Goal: Task Accomplishment & Management: Manage account settings

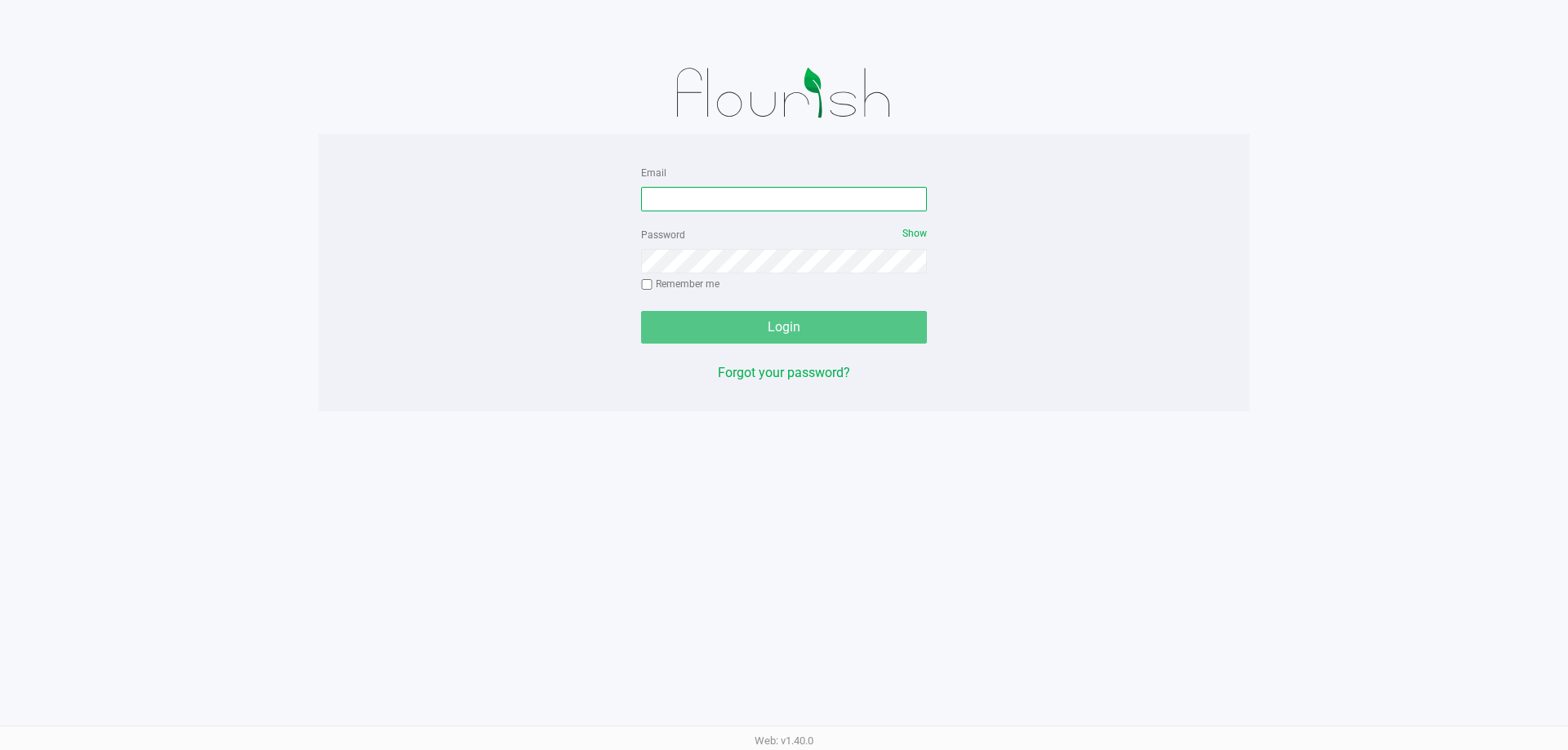
click at [834, 199] on input "Email" at bounding box center [783, 199] width 286 height 25
type input "[EMAIL_ADDRESS][DOMAIN_NAME]"
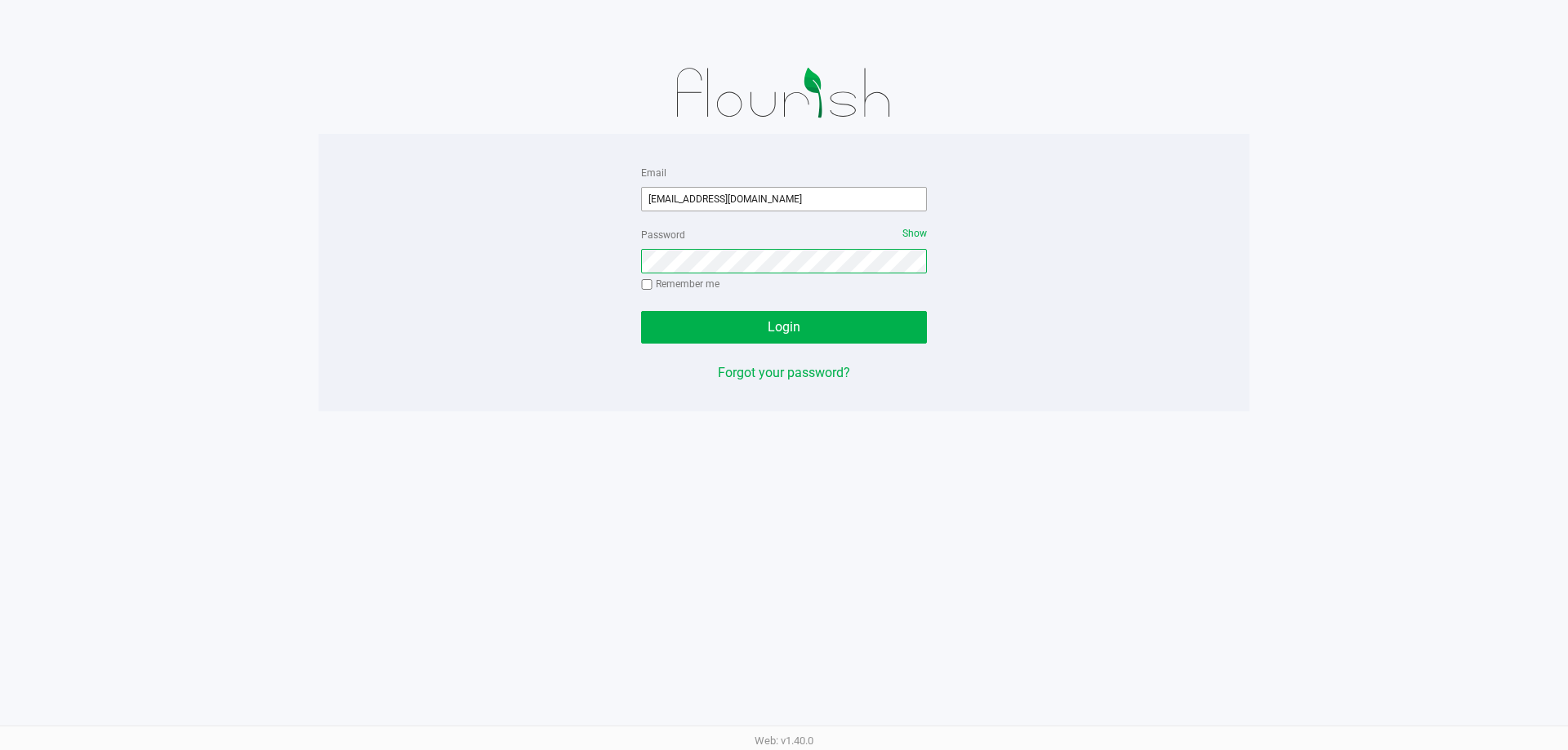
click at [641, 311] on button "Login" at bounding box center [783, 327] width 286 height 32
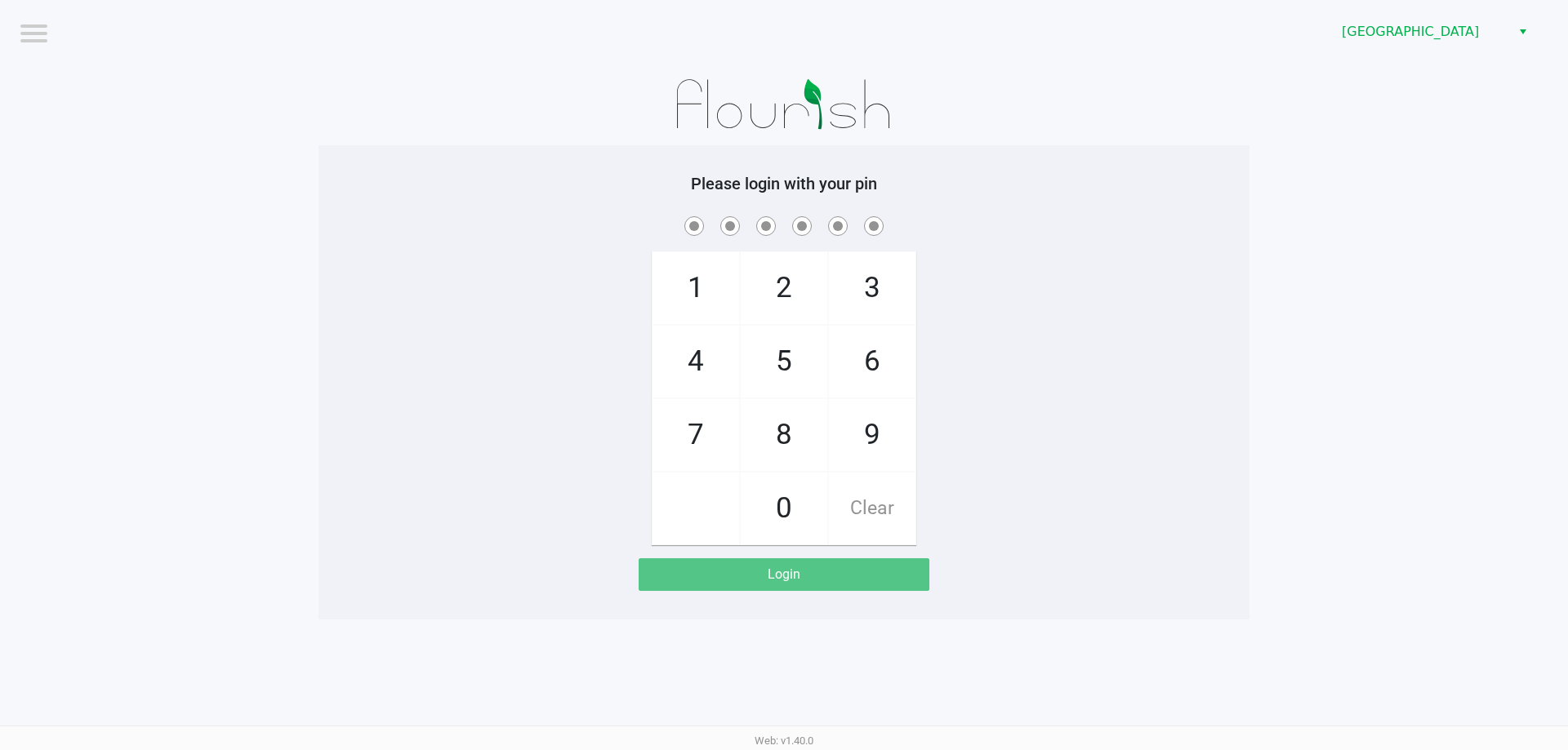
click at [1053, 245] on div "1 4 7 2 5 8 0 3 6 9 Clear" at bounding box center [783, 379] width 931 height 333
checkbox input "true"
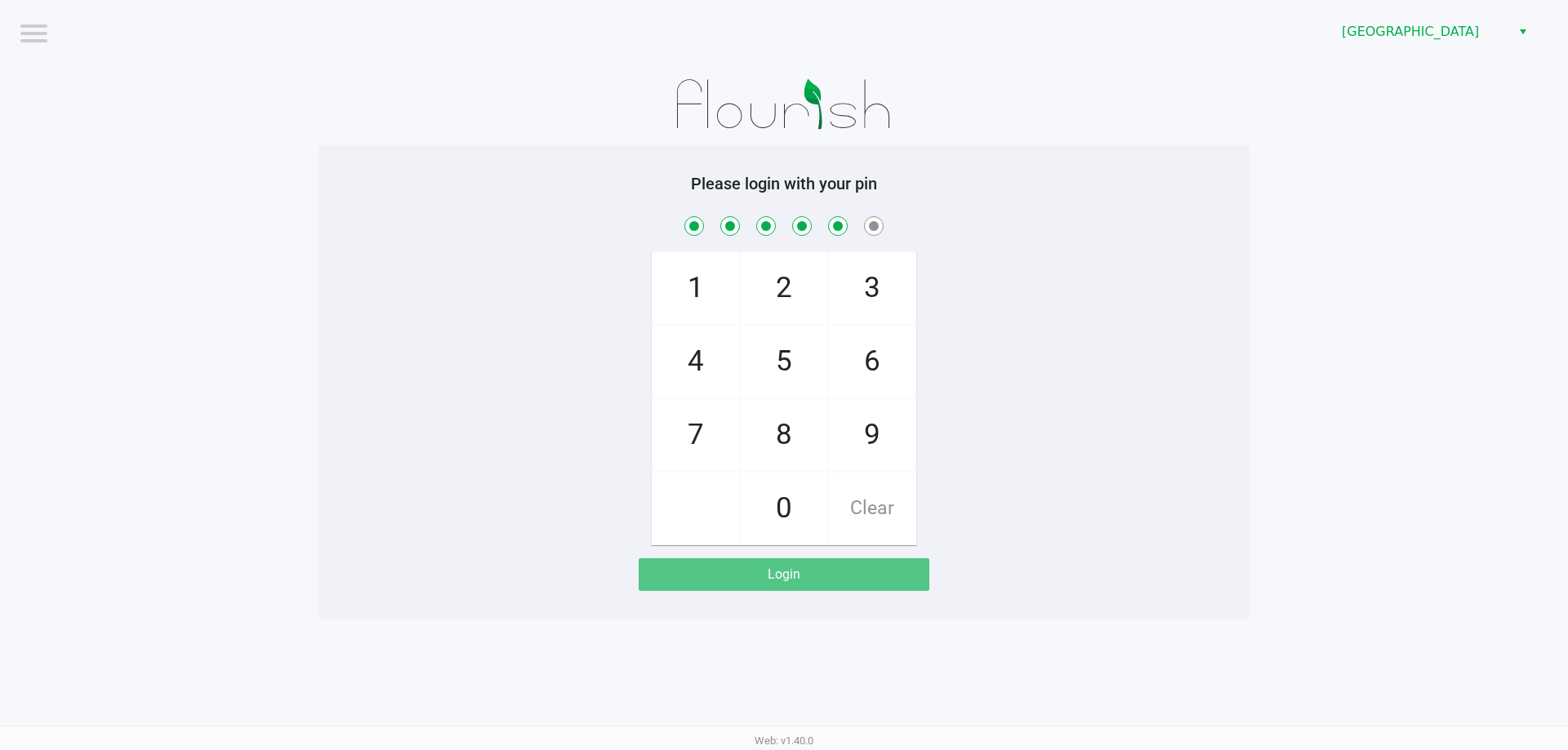
checkbox input "true"
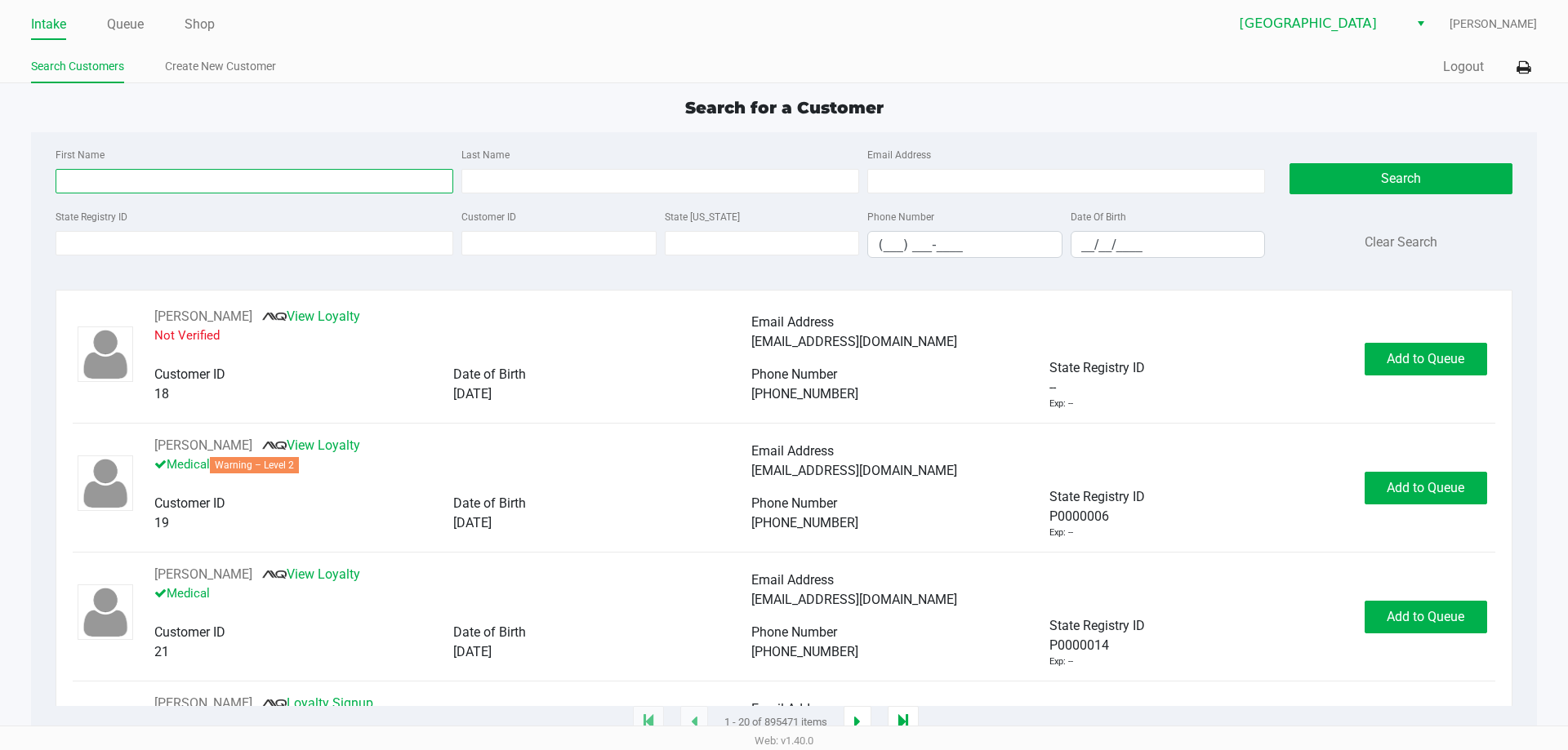
click at [196, 181] on input "First Name" at bounding box center [254, 181] width 398 height 25
type input "ashley"
type input "boykins"
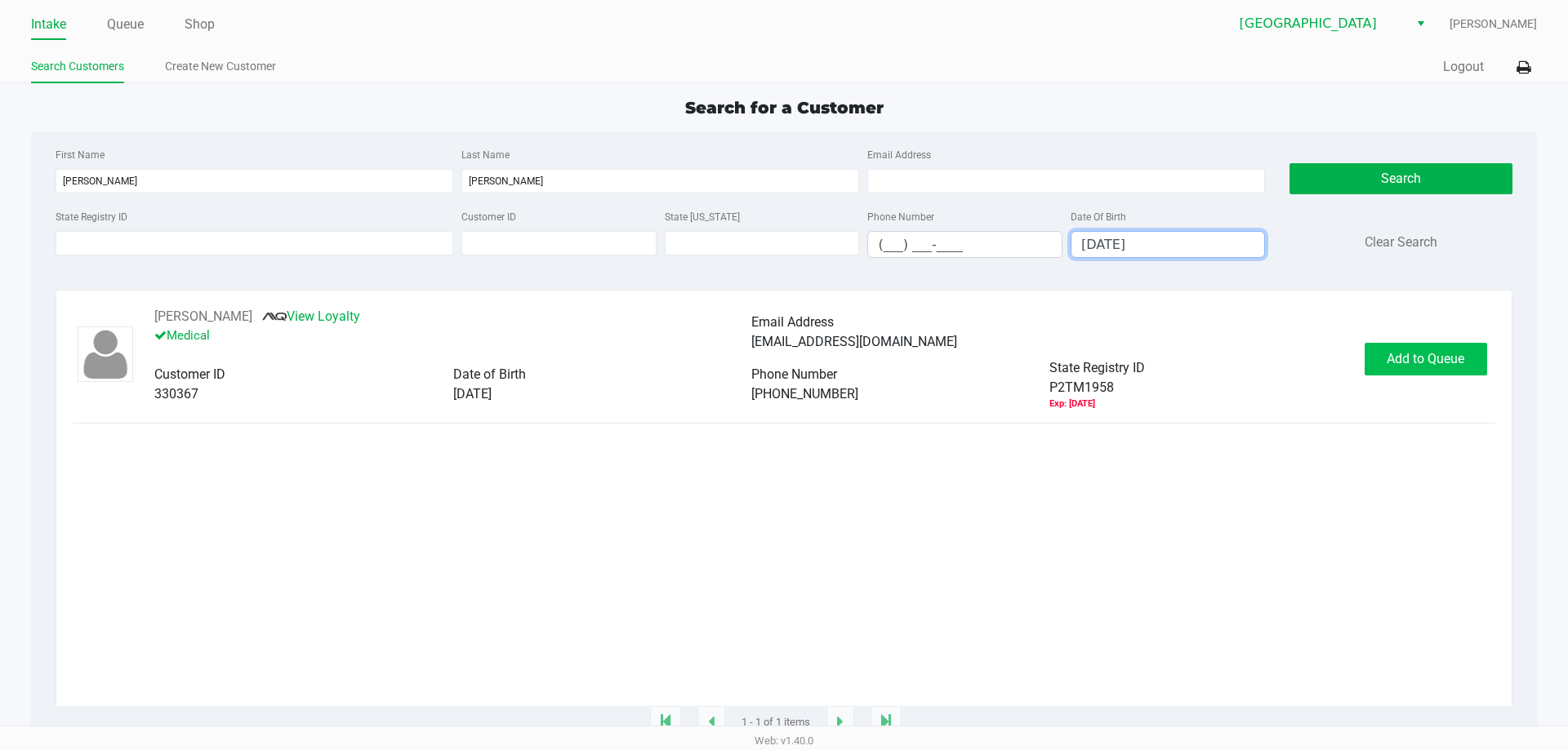
type input "06/18/1992"
click at [1445, 355] on span "Add to Queue" at bounding box center [1425, 359] width 77 height 15
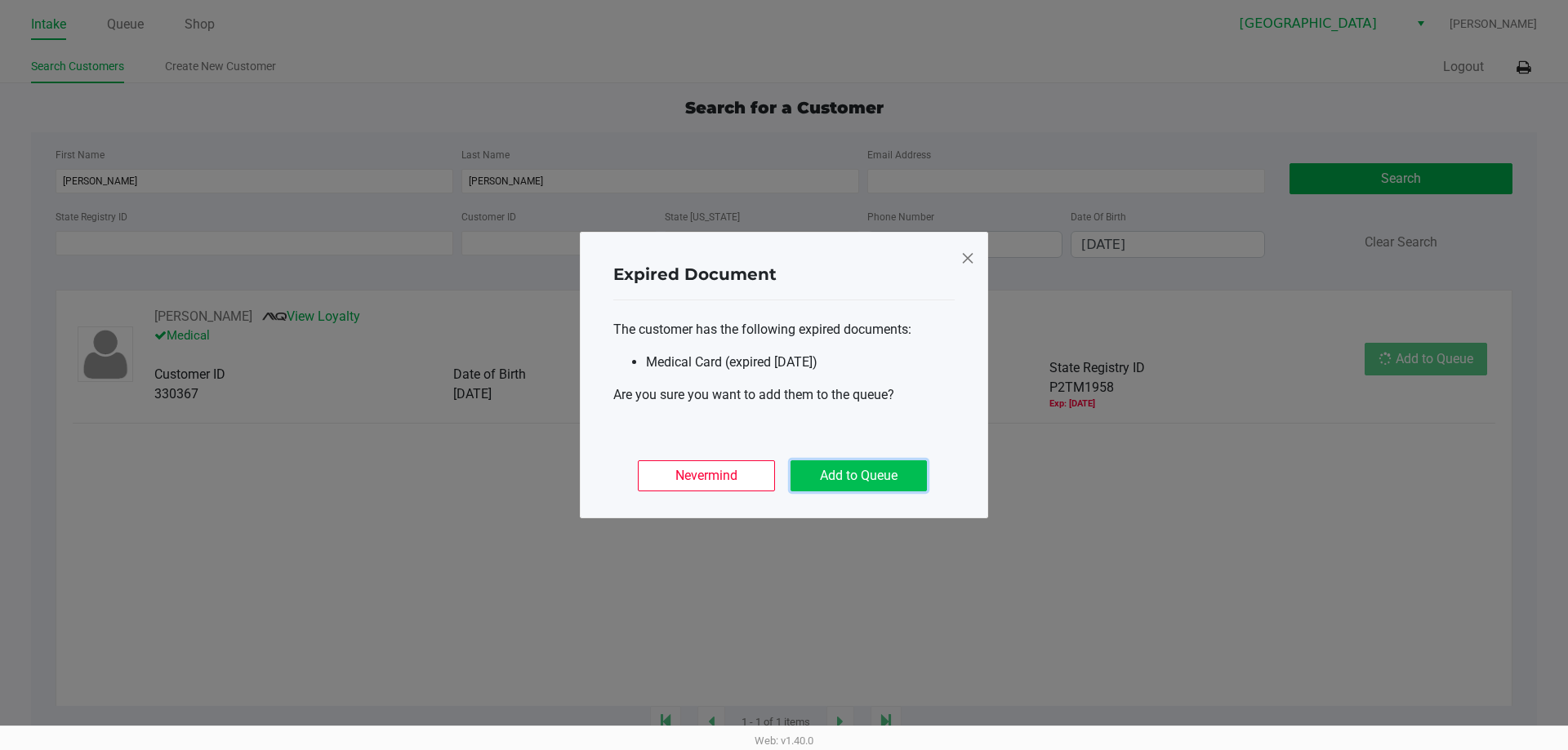
click at [850, 475] on button "Add to Queue" at bounding box center [858, 476] width 137 height 31
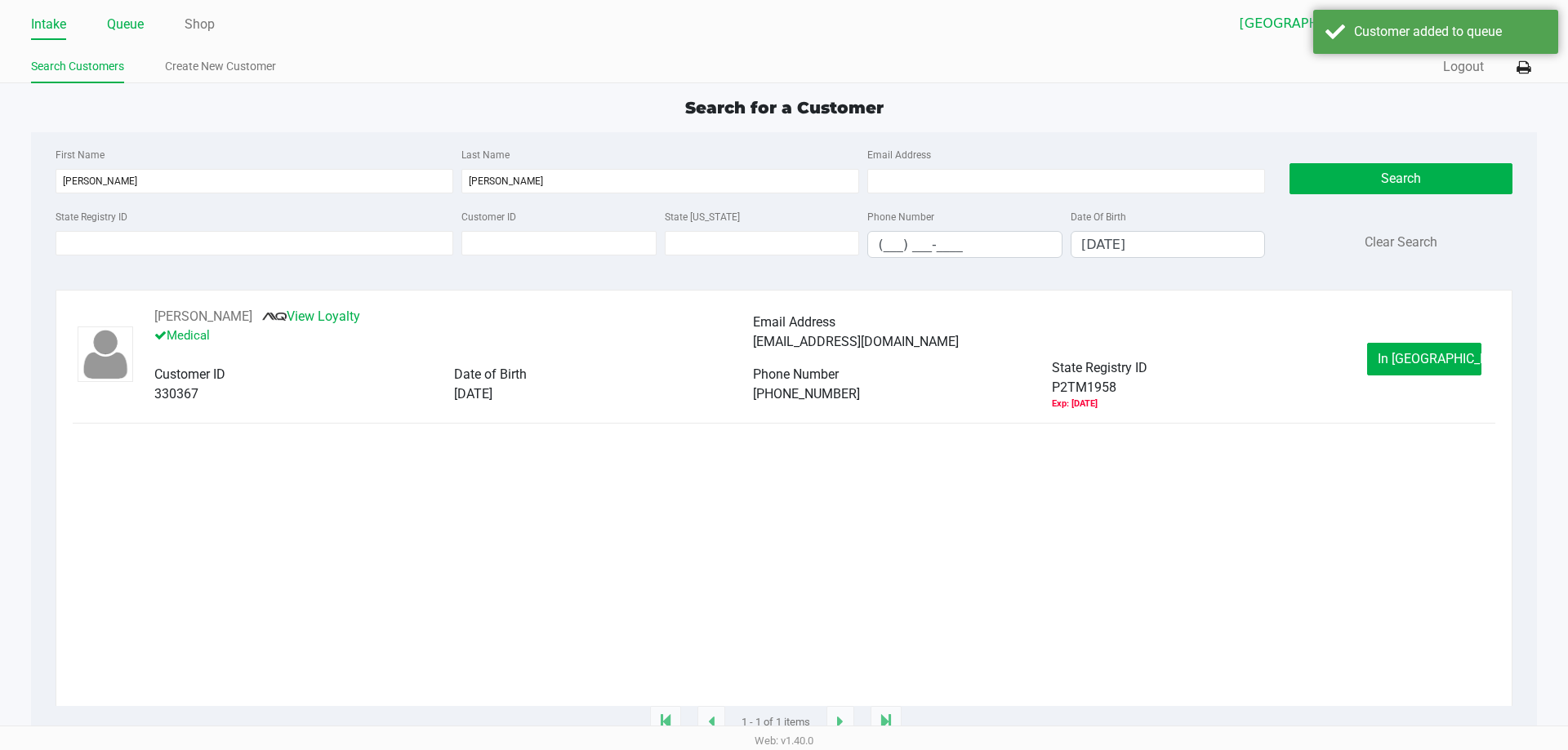
click at [118, 23] on link "Queue" at bounding box center [125, 24] width 36 height 23
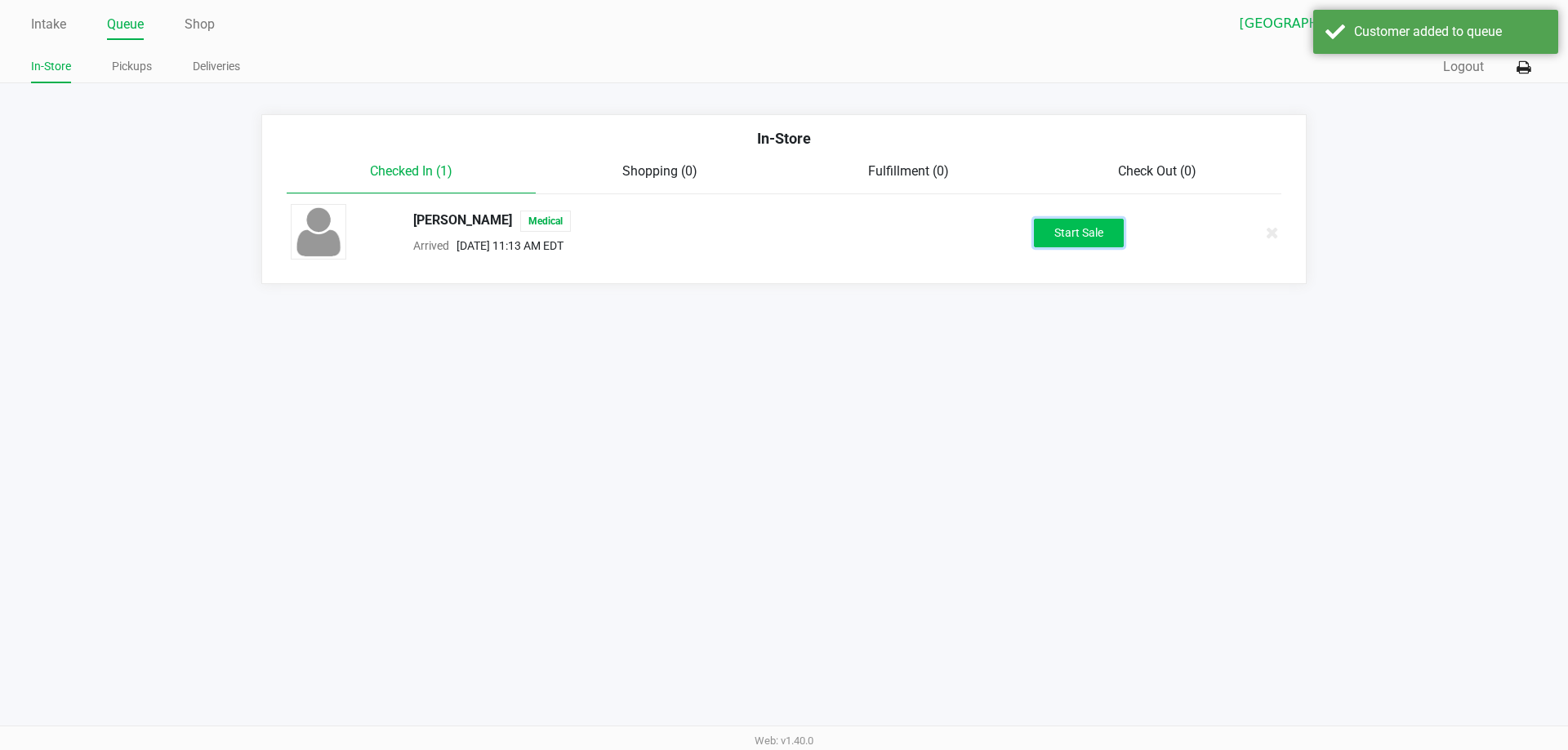
click at [1095, 227] on button "Start Sale" at bounding box center [1078, 233] width 90 height 29
click at [1325, 471] on div "Intake Queue Shop Orange Park WC Jamera Harrison In-Store Pickups Deliveries Qu…" at bounding box center [784, 375] width 1568 height 750
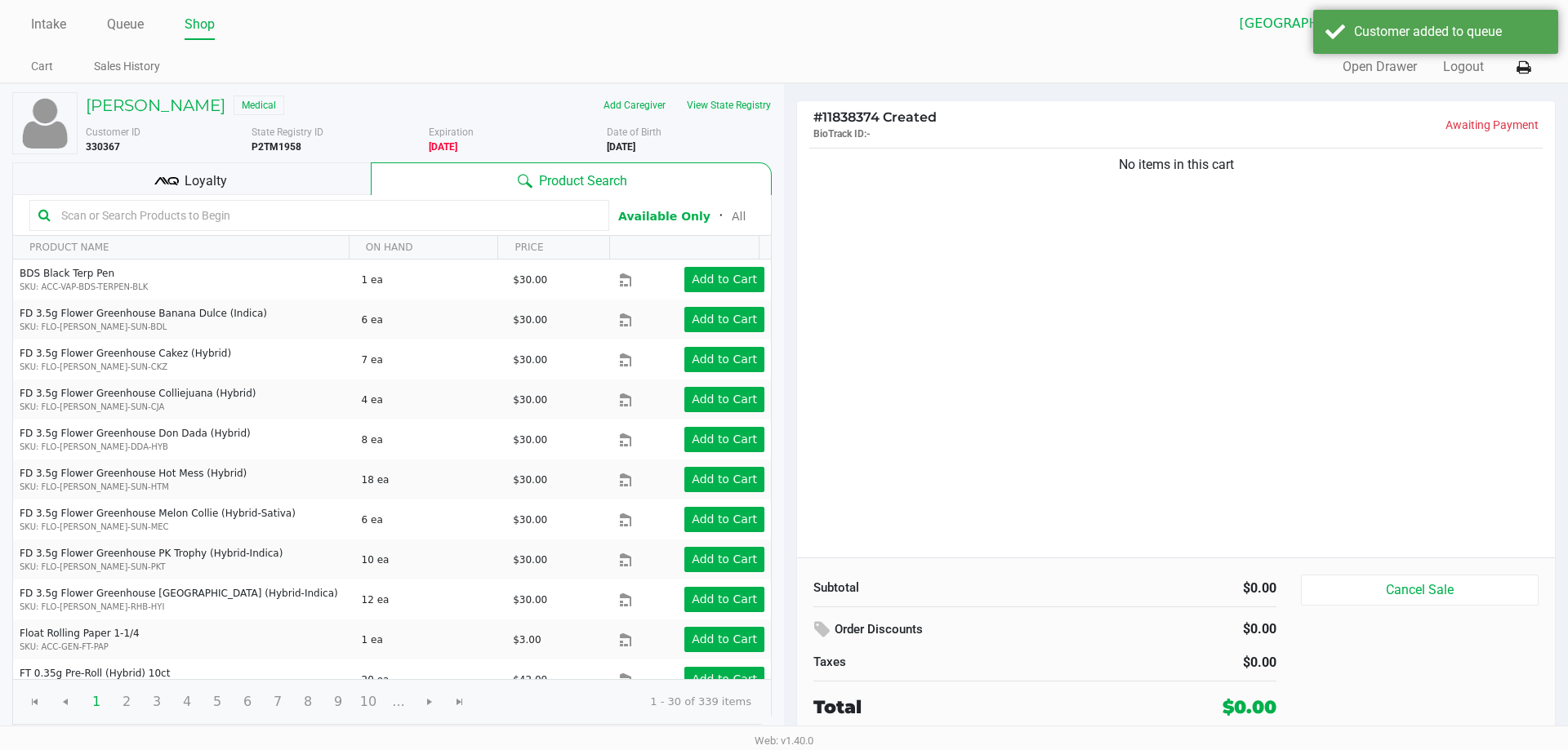
click at [300, 207] on input "text" at bounding box center [327, 215] width 546 height 25
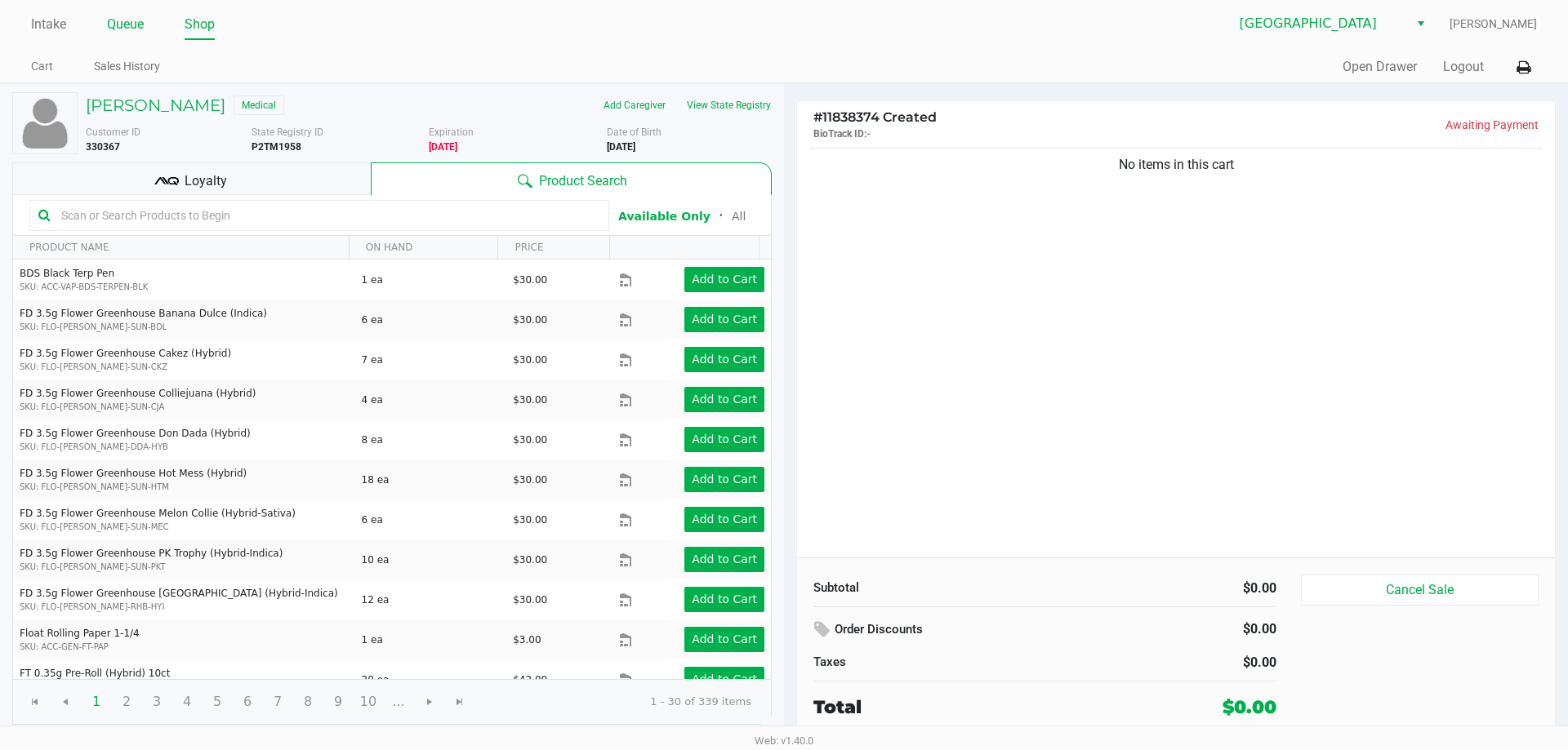
click at [115, 23] on link "Queue" at bounding box center [125, 24] width 36 height 23
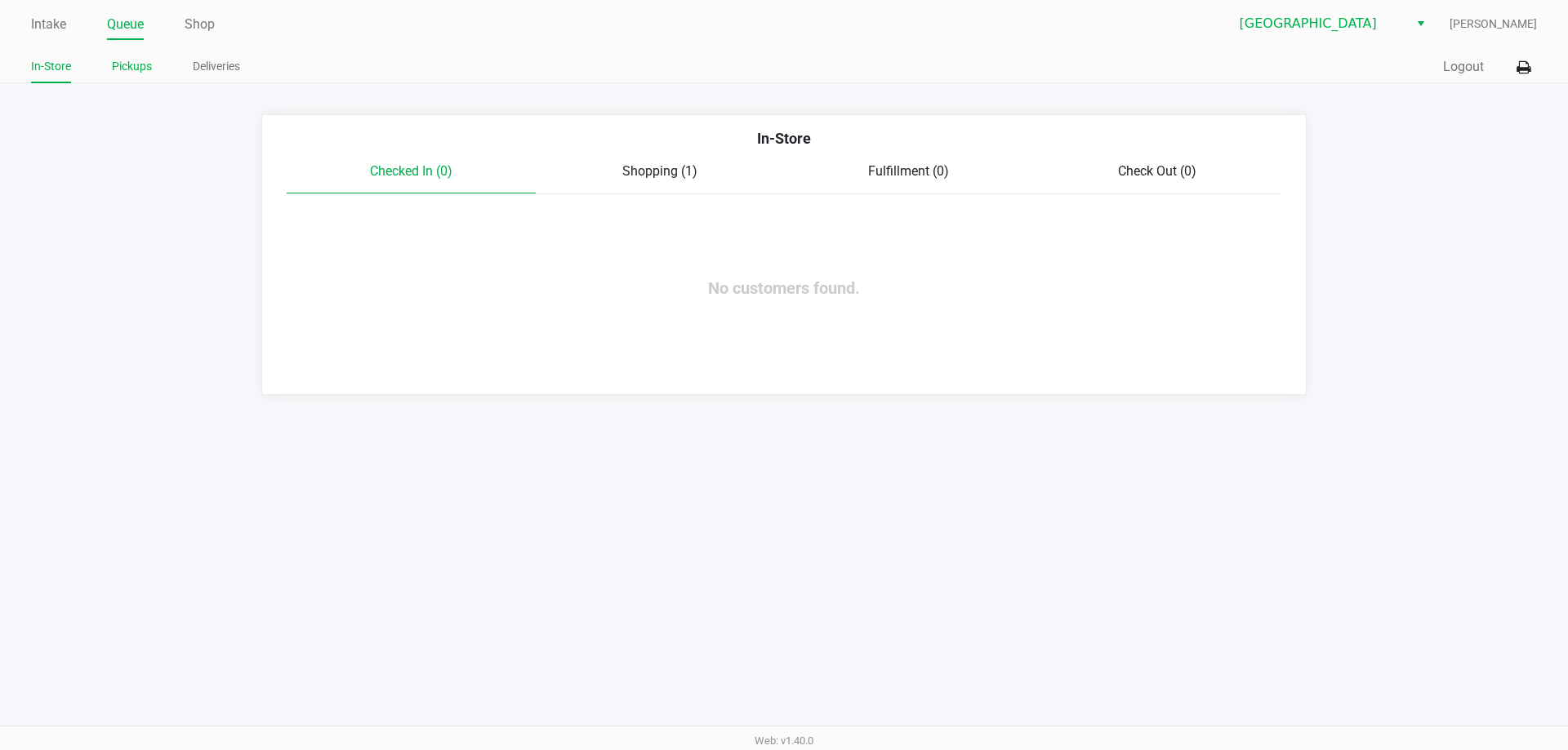
click at [130, 66] on link "Pickups" at bounding box center [132, 66] width 40 height 20
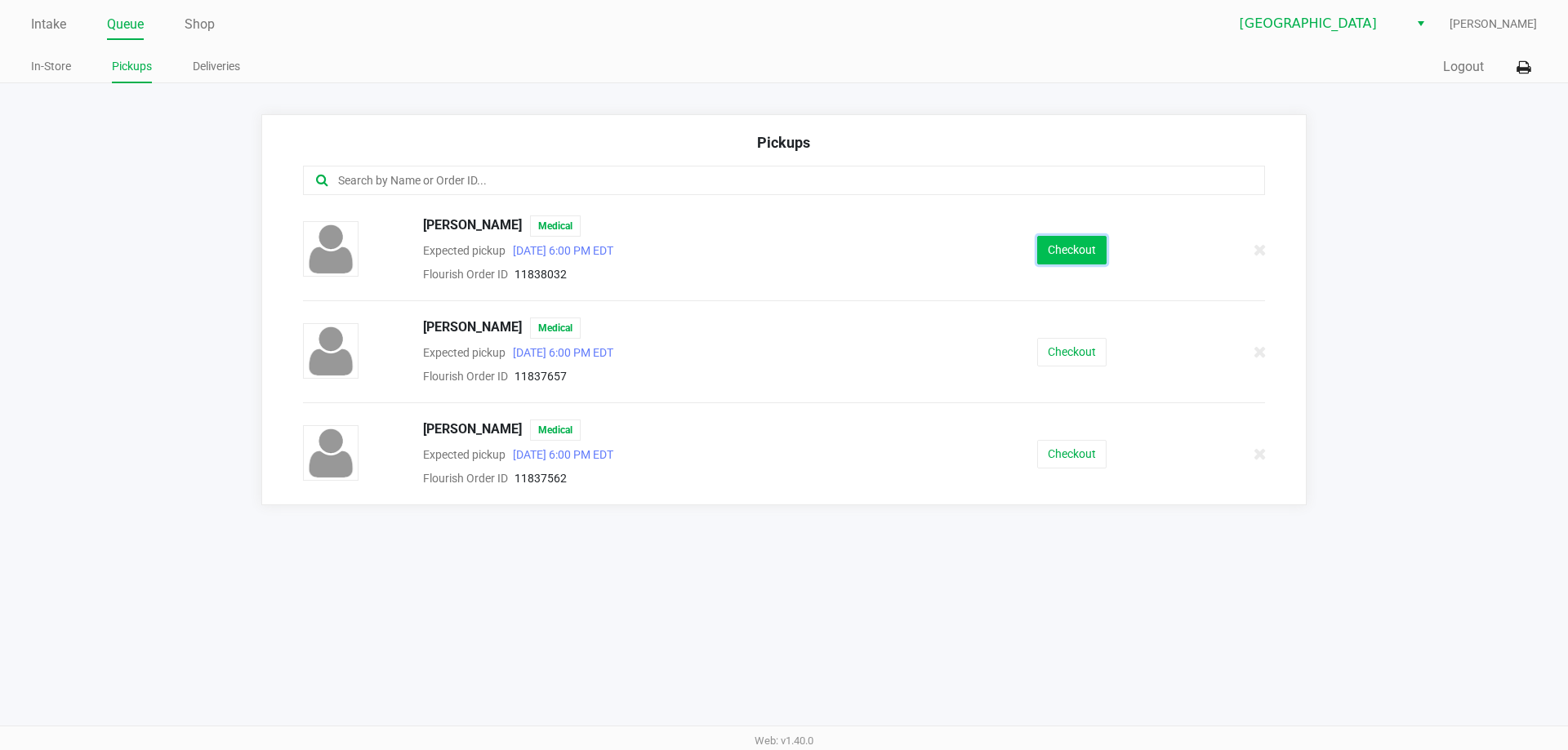
click at [1050, 241] on button "Checkout" at bounding box center [1072, 250] width 70 height 29
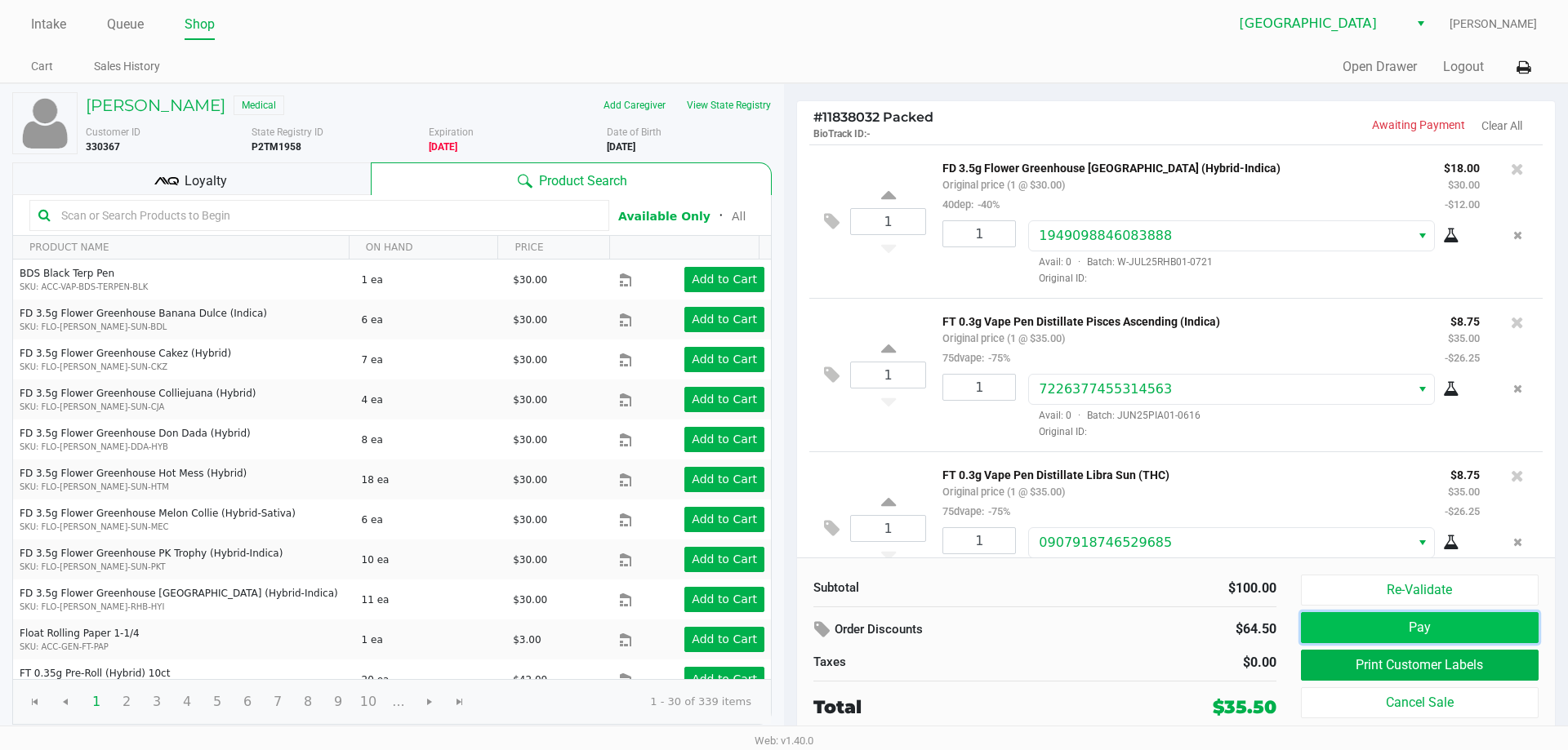
click at [1405, 627] on button "Pay" at bounding box center [1420, 628] width 238 height 31
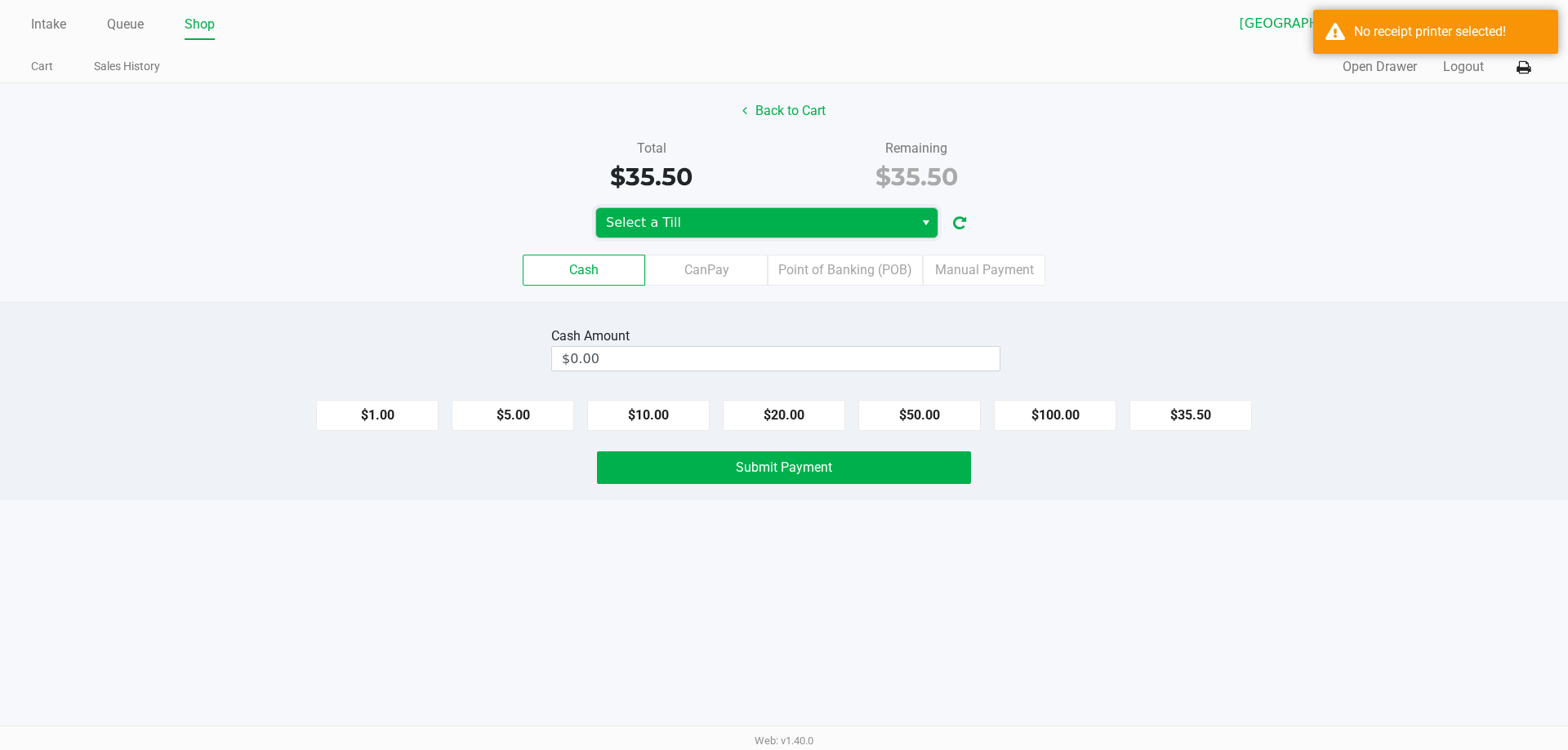
click at [824, 221] on span "Select a Till" at bounding box center [754, 222] width 298 height 20
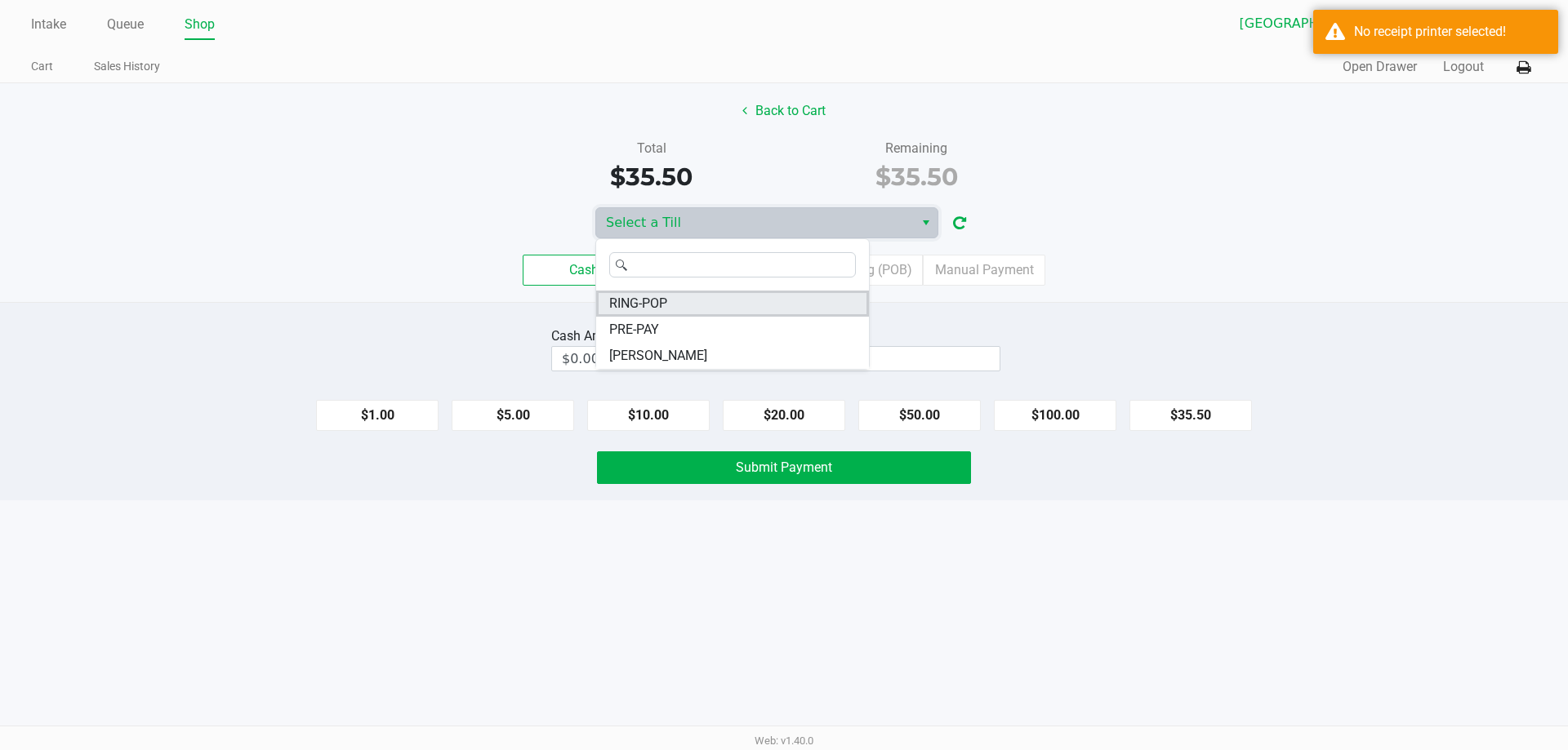
click at [669, 294] on li "RING-POP" at bounding box center [731, 304] width 272 height 26
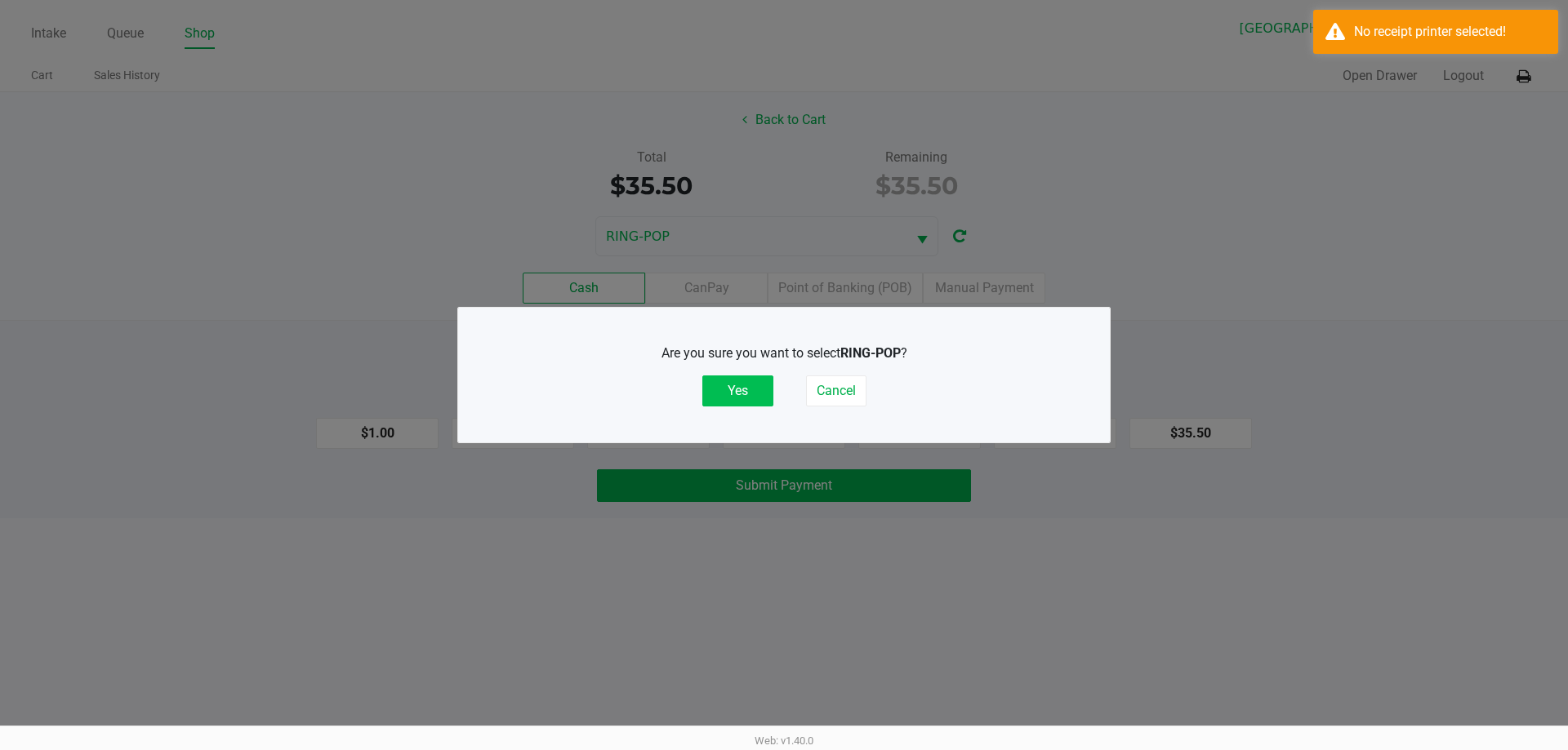
click at [730, 388] on button "Yes" at bounding box center [738, 391] width 71 height 31
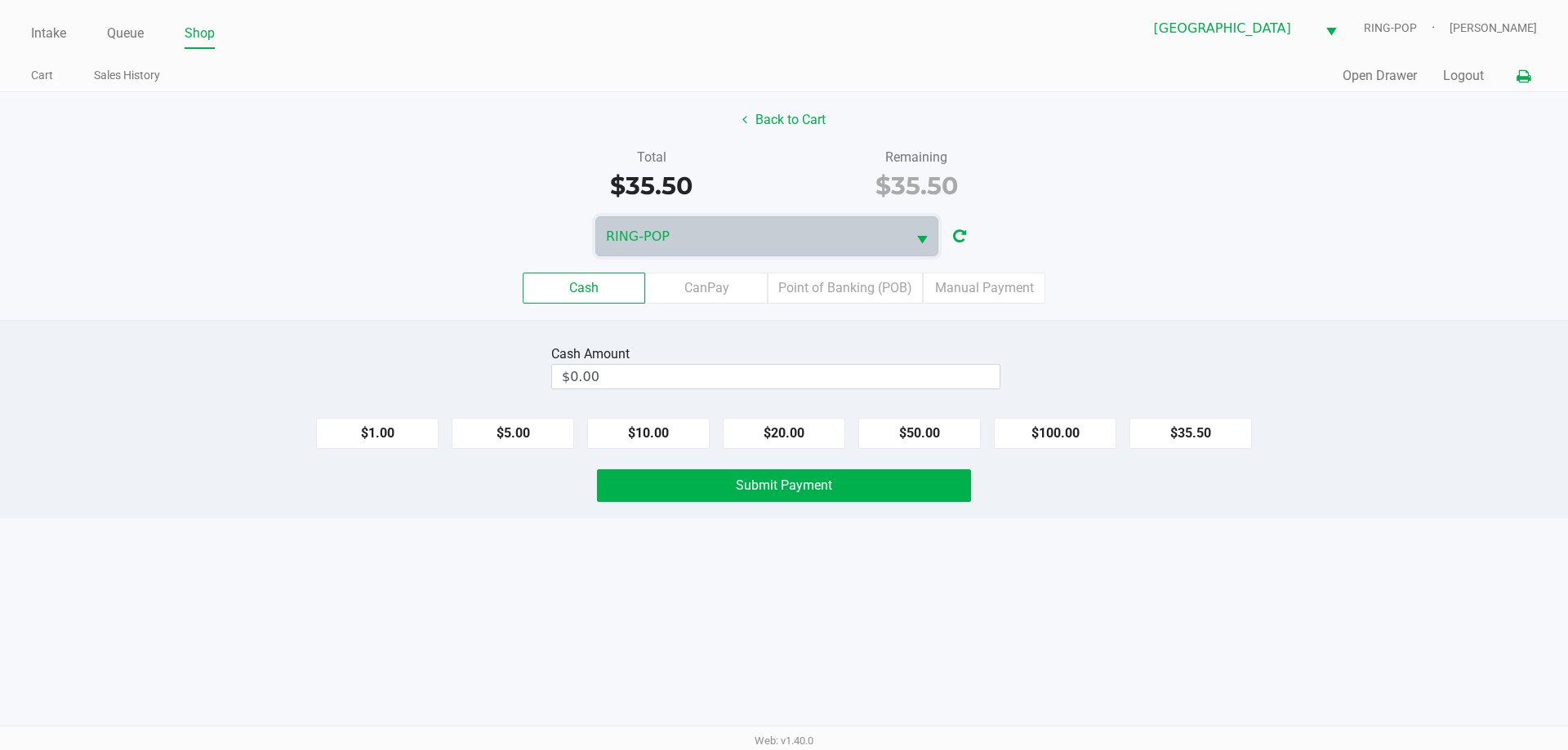
click at [1522, 85] on button at bounding box center [1523, 76] width 27 height 31
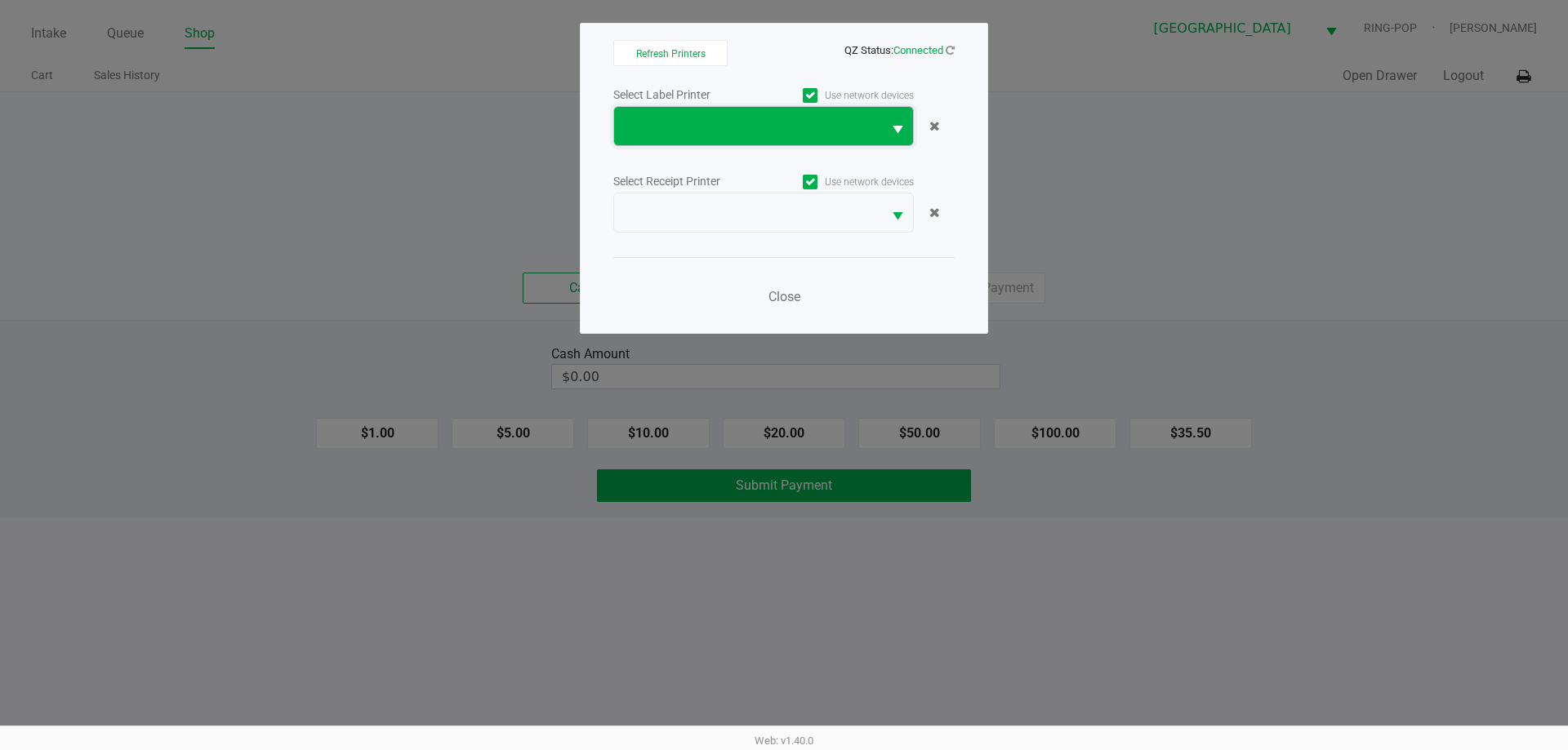
click at [873, 138] on span at bounding box center [748, 126] width 268 height 38
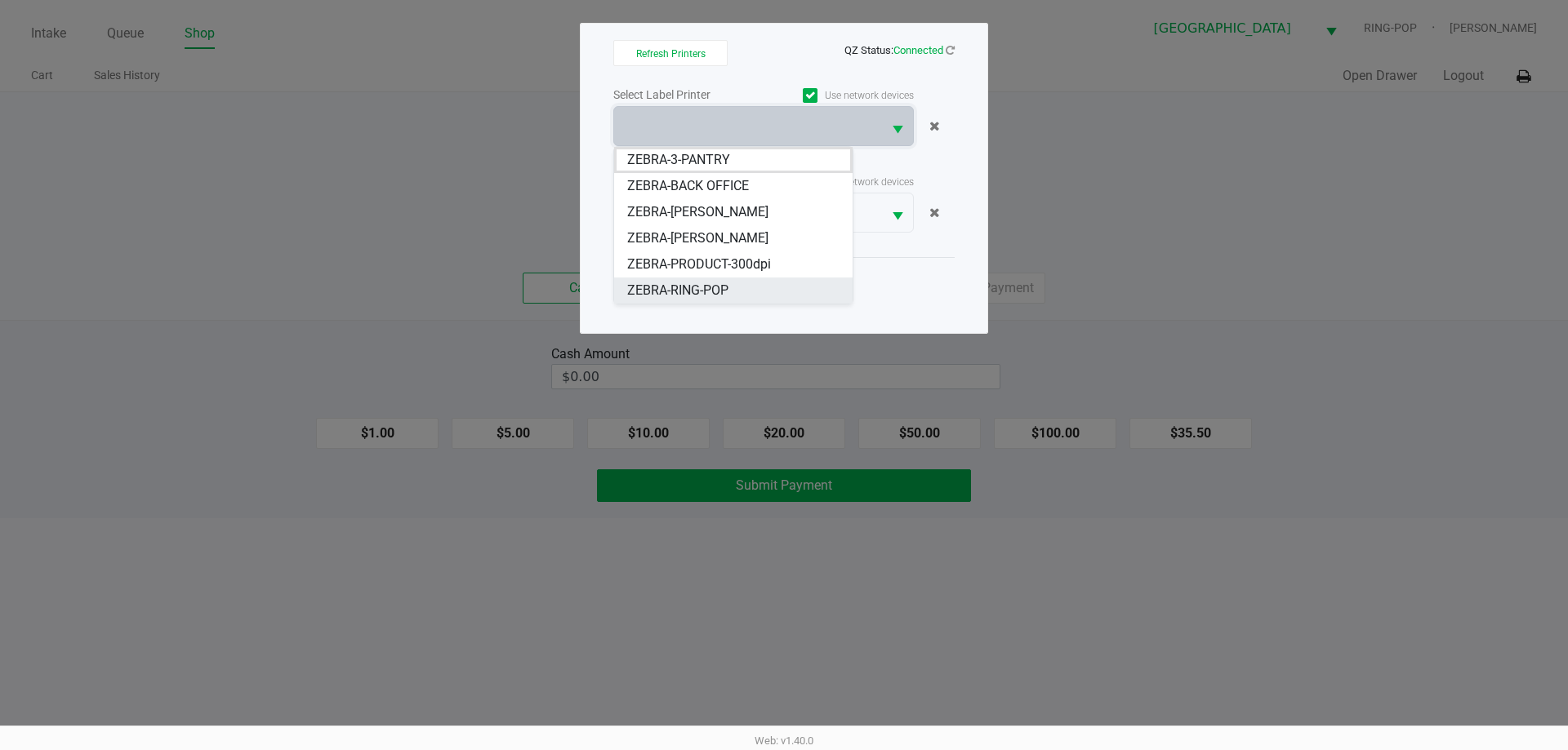
click at [743, 286] on li "ZEBRA-RING-POP" at bounding box center [733, 290] width 238 height 26
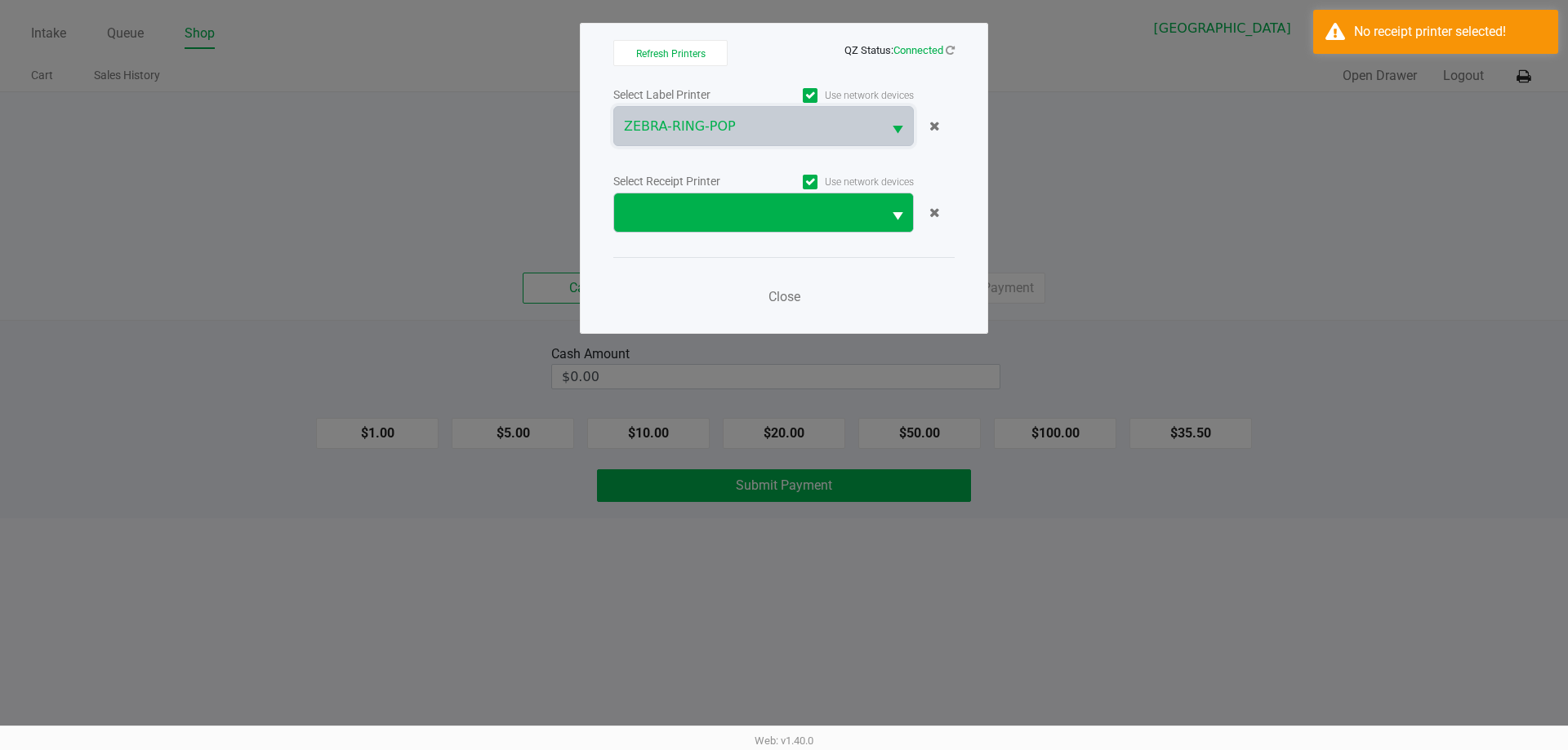
click at [897, 218] on span "Select" at bounding box center [898, 216] width 20 height 20
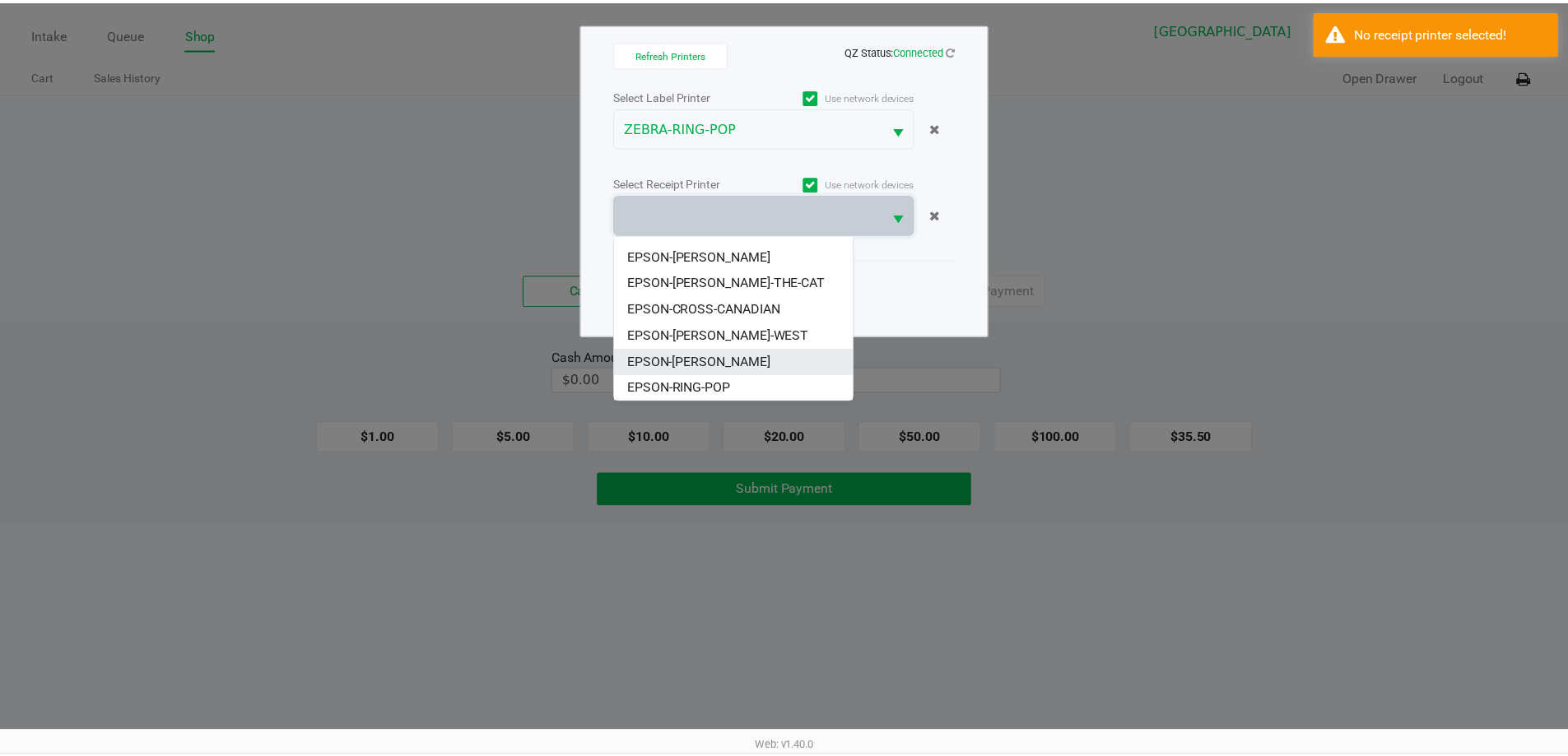
scroll to position [98, 0]
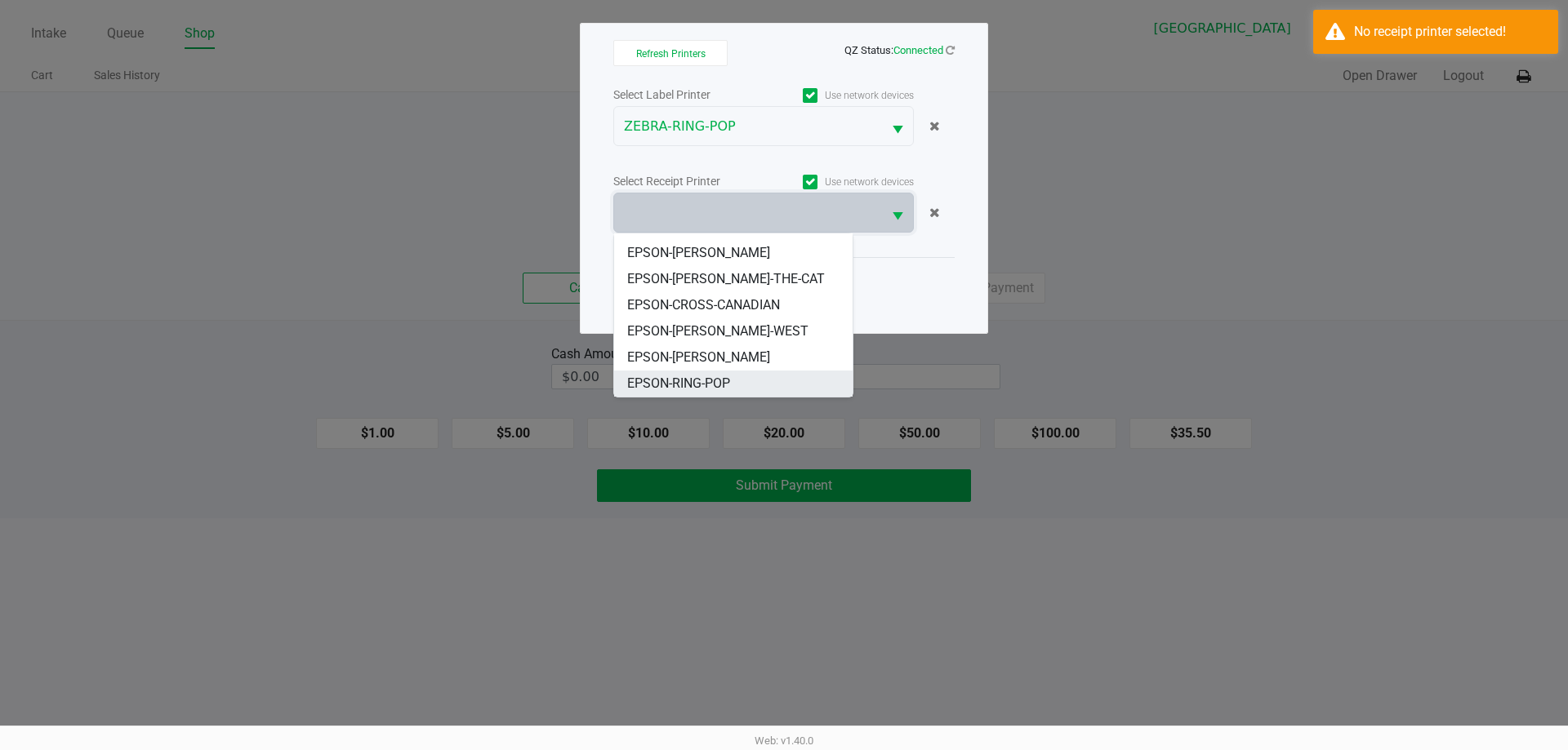
click at [744, 390] on li "EPSON-RING-POP" at bounding box center [733, 383] width 238 height 26
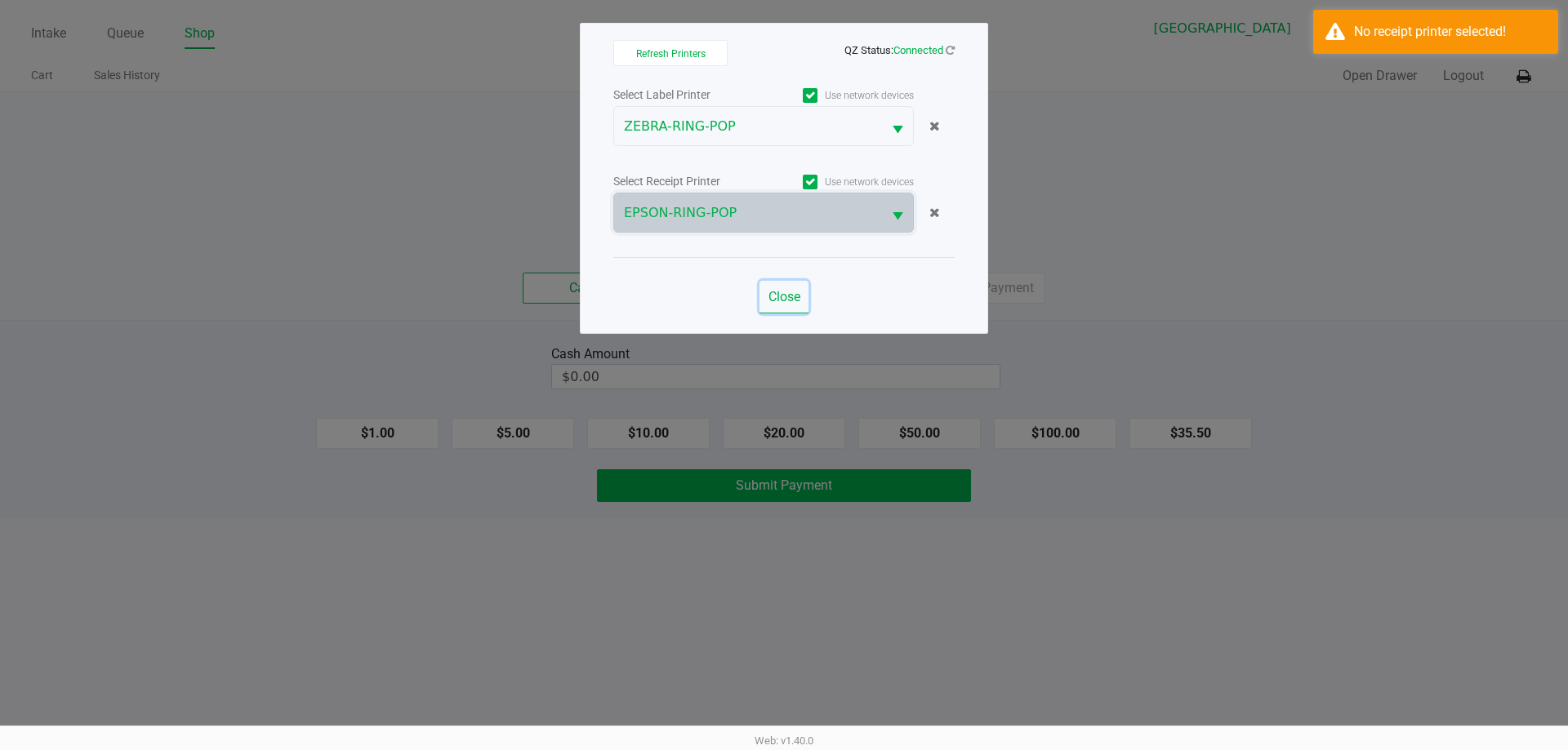
click at [789, 292] on span "Close" at bounding box center [785, 297] width 32 height 15
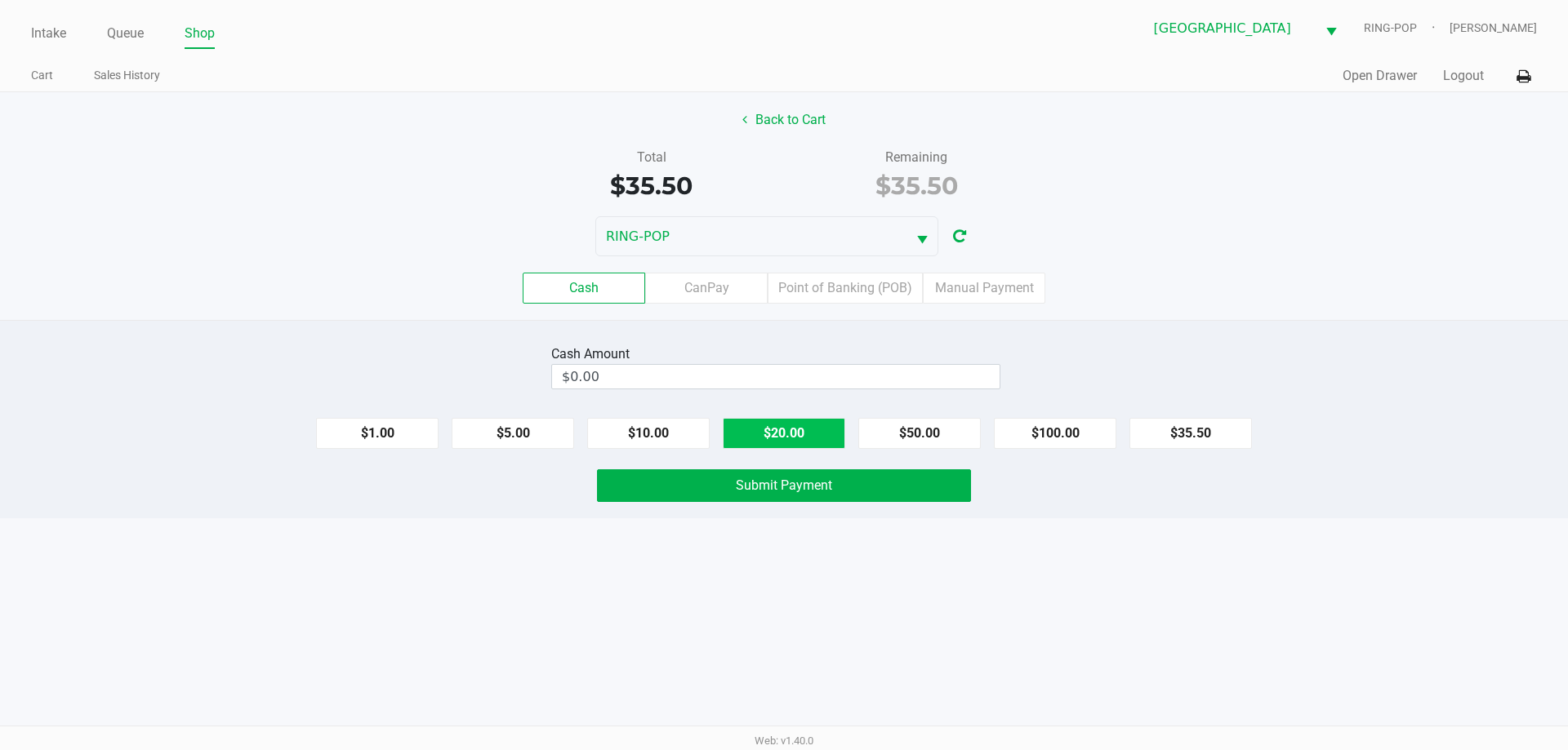
click at [767, 443] on button "$20.00" at bounding box center [784, 434] width 122 height 31
type input "$40.00"
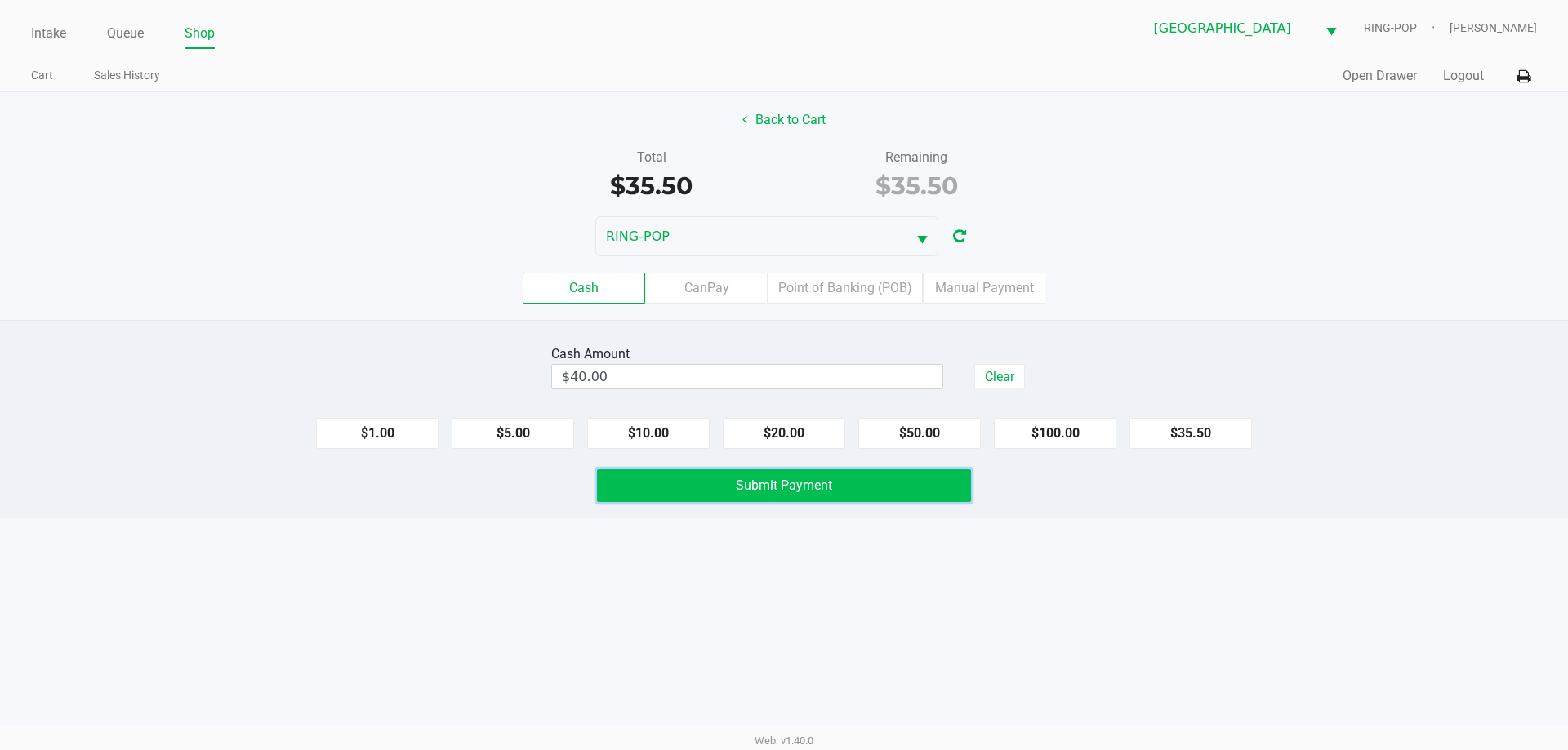
click at [766, 479] on span "Submit Payment" at bounding box center [784, 485] width 97 height 15
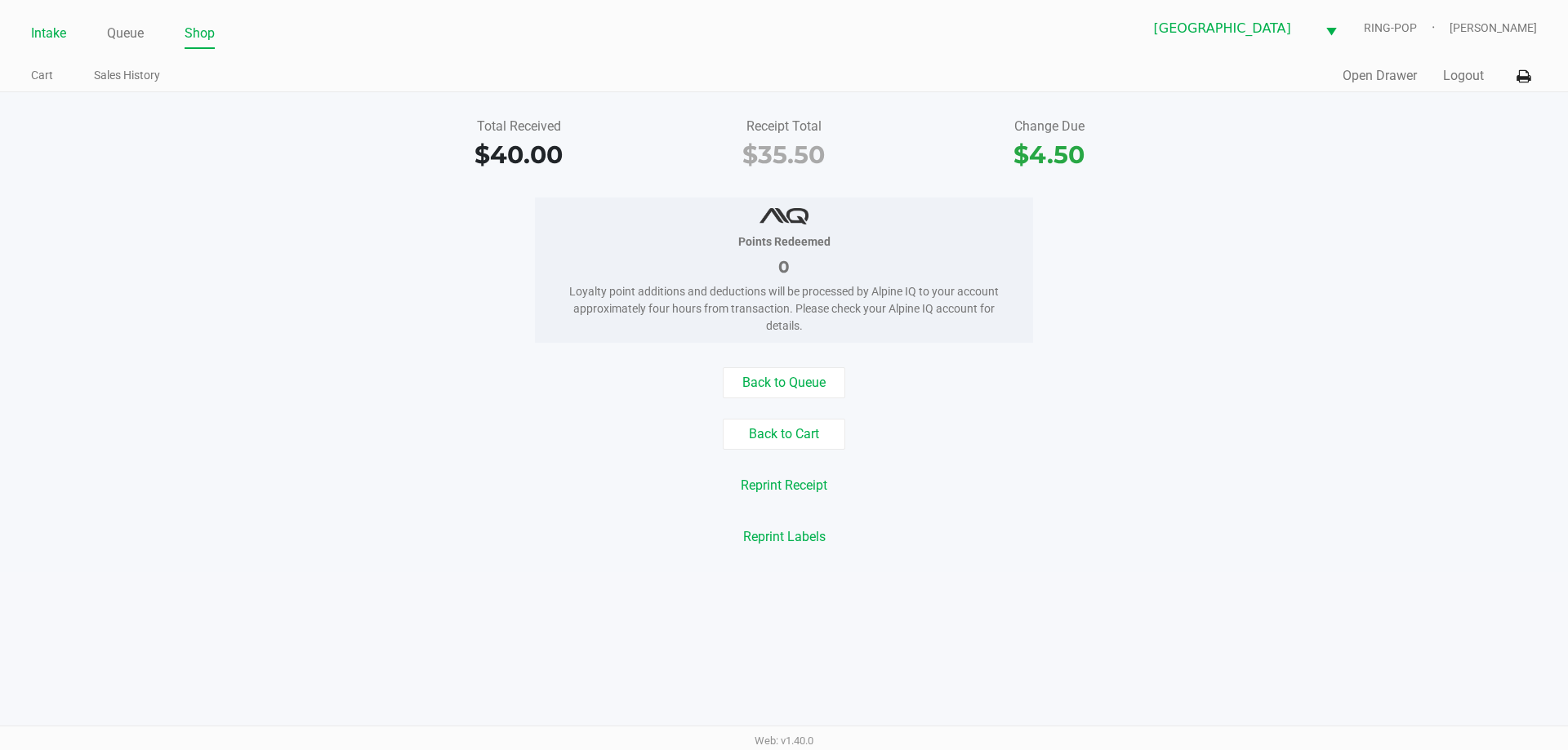
click at [50, 41] on link "Intake" at bounding box center [48, 33] width 35 height 23
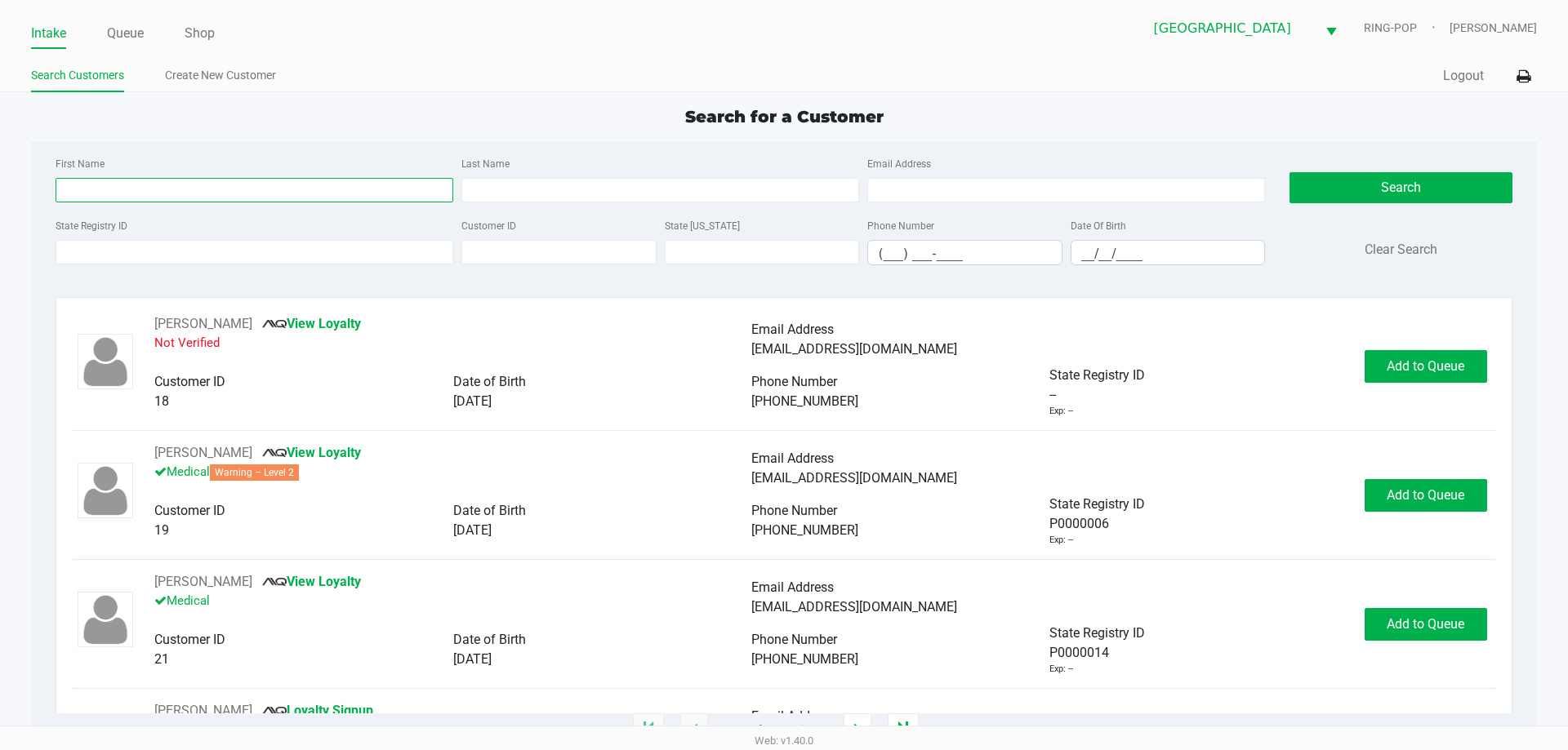
click at [244, 188] on input "First Name" at bounding box center [254, 190] width 398 height 25
click at [125, 26] on link "Queue" at bounding box center [125, 33] width 36 height 23
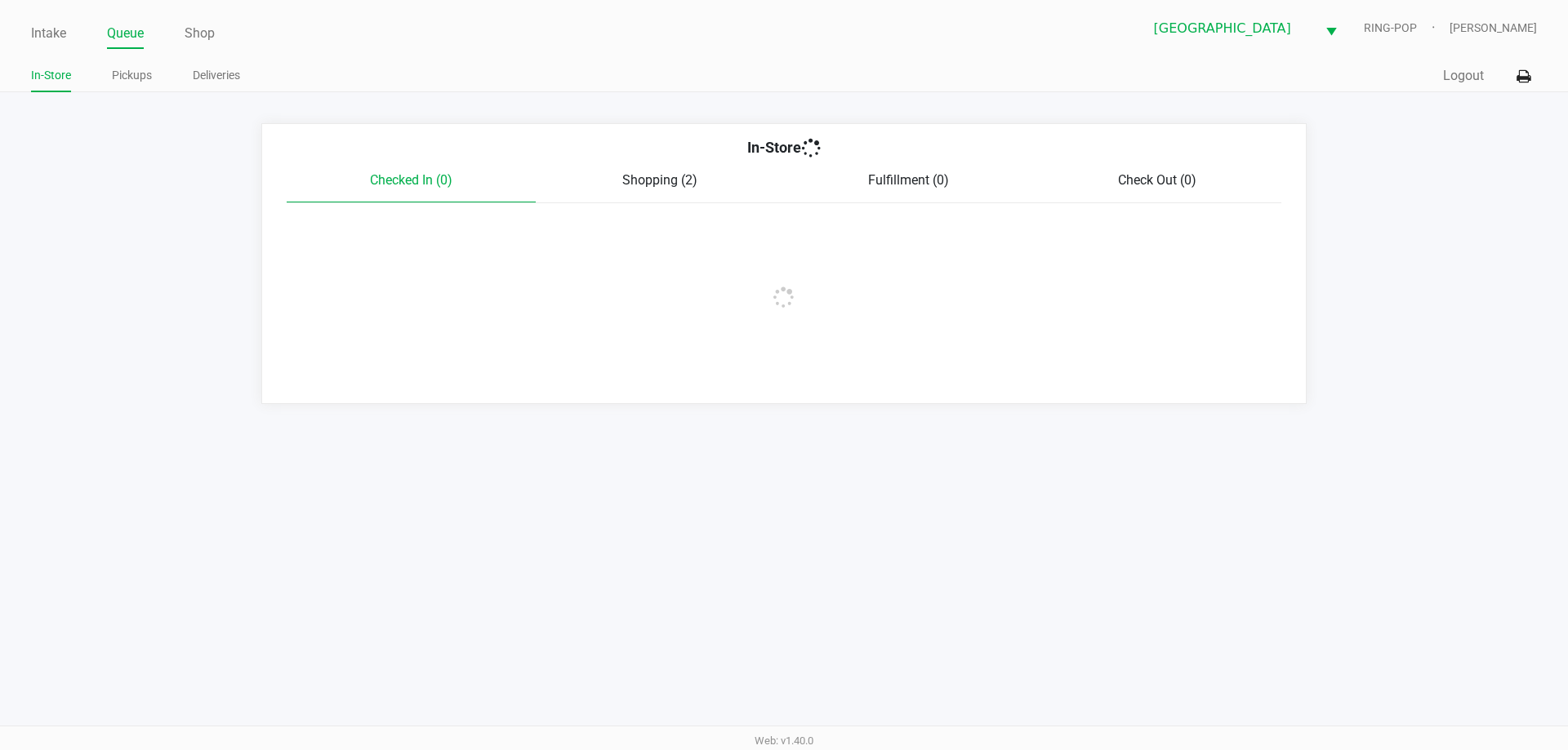
click at [134, 80] on link "Pickups" at bounding box center [132, 76] width 40 height 20
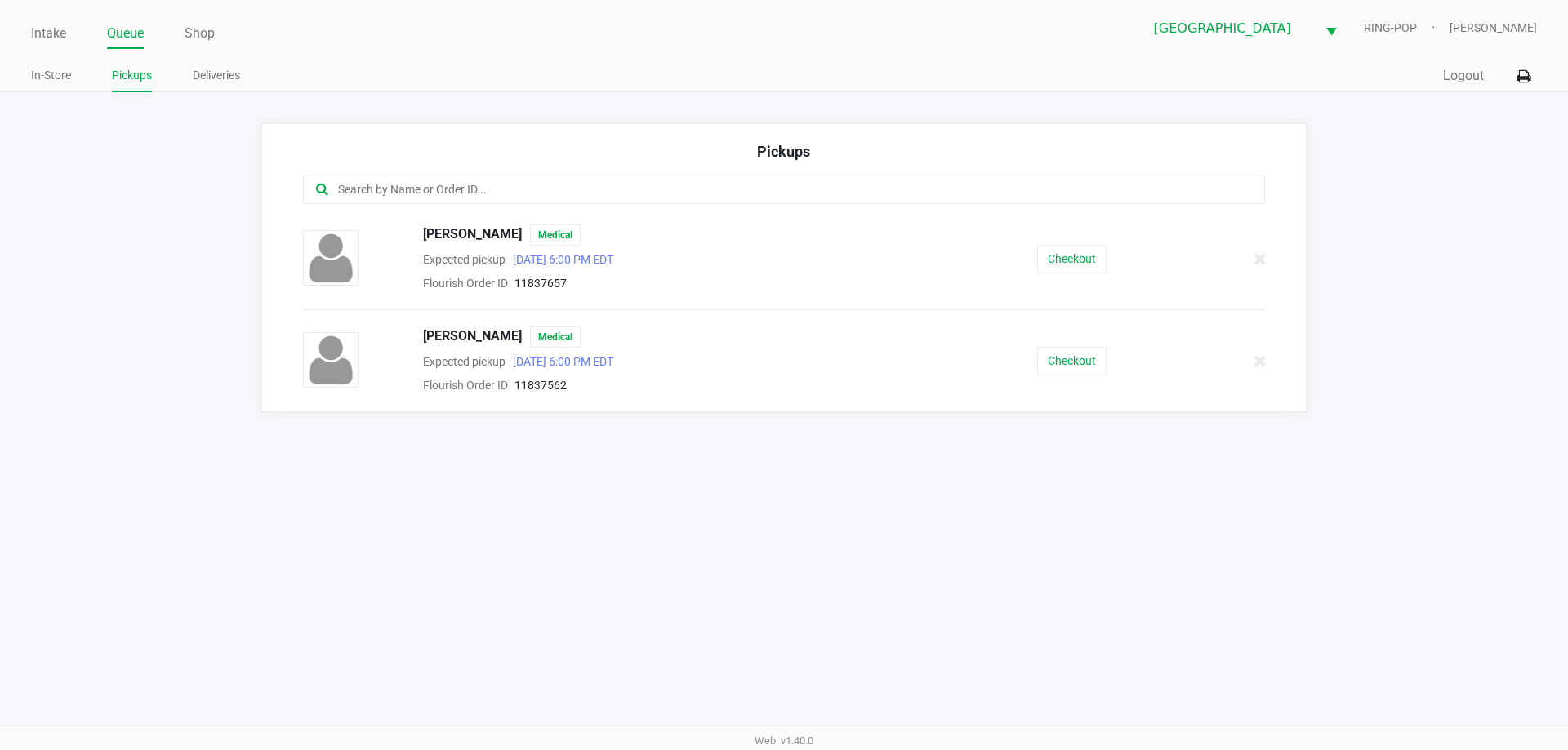
click at [136, 71] on link "Pickups" at bounding box center [132, 76] width 40 height 20
click at [140, 25] on link "Queue" at bounding box center [125, 33] width 36 height 23
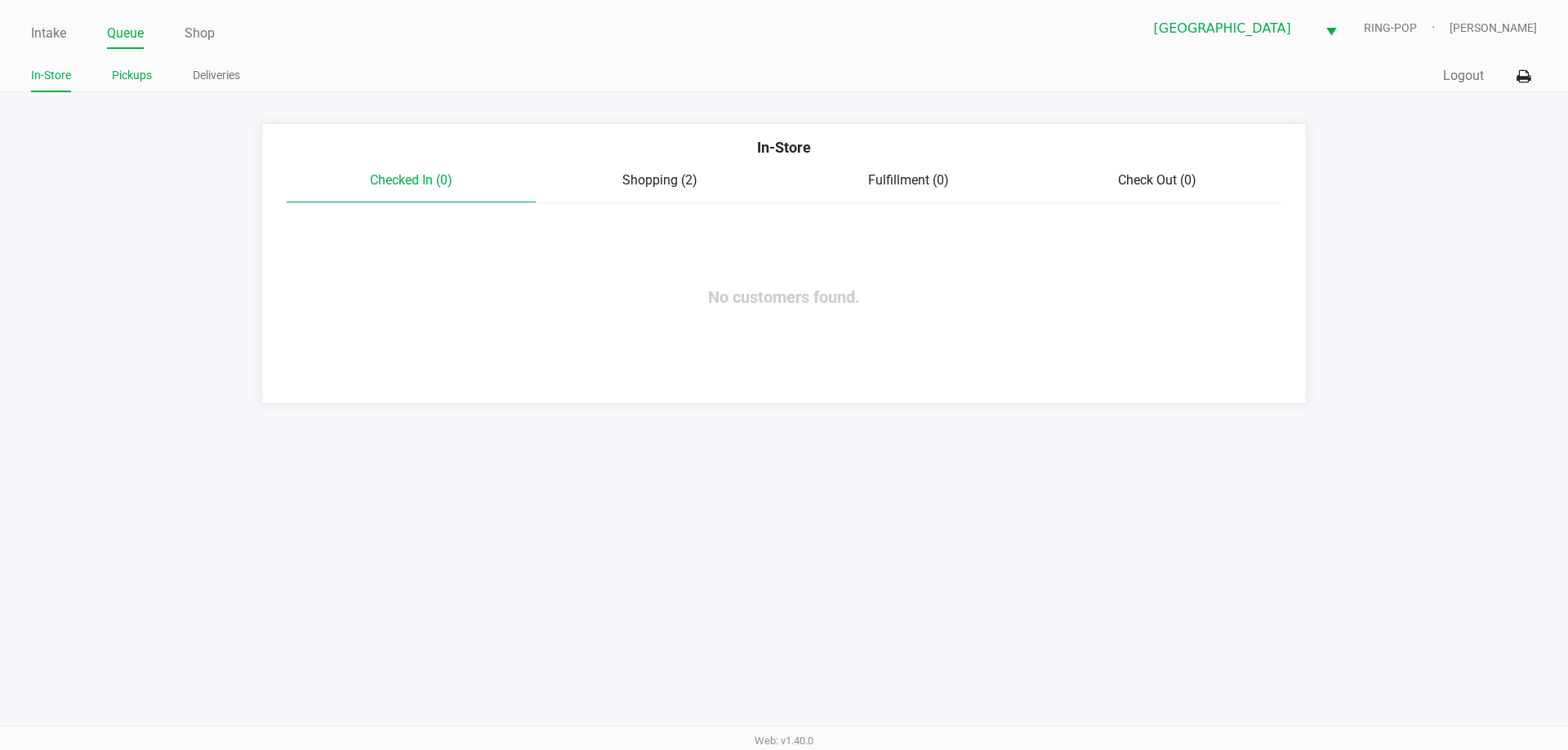
click at [147, 87] on li "Pickups" at bounding box center [132, 78] width 40 height 29
click at [147, 81] on link "Pickups" at bounding box center [132, 76] width 40 height 20
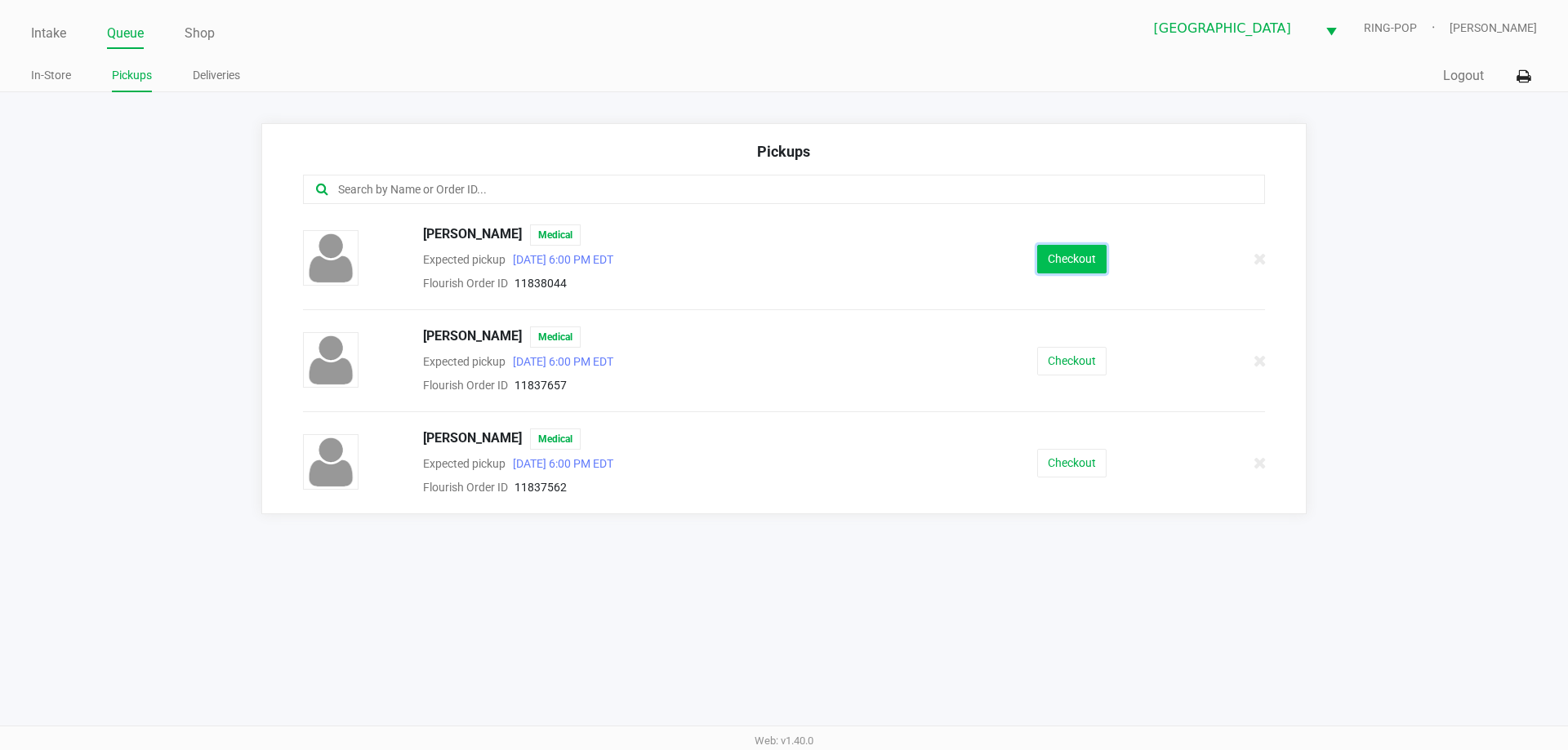
click at [1076, 257] on button "Checkout" at bounding box center [1072, 260] width 70 height 29
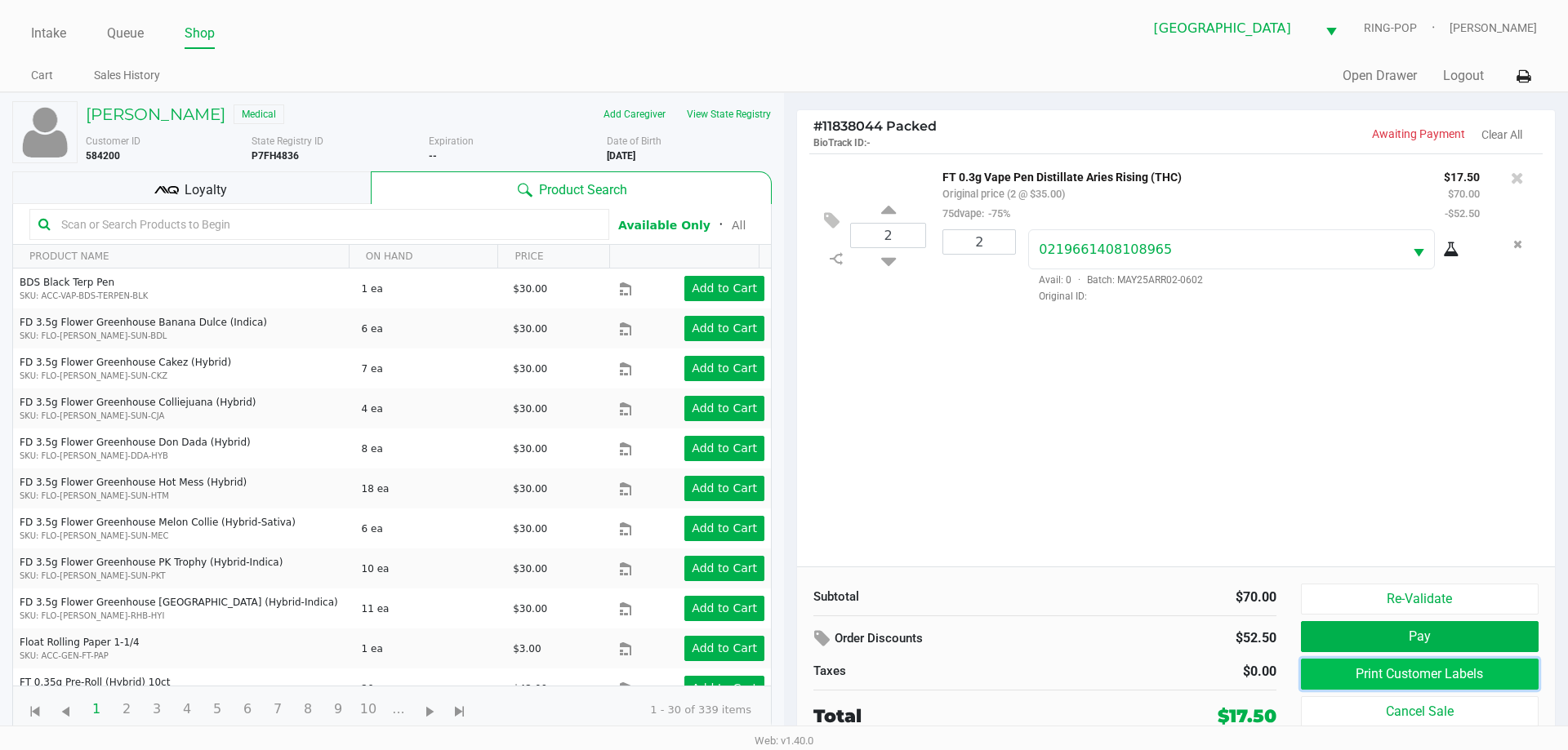
click at [1420, 669] on button "Print Customer Labels" at bounding box center [1420, 674] width 238 height 31
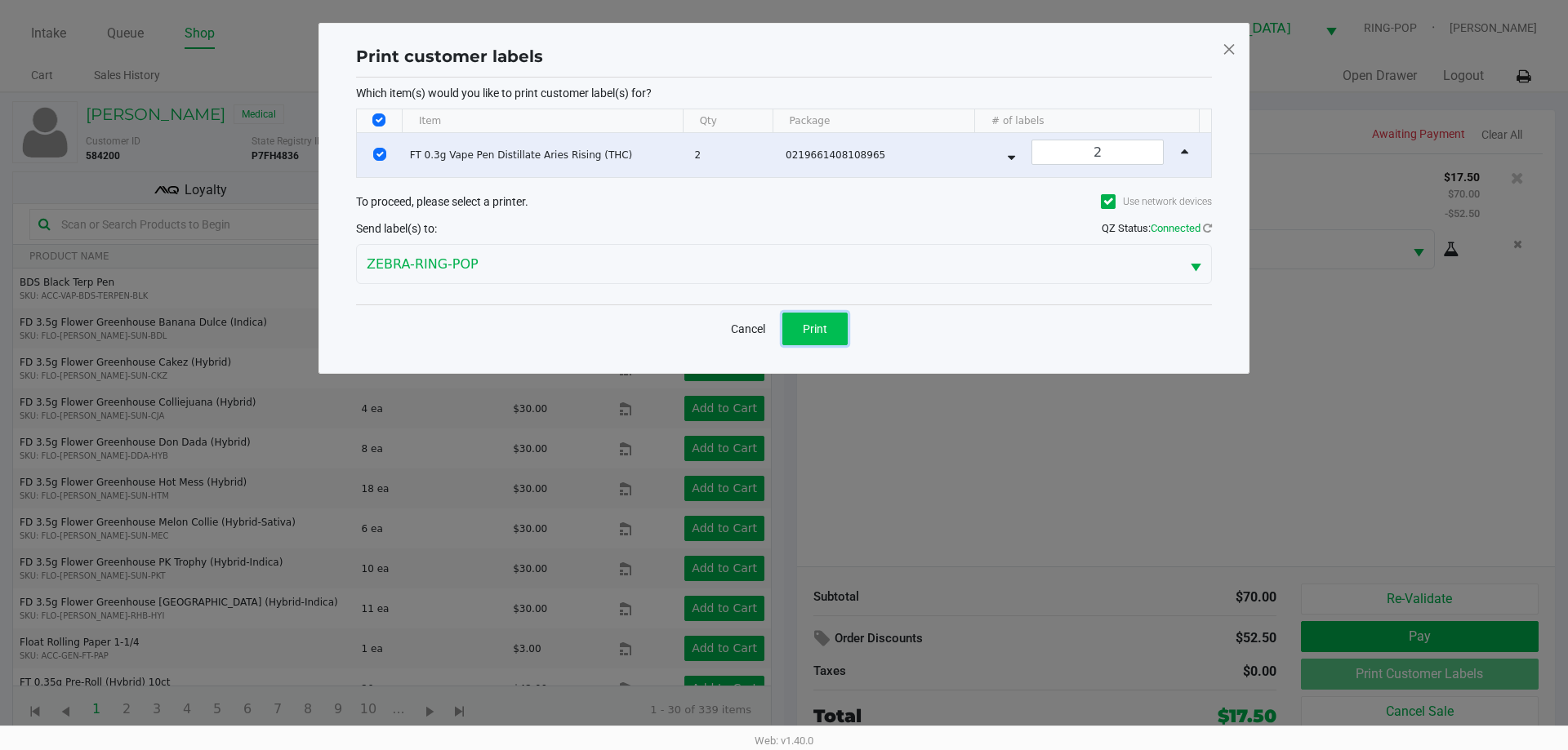
click at [817, 319] on button "Print" at bounding box center [815, 329] width 65 height 32
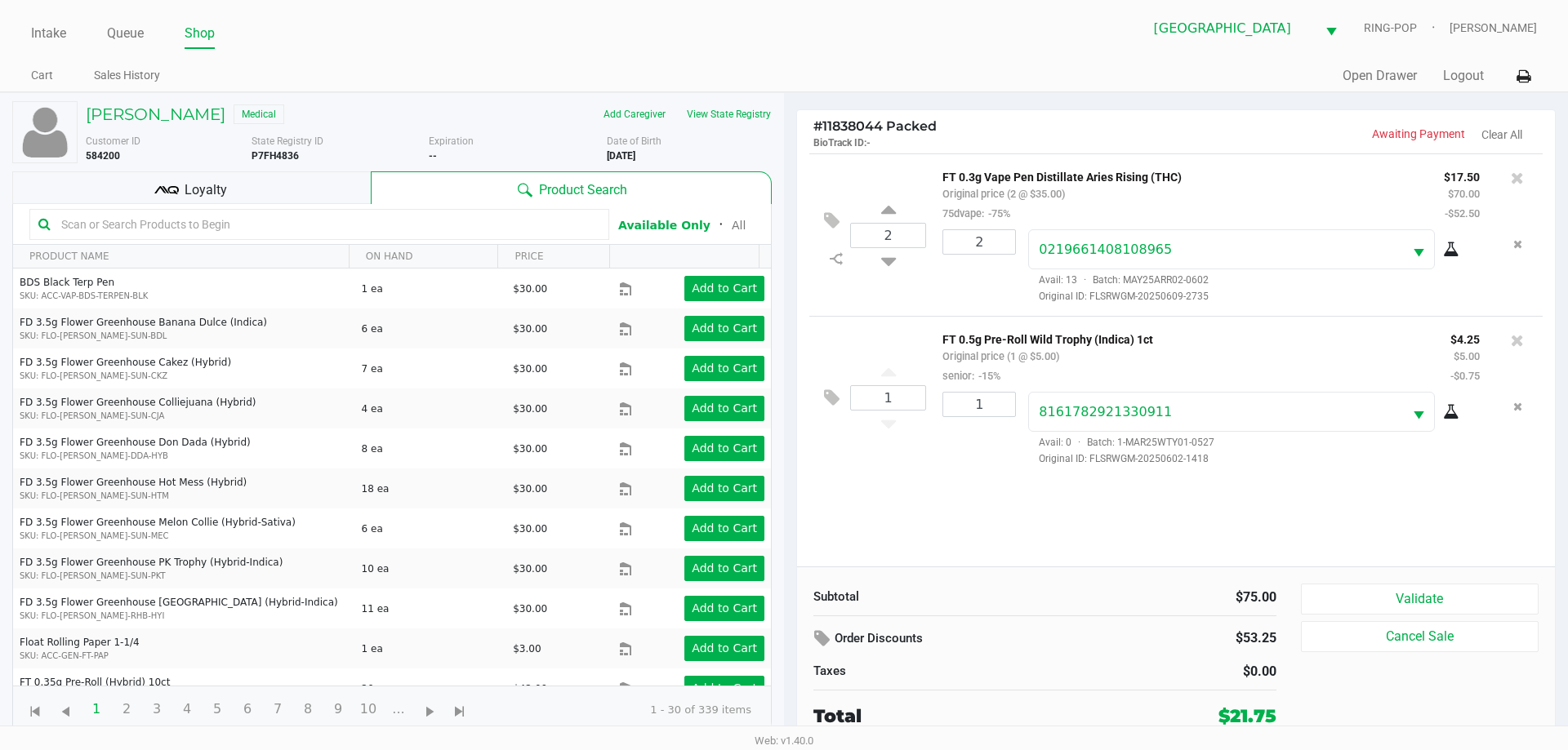
click at [306, 183] on div "Loyalty" at bounding box center [191, 188] width 358 height 32
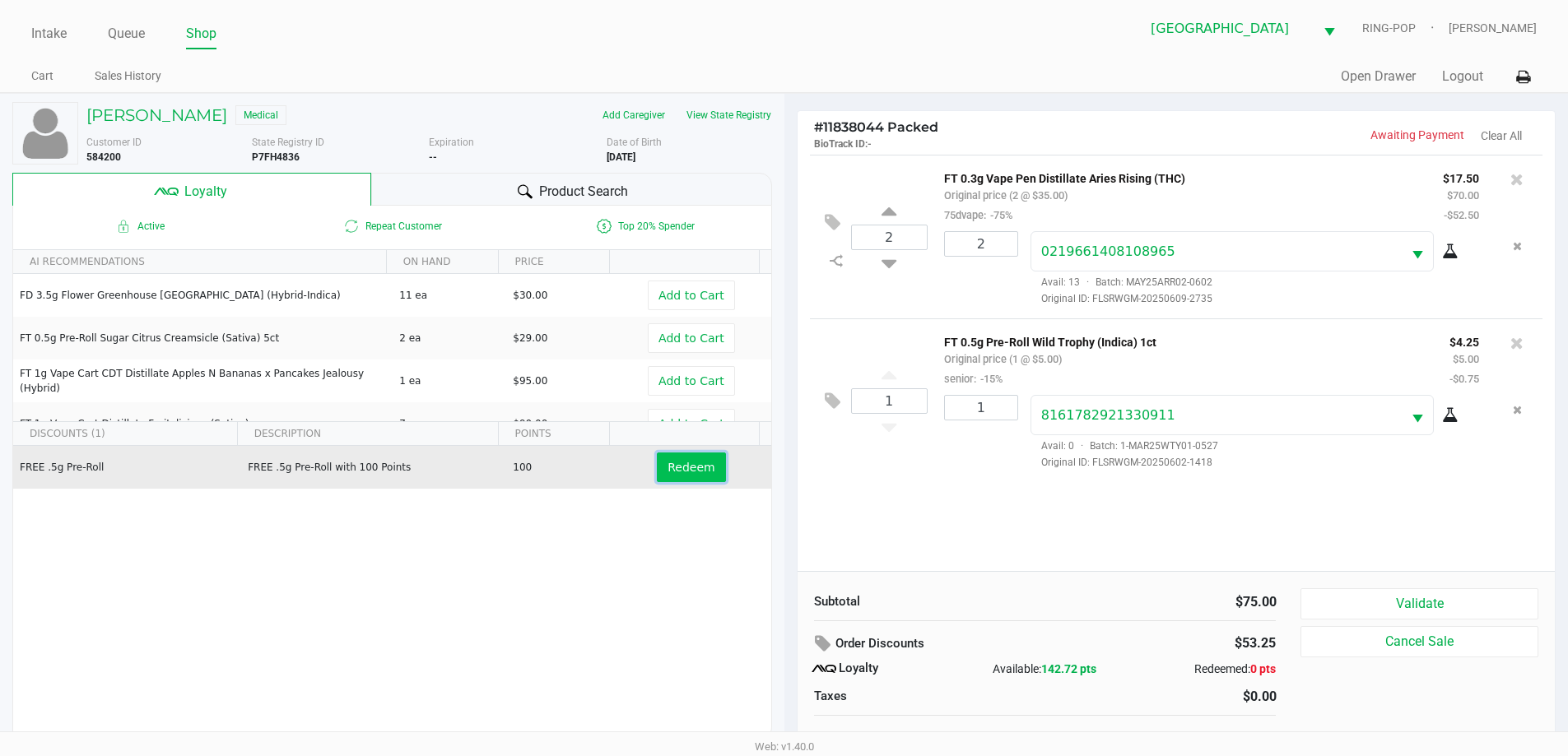
click at [690, 460] on button "Redeem" at bounding box center [691, 467] width 68 height 30
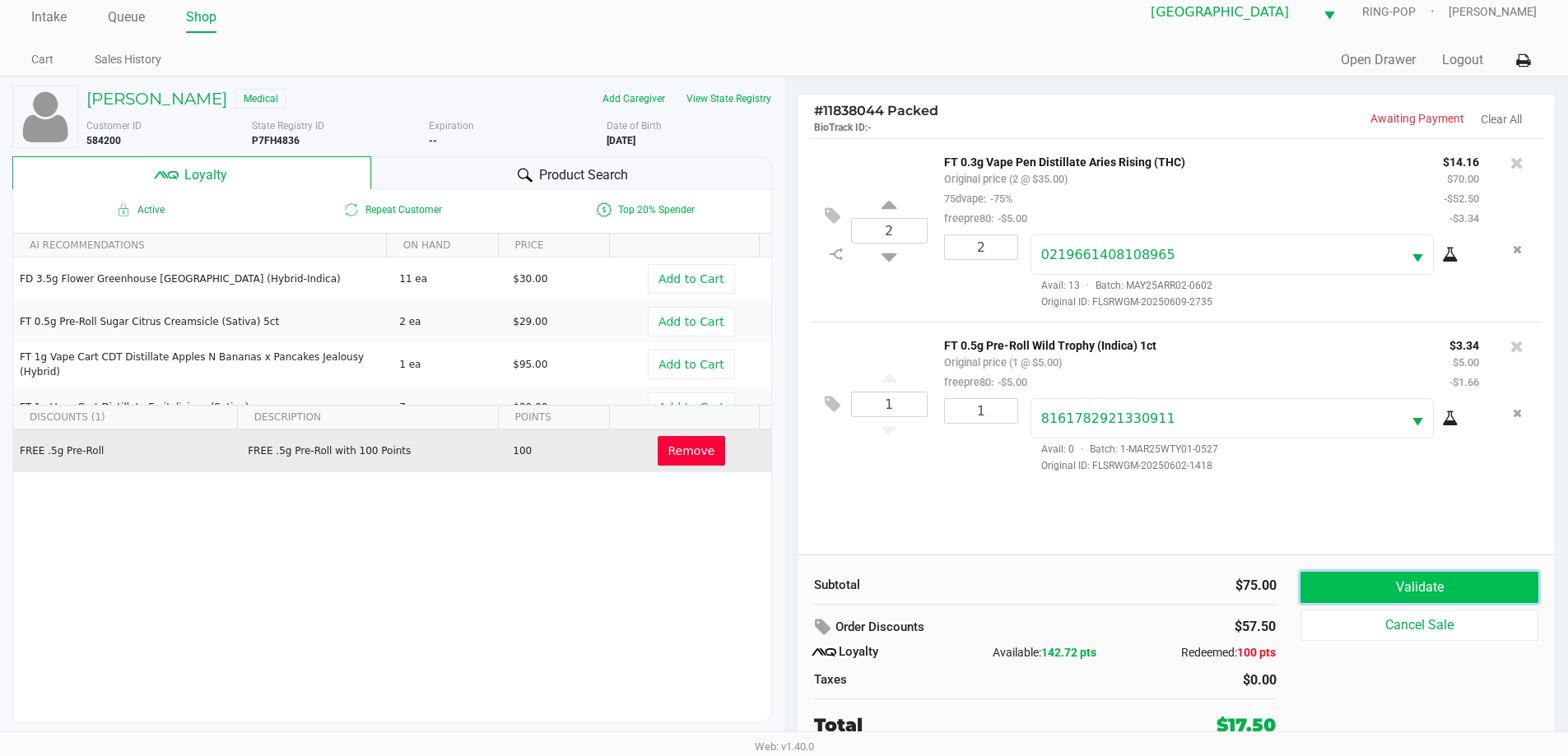
click at [1366, 586] on button "Validate" at bounding box center [1418, 588] width 237 height 32
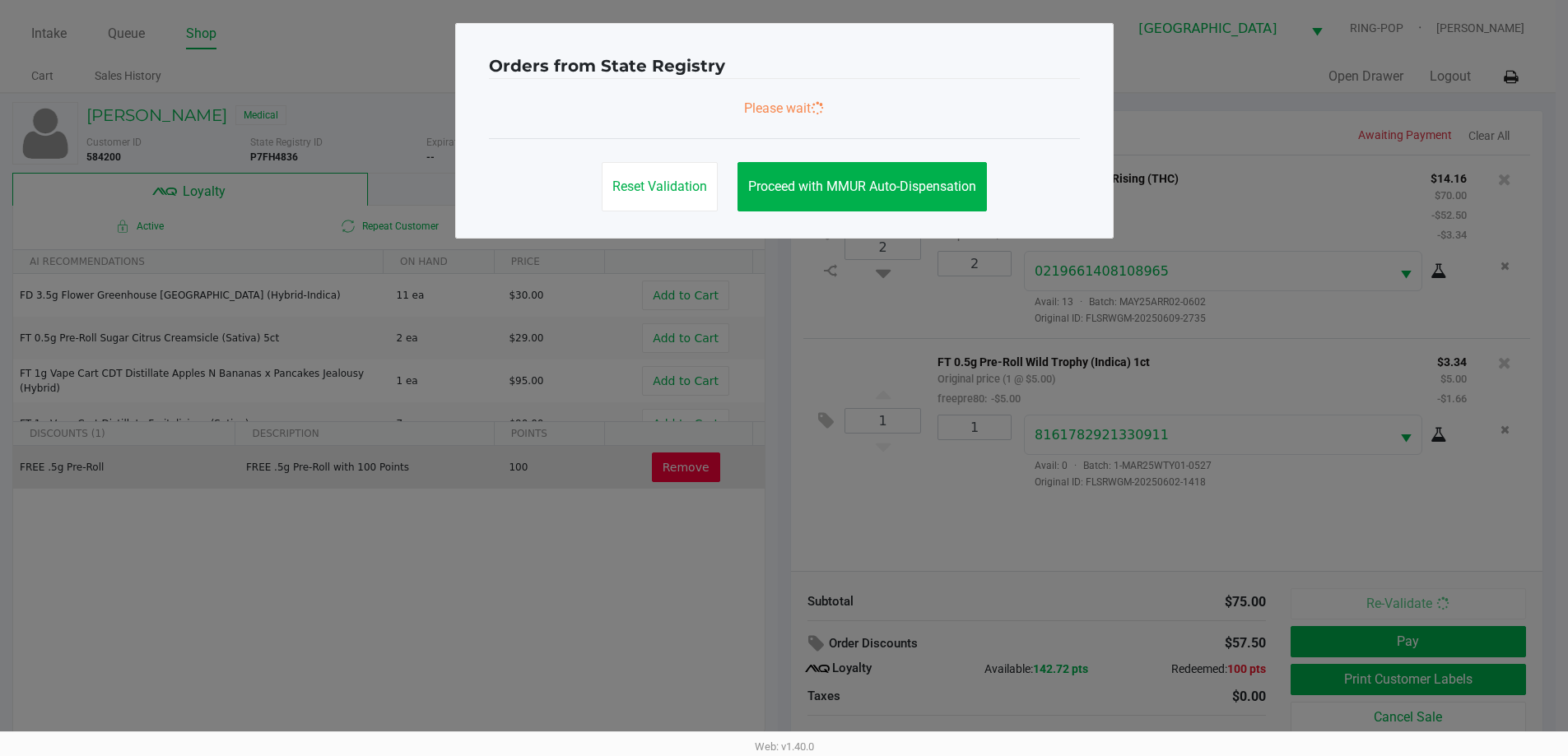
scroll to position [0, 0]
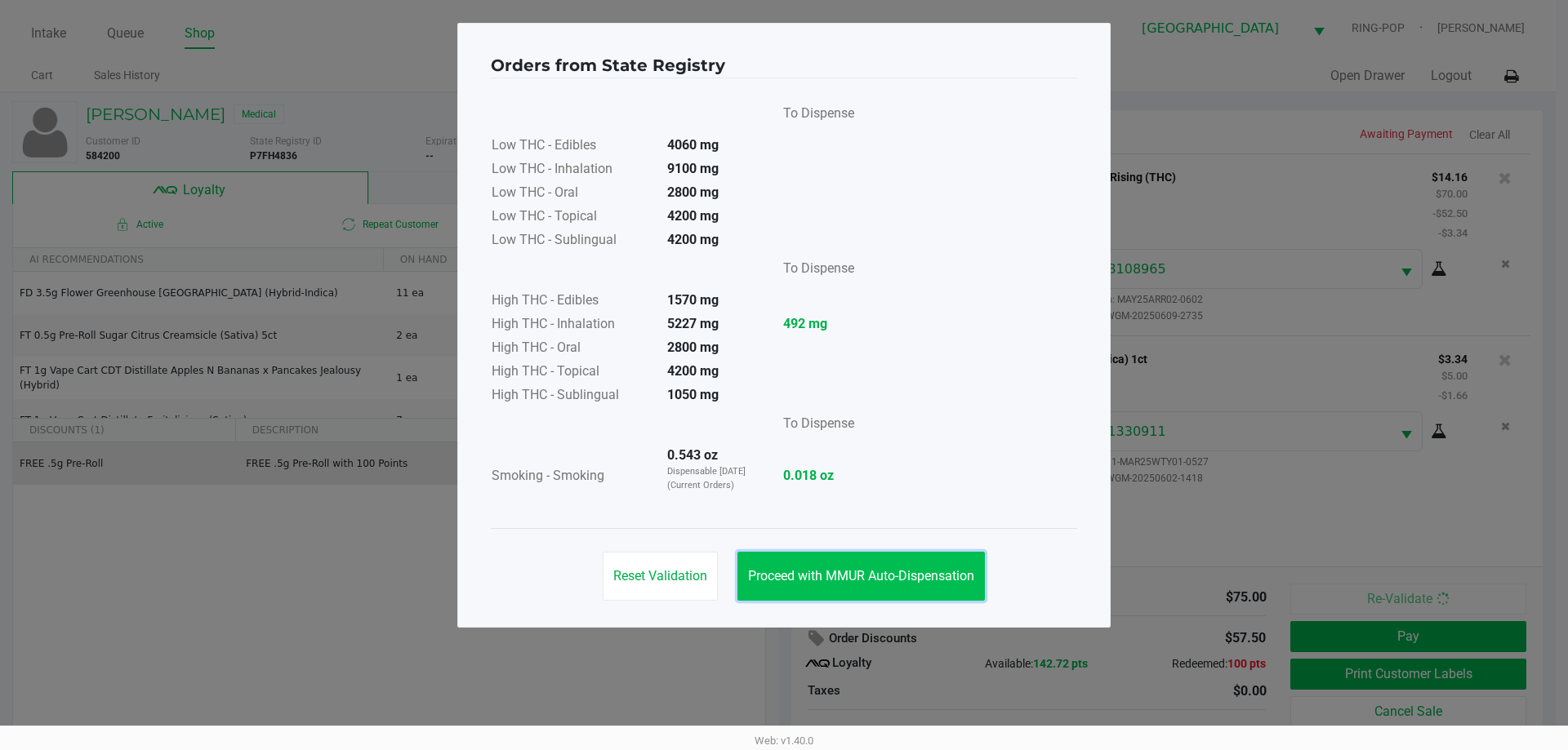
click at [875, 565] on button "Proceed with MMUR Auto-Dispensation" at bounding box center [861, 577] width 248 height 49
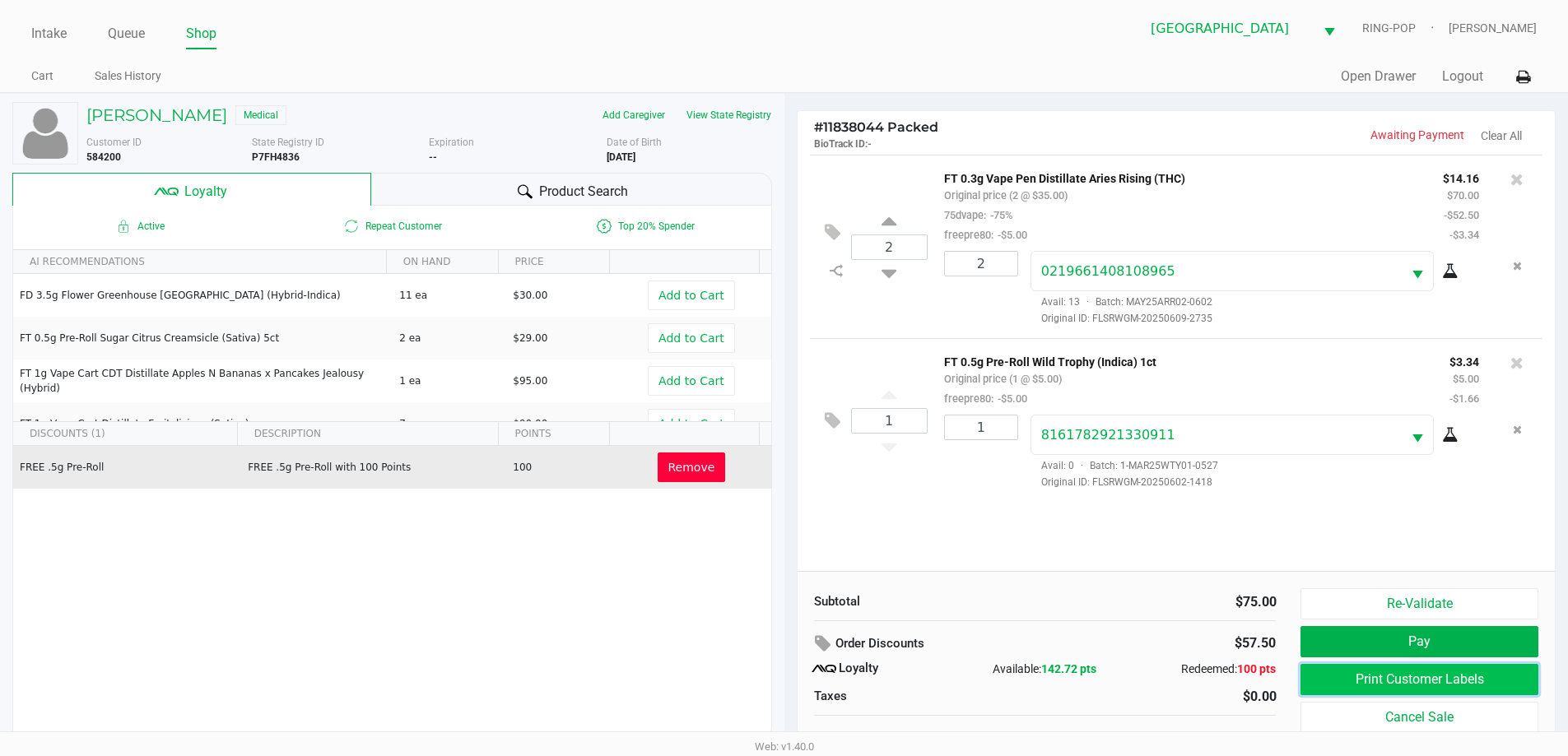
click at [1356, 676] on button "Print Customer Labels" at bounding box center [1418, 680] width 237 height 32
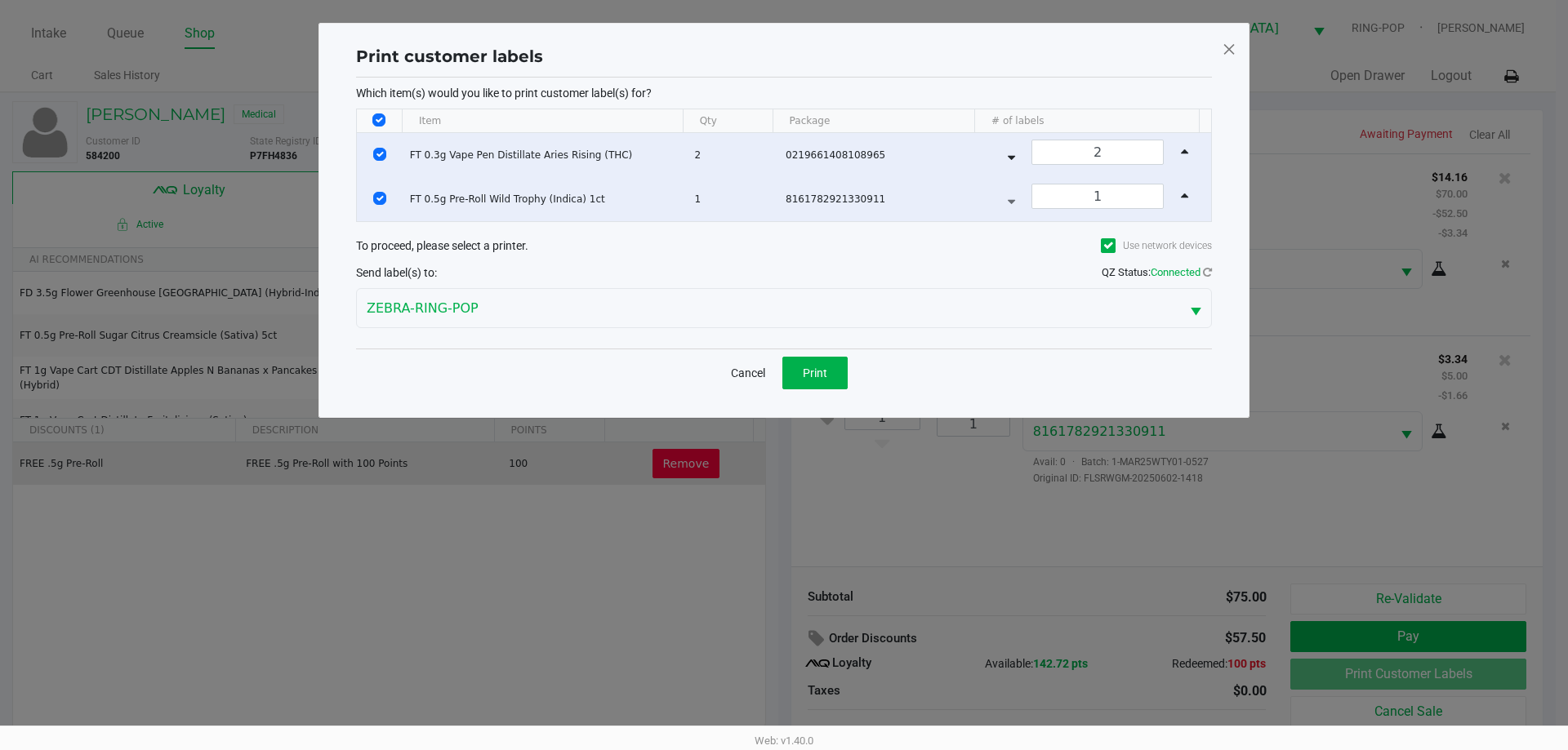
click at [384, 124] on input "Select All Rows" at bounding box center [378, 120] width 13 height 13
checkbox input "false"
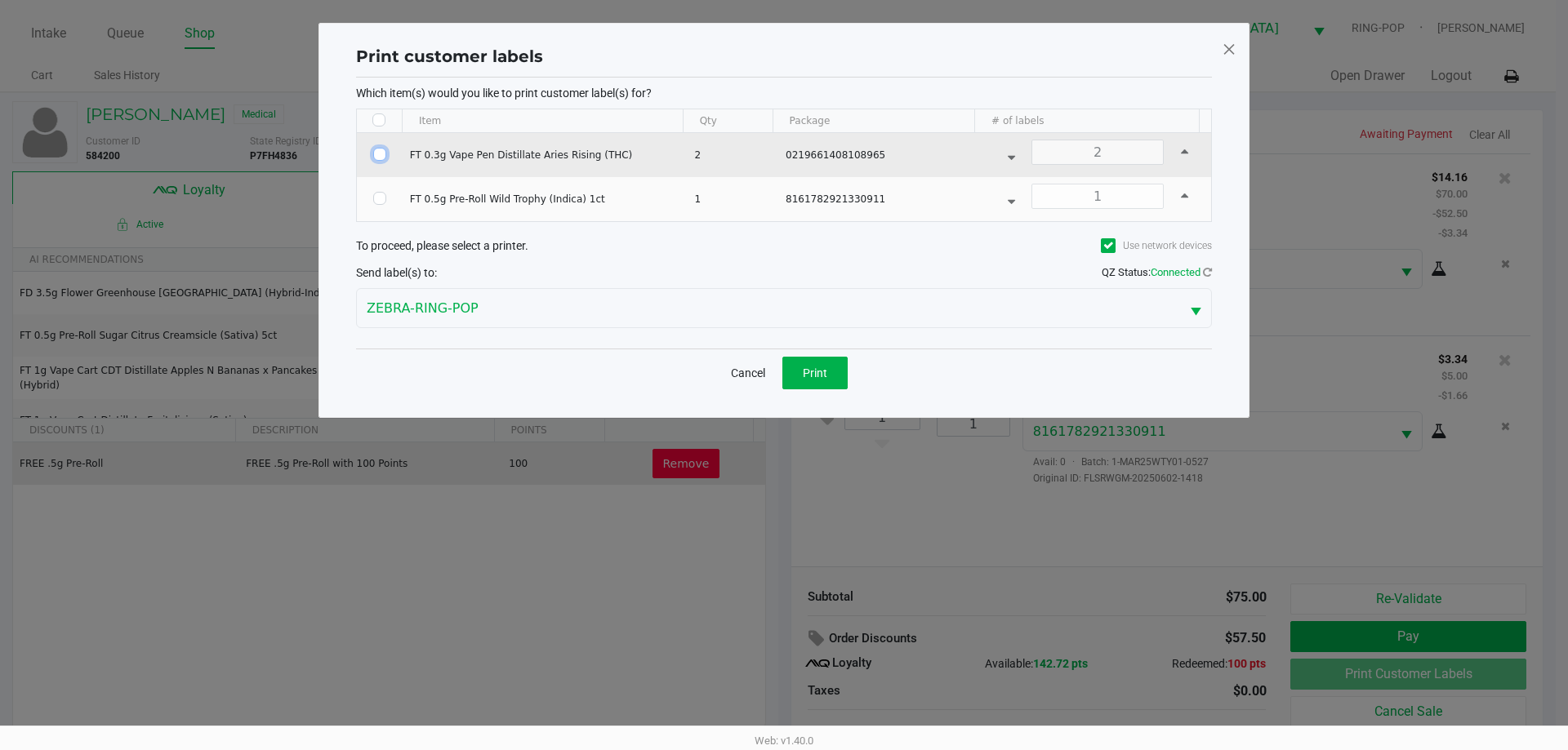
click at [378, 153] on input "Select Row" at bounding box center [379, 154] width 13 height 13
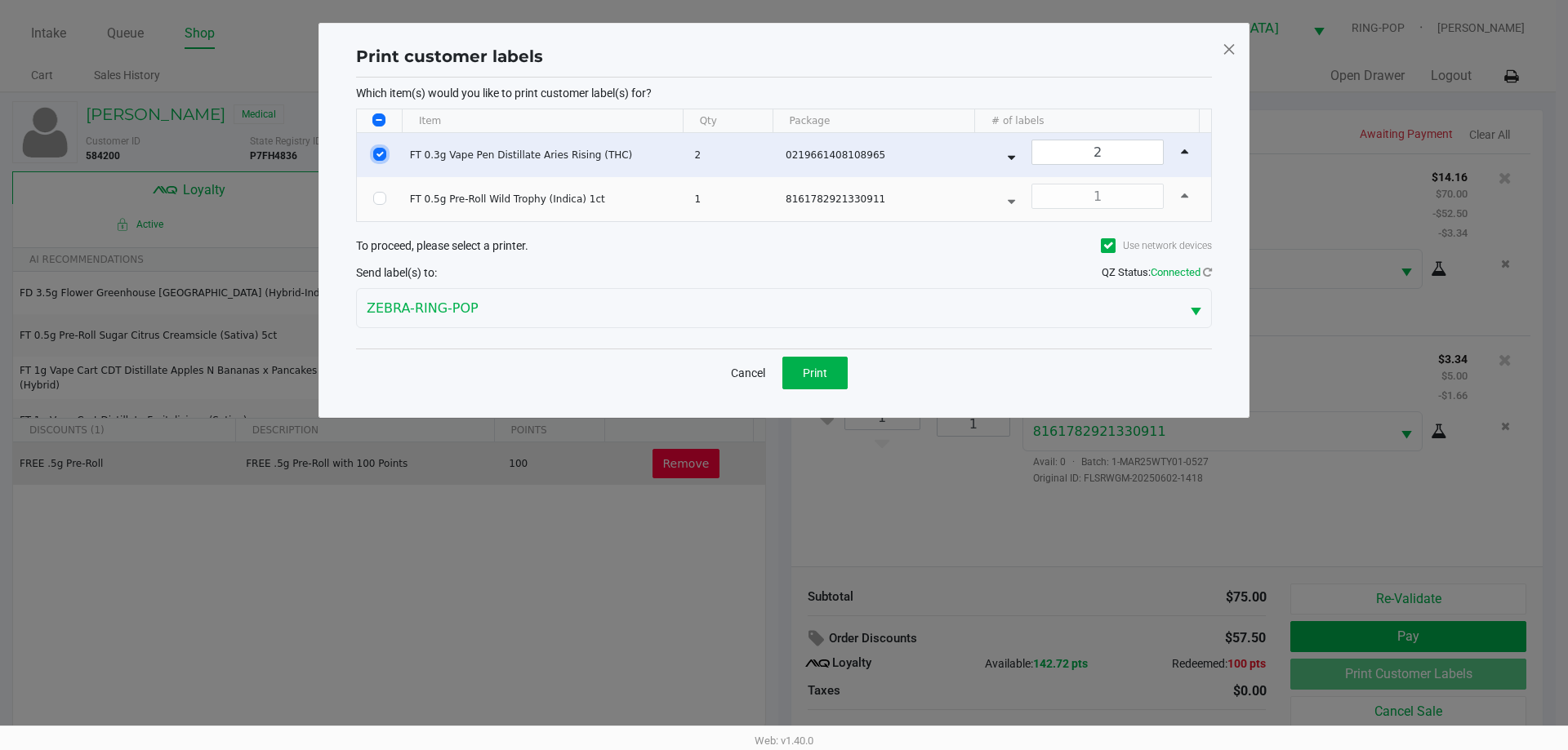
click at [380, 155] on input "Select Row" at bounding box center [379, 154] width 13 height 13
checkbox input "false"
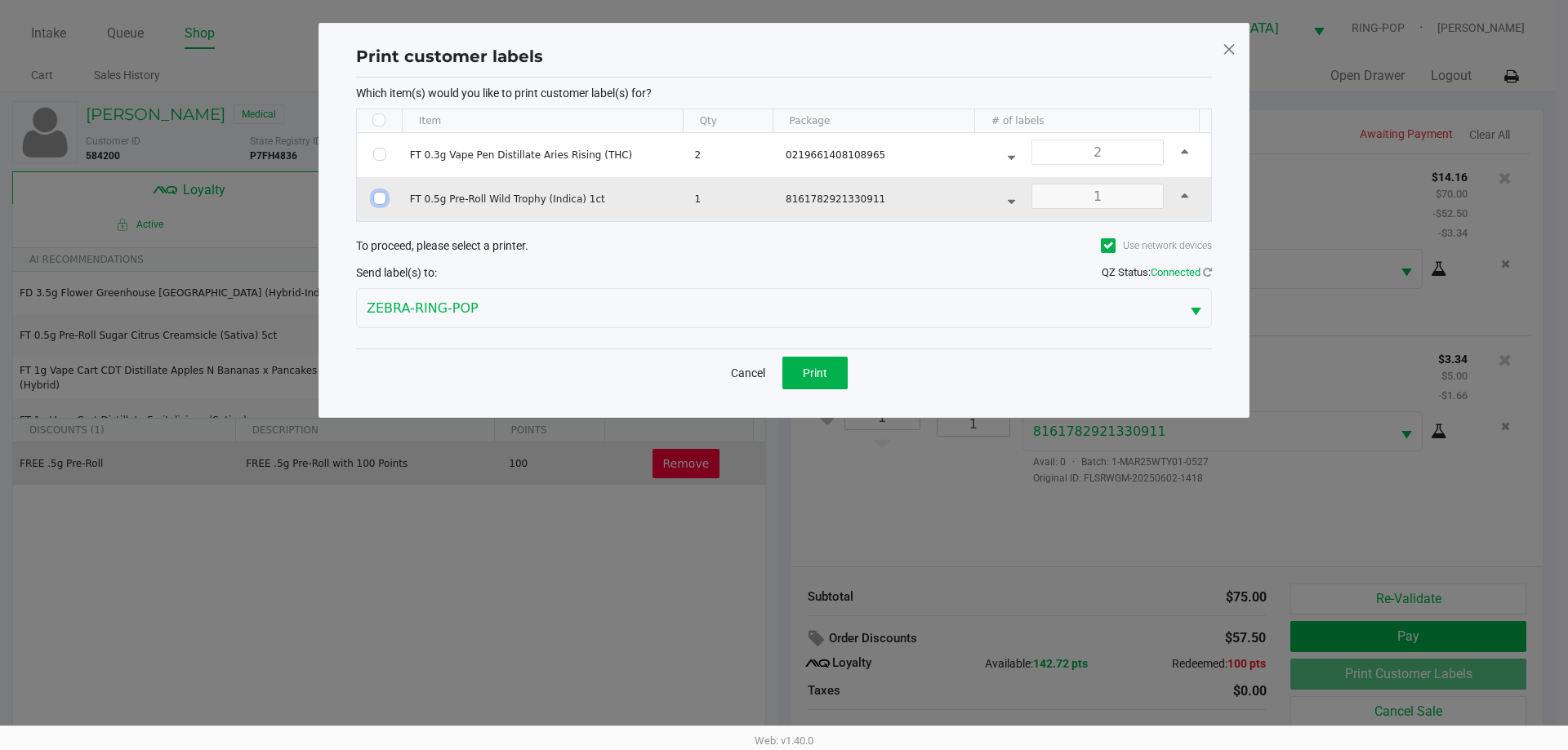
click at [376, 204] on input "Select Row" at bounding box center [379, 198] width 13 height 13
checkbox input "true"
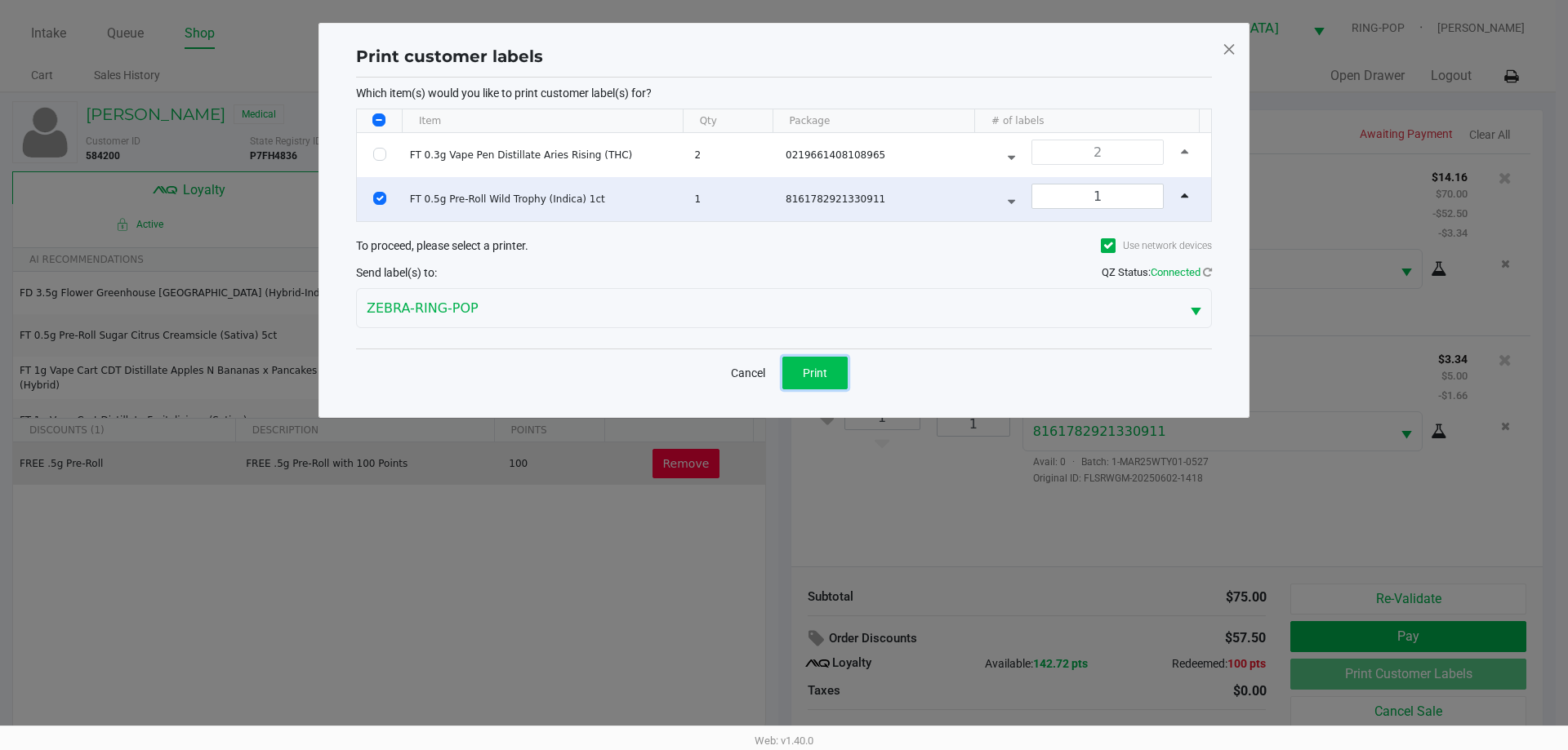
click at [806, 367] on span "Print" at bounding box center [815, 372] width 25 height 13
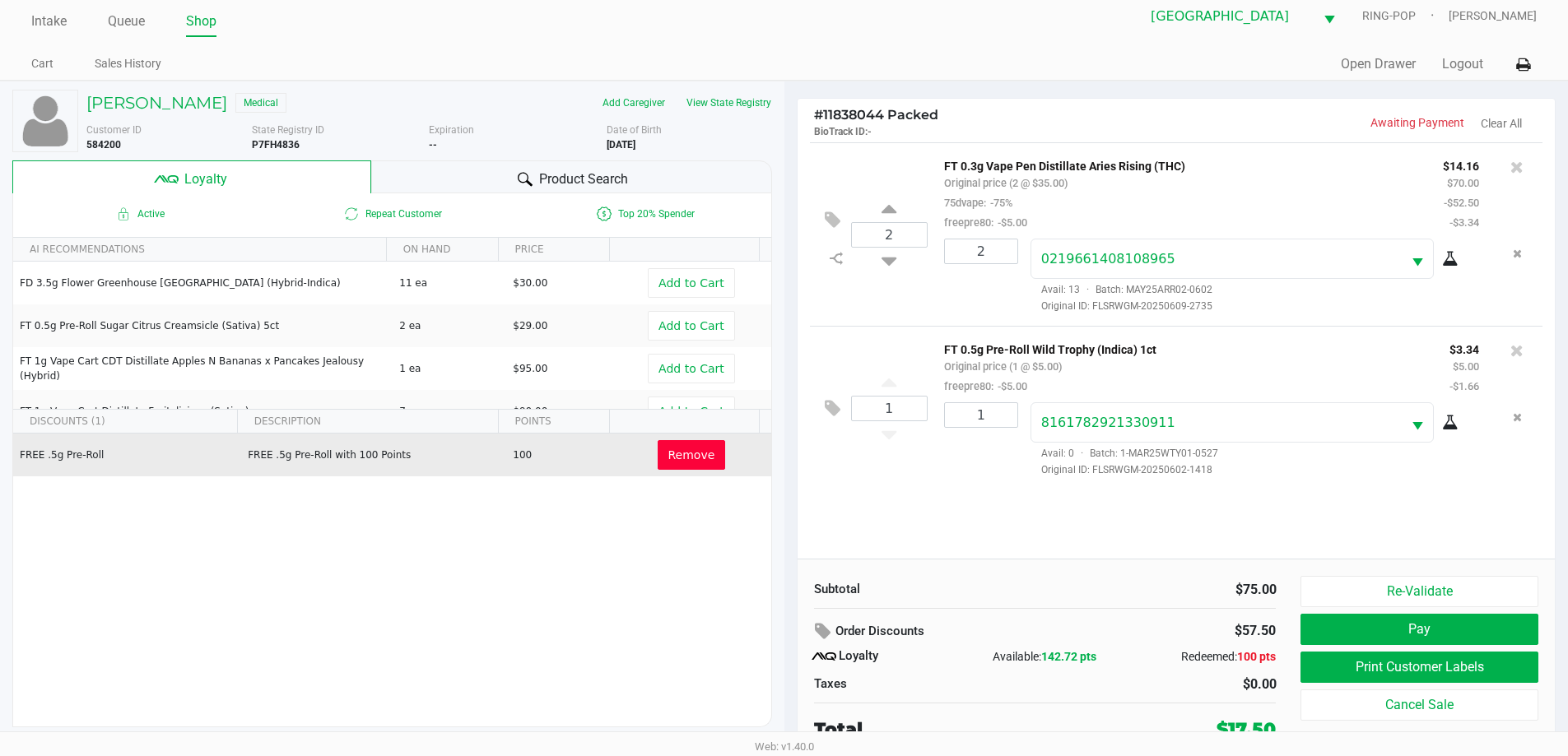
scroll to position [16, 0]
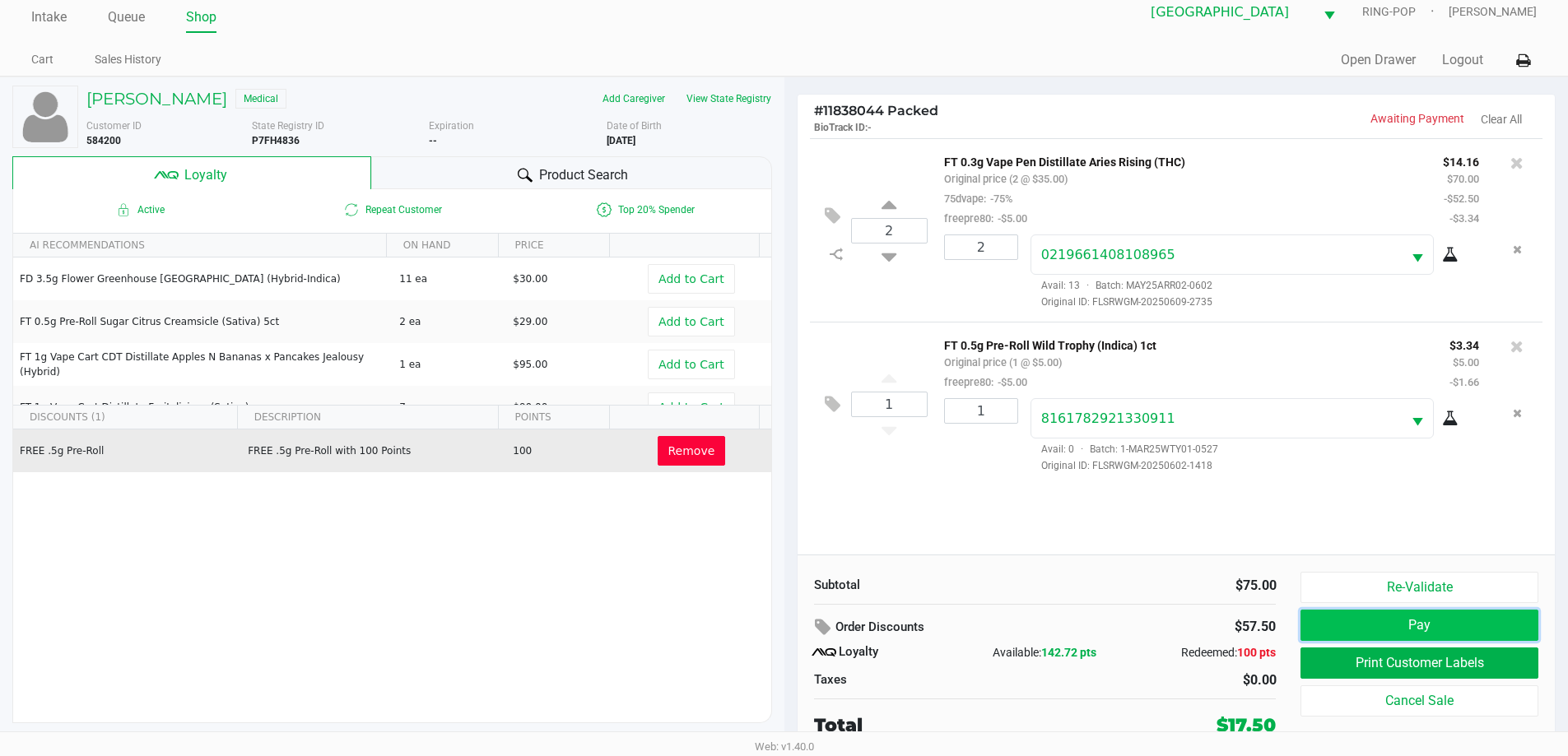
click at [1365, 623] on button "Pay" at bounding box center [1418, 625] width 237 height 32
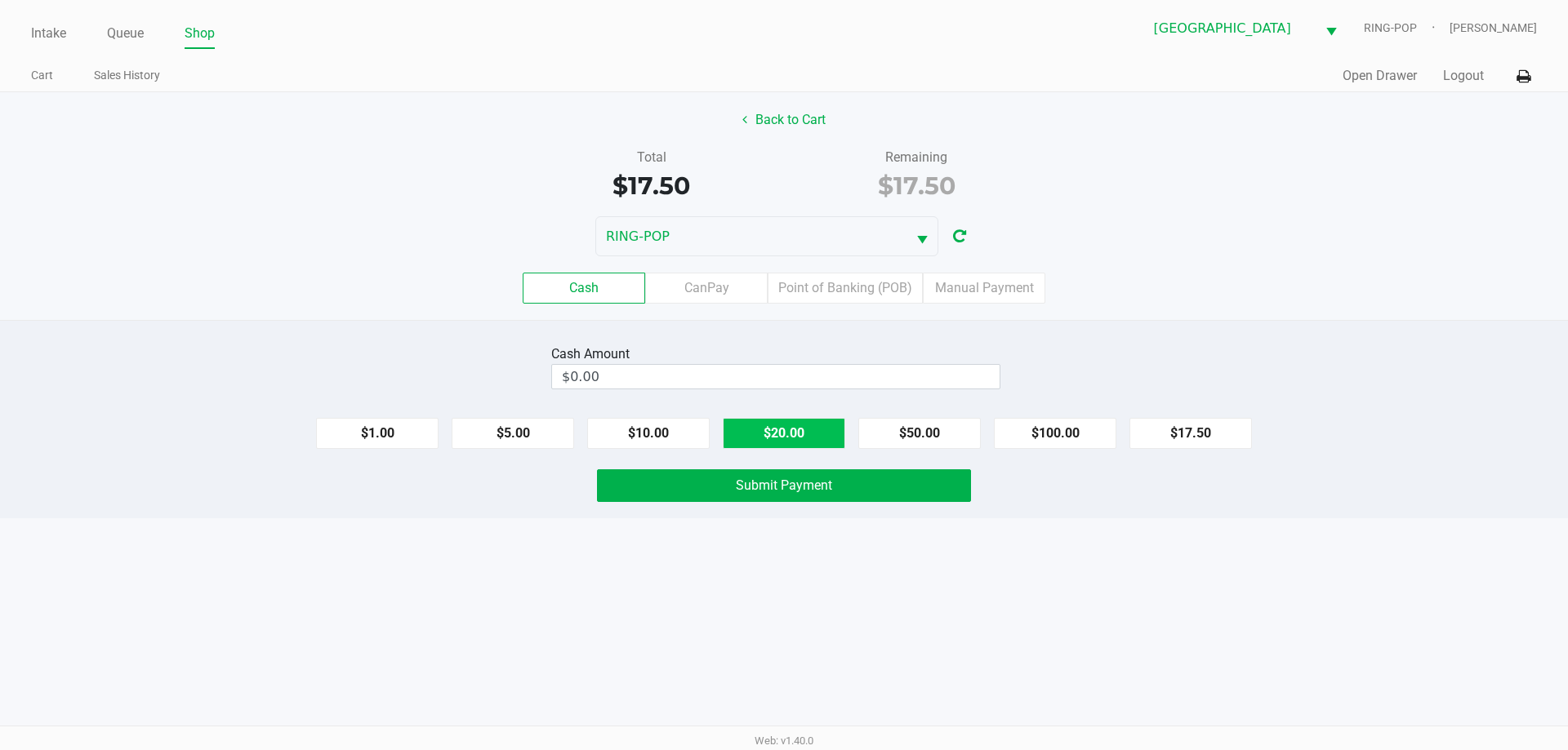
click at [810, 441] on button "$20.00" at bounding box center [784, 434] width 122 height 31
type input "$20.00"
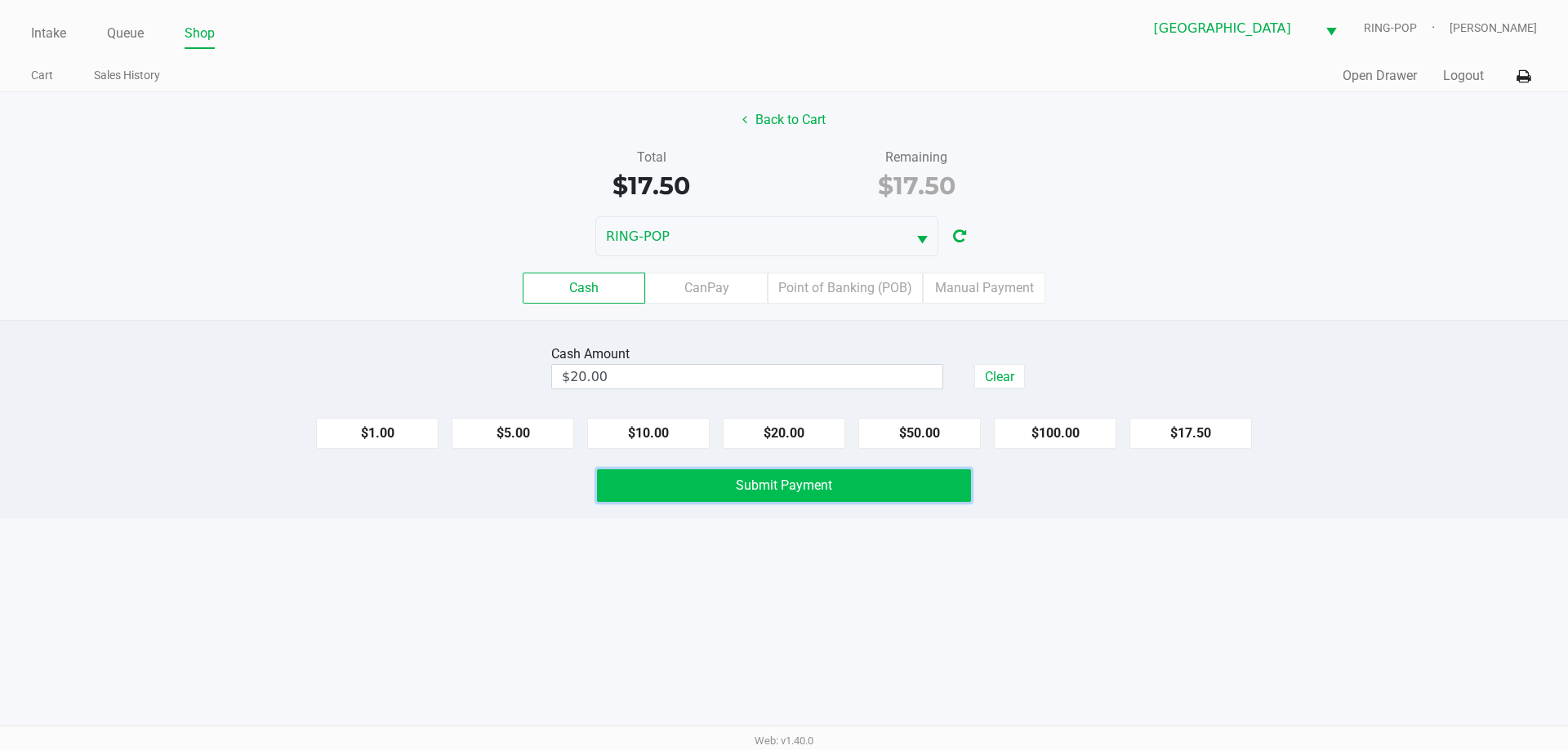
click at [816, 481] on span "Submit Payment" at bounding box center [784, 485] width 97 height 15
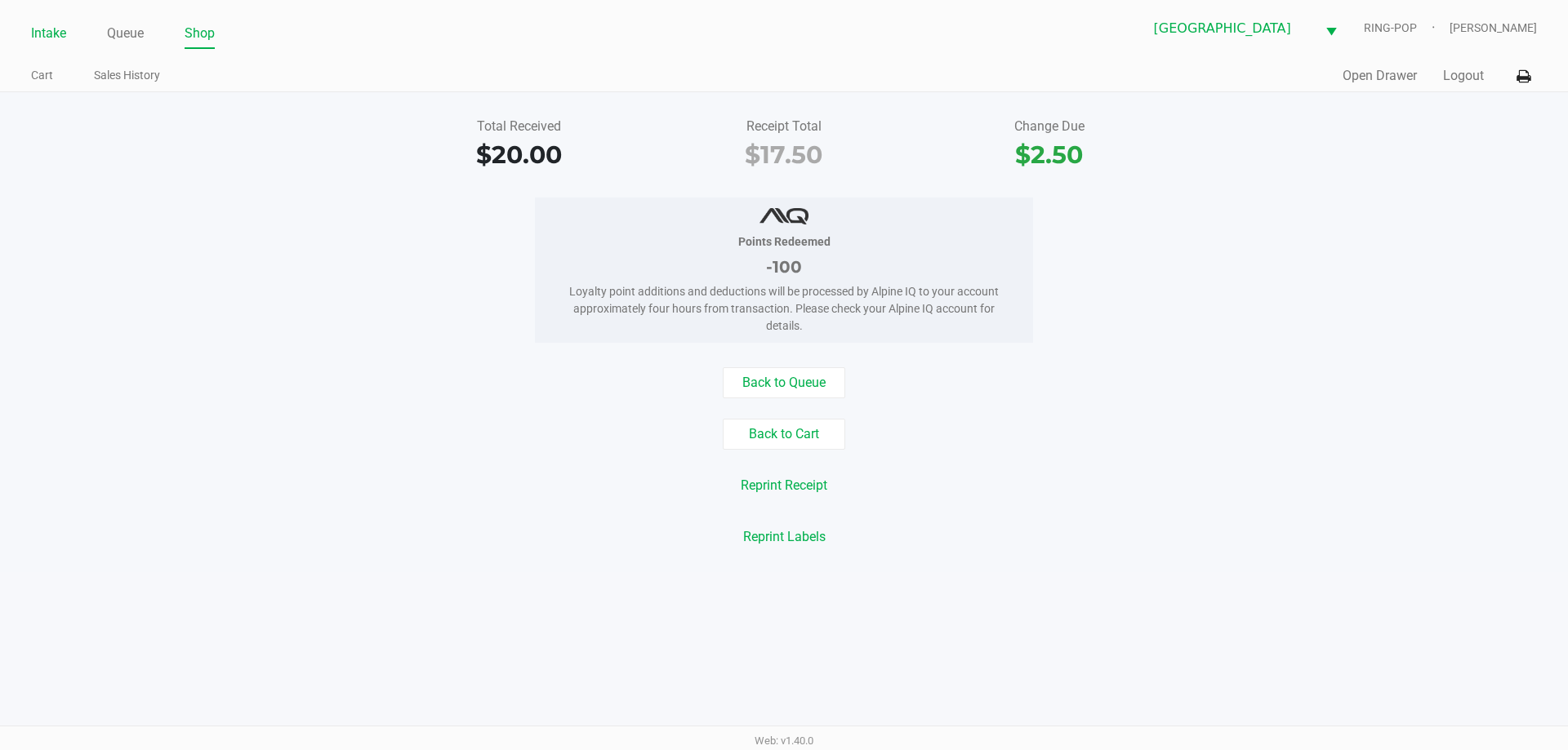
click at [35, 25] on link "Intake" at bounding box center [48, 33] width 35 height 23
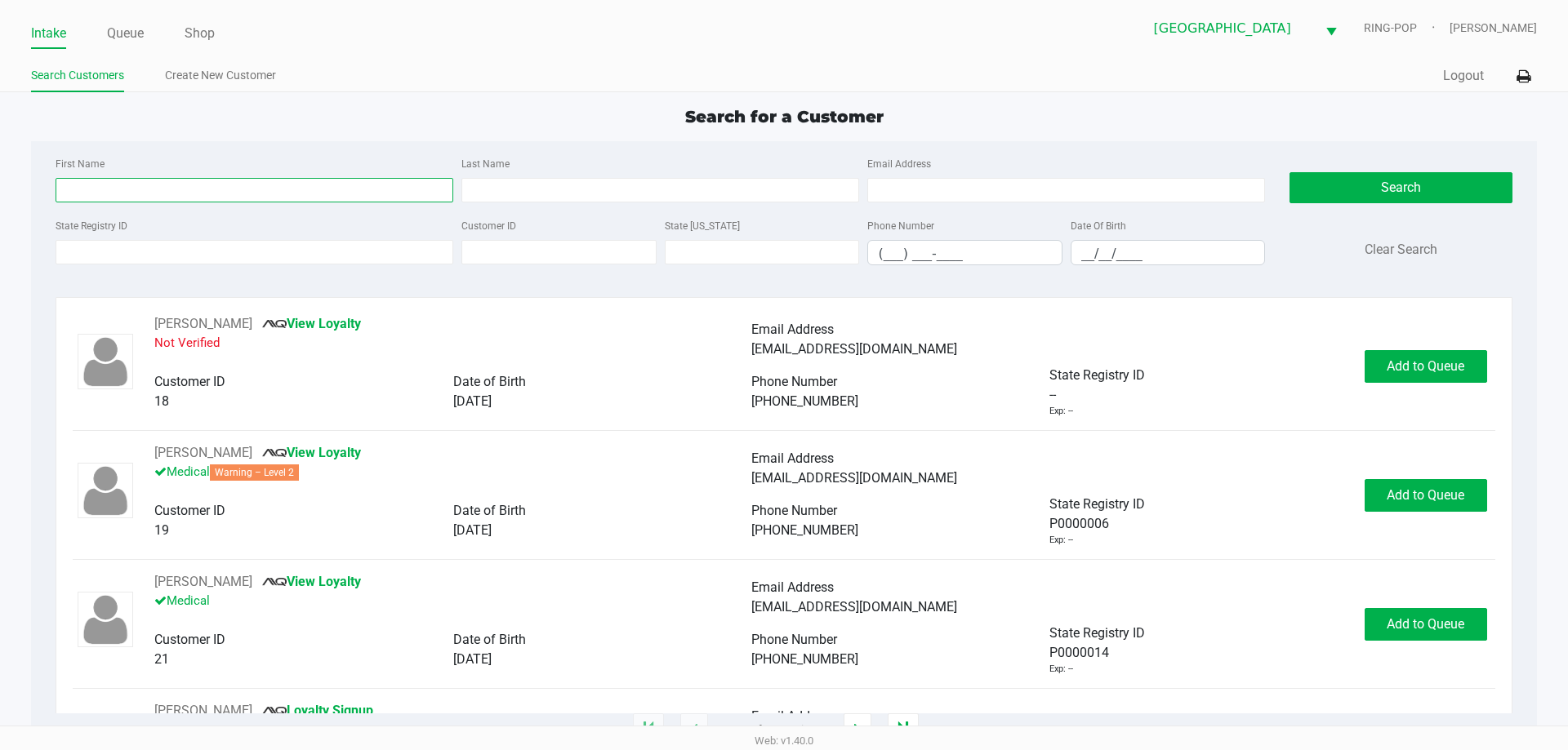
click at [325, 190] on input "First Name" at bounding box center [254, 190] width 398 height 25
click at [275, 189] on input "First Name" at bounding box center [254, 190] width 398 height 25
type input "landon"
type input "keller"
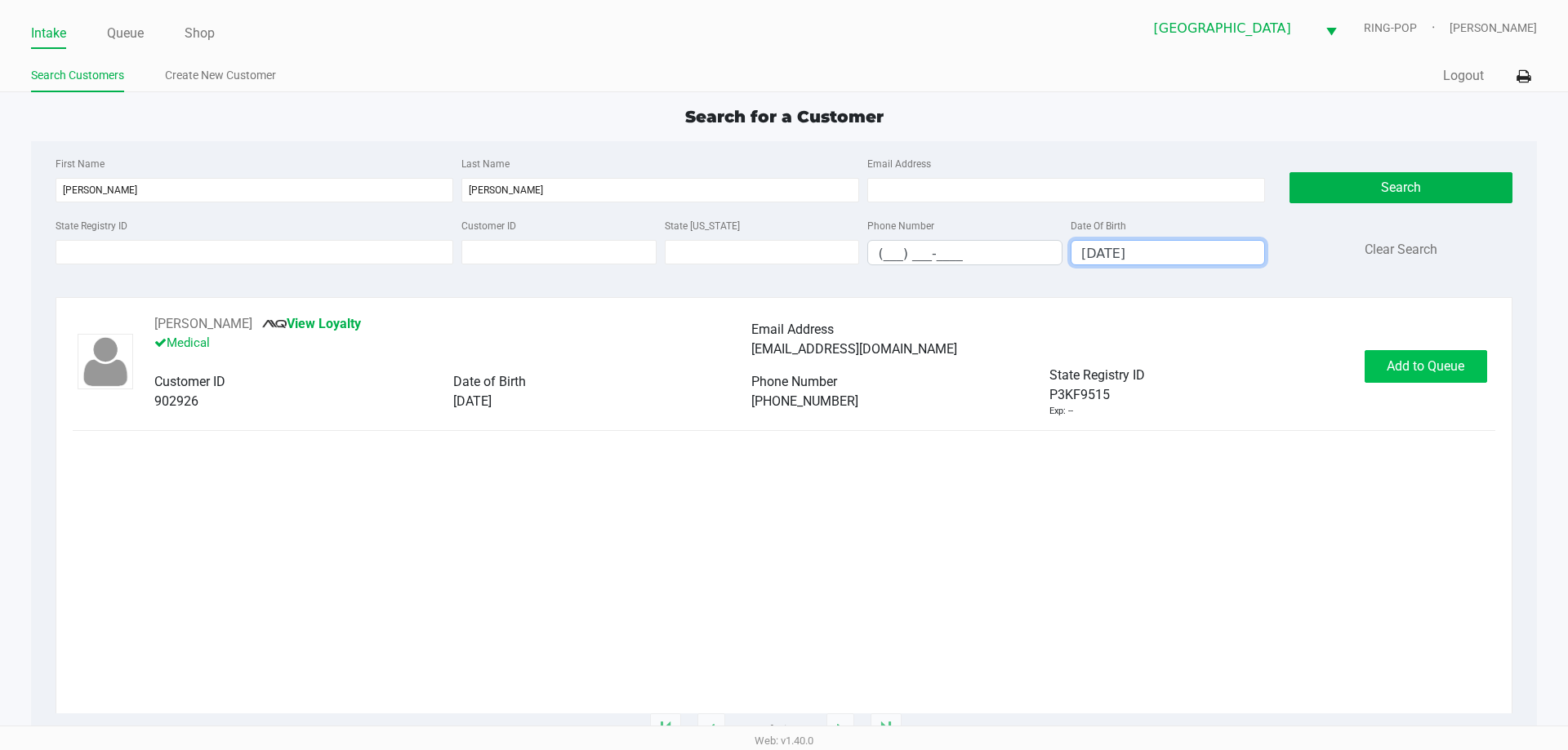
type input "03/13/1990"
click at [1425, 372] on span "Add to Queue" at bounding box center [1425, 366] width 77 height 15
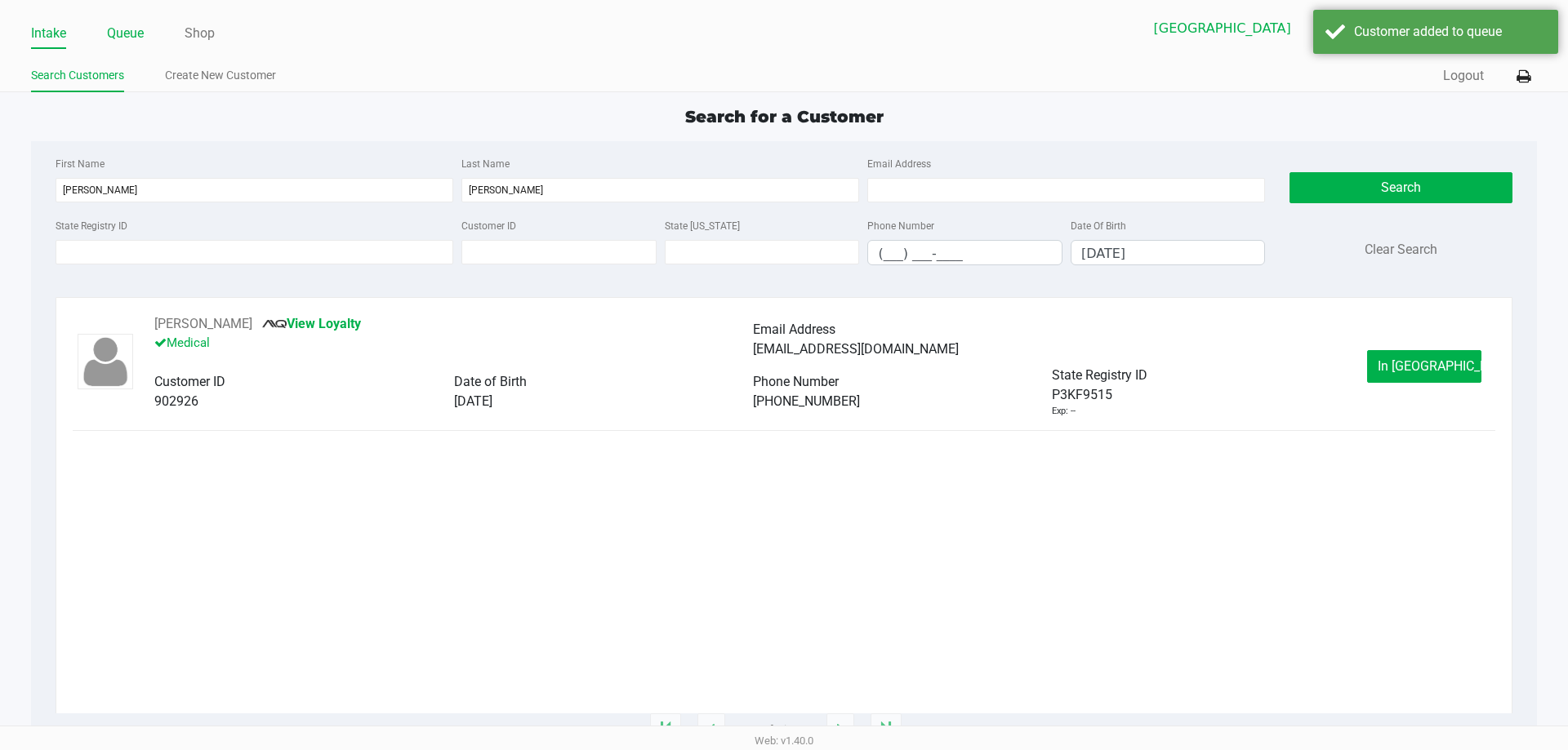
click at [130, 33] on link "Queue" at bounding box center [125, 33] width 36 height 23
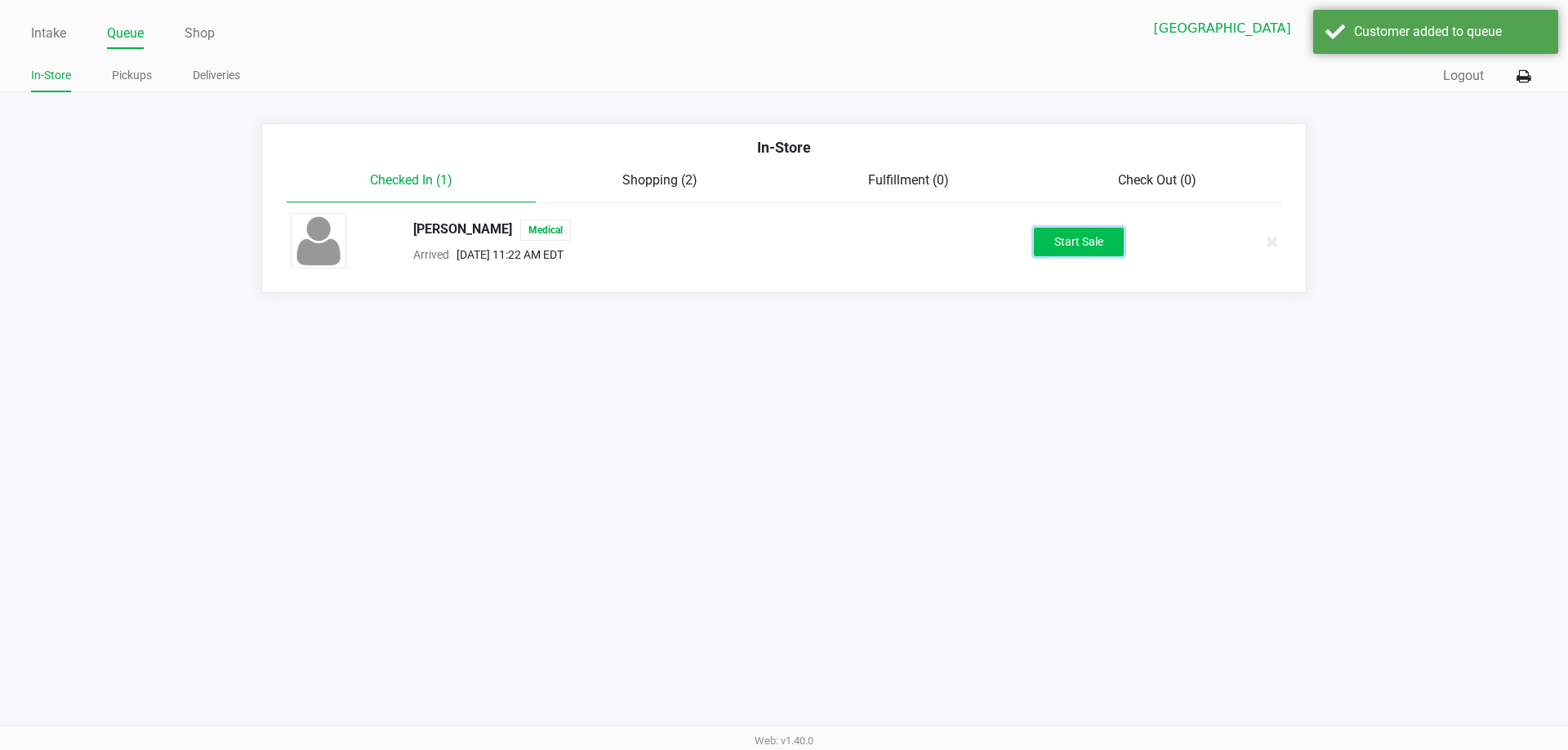
click at [1091, 238] on button "Start Sale" at bounding box center [1078, 242] width 90 height 29
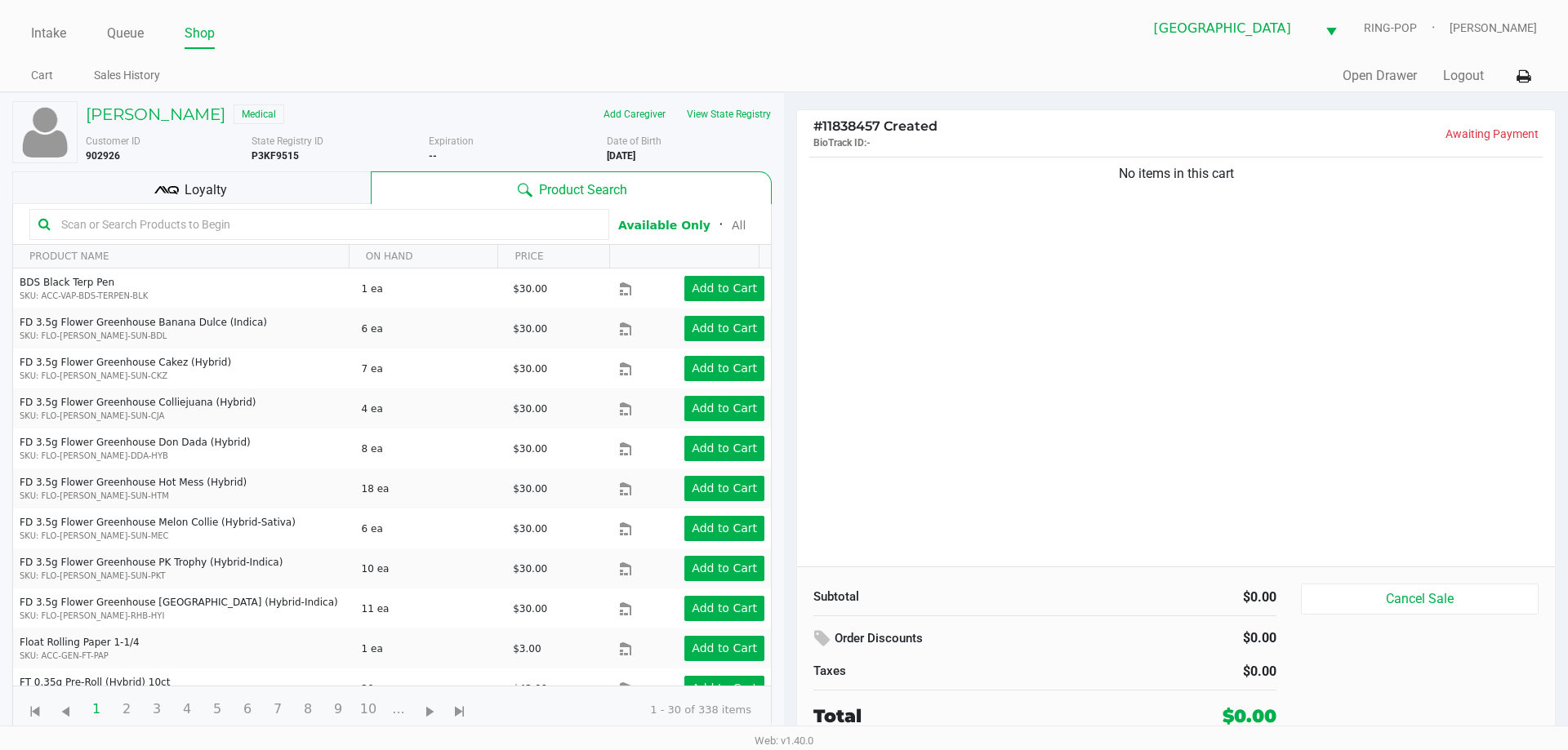
drag, startPoint x: 217, startPoint y: 214, endPoint x: 217, endPoint y: 189, distance: 25.0
click at [217, 213] on input "text" at bounding box center [327, 224] width 546 height 25
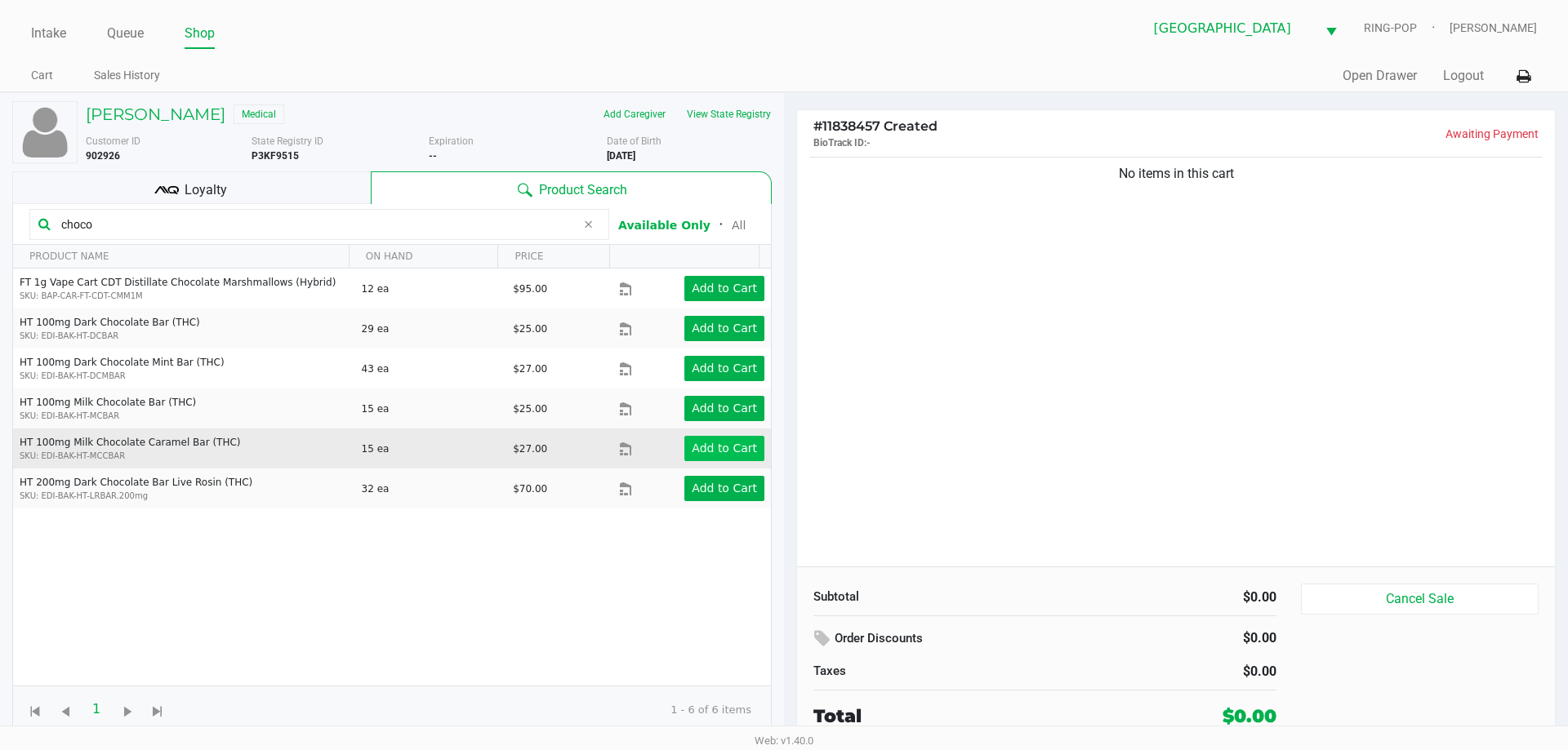
type input "choco"
click at [725, 452] on app-button-loader "Add to Cart" at bounding box center [724, 448] width 65 height 13
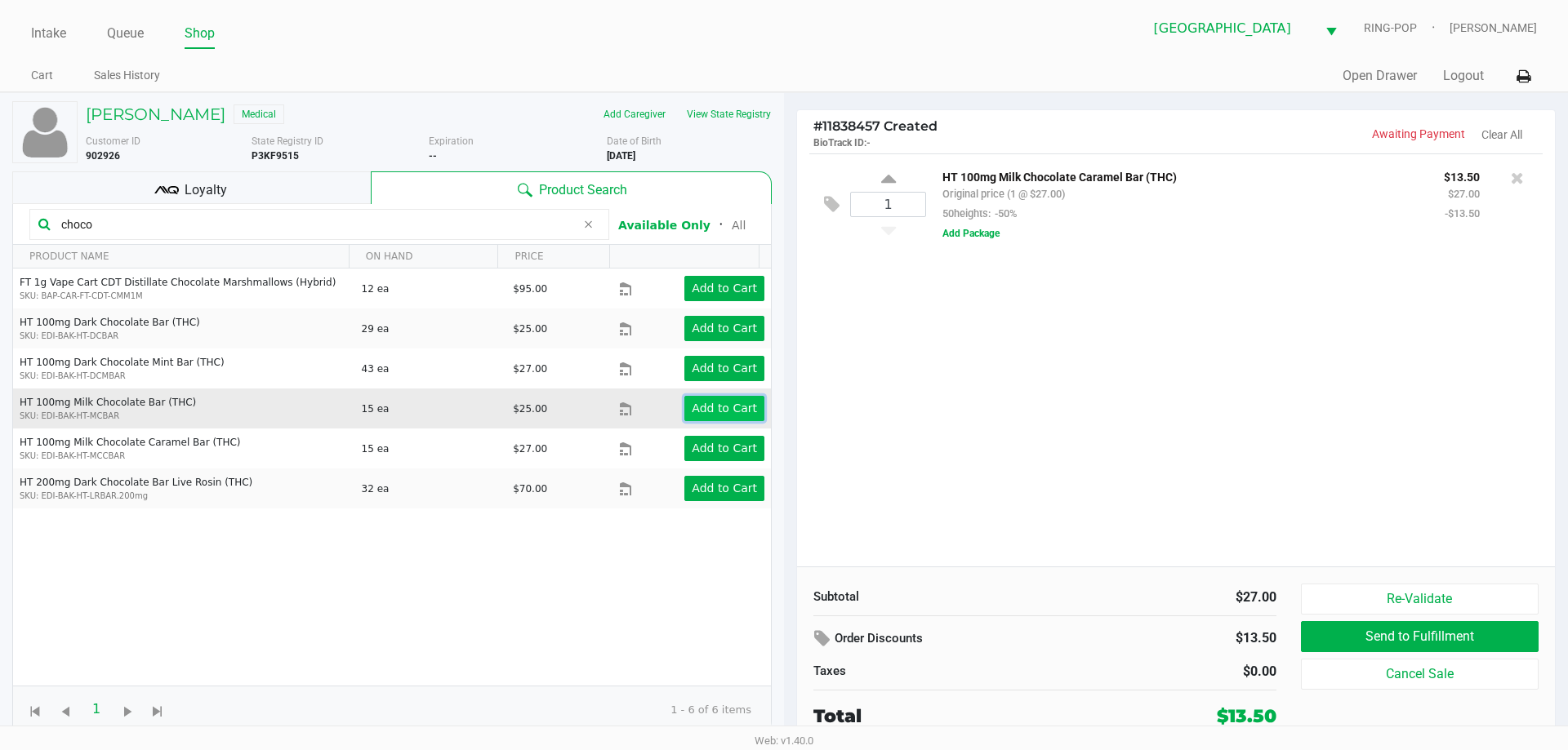
click at [731, 405] on app-button-loader "Add to Cart" at bounding box center [724, 407] width 65 height 13
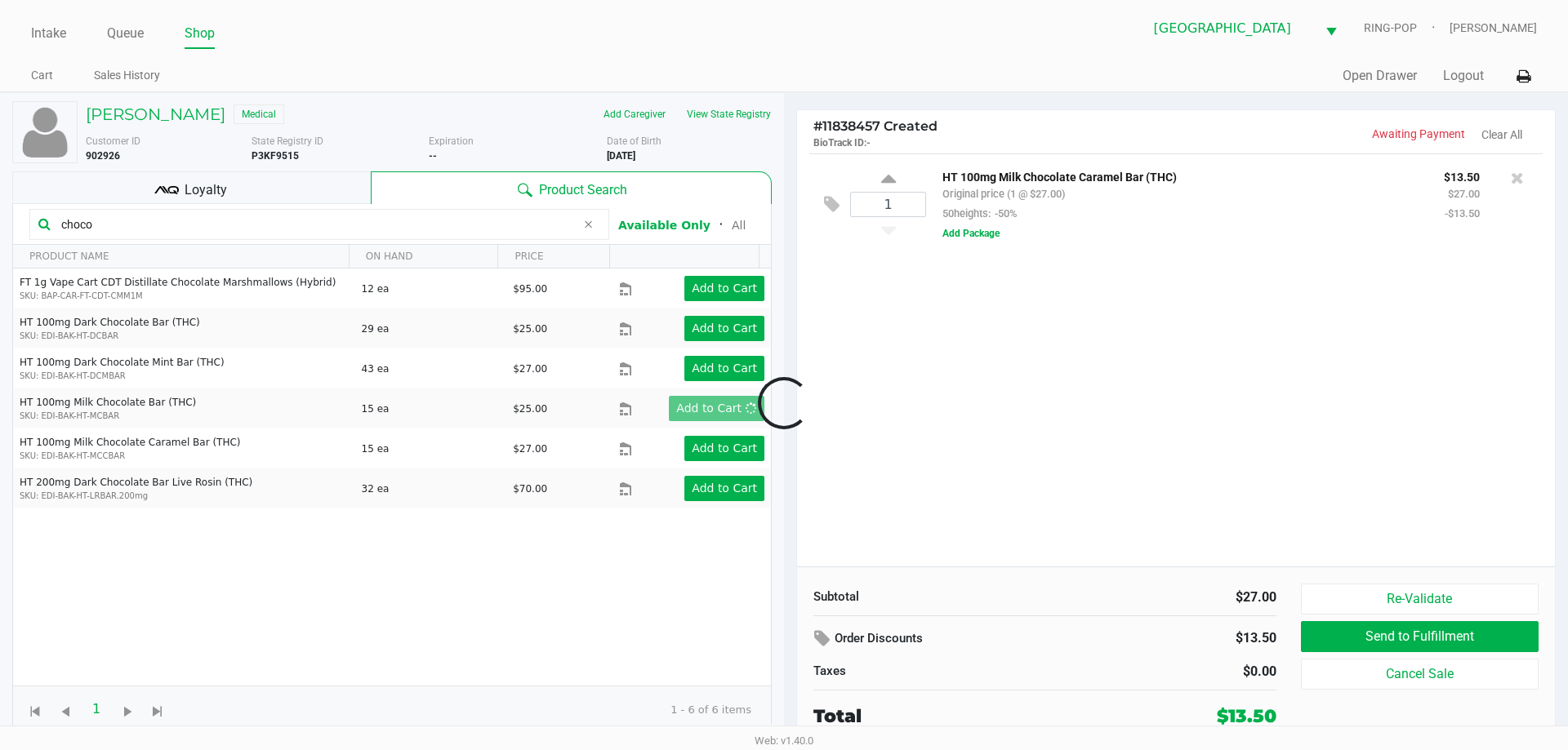
click at [1038, 358] on div at bounding box center [784, 403] width 1568 height 458
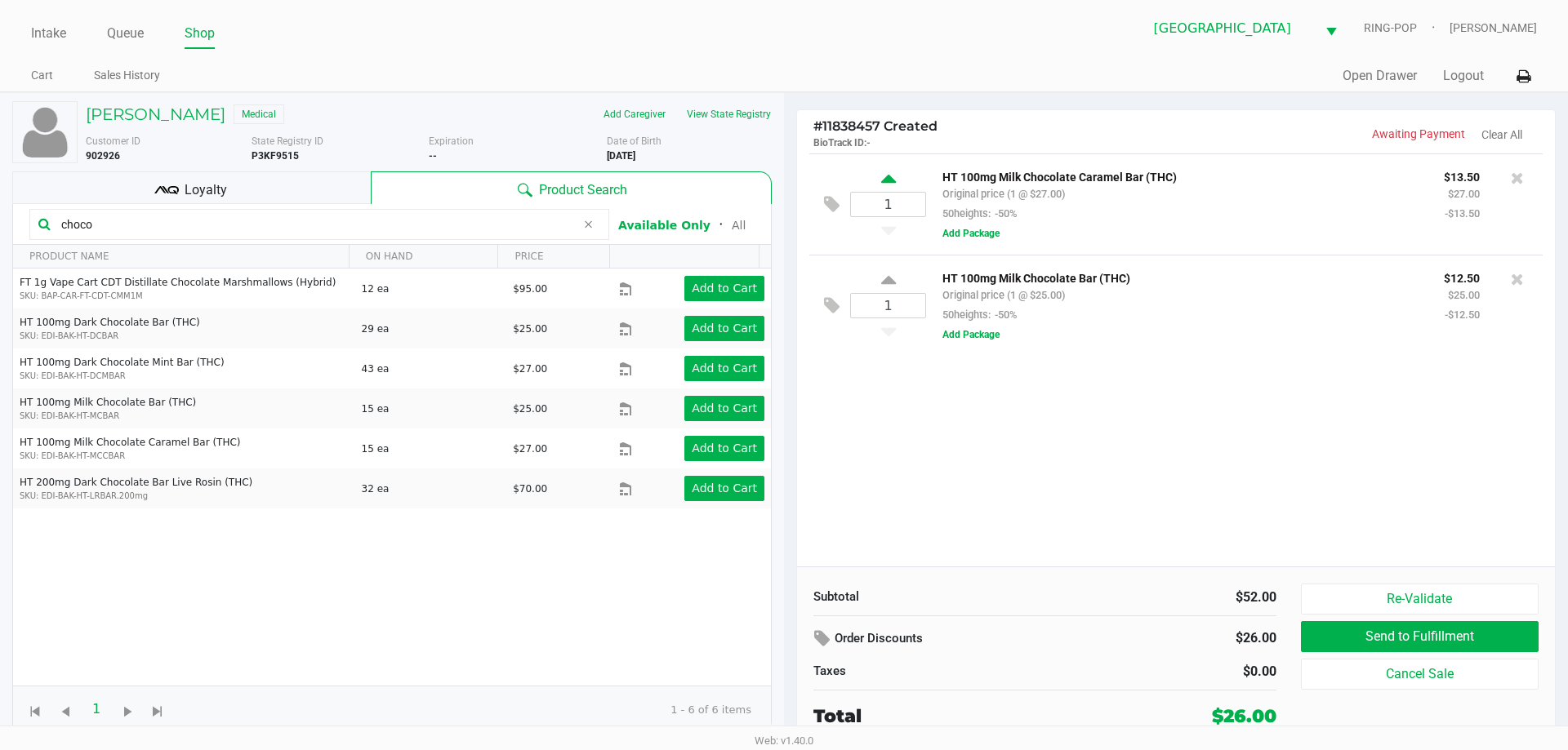
click at [886, 173] on icon at bounding box center [888, 182] width 14 height 20
type input "2"
click at [884, 283] on icon at bounding box center [888, 283] width 14 height 20
type input "2"
click at [135, 226] on input "choco" at bounding box center [315, 224] width 521 height 25
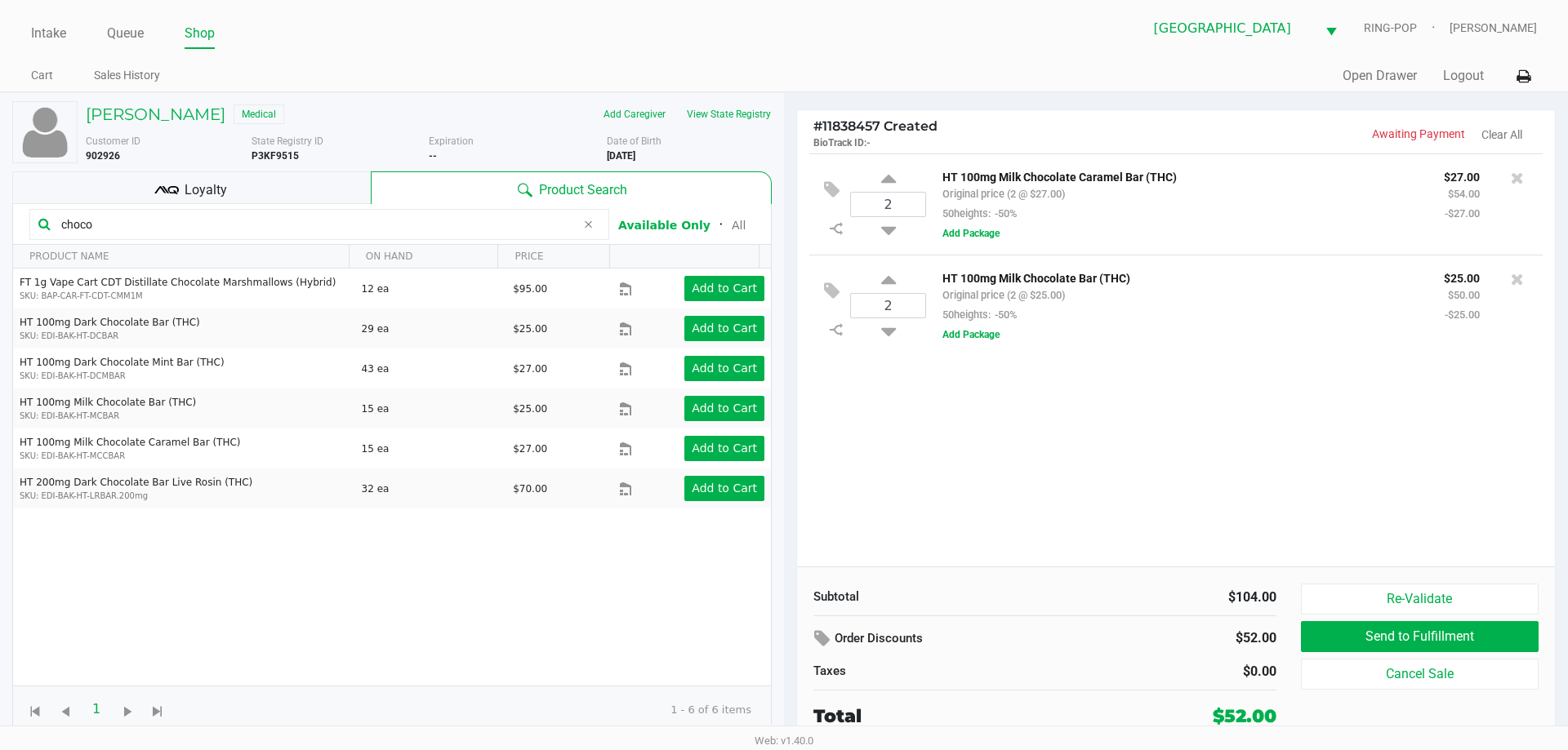
click at [1050, 459] on div "2 HT 100mg Milk Chocolate Caramel Bar (THC) Original price (2 @ $27.00) 50heigh…" at bounding box center [1175, 360] width 758 height 413
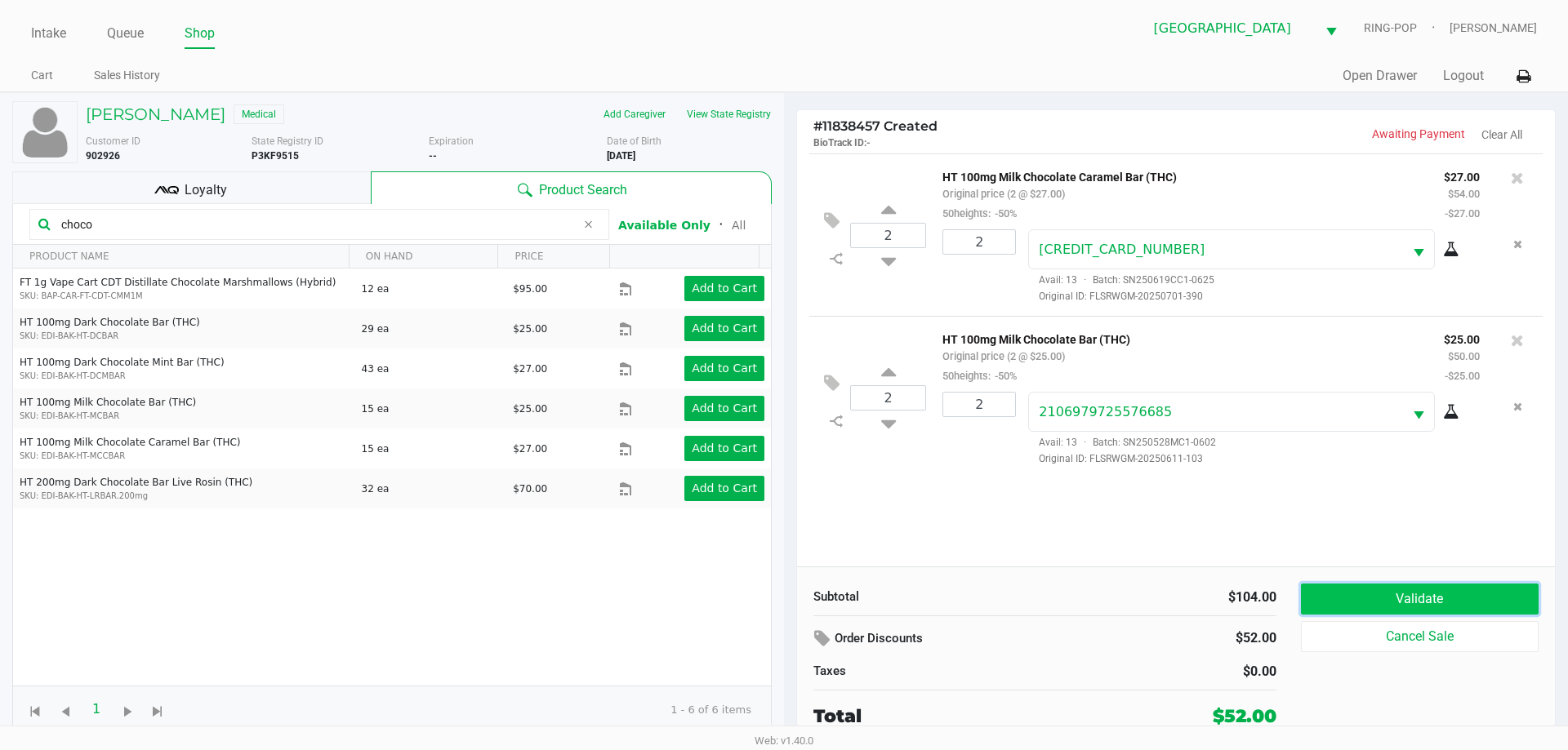
click at [1392, 603] on button "Validate" at bounding box center [1420, 599] width 238 height 31
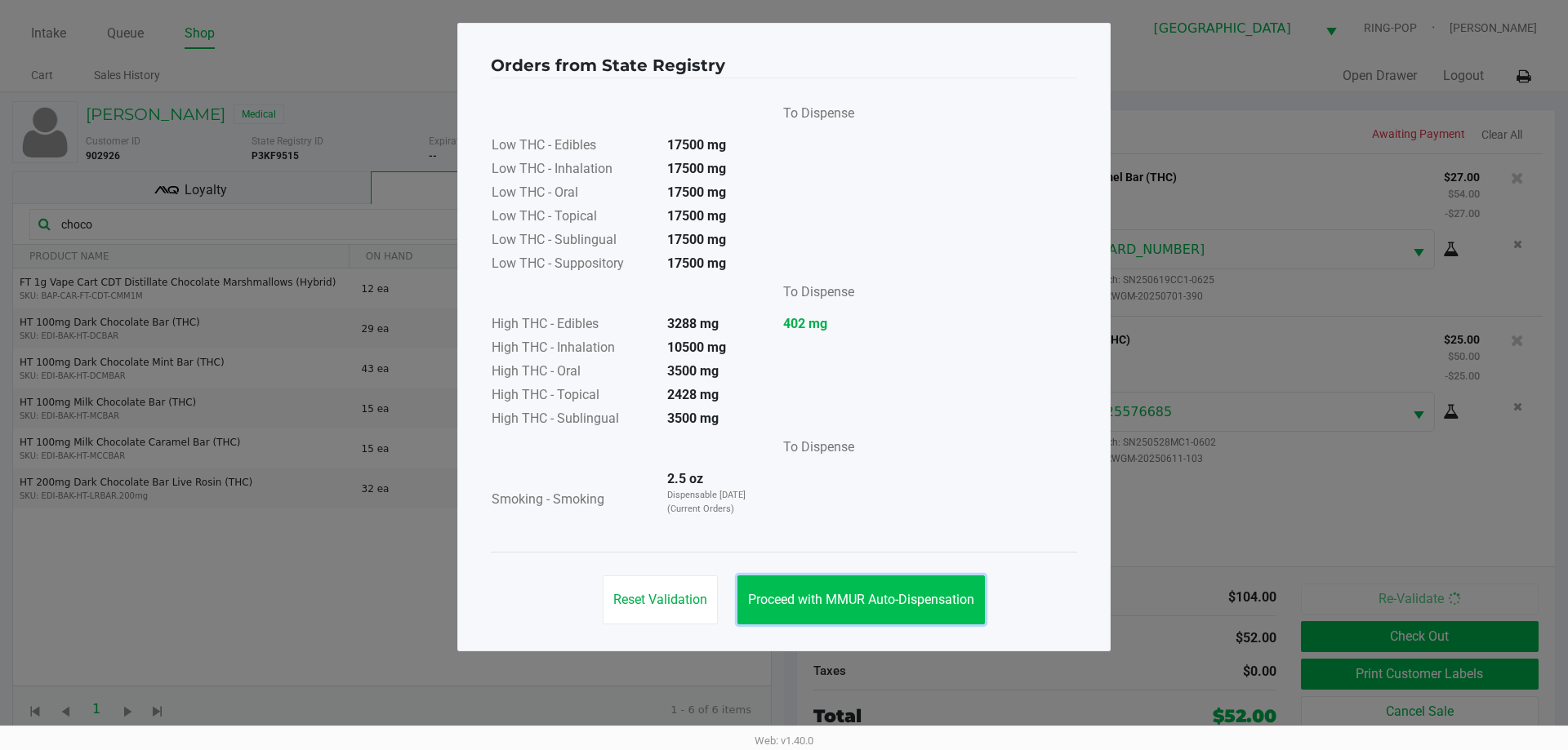
click at [947, 607] on span "Proceed with MMUR Auto-Dispensation" at bounding box center [860, 600] width 227 height 15
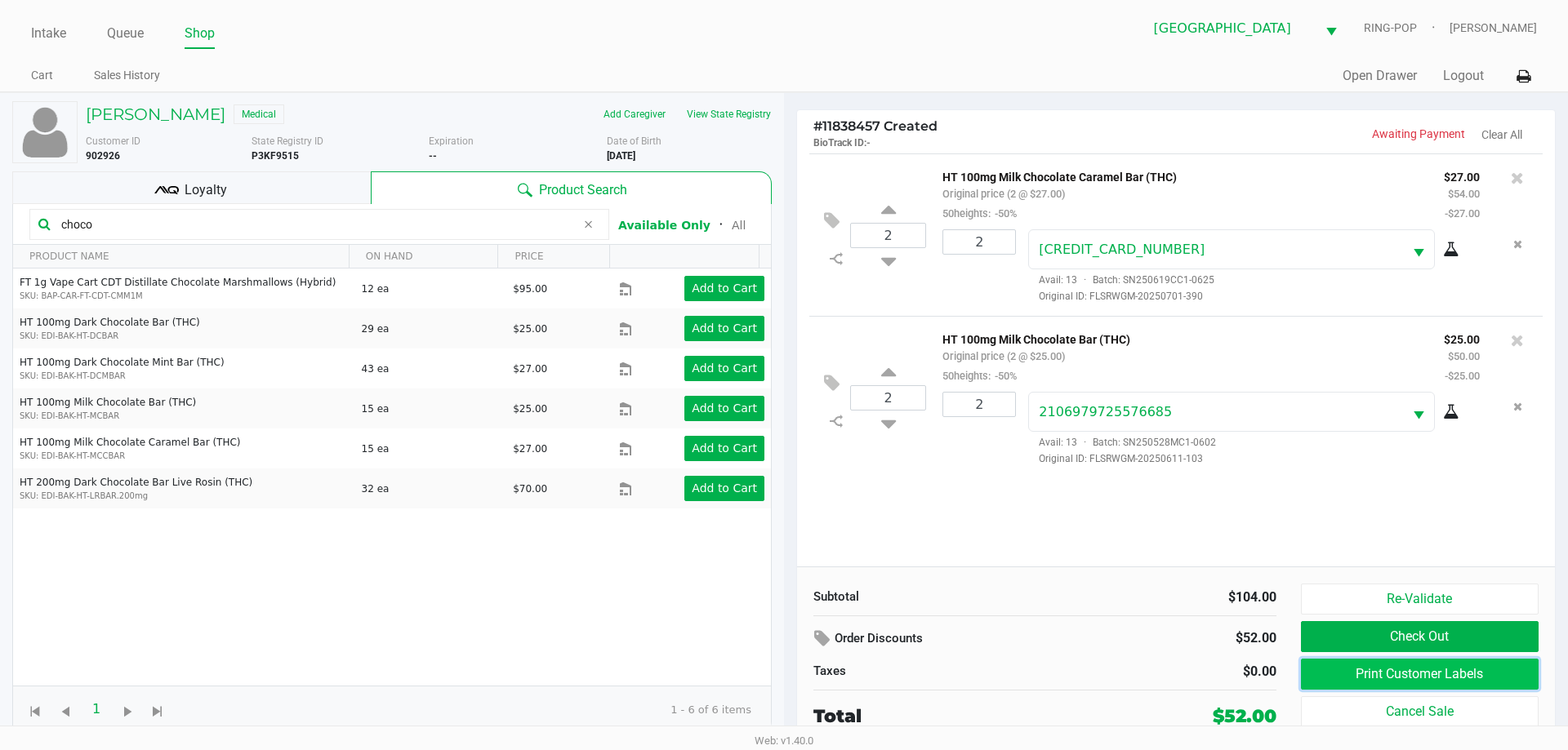
click at [1349, 682] on button "Print Customer Labels" at bounding box center [1420, 674] width 238 height 31
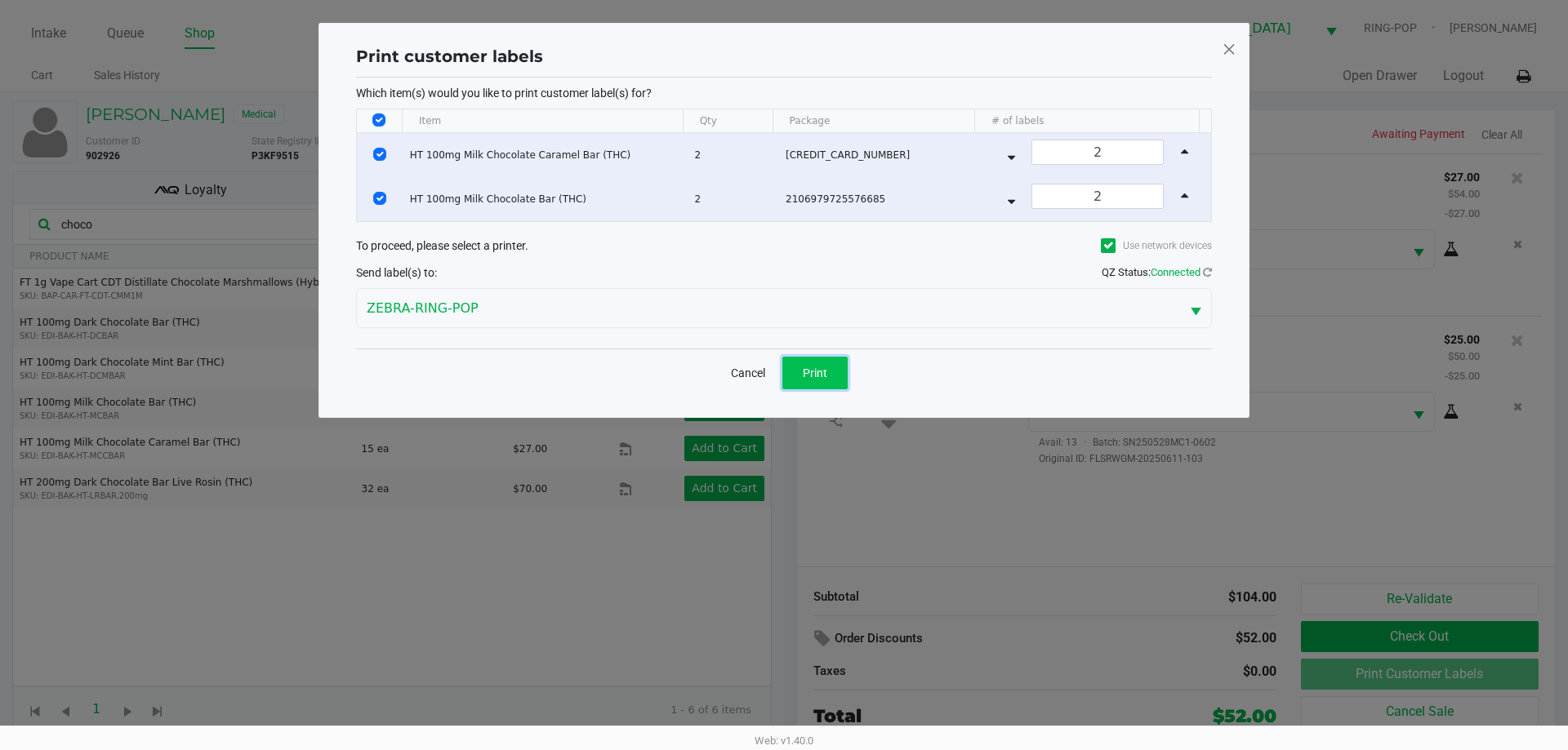
click at [834, 372] on button "Print" at bounding box center [815, 373] width 65 height 32
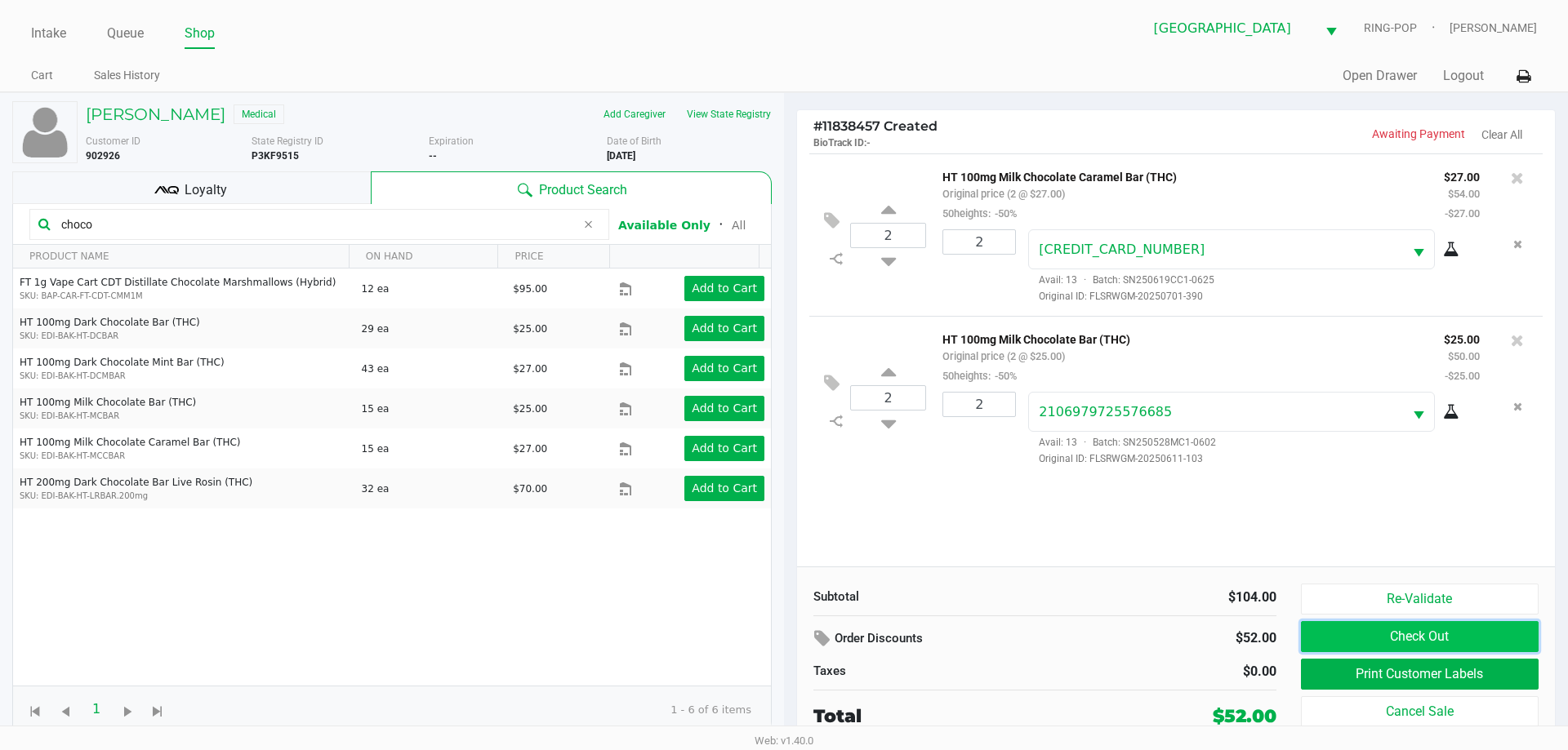
click at [1343, 637] on button "Check Out" at bounding box center [1420, 636] width 238 height 31
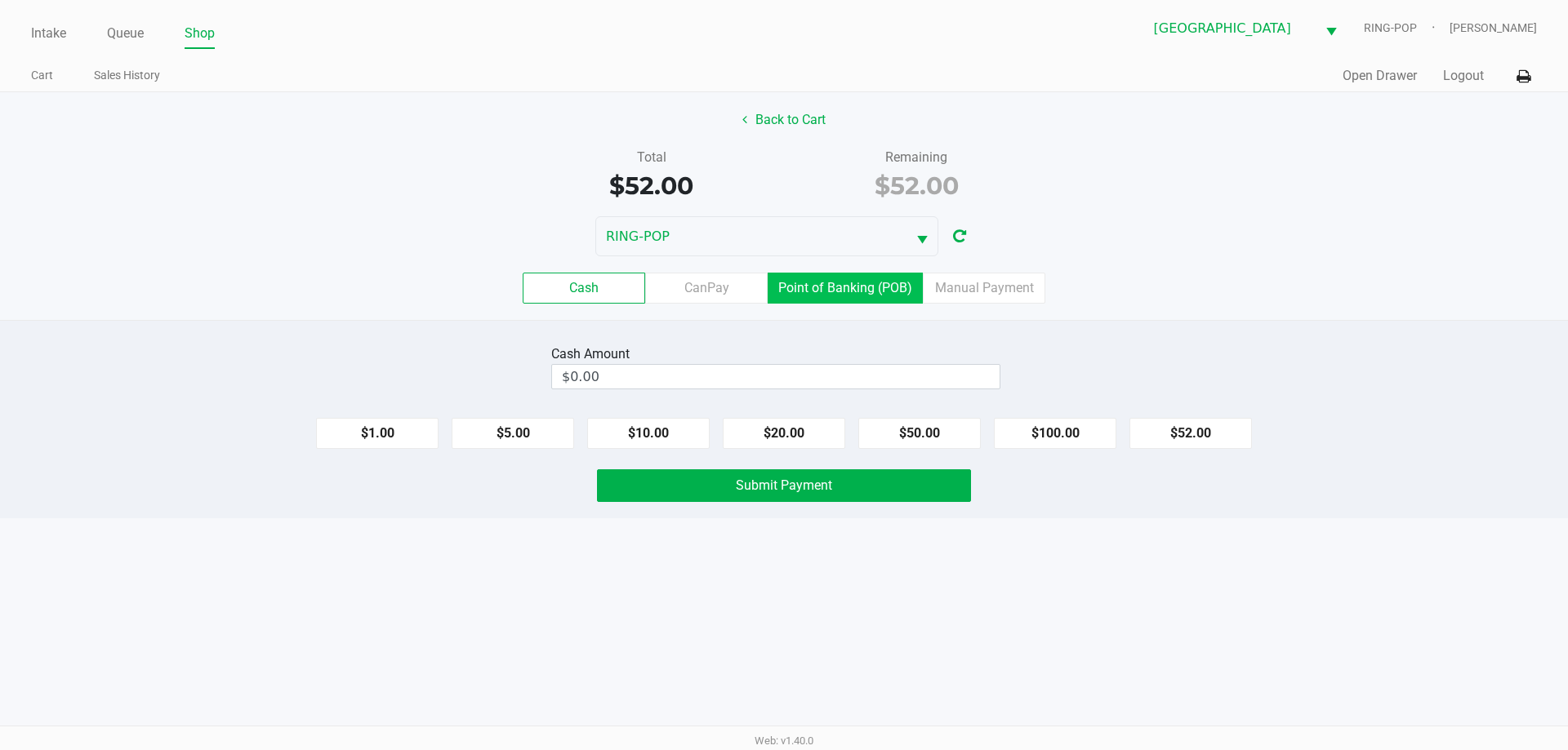
click at [873, 284] on label "Point of Banking (POB)" at bounding box center [845, 288] width 155 height 31
click at [0, 0] on 7 "Point of Banking (POB)" at bounding box center [0, 0] width 0 height 0
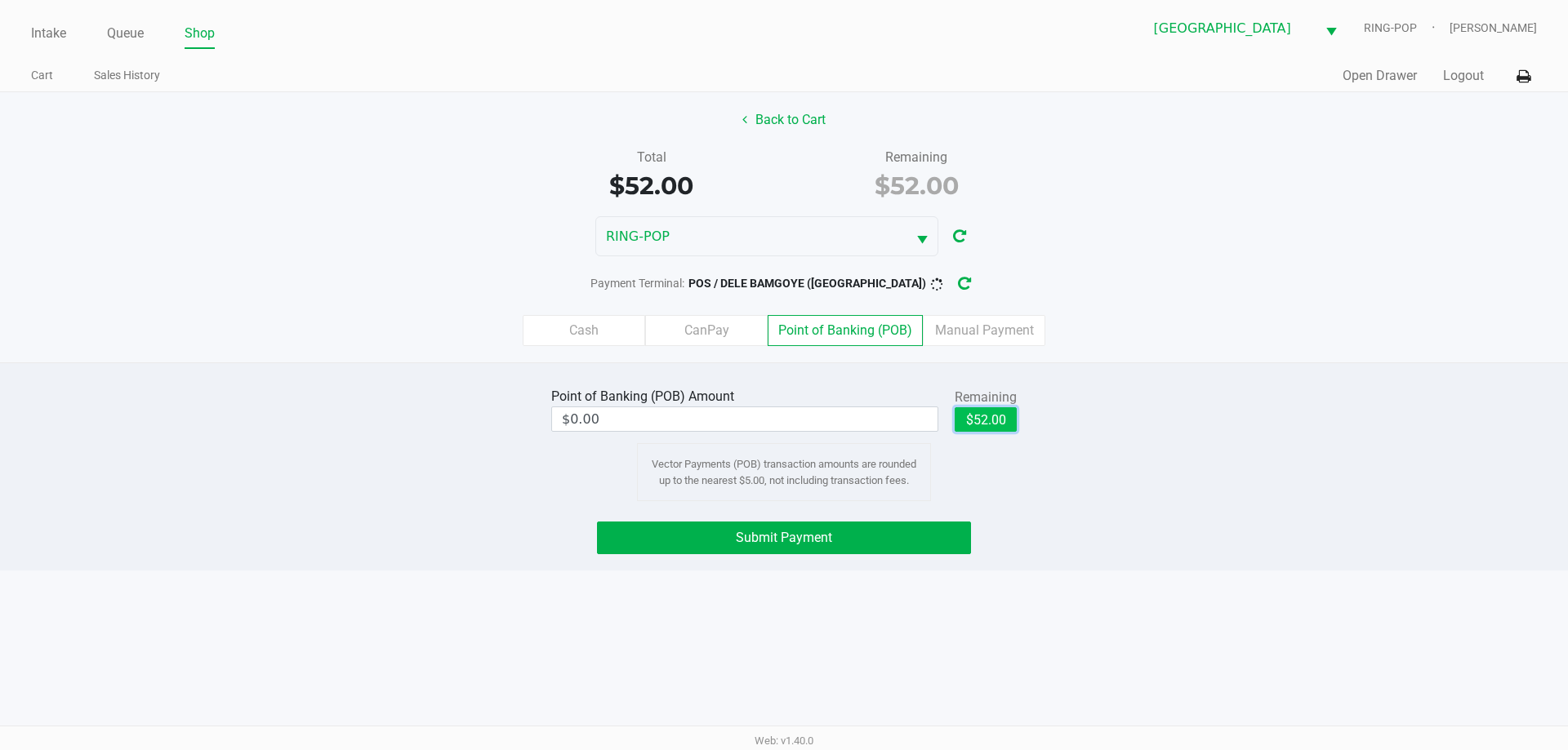
click at [987, 422] on button "$52.00" at bounding box center [985, 419] width 62 height 25
type input "$52.00"
click at [901, 531] on button "Submit Payment" at bounding box center [783, 538] width 374 height 32
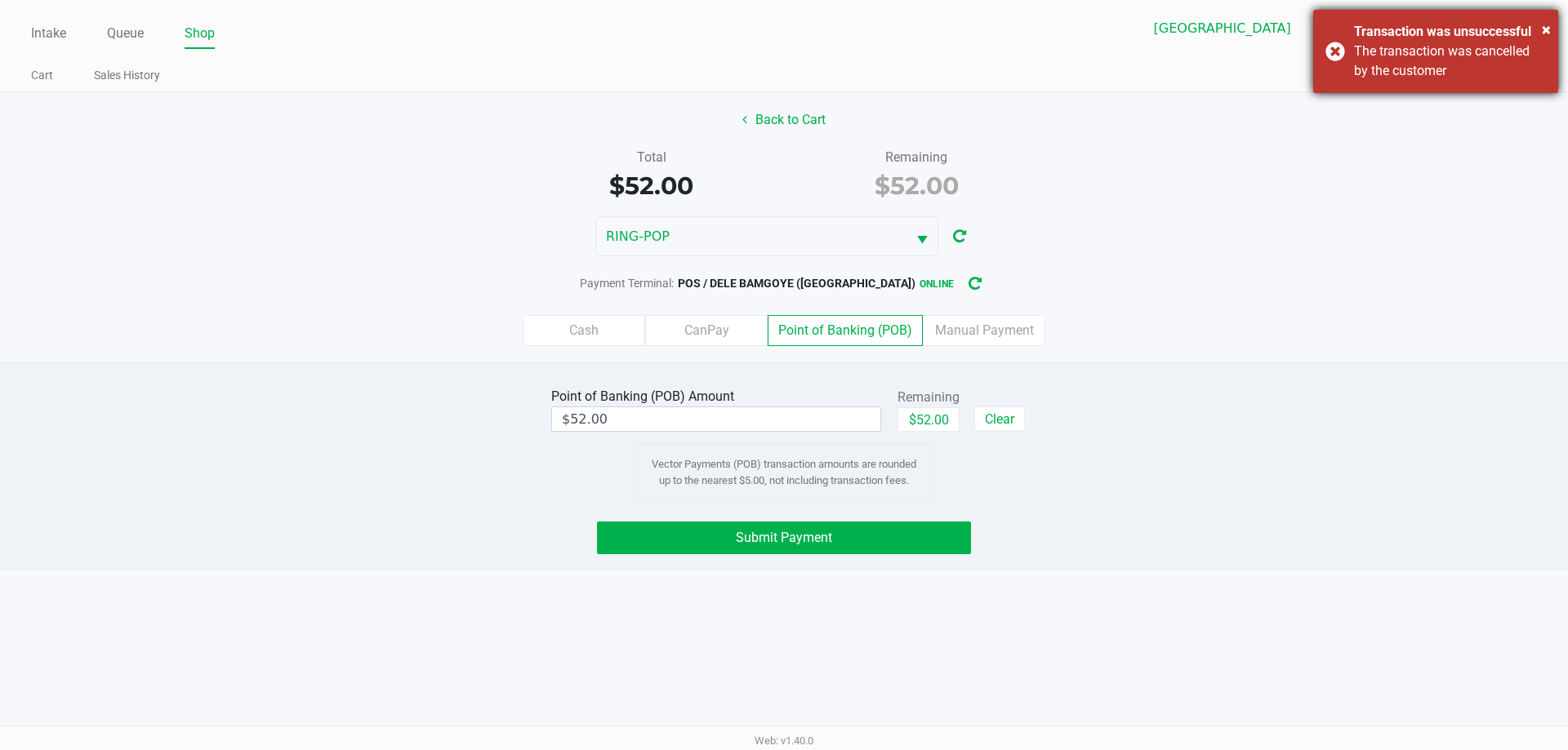
click at [1389, 60] on div "The transaction was cancelled by the customer" at bounding box center [1449, 61] width 192 height 39
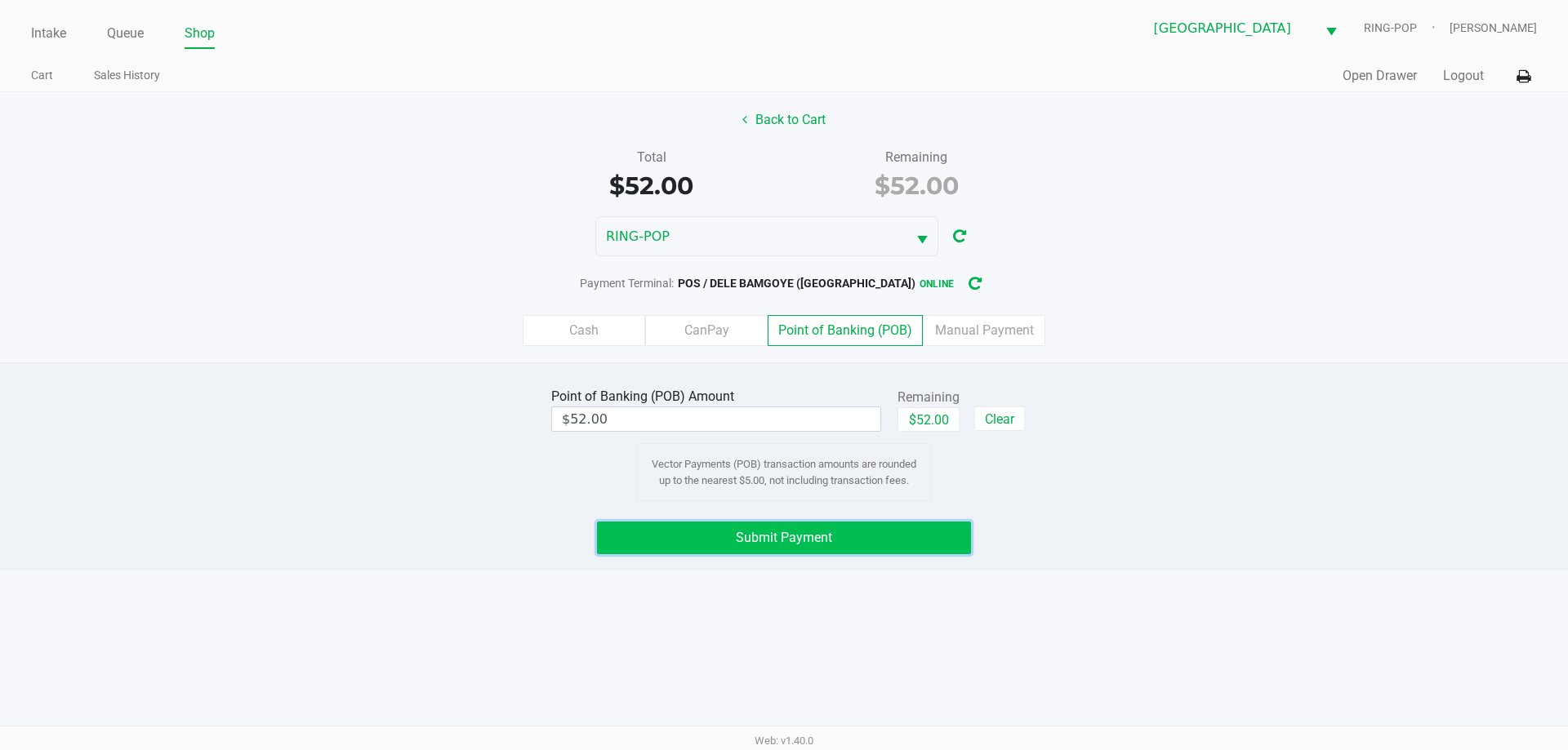
click at [798, 530] on span "Submit Payment" at bounding box center [784, 538] width 97 height 15
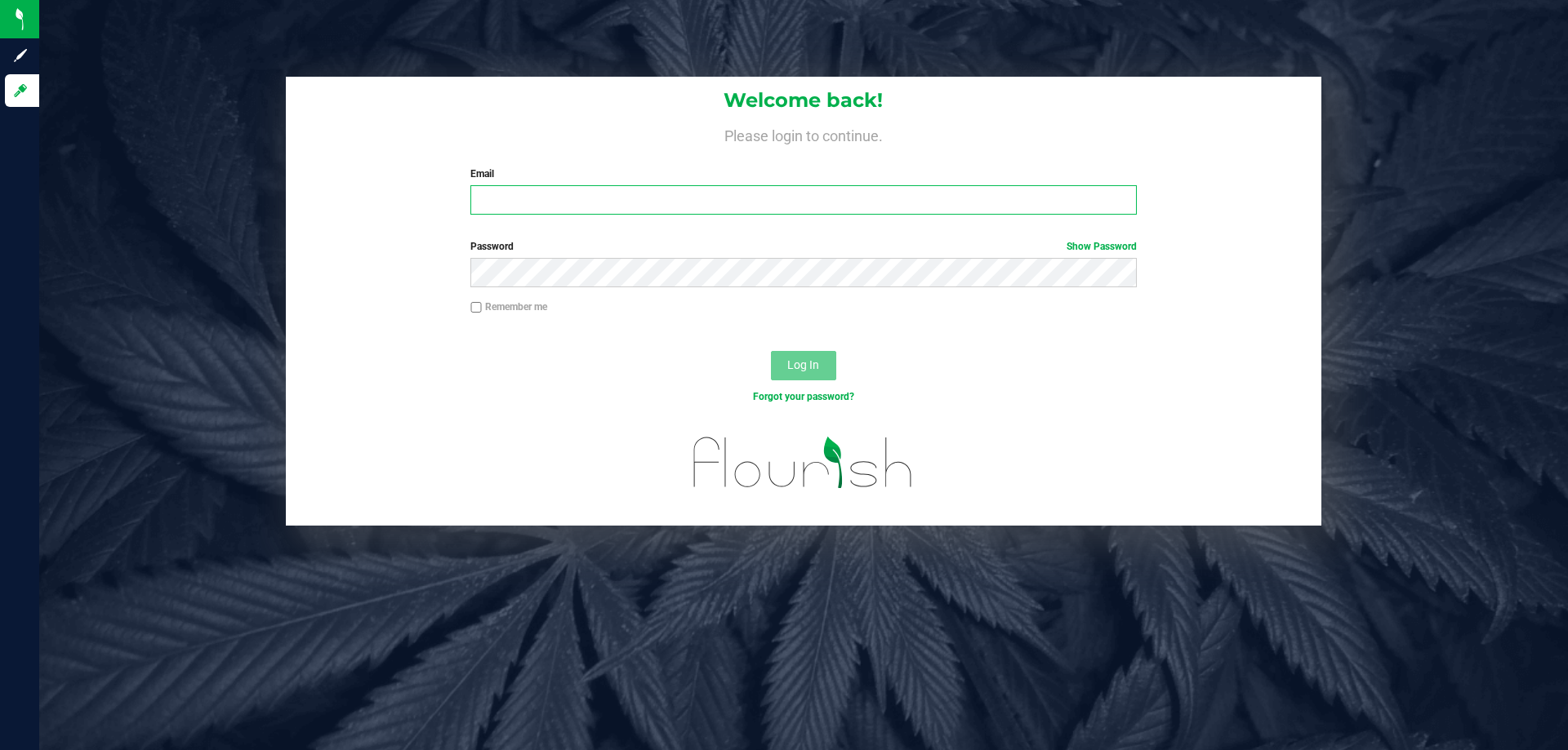
click at [566, 199] on input "Email" at bounding box center [803, 199] width 665 height 30
type input "[EMAIL_ADDRESS][DOMAIN_NAME]"
click at [770, 351] on button "Log In" at bounding box center [803, 366] width 65 height 30
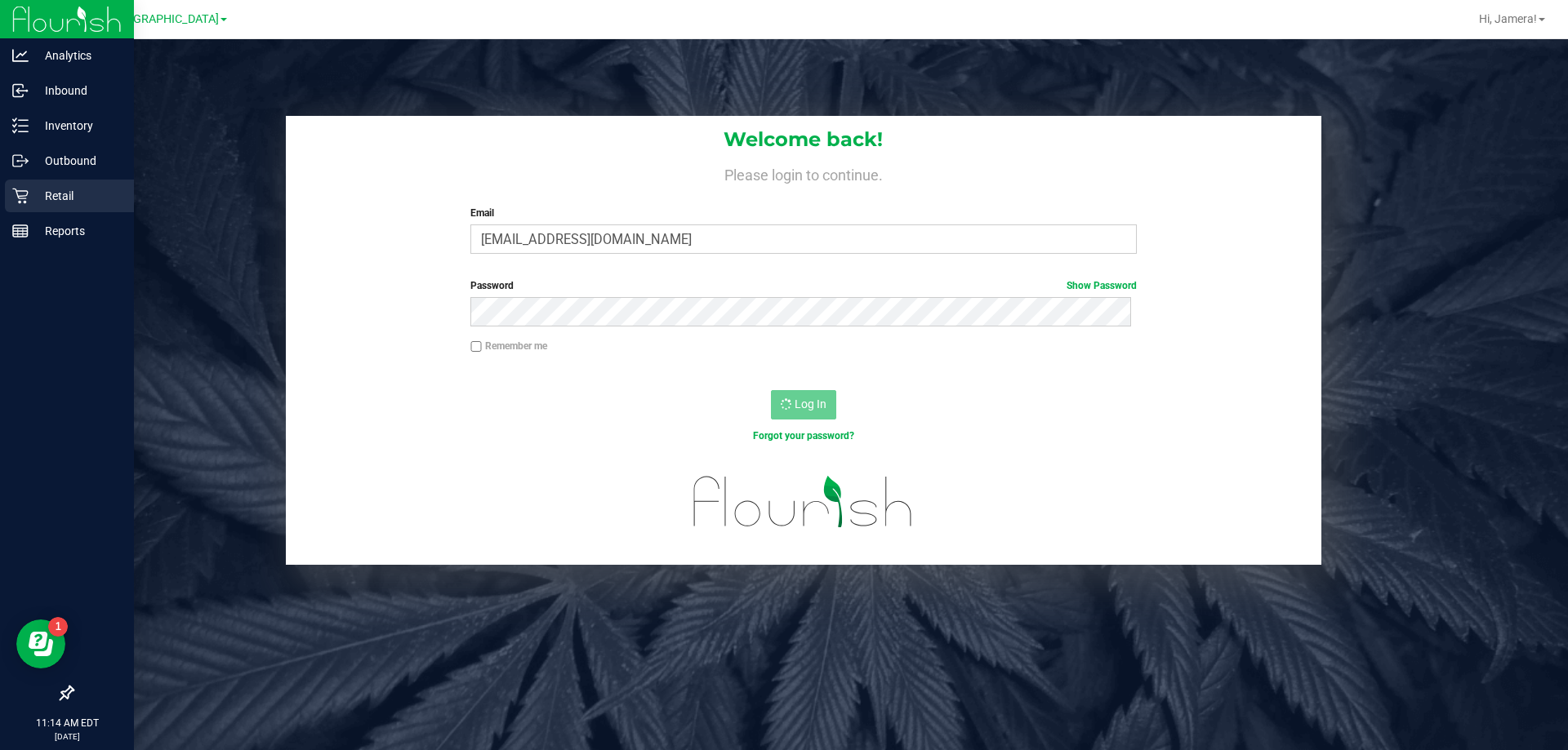
click at [18, 201] on icon at bounding box center [20, 195] width 16 height 16
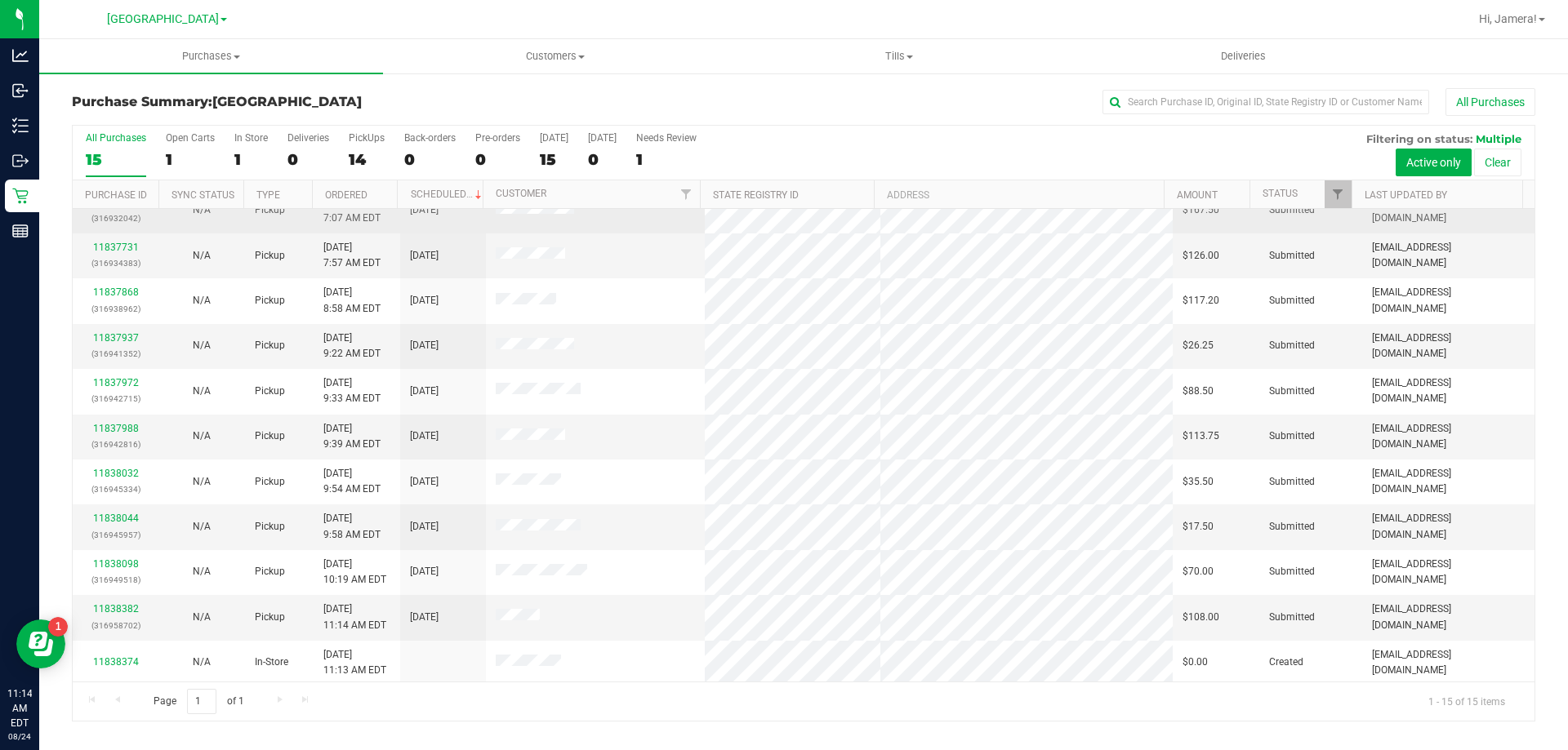
scroll to position [205, 0]
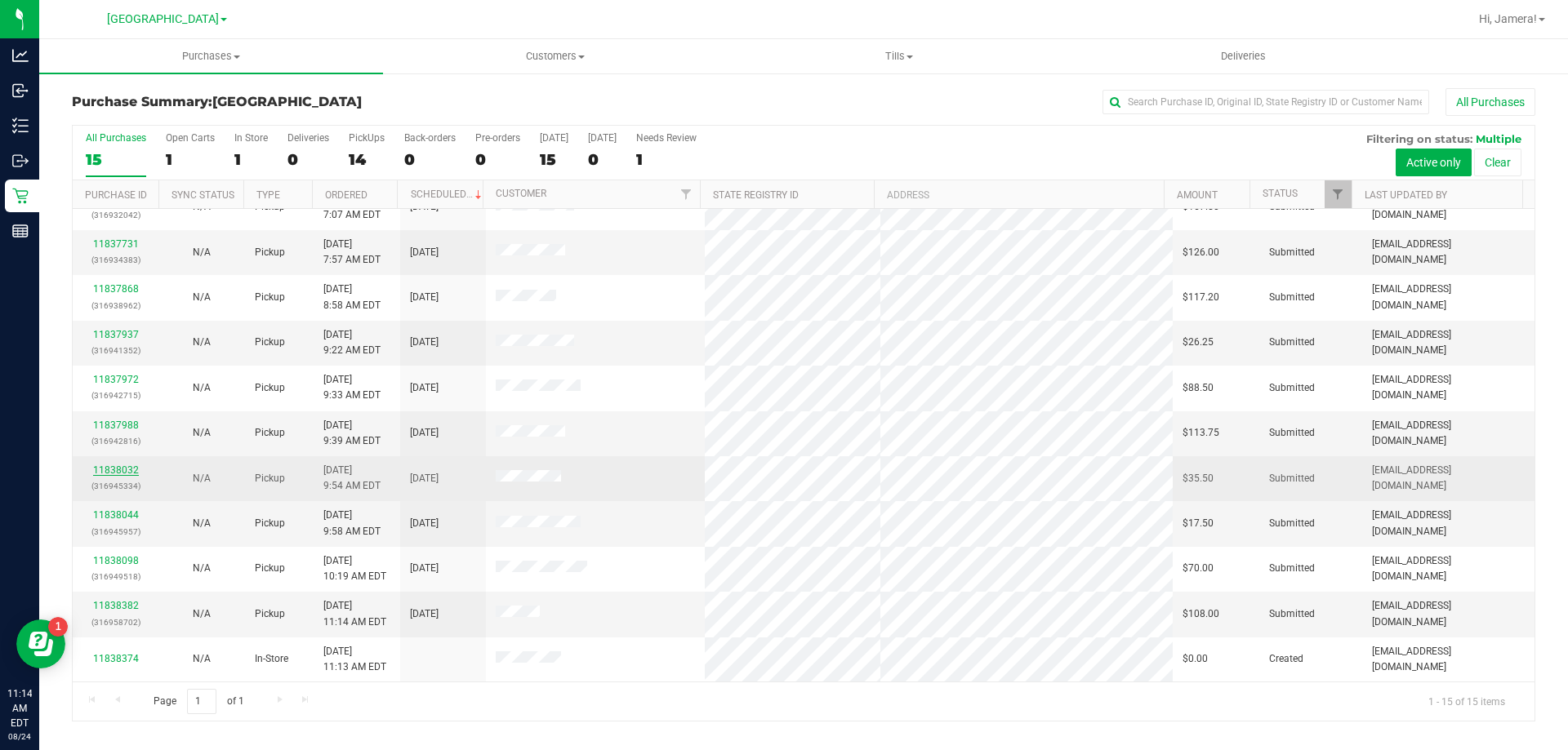
click at [128, 467] on link "11838032" at bounding box center [116, 470] width 46 height 11
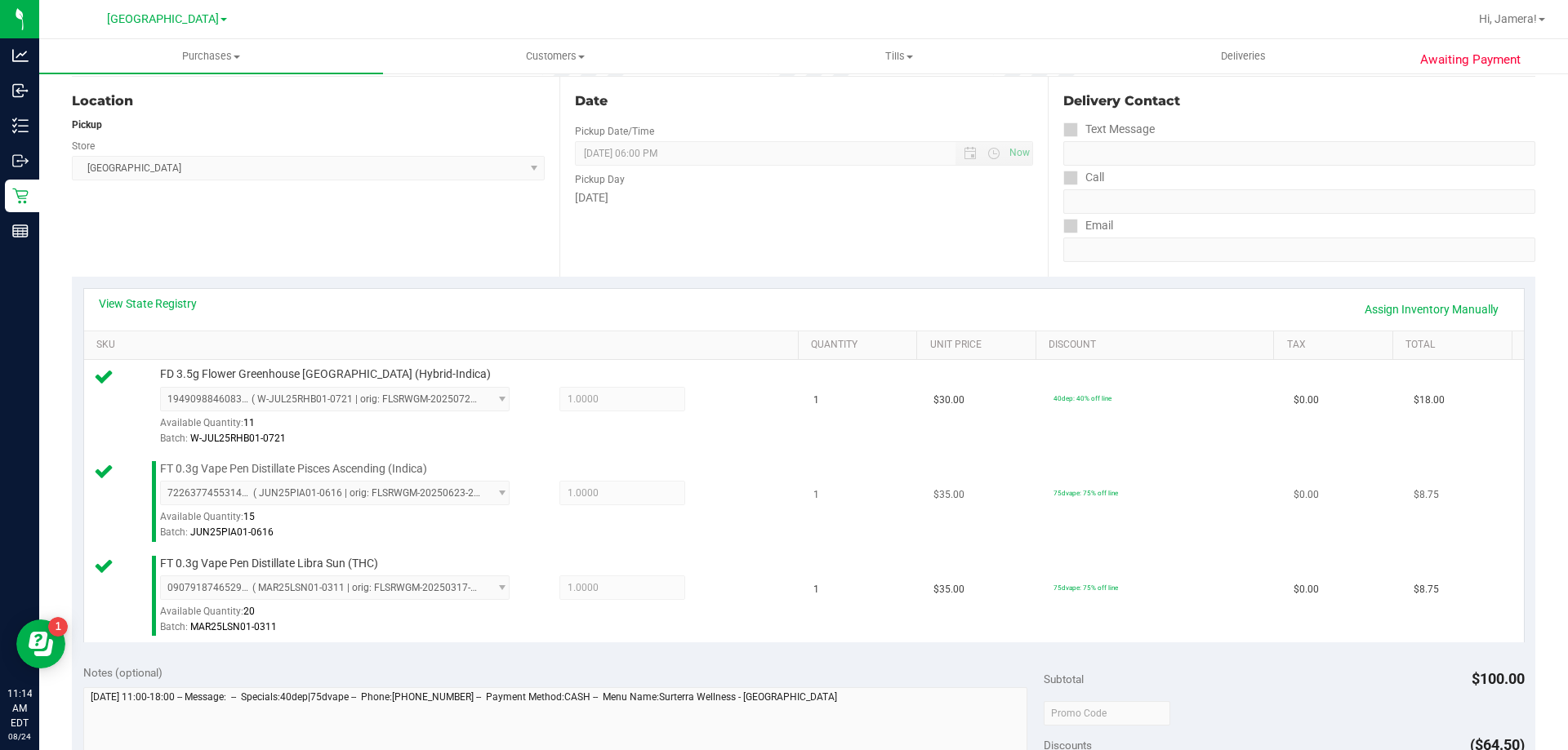
scroll to position [572, 0]
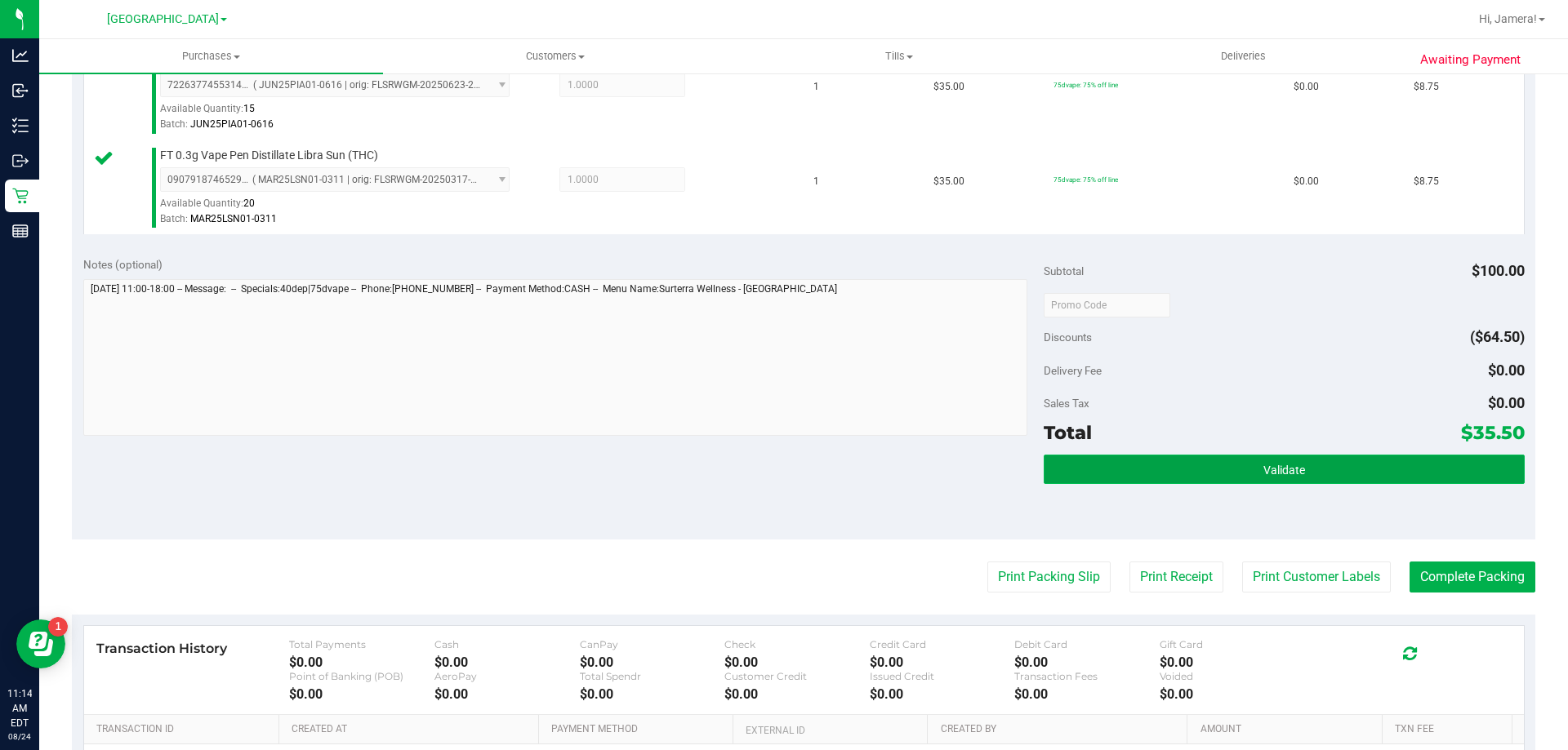
click at [1271, 457] on button "Validate" at bounding box center [1284, 469] width 480 height 30
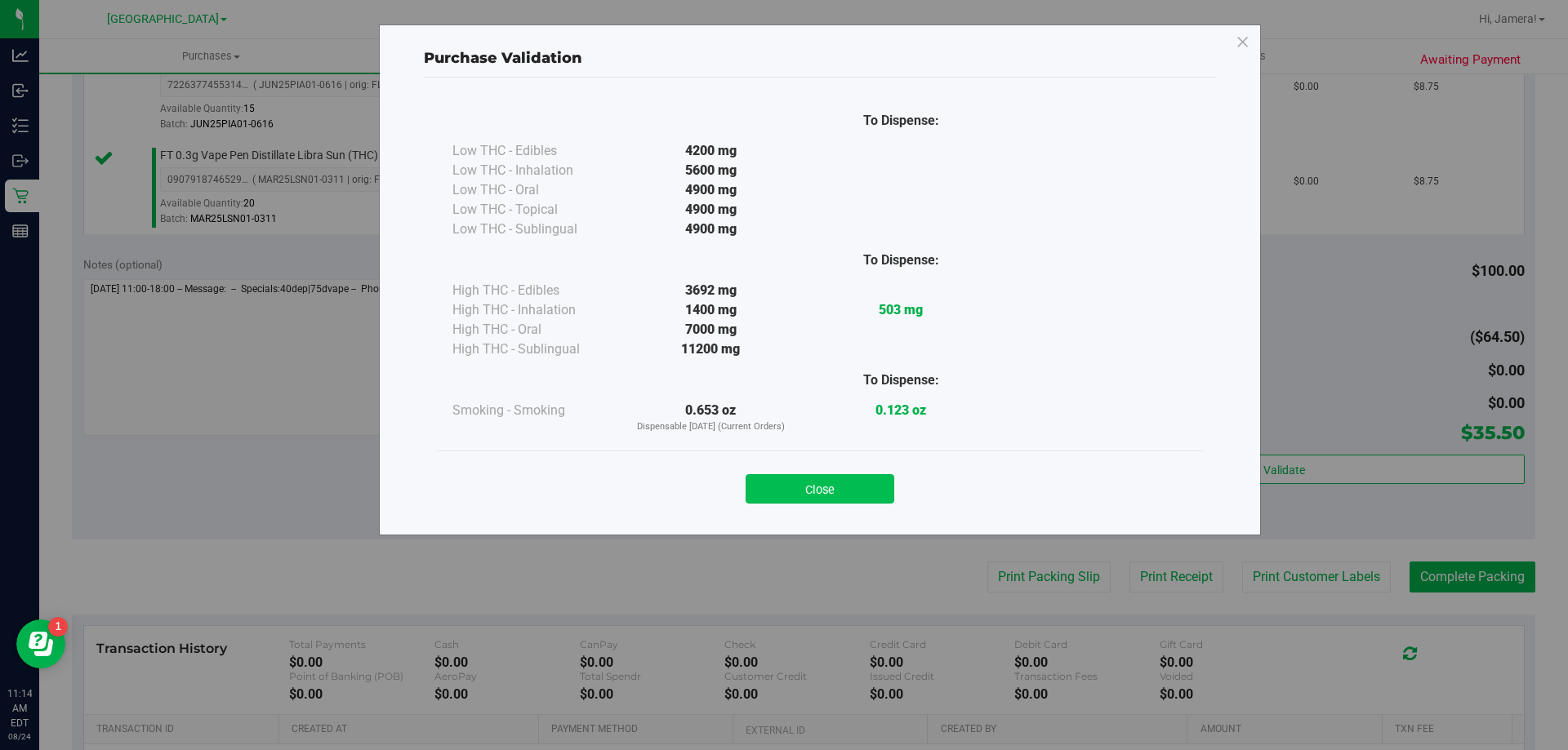
click at [854, 493] on button "Close" at bounding box center [820, 489] width 148 height 30
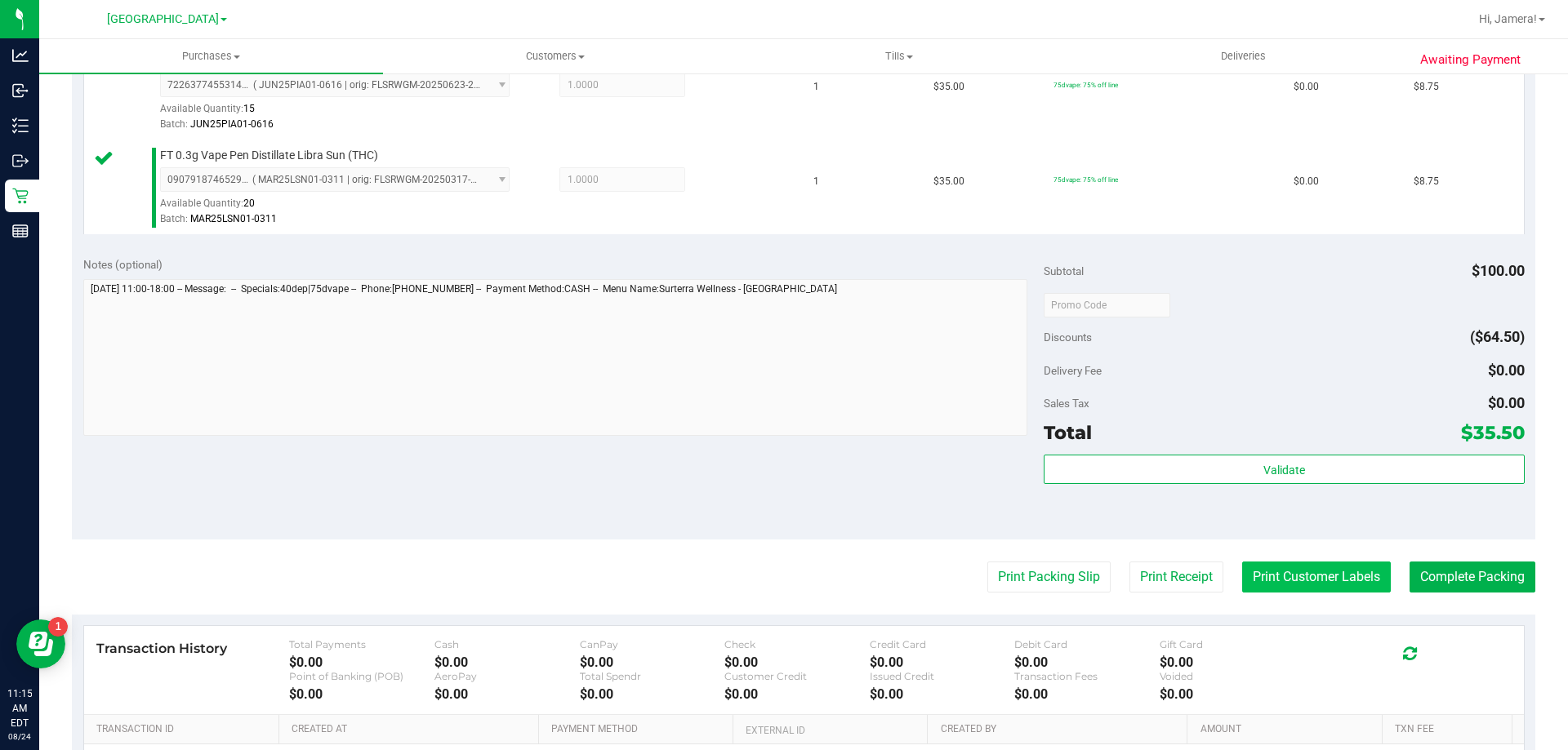
click at [1257, 568] on button "Print Customer Labels" at bounding box center [1316, 577] width 148 height 31
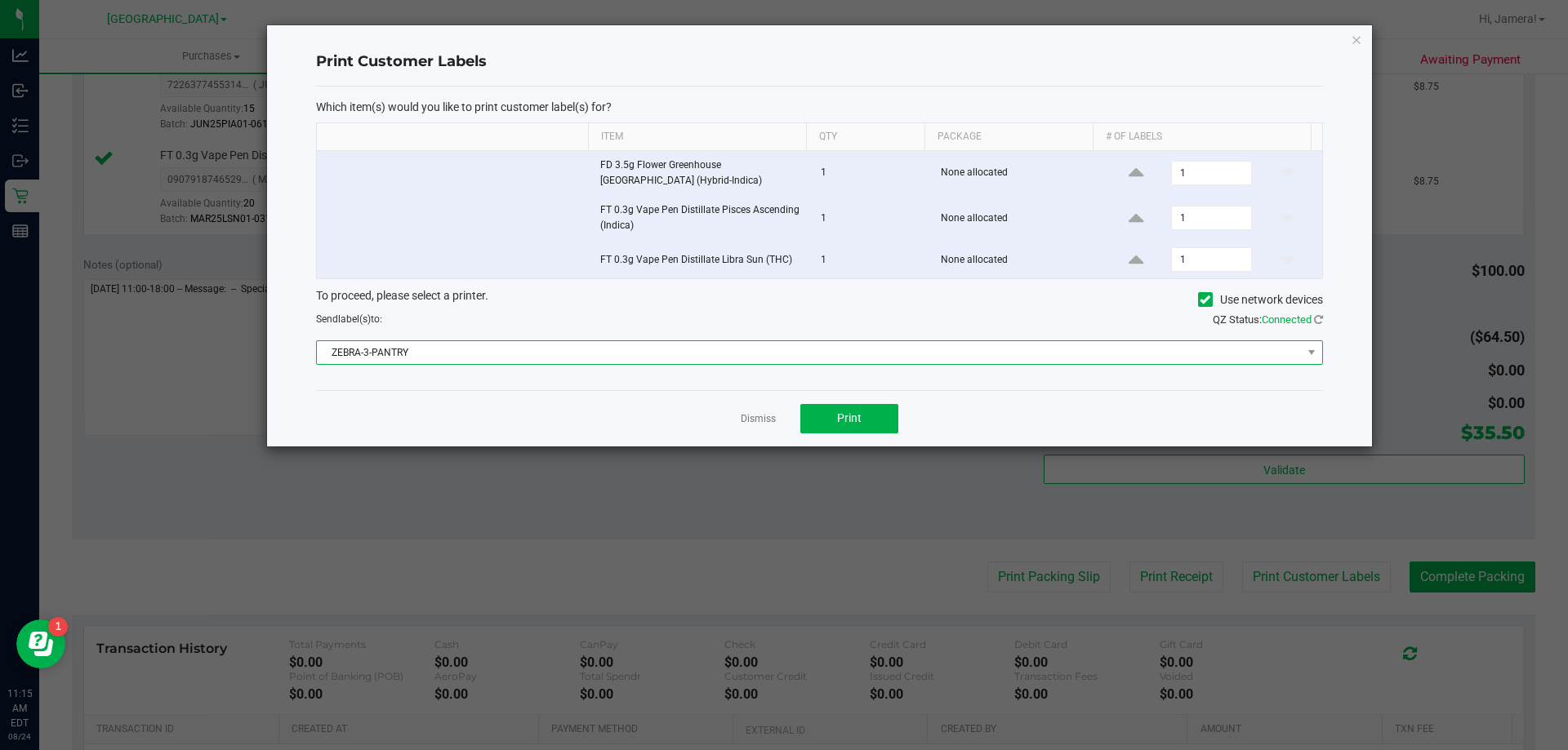
click at [837, 358] on span "ZEBRA-3-PANTRY" at bounding box center [809, 352] width 985 height 23
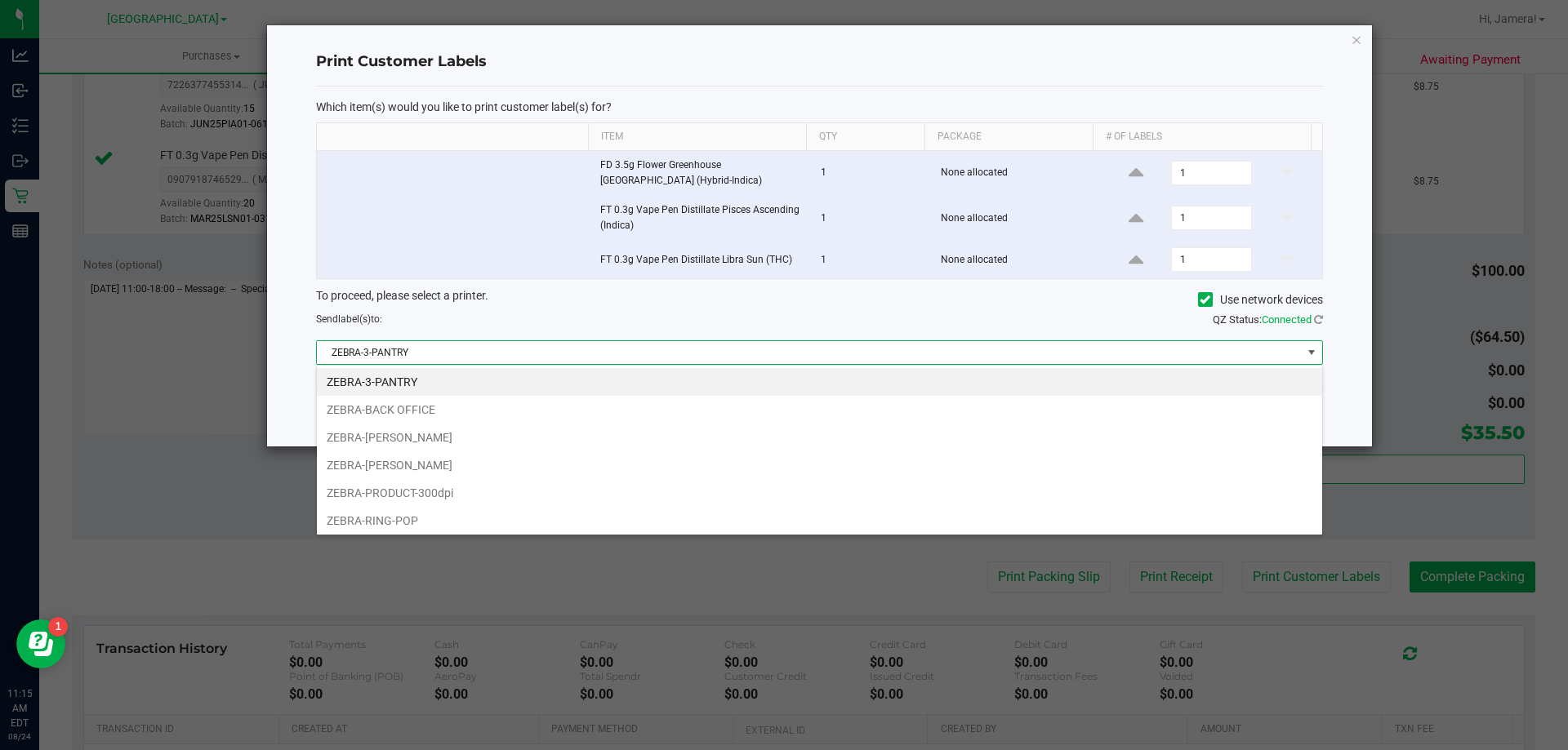
scroll to position [25, 1006]
click at [515, 520] on li "ZEBRA-RING-POP" at bounding box center [819, 521] width 1005 height 28
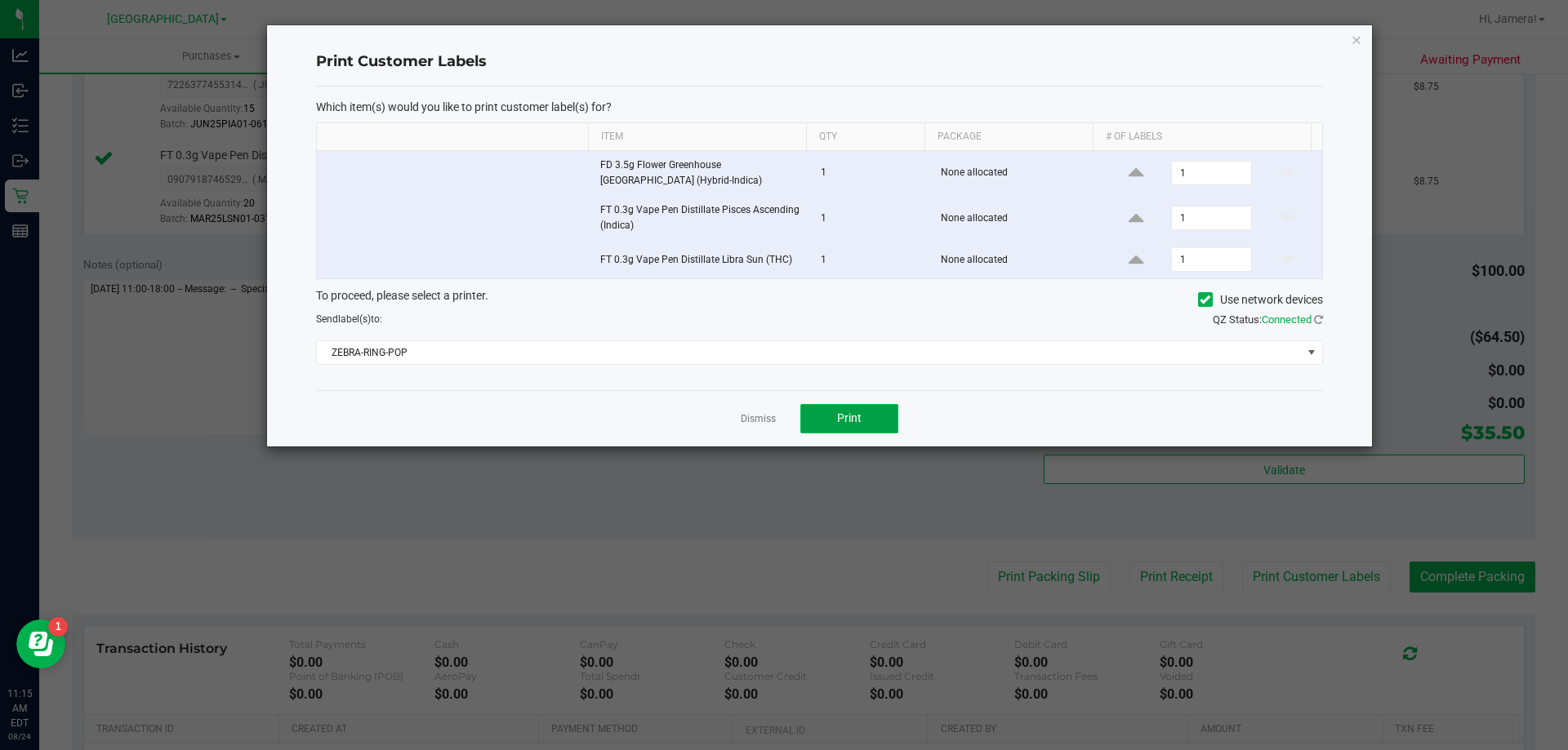
click at [846, 417] on span "Print" at bounding box center [848, 417] width 25 height 13
click at [753, 418] on link "Dismiss" at bounding box center [758, 419] width 35 height 14
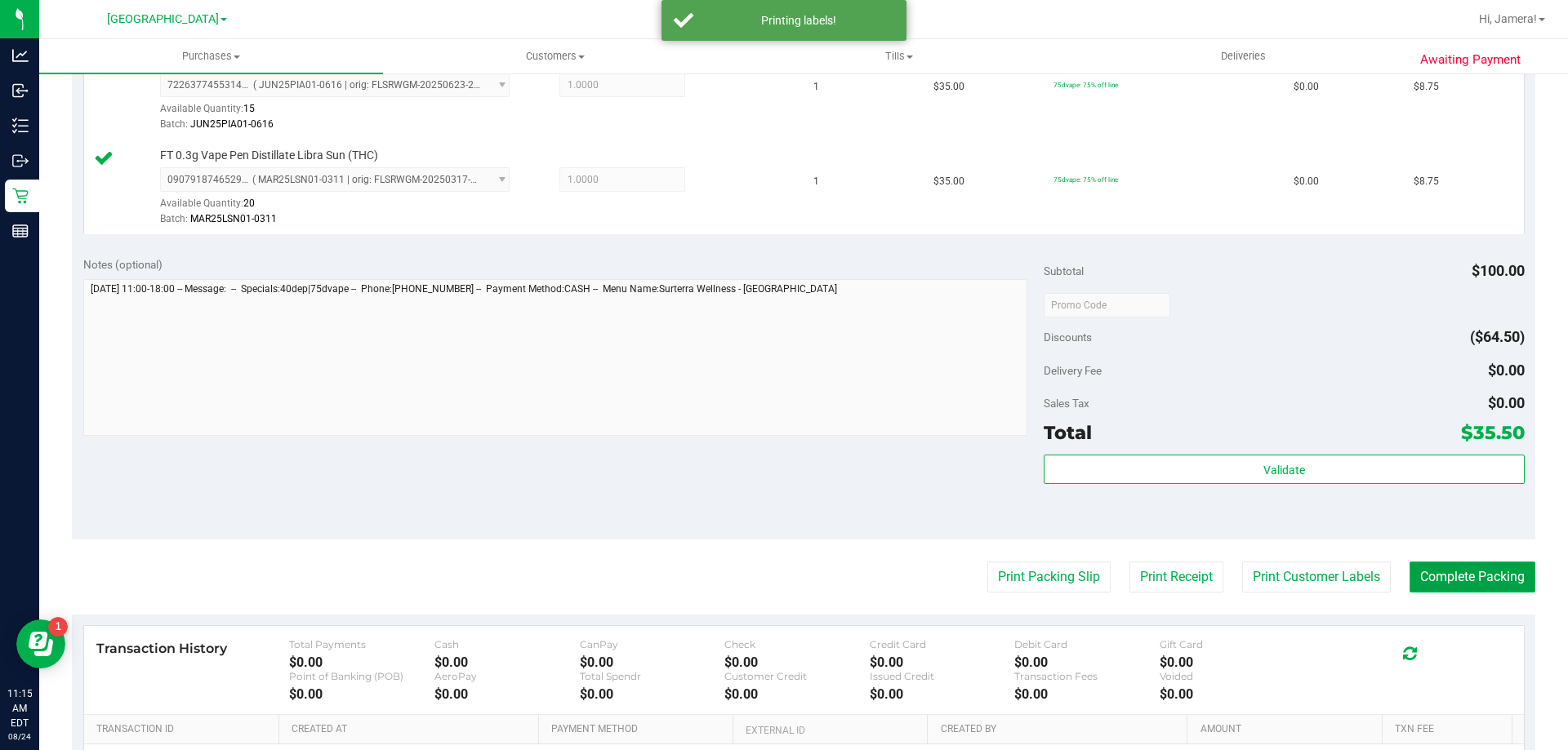
click at [1436, 571] on button "Complete Packing" at bounding box center [1472, 577] width 126 height 31
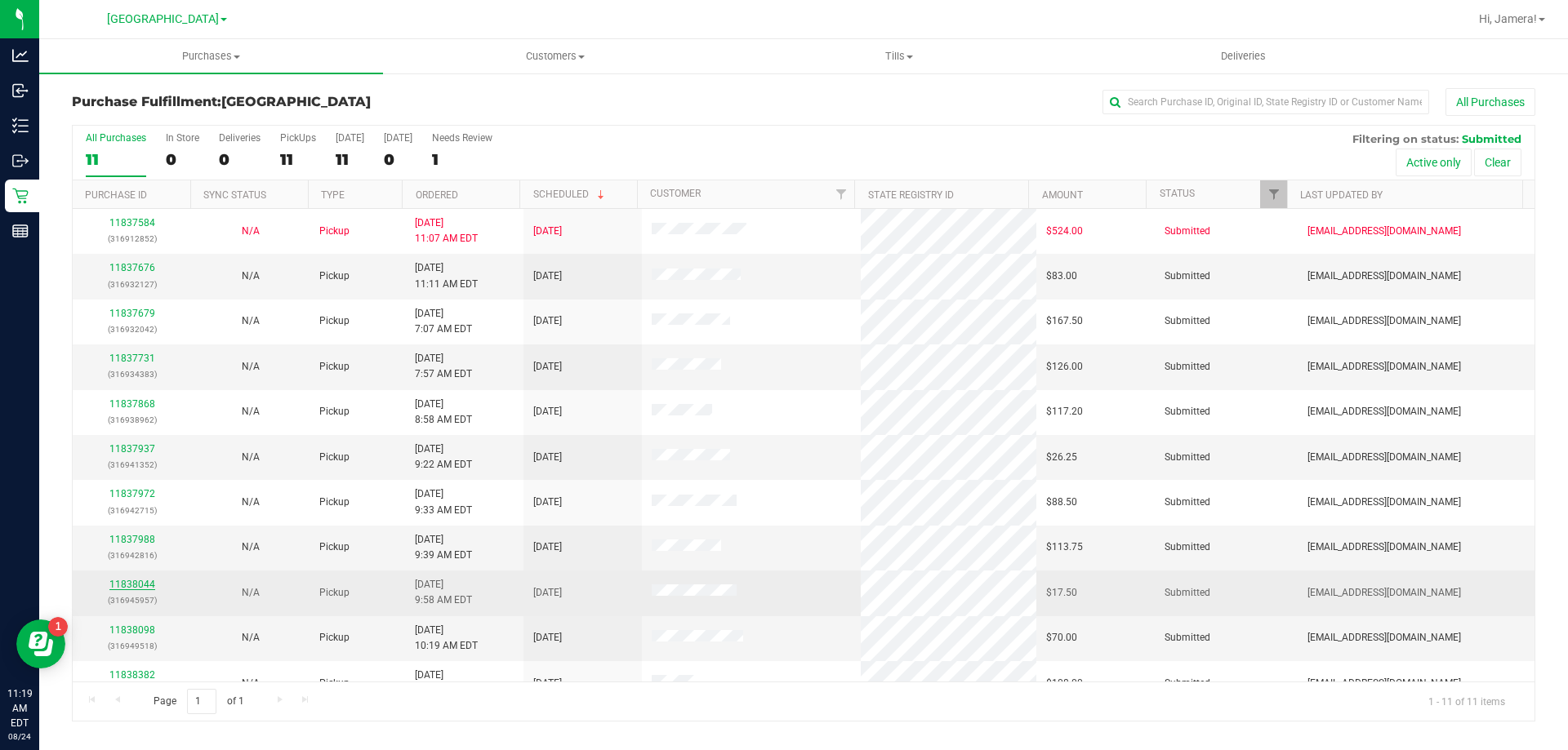
click at [137, 590] on link "11838044" at bounding box center [132, 584] width 46 height 11
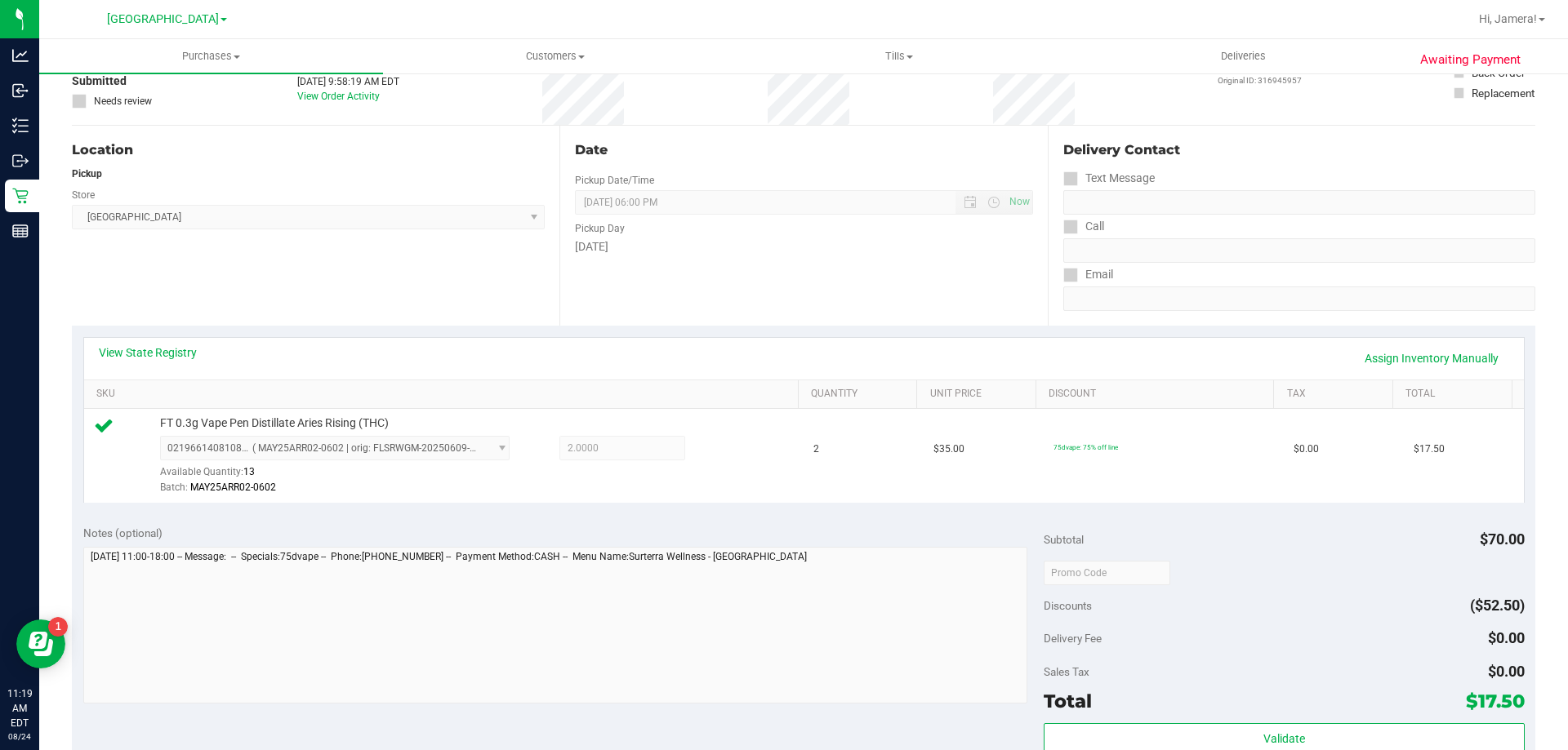
scroll to position [490, 0]
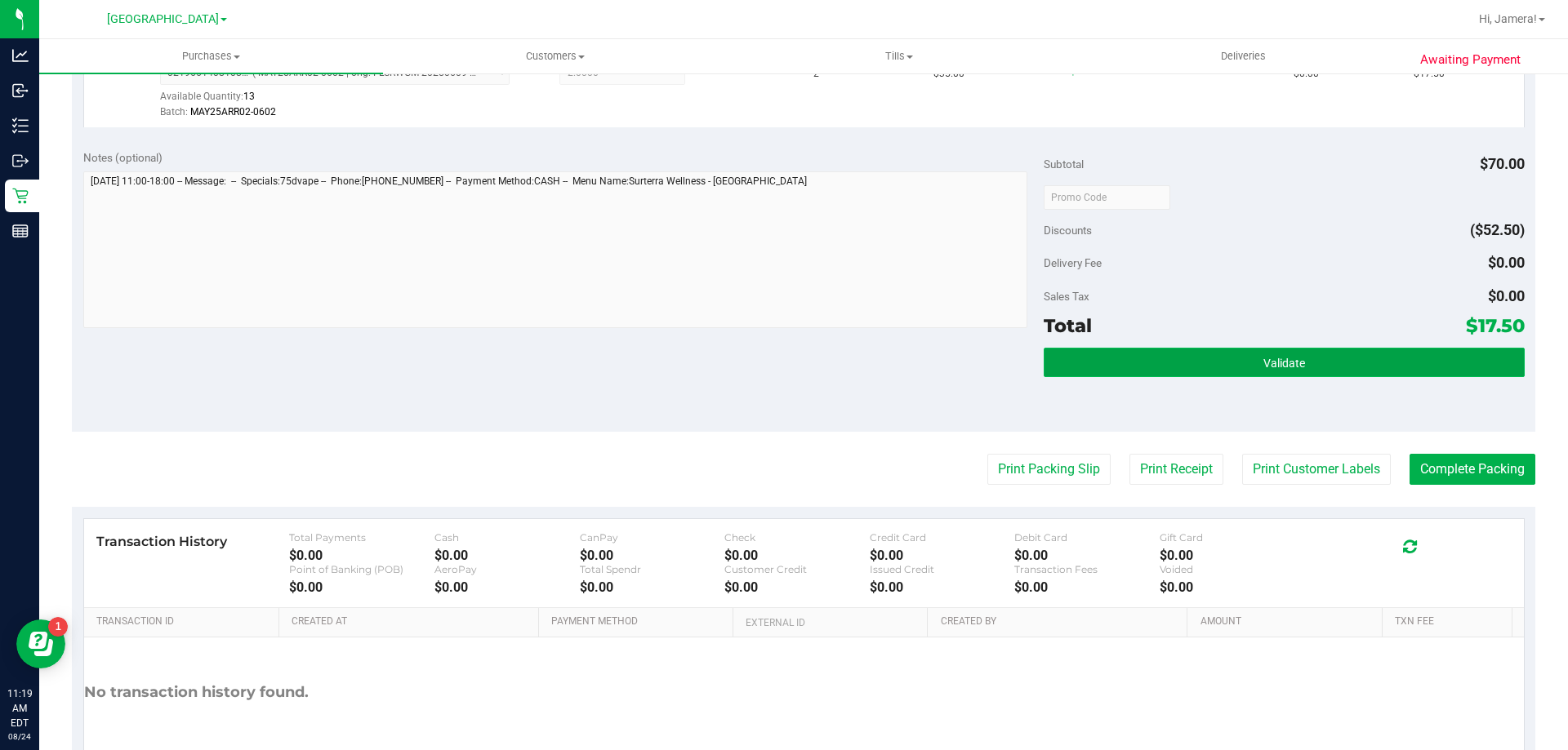
click at [1299, 368] on button "Validate" at bounding box center [1284, 362] width 480 height 30
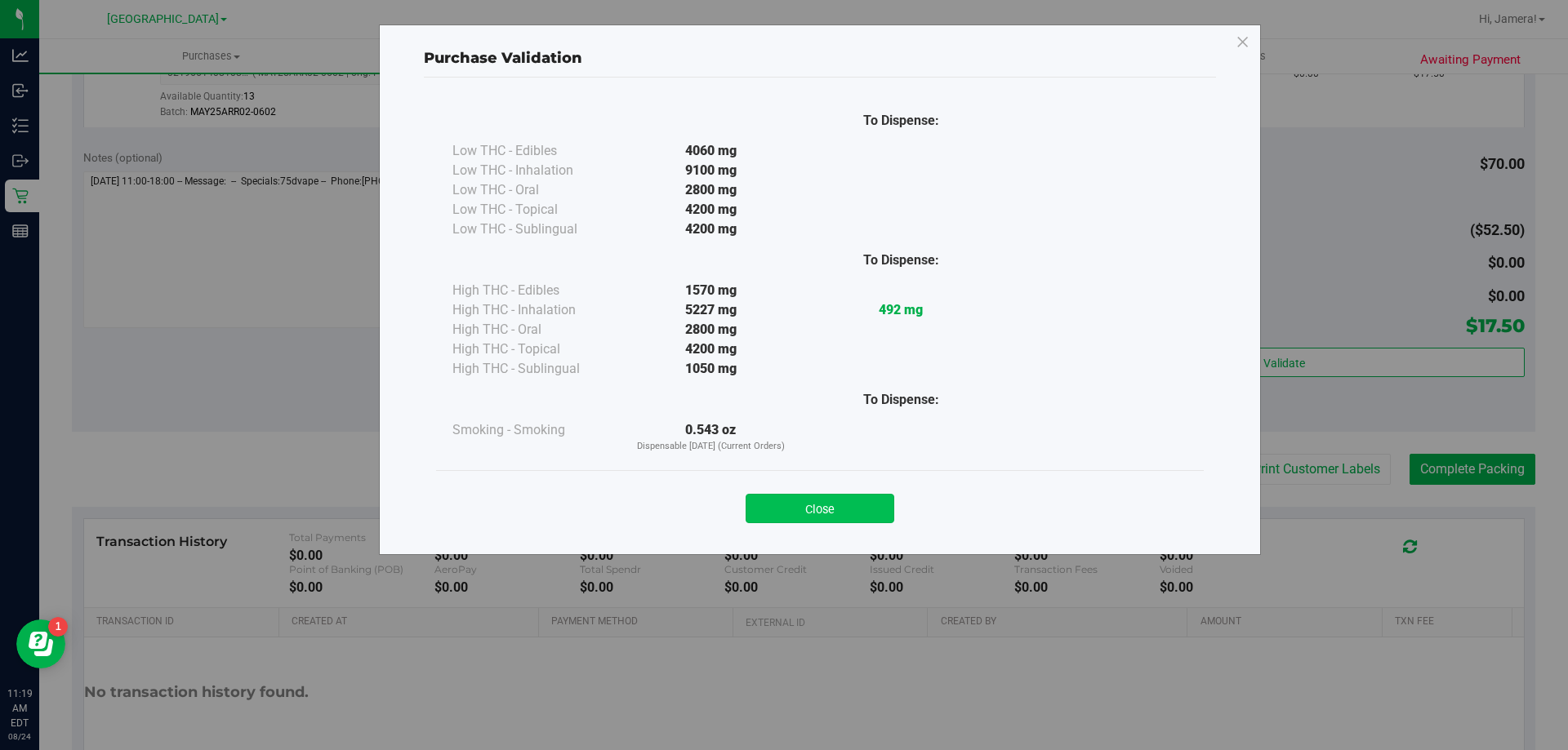
click at [796, 507] on button "Close" at bounding box center [820, 508] width 148 height 30
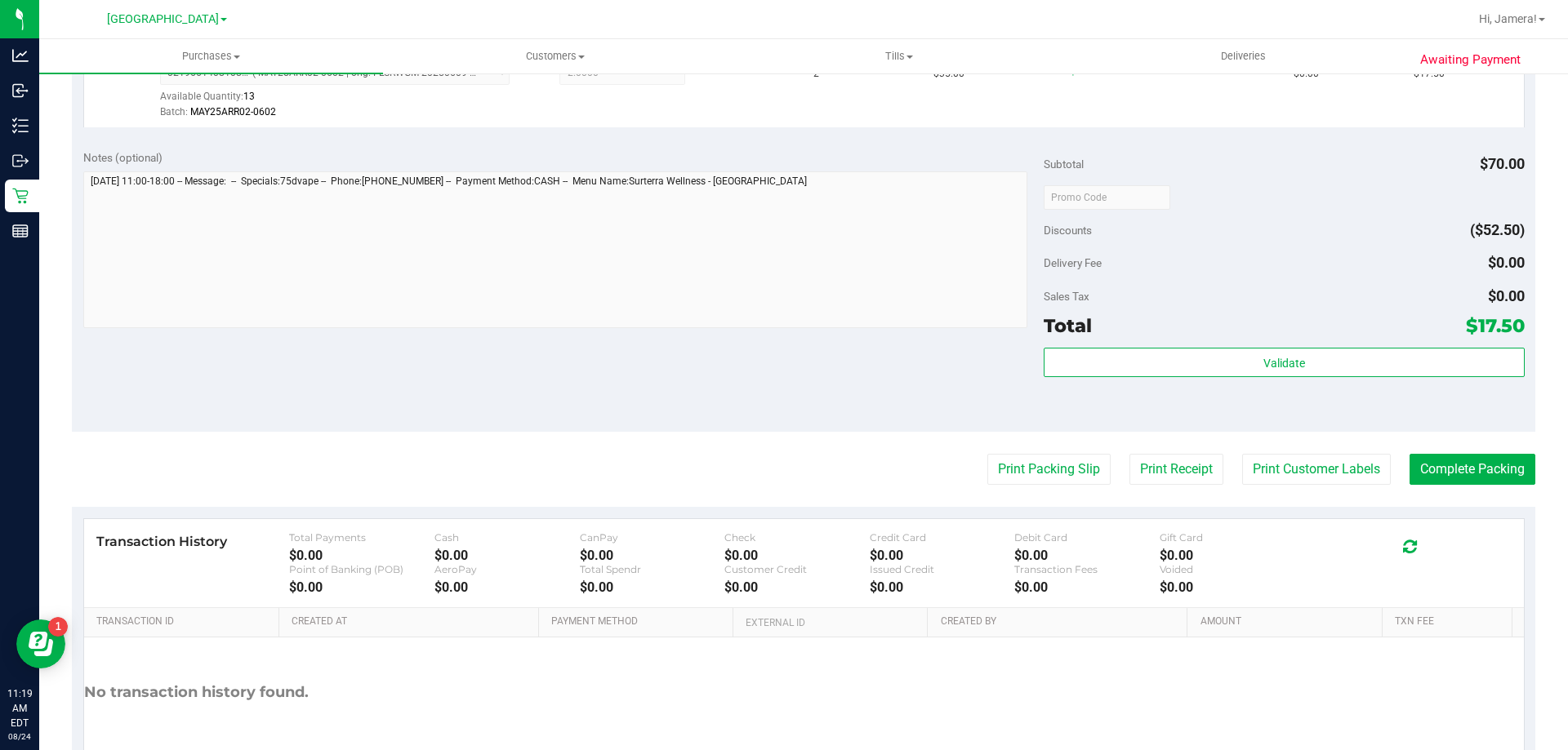
click at [1447, 452] on purchase-details "Back Edit Purchase Cancel Purchase View Profile # 11838044 BioTrack ID: - Submi…" at bounding box center [804, 205] width 1463 height 1214
click at [1448, 465] on button "Complete Packing" at bounding box center [1472, 469] width 126 height 31
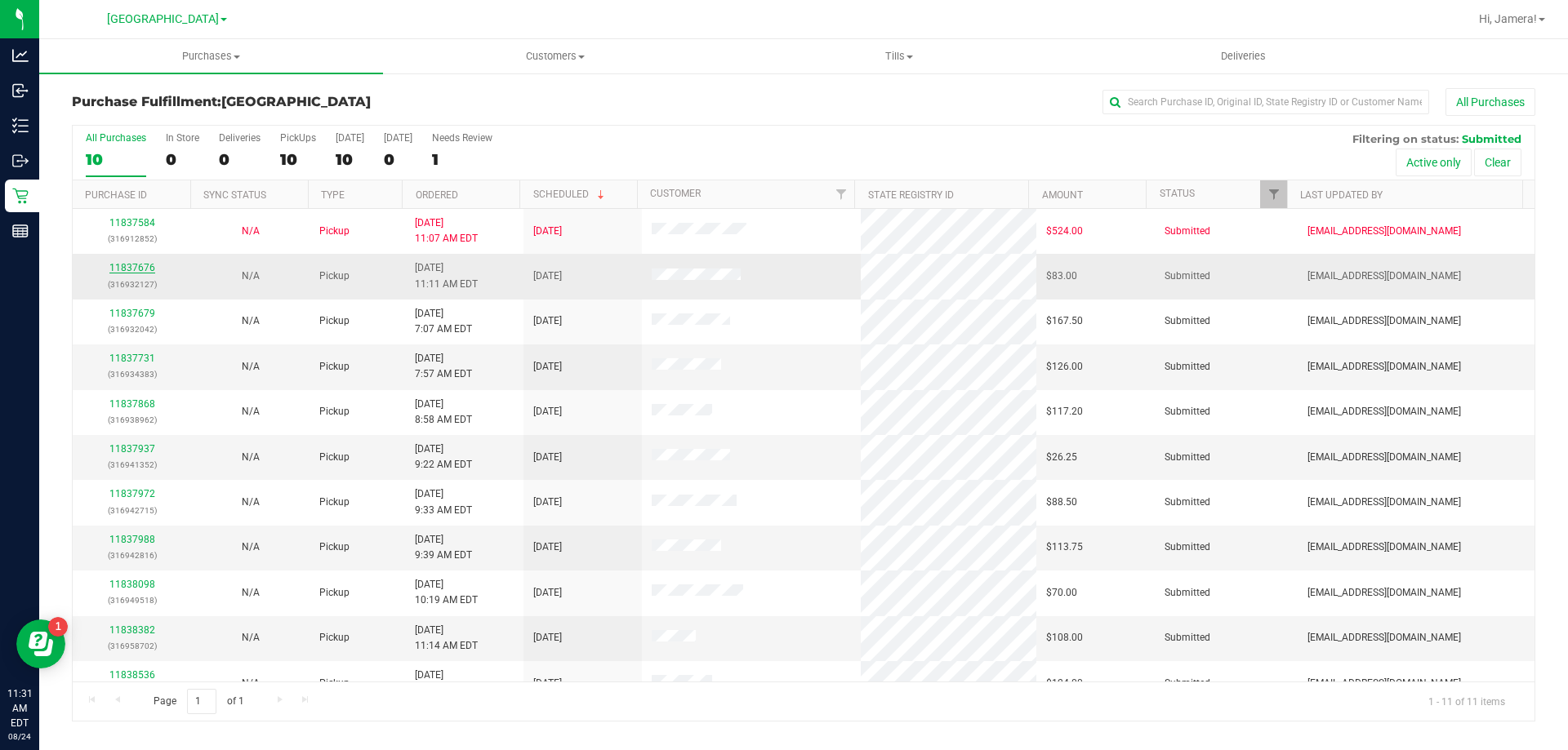
click at [143, 268] on link "11837676" at bounding box center [132, 267] width 46 height 11
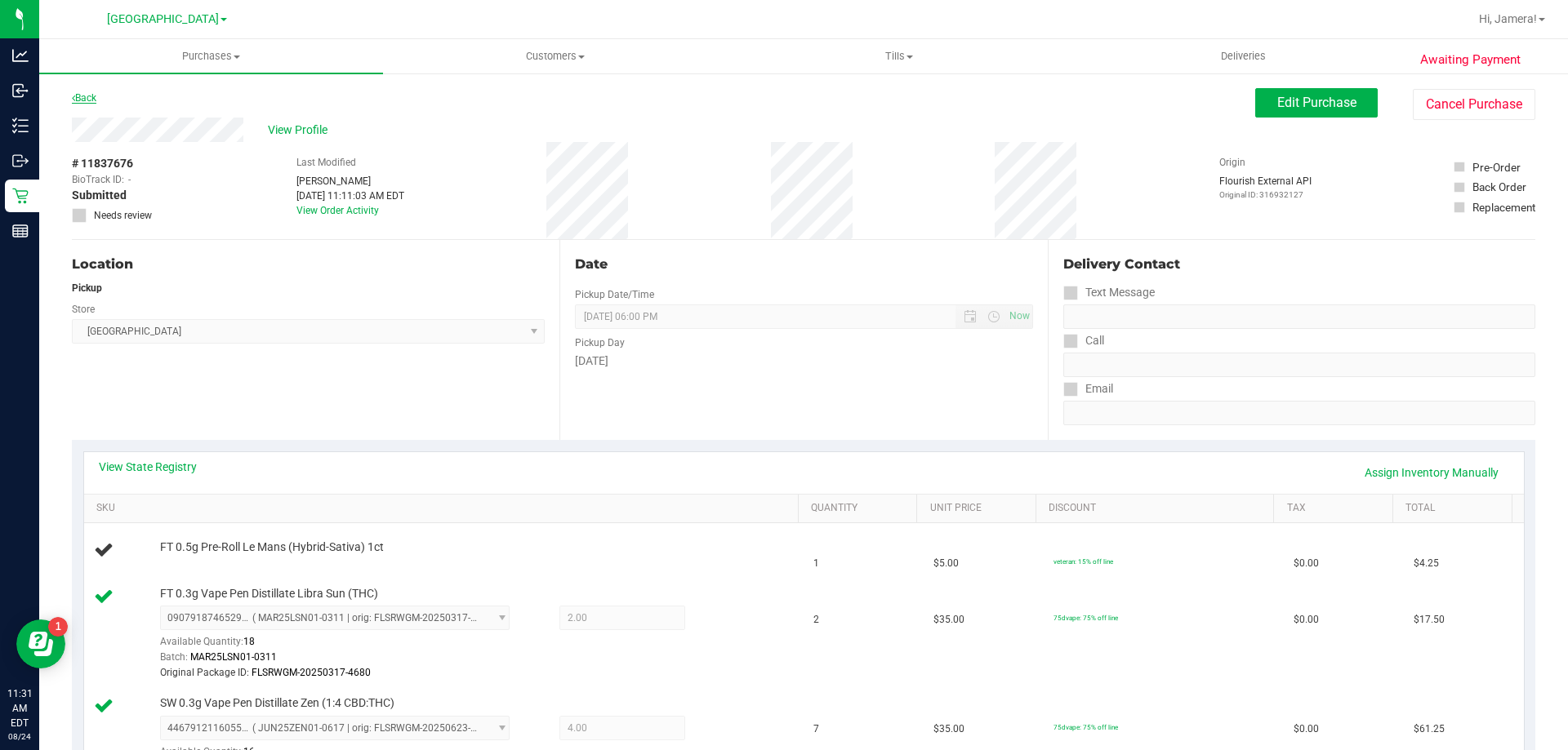
click at [90, 99] on link "Back" at bounding box center [84, 98] width 25 height 11
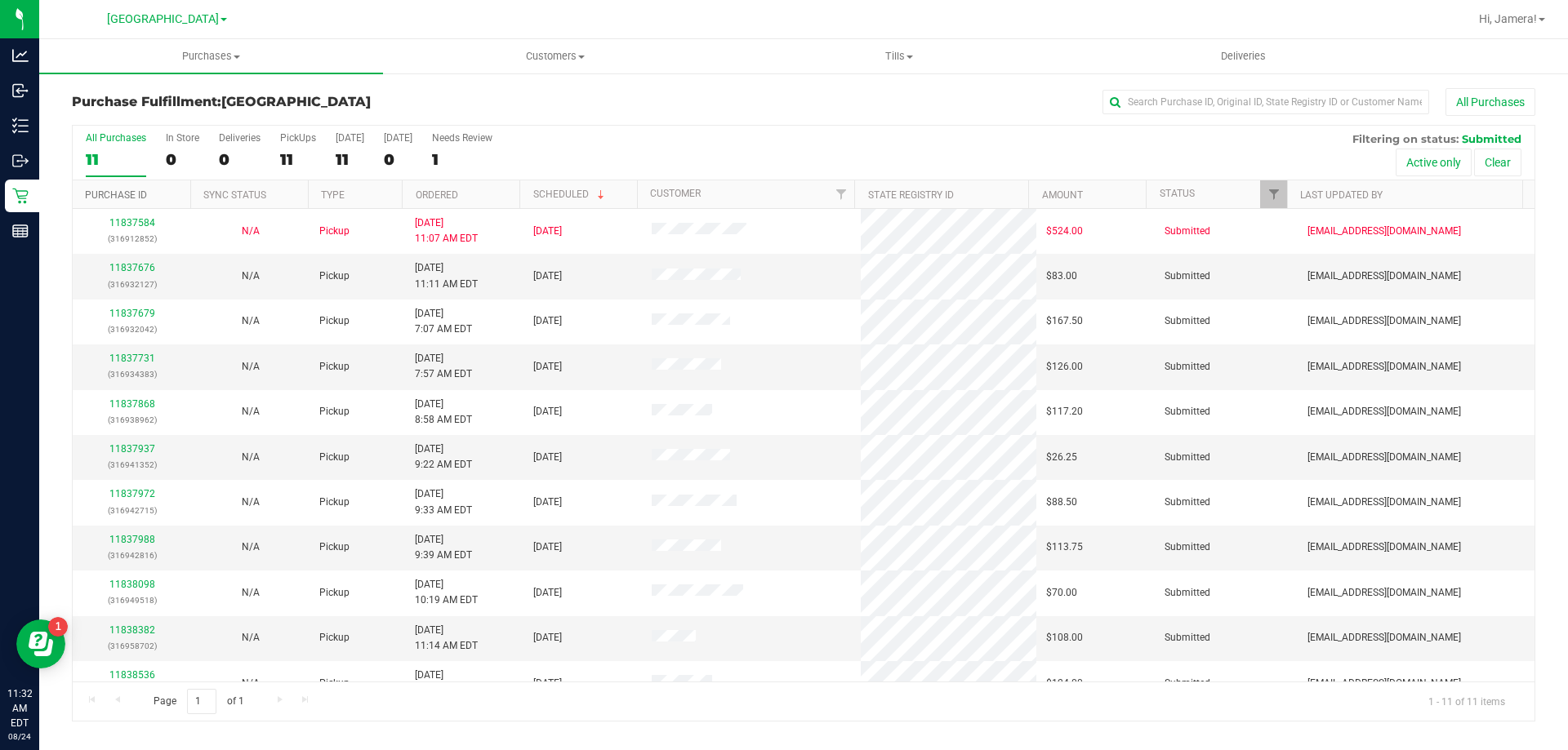
click at [143, 193] on link "Purchase ID" at bounding box center [115, 194] width 62 height 11
click at [505, 197] on th "Ordered" at bounding box center [460, 195] width 118 height 29
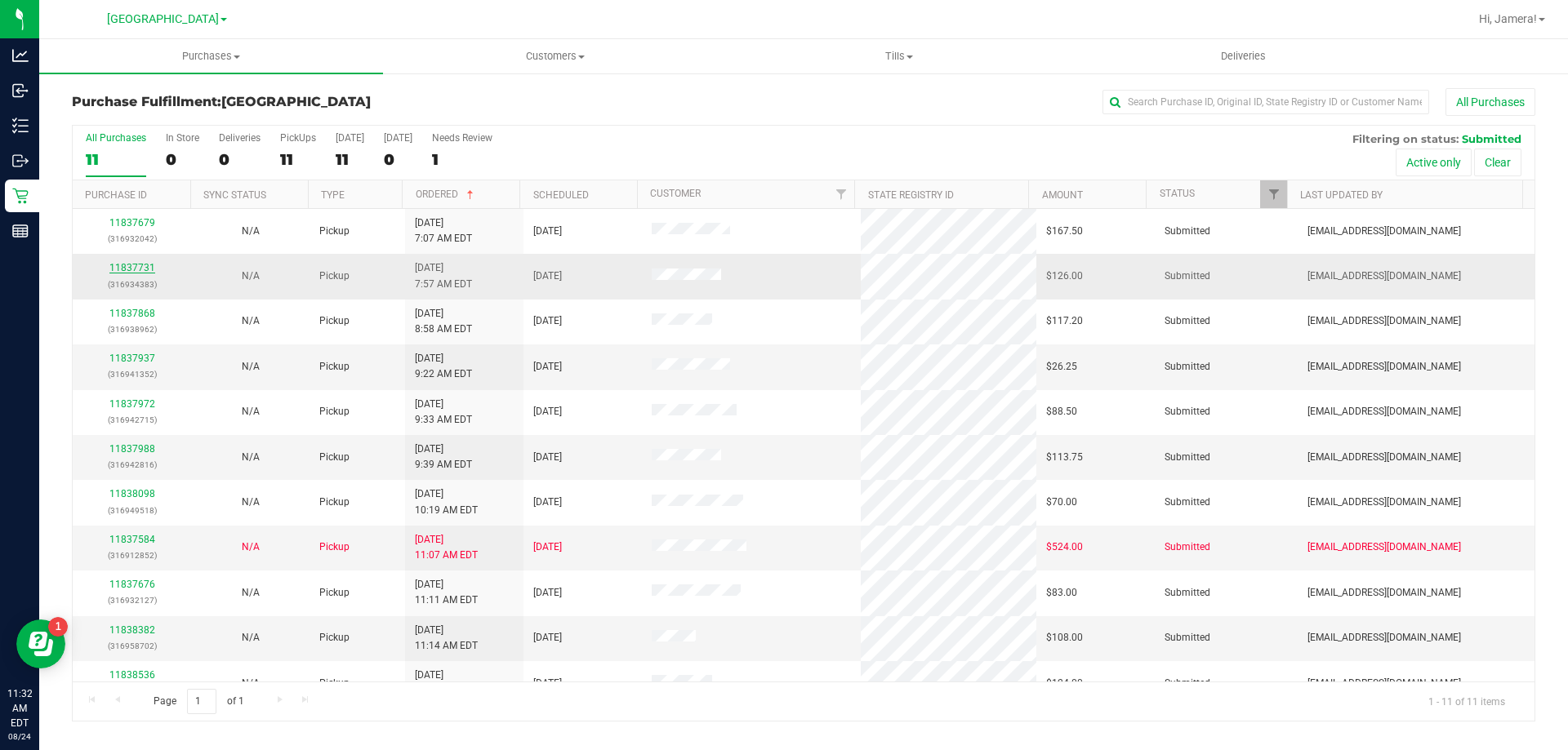
click at [129, 265] on link "11837731" at bounding box center [132, 267] width 46 height 11
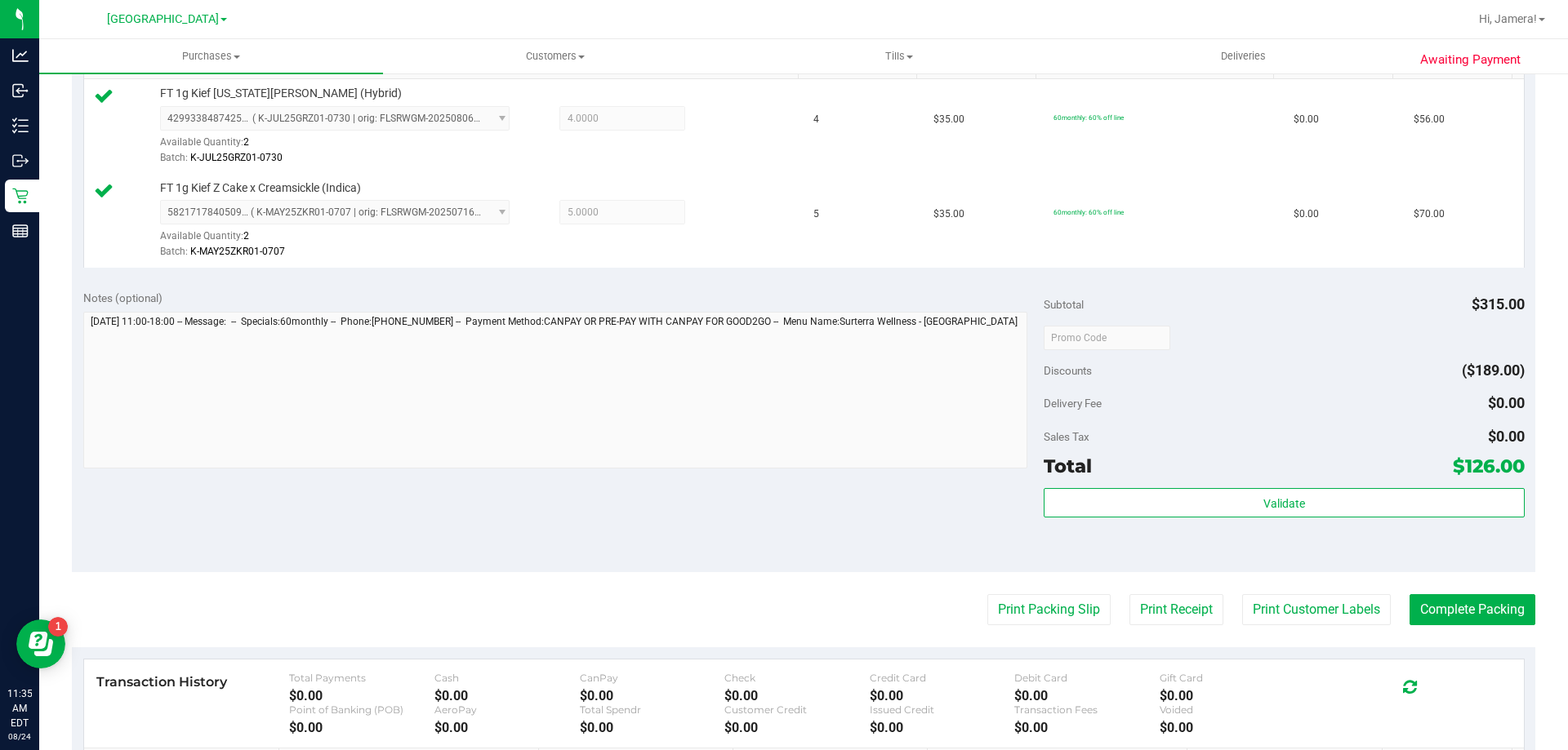
scroll to position [490, 0]
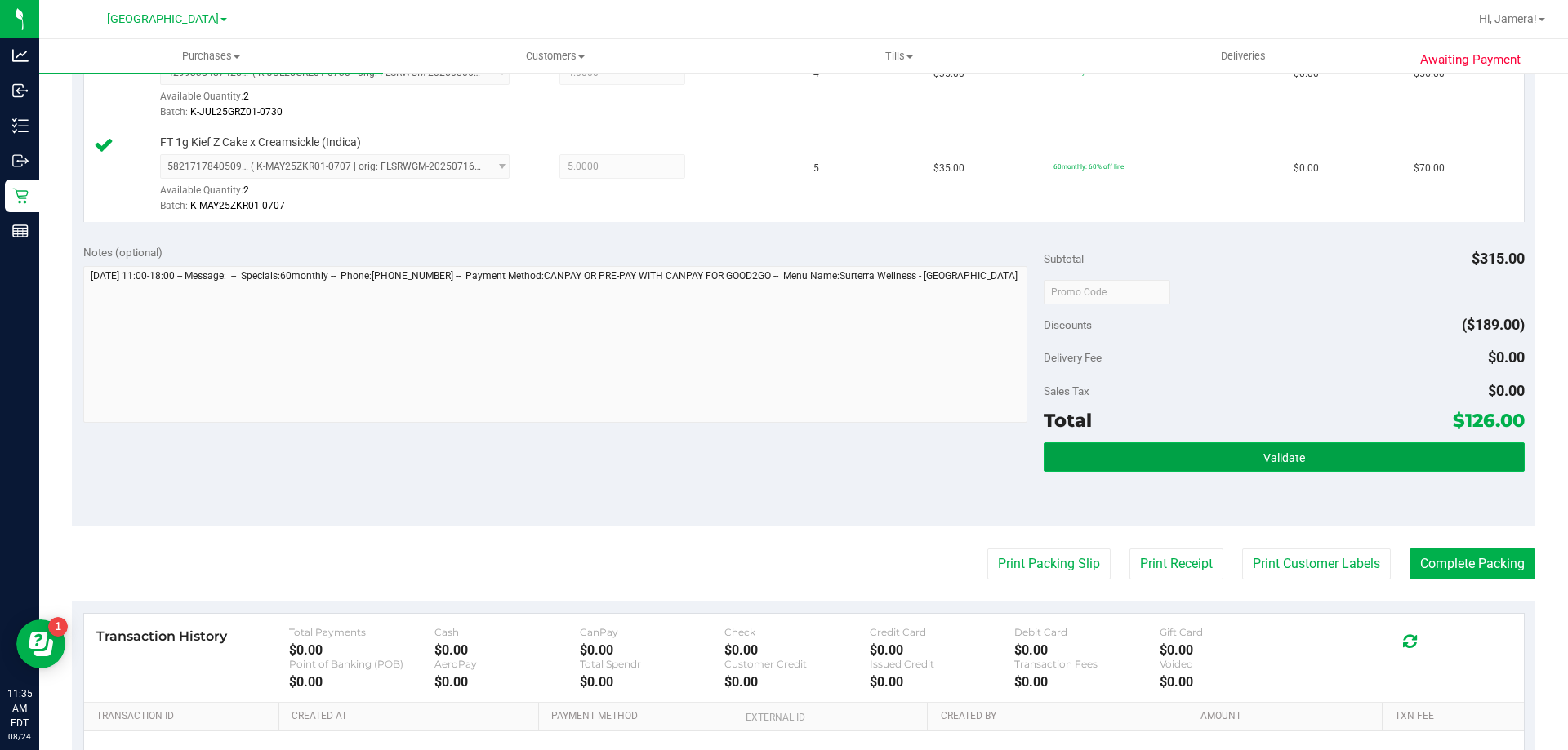
click at [1238, 444] on button "Validate" at bounding box center [1284, 457] width 480 height 30
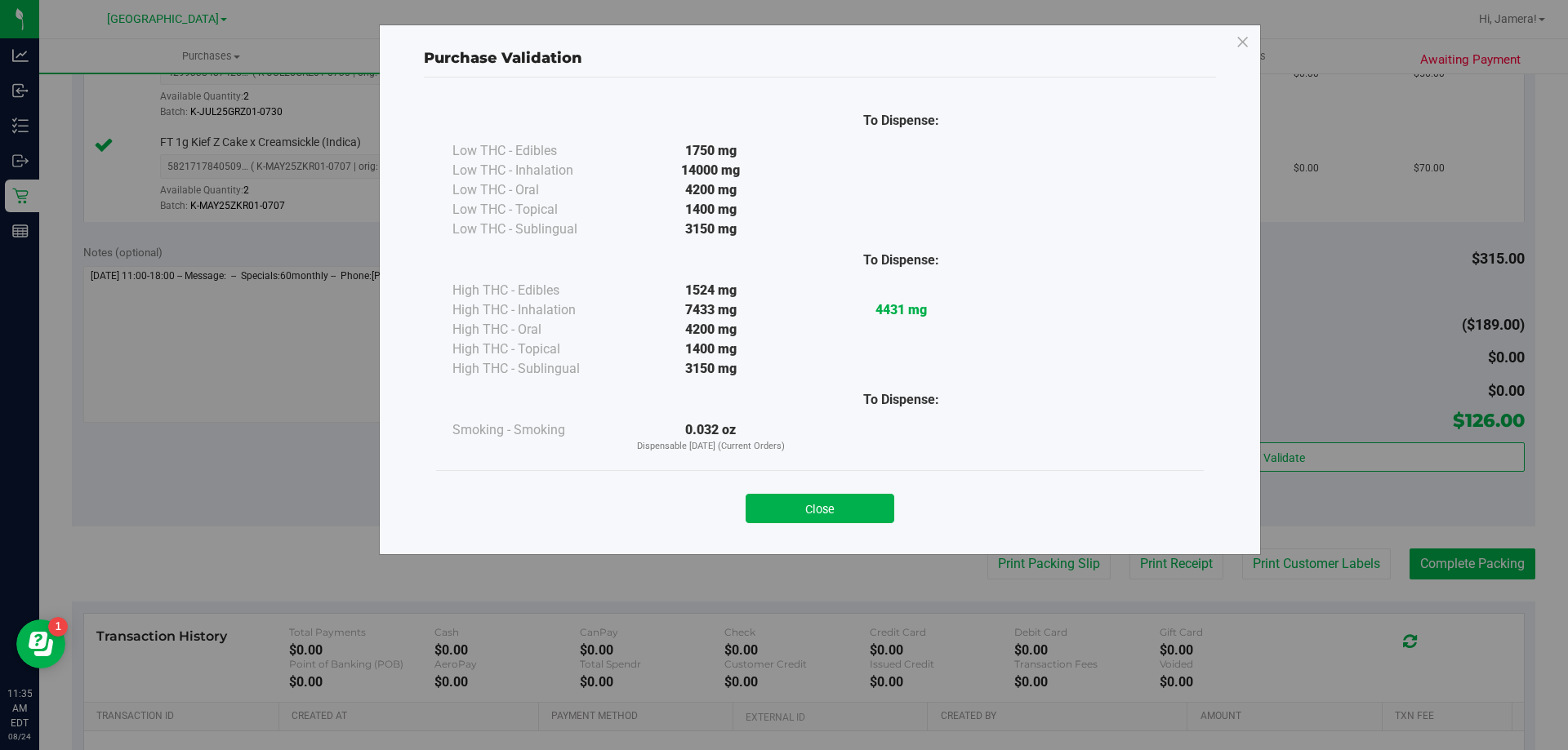
click at [1026, 562] on div "Purchase Validation To Dispense: Low THC - Edibles 1750 mg" at bounding box center [790, 375] width 1580 height 750
click at [820, 505] on button "Close" at bounding box center [820, 508] width 148 height 30
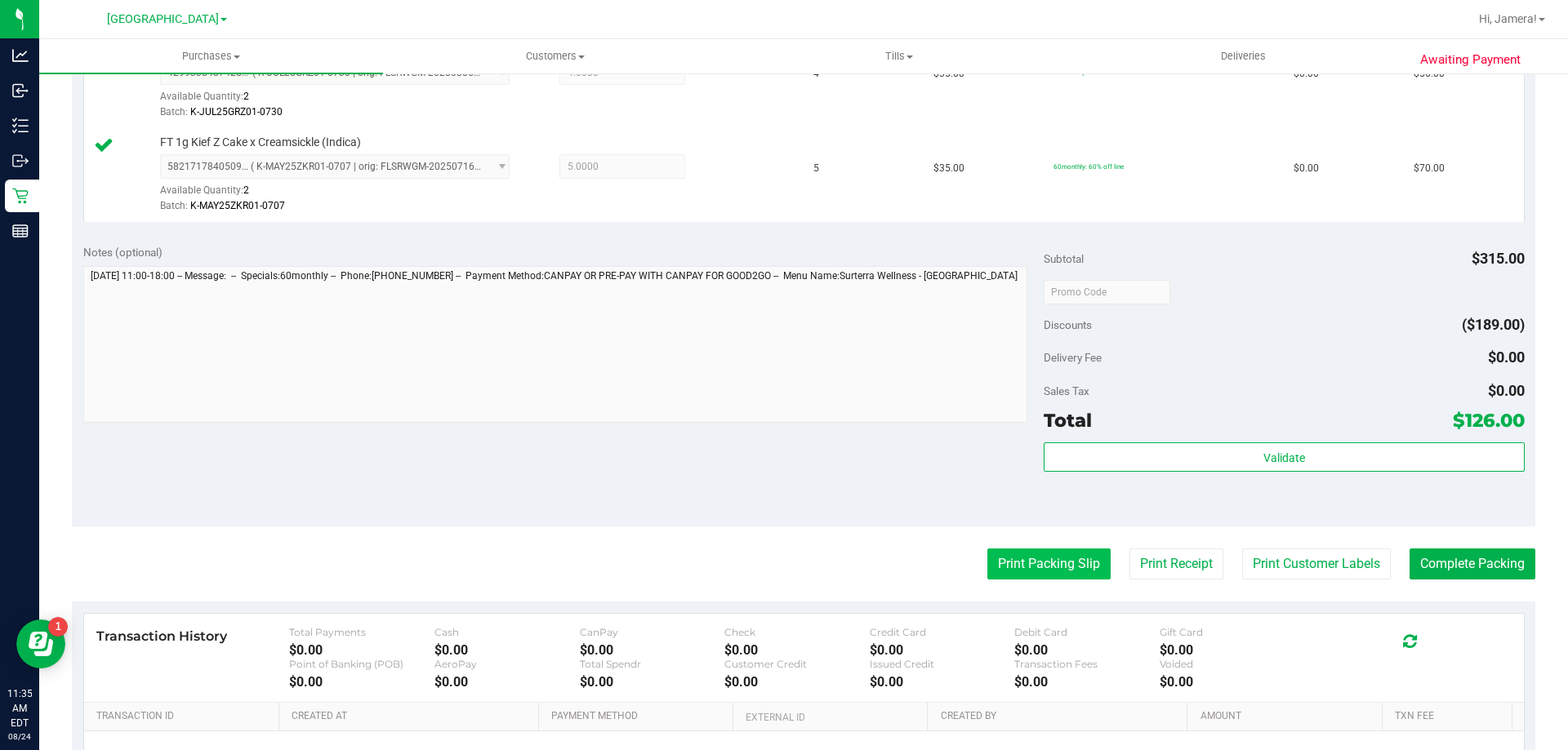
click at [1021, 574] on button "Print Packing Slip" at bounding box center [1048, 564] width 123 height 31
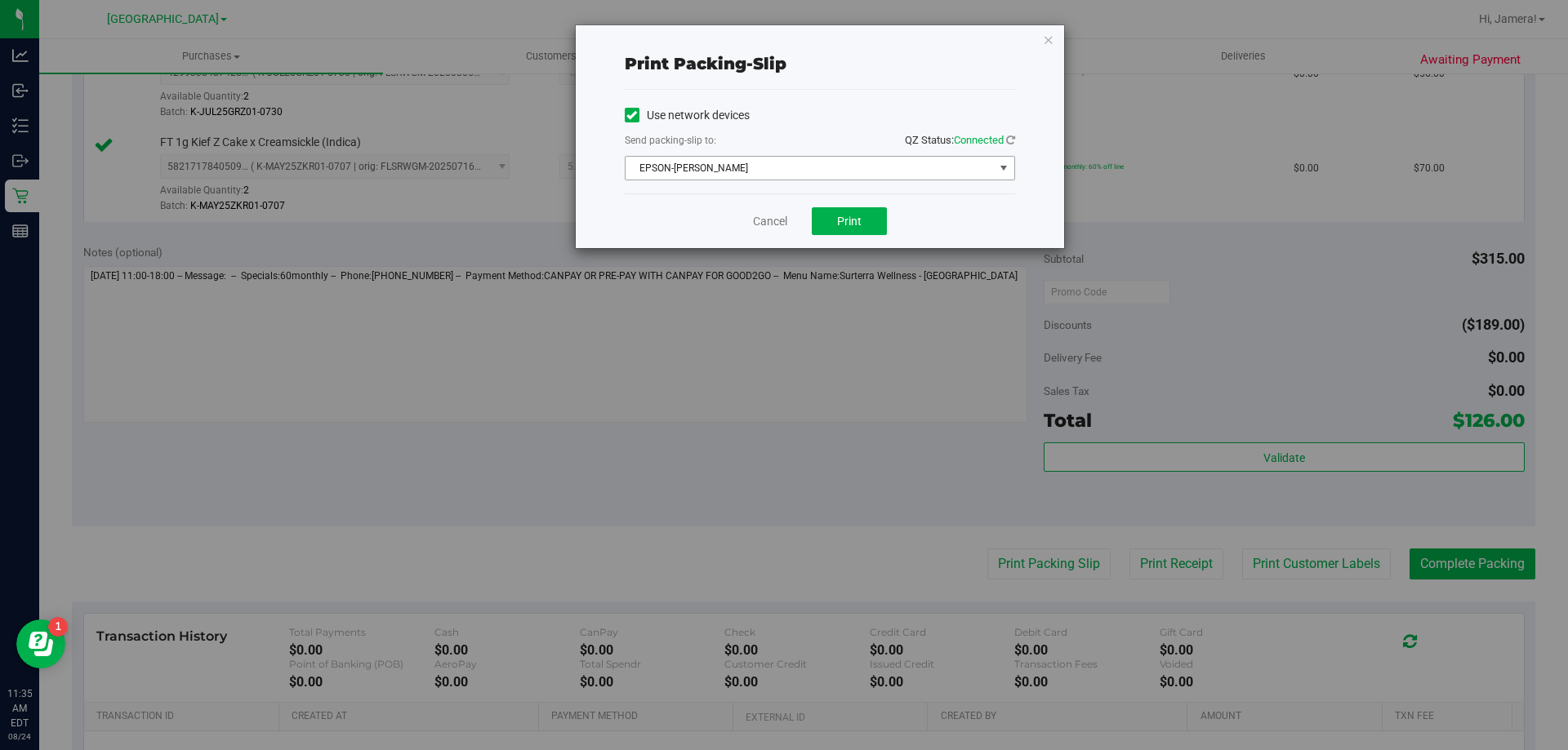
click at [816, 165] on span "EPSON-[PERSON_NAME]" at bounding box center [809, 168] width 368 height 23
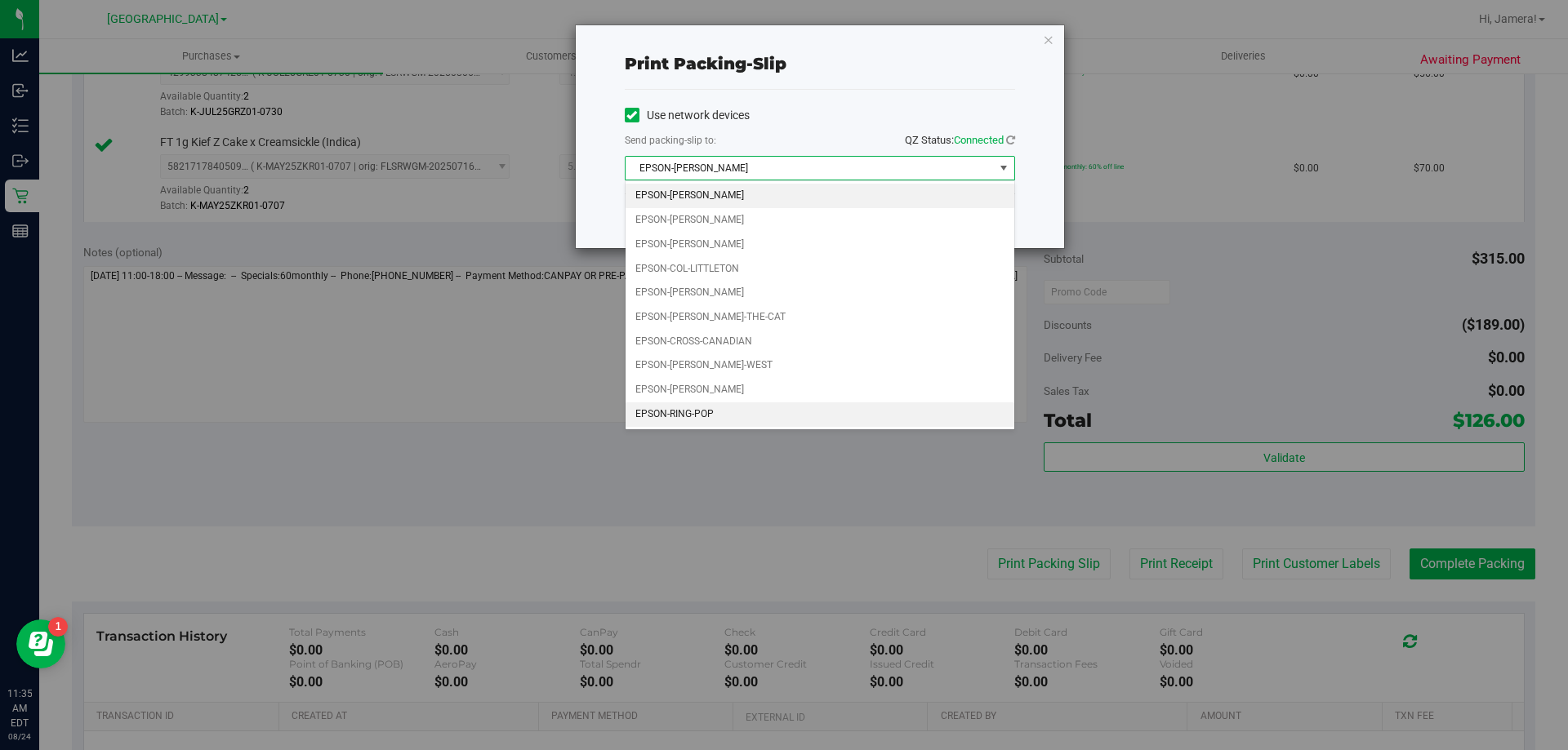
click at [735, 411] on li "EPSON-RING-POP" at bounding box center [820, 414] width 389 height 25
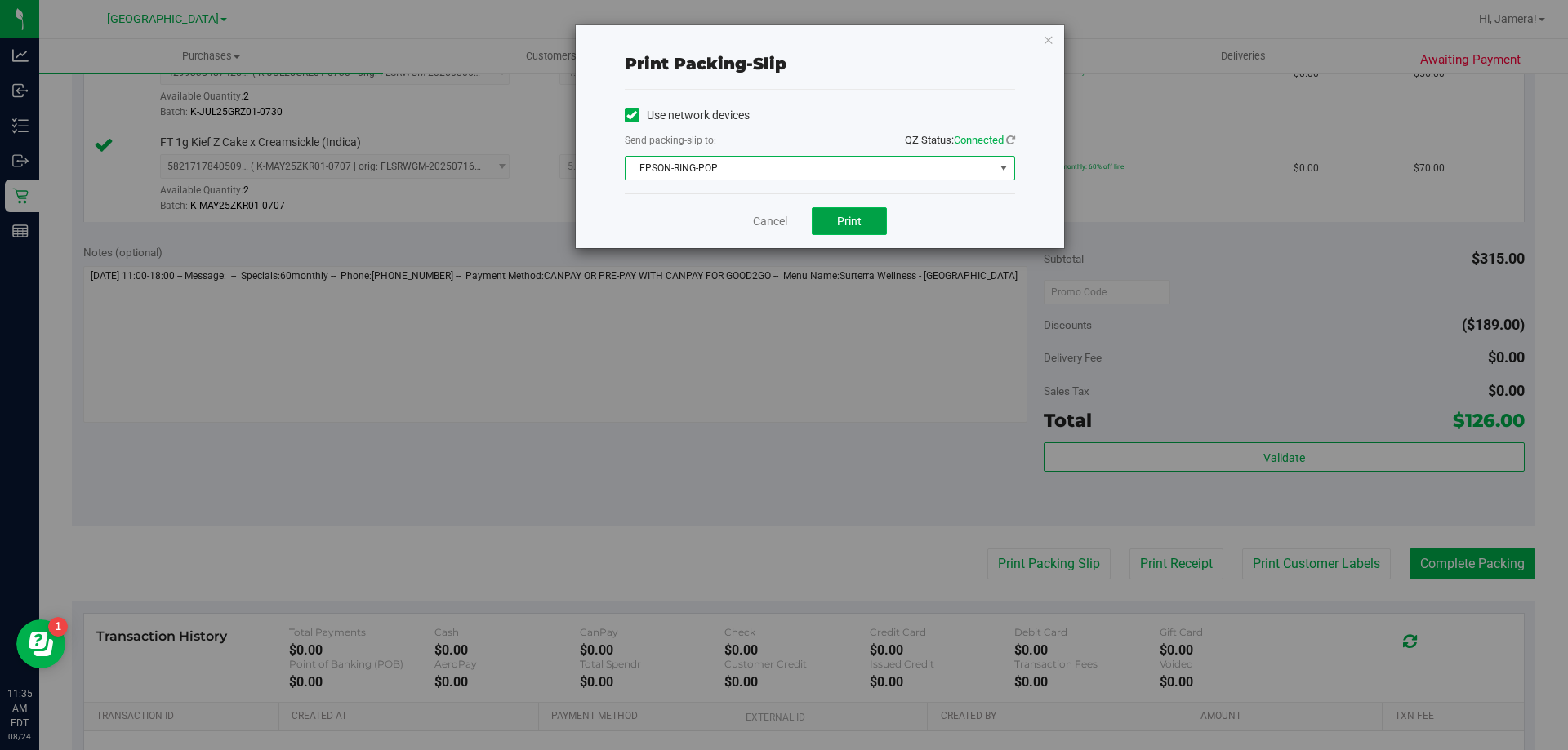
click at [860, 220] on span "Print" at bounding box center [848, 221] width 25 height 13
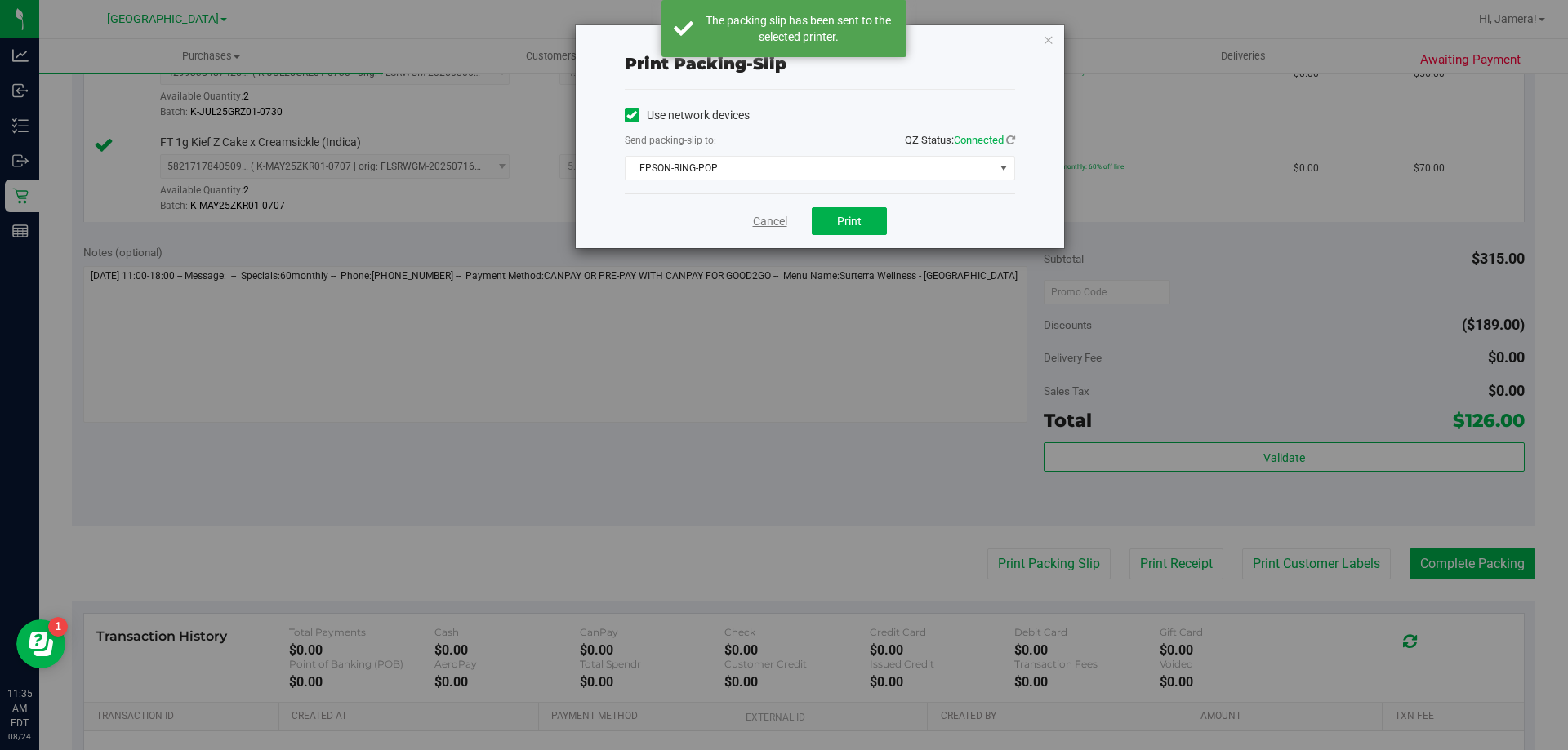
click at [778, 227] on link "Cancel" at bounding box center [770, 221] width 34 height 17
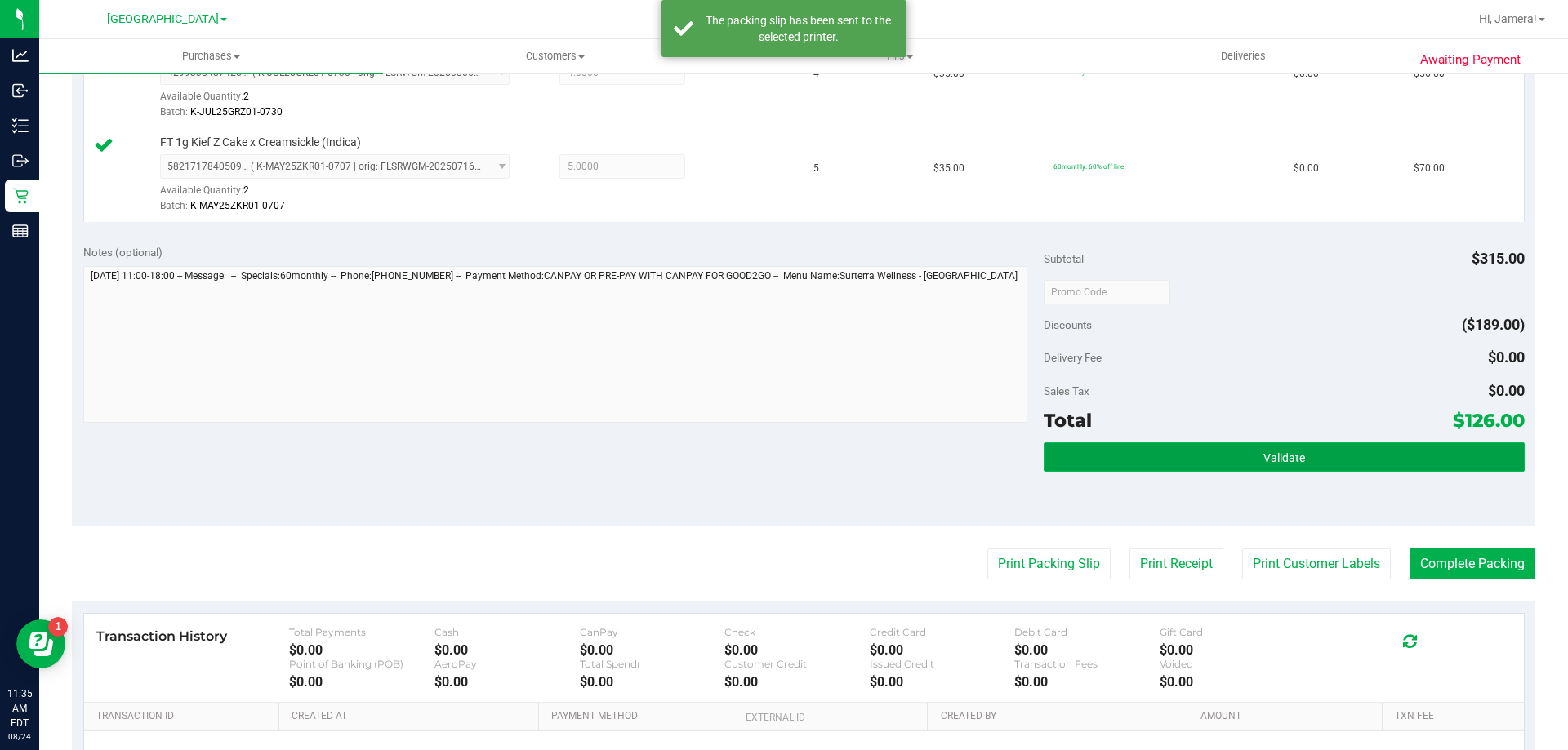
click at [1075, 451] on button "Validate" at bounding box center [1284, 457] width 480 height 30
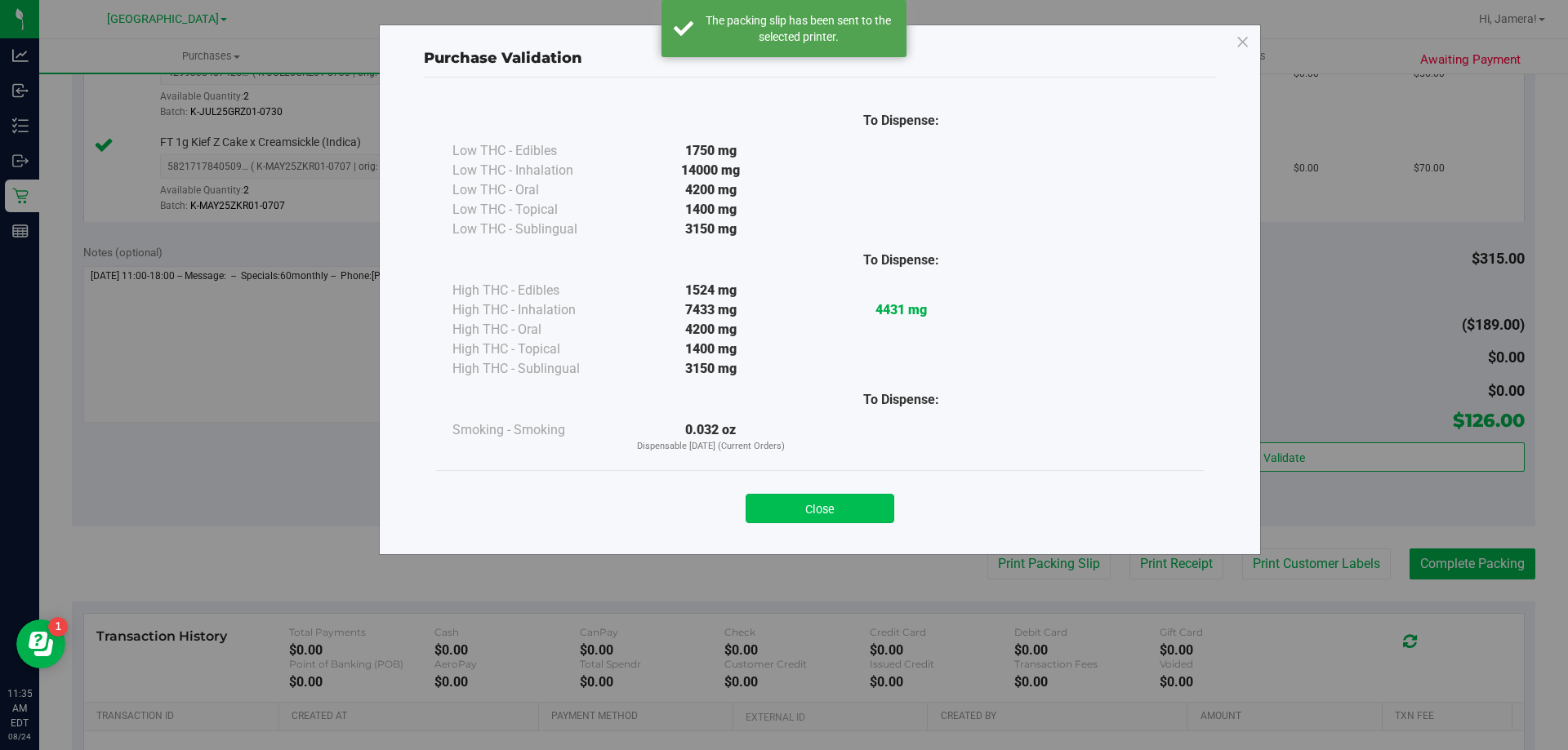
click at [792, 518] on button "Close" at bounding box center [820, 508] width 148 height 30
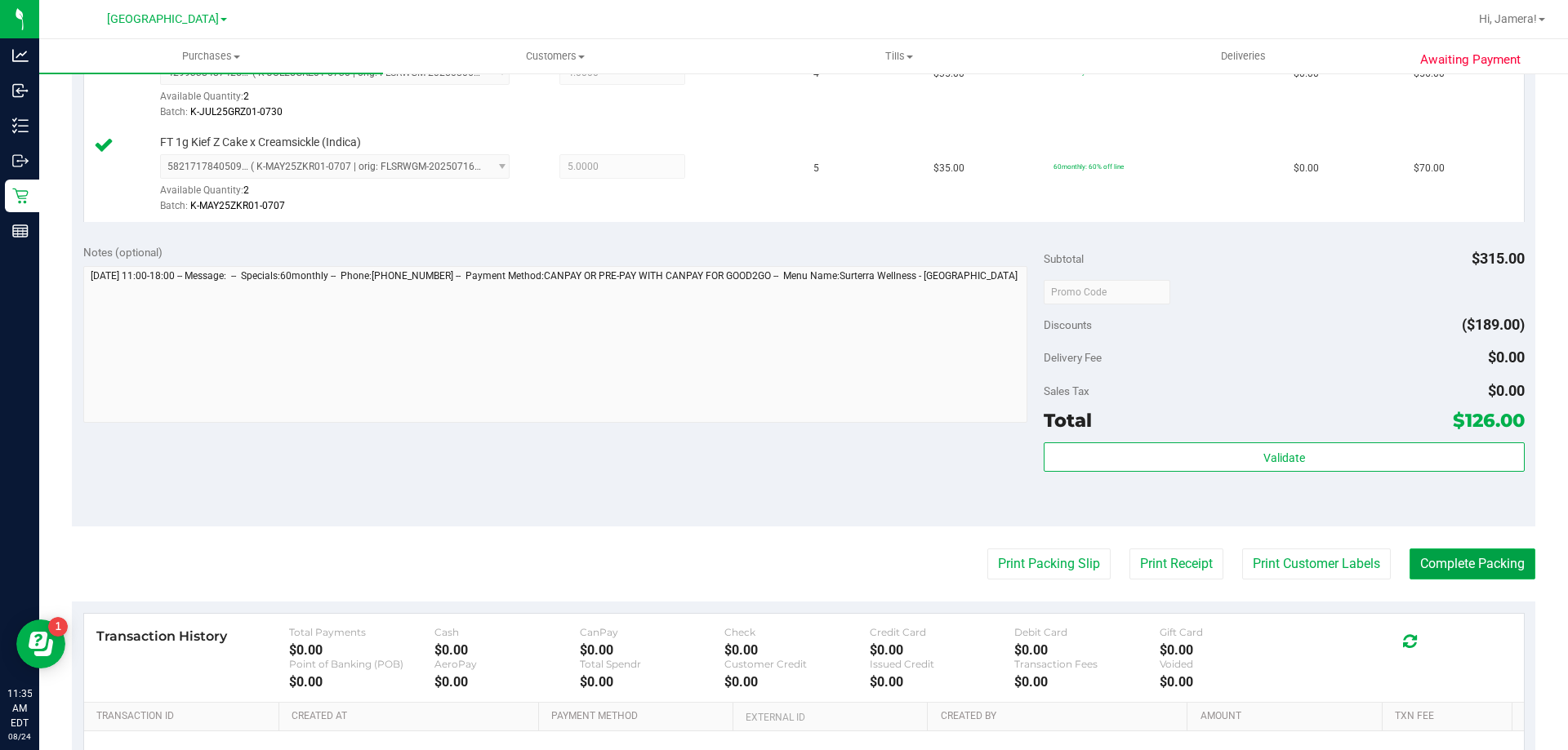
click at [1409, 571] on button "Complete Packing" at bounding box center [1472, 564] width 126 height 31
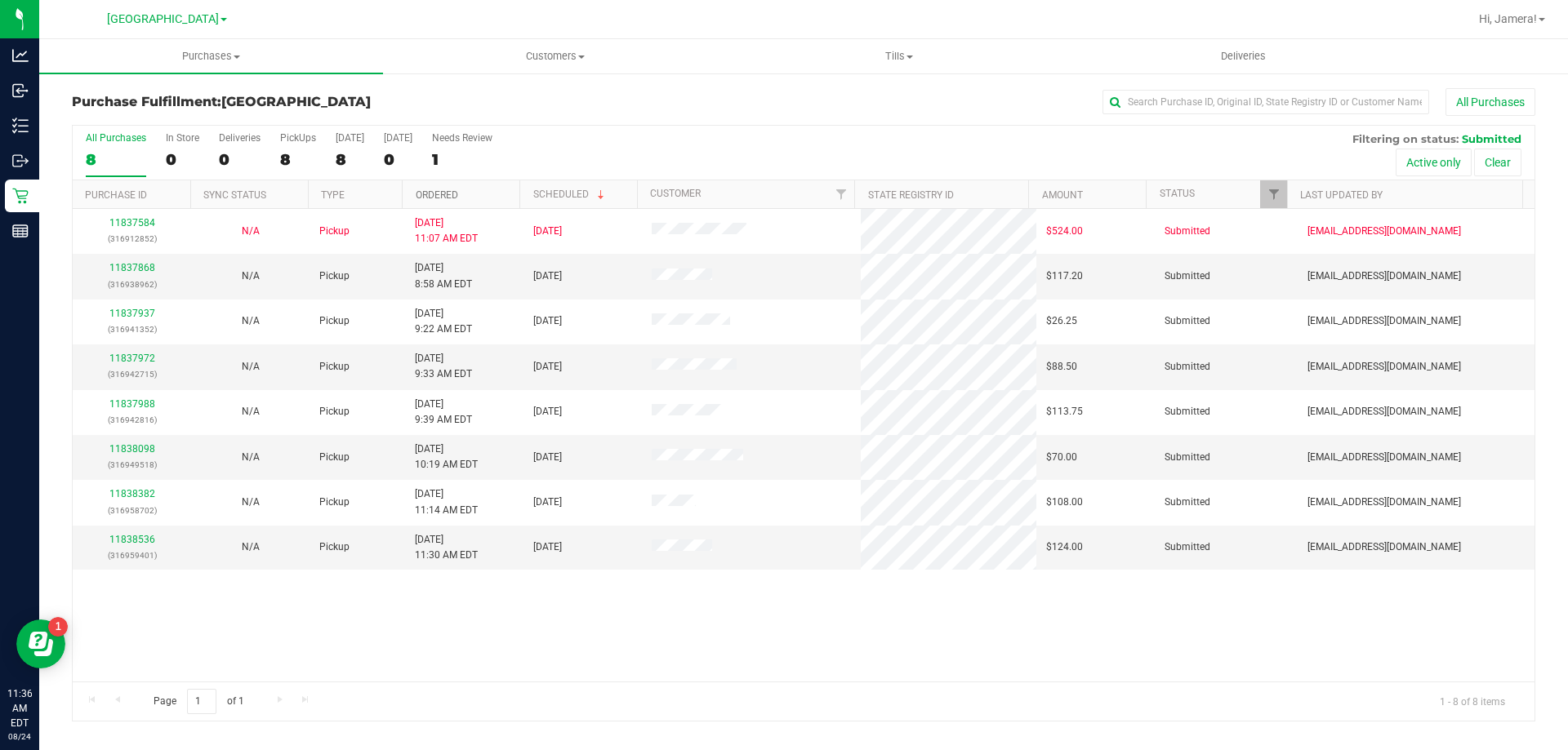
click at [445, 198] on link "Ordered" at bounding box center [437, 194] width 42 height 11
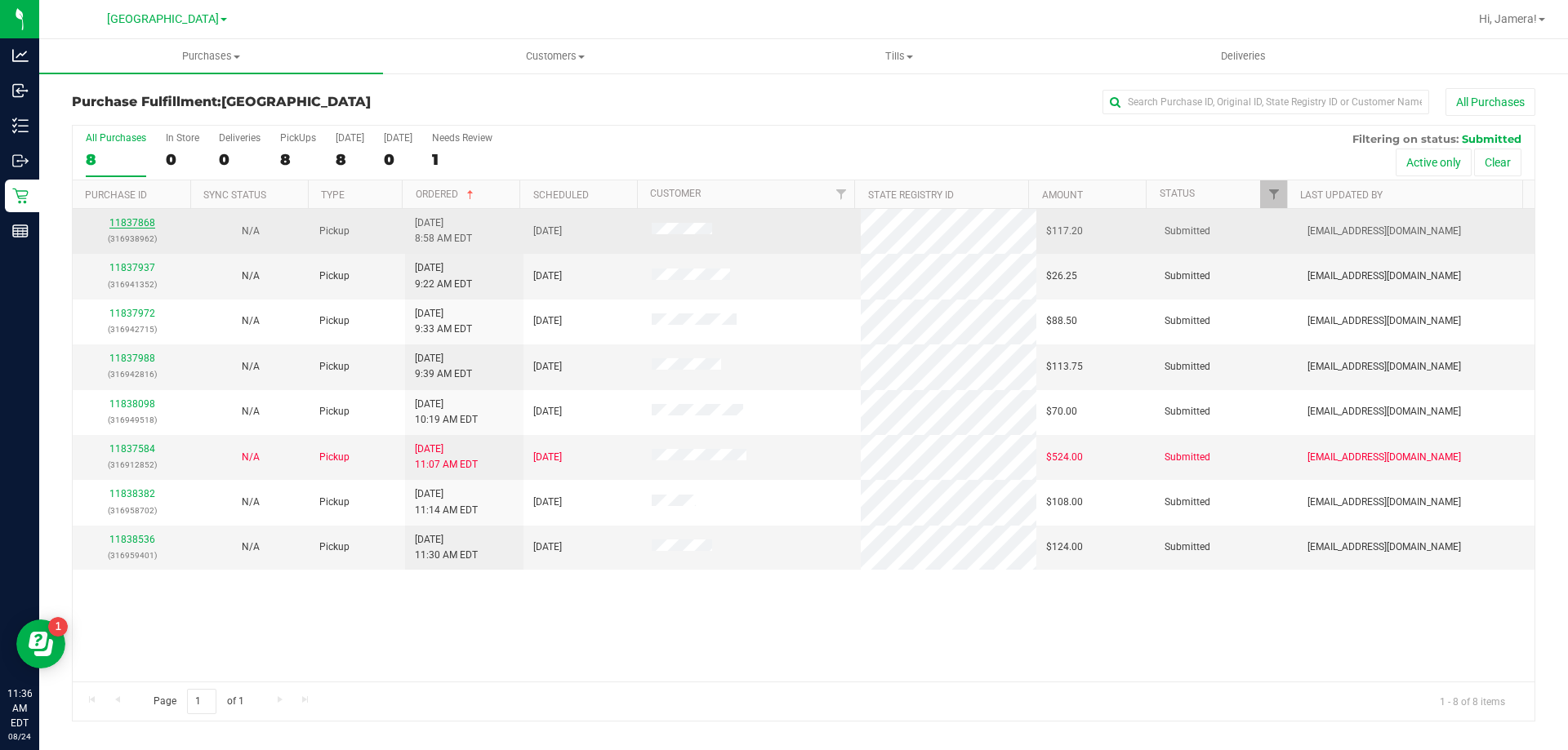
click at [115, 225] on link "11837868" at bounding box center [132, 222] width 46 height 11
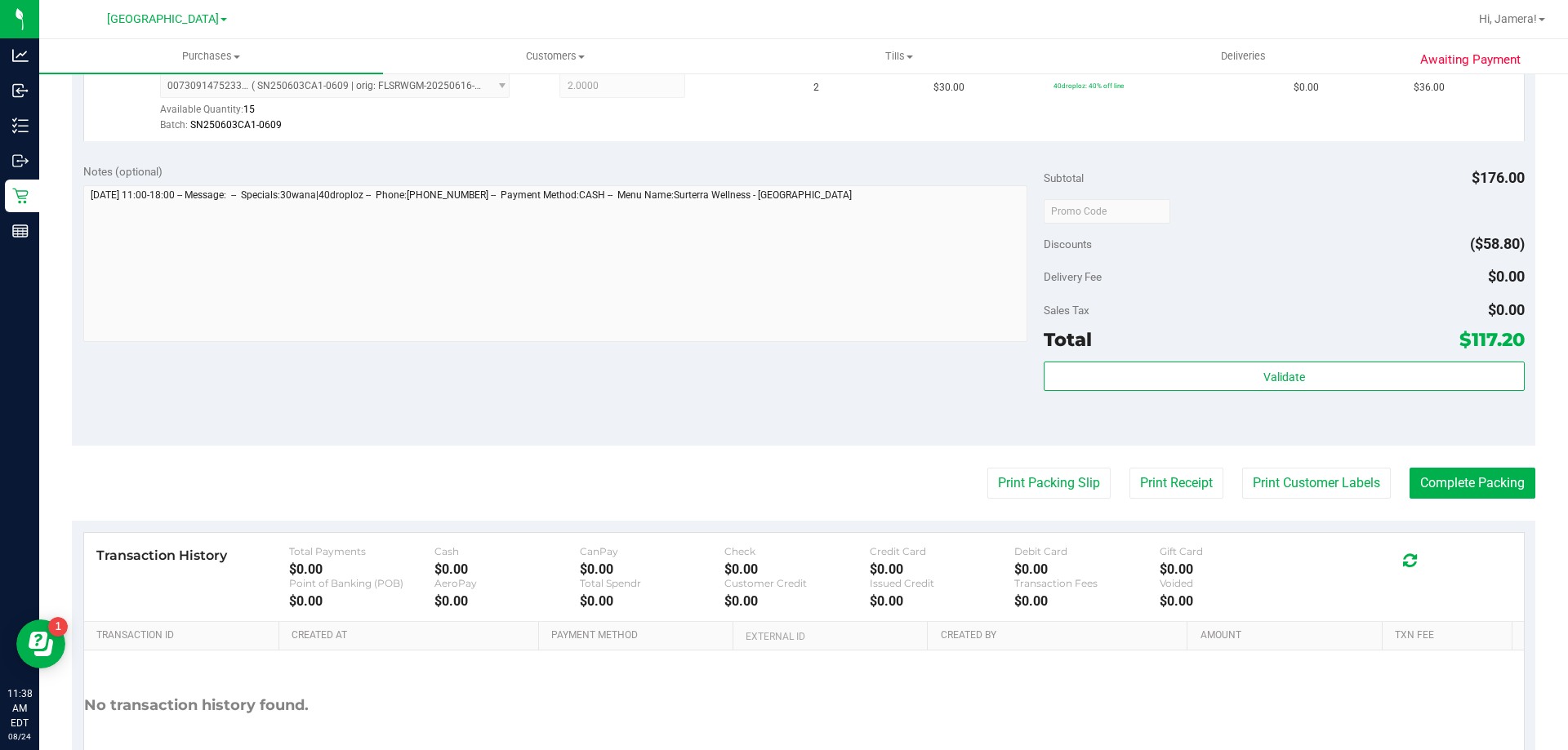
scroll to position [572, 0]
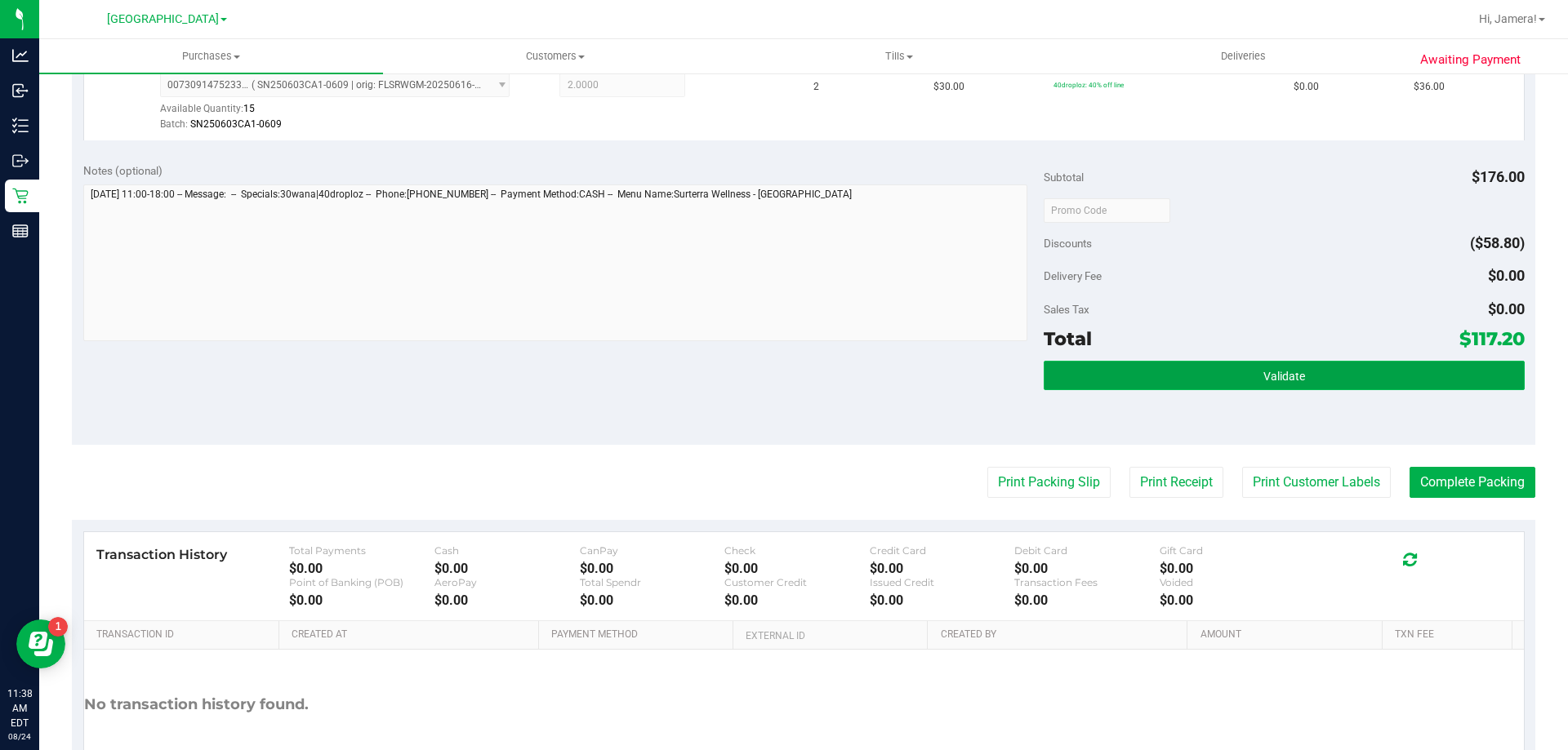
click at [1332, 378] on button "Validate" at bounding box center [1284, 375] width 480 height 30
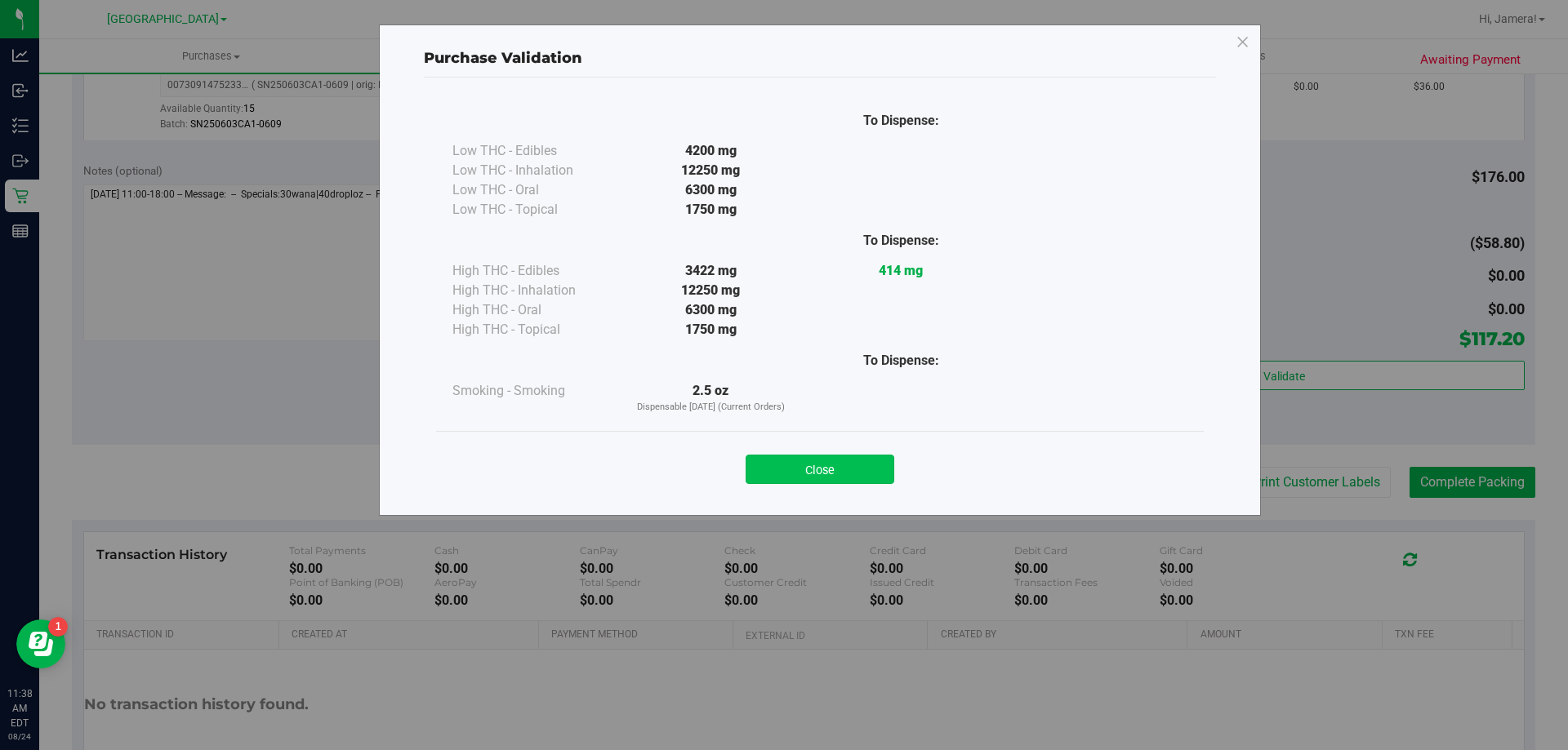
click at [878, 473] on button "Close" at bounding box center [820, 469] width 148 height 30
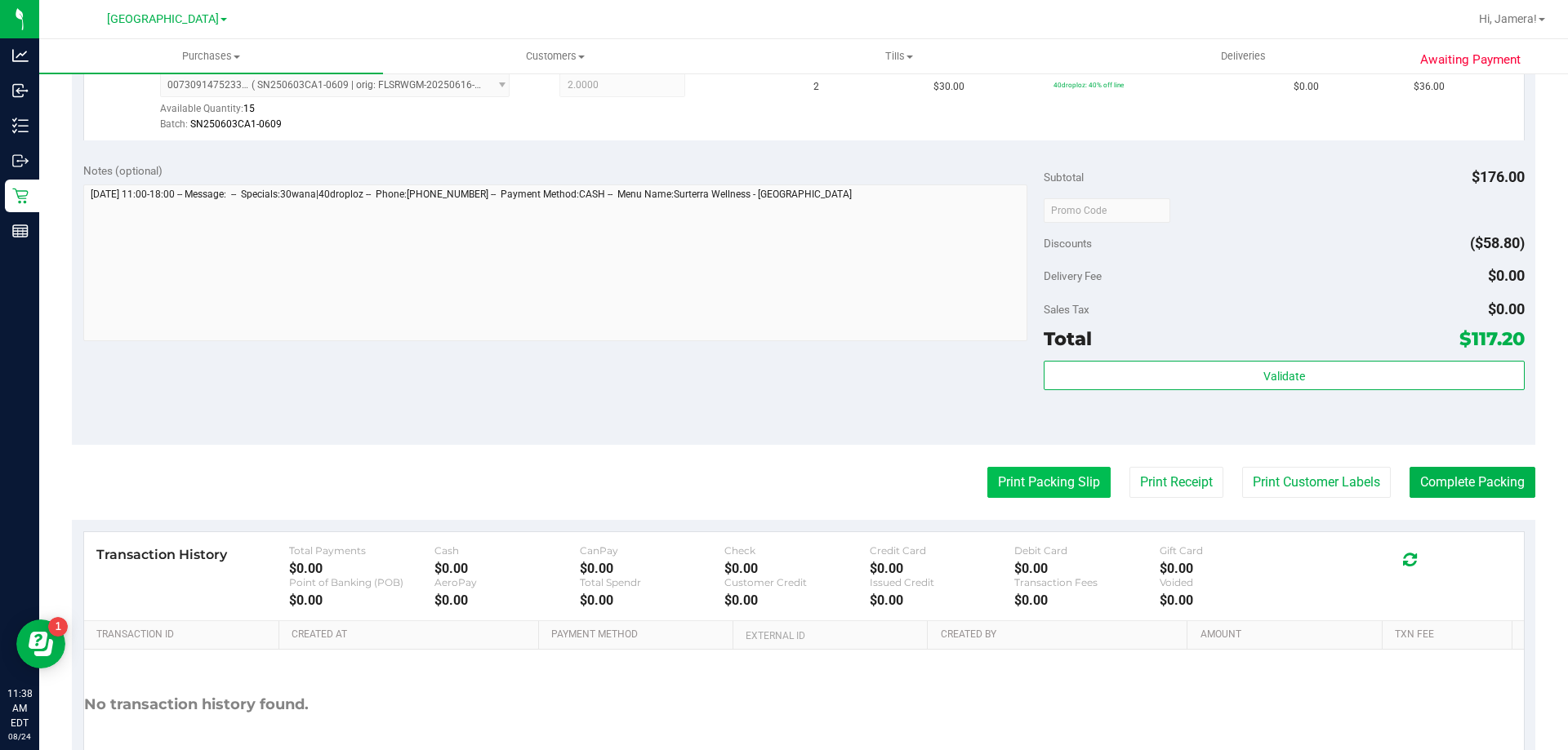
click at [1040, 489] on button "Print Packing Slip" at bounding box center [1048, 482] width 123 height 31
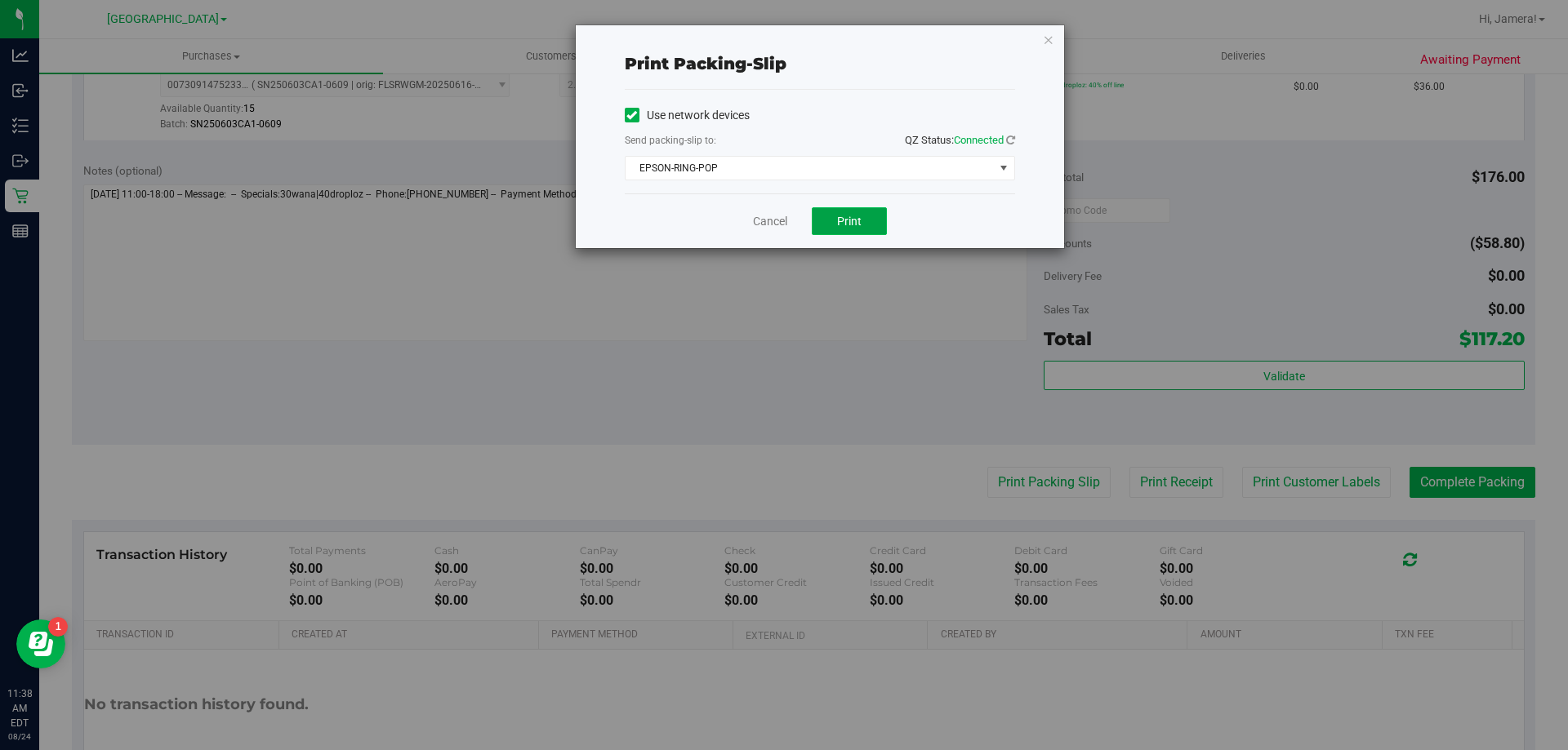
click at [854, 227] on button "Print" at bounding box center [849, 221] width 76 height 28
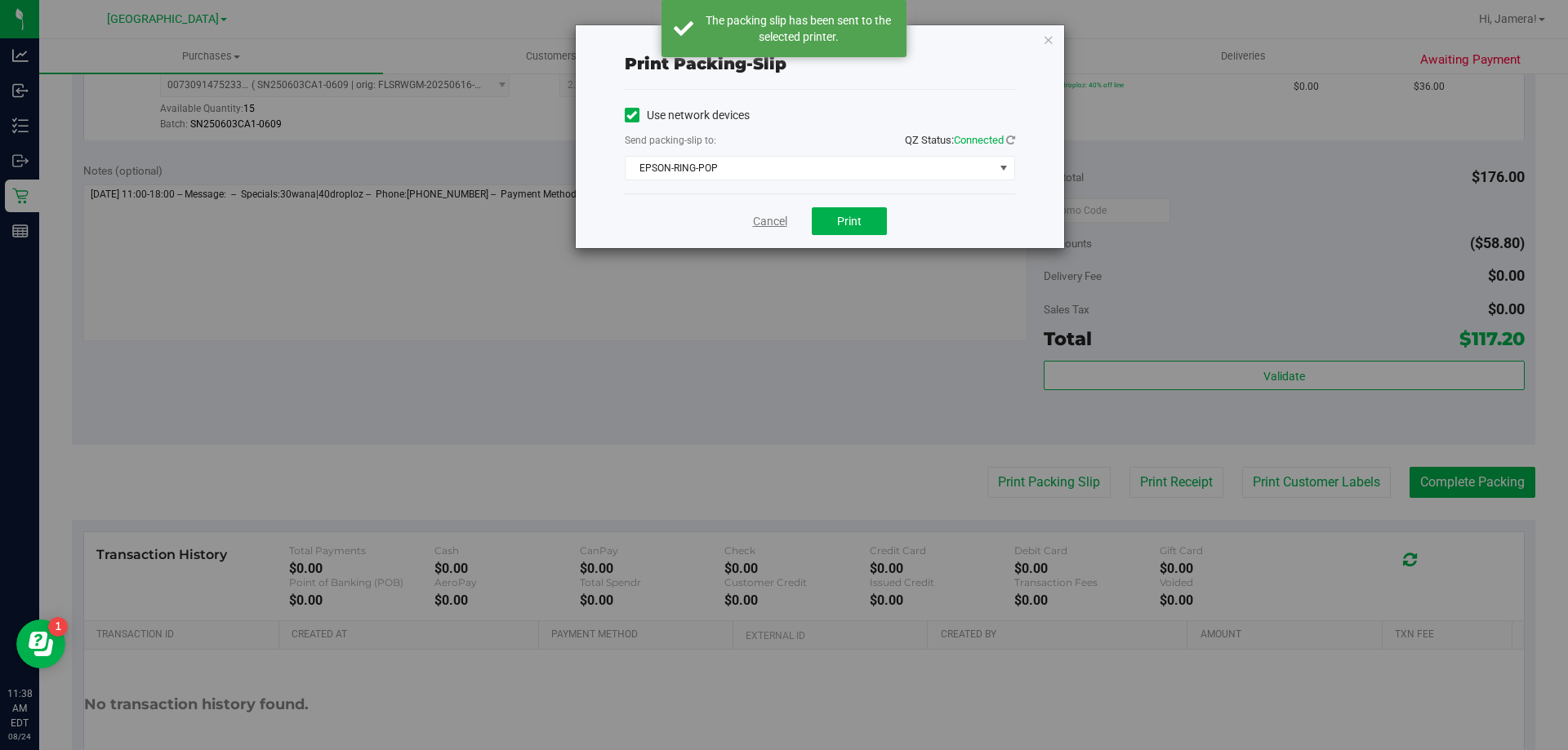
click at [766, 224] on link "Cancel" at bounding box center [770, 221] width 34 height 17
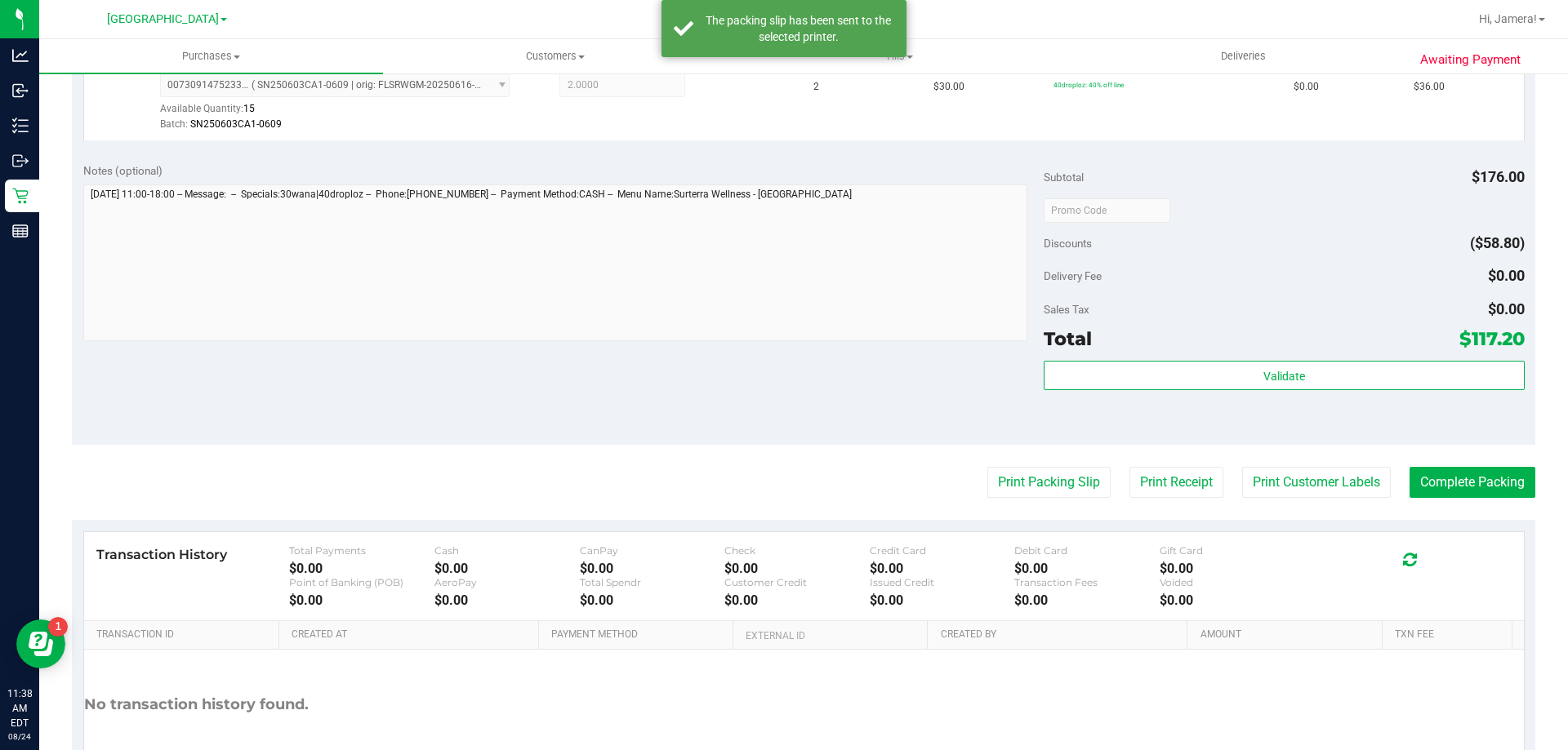
click at [1491, 466] on purchase-details "Back Edit Purchase Cancel Purchase View Profile # 11837868 BioTrack ID: - Submi…" at bounding box center [804, 171] width 1463 height 1309
click at [1492, 484] on button "Complete Packing" at bounding box center [1472, 482] width 126 height 31
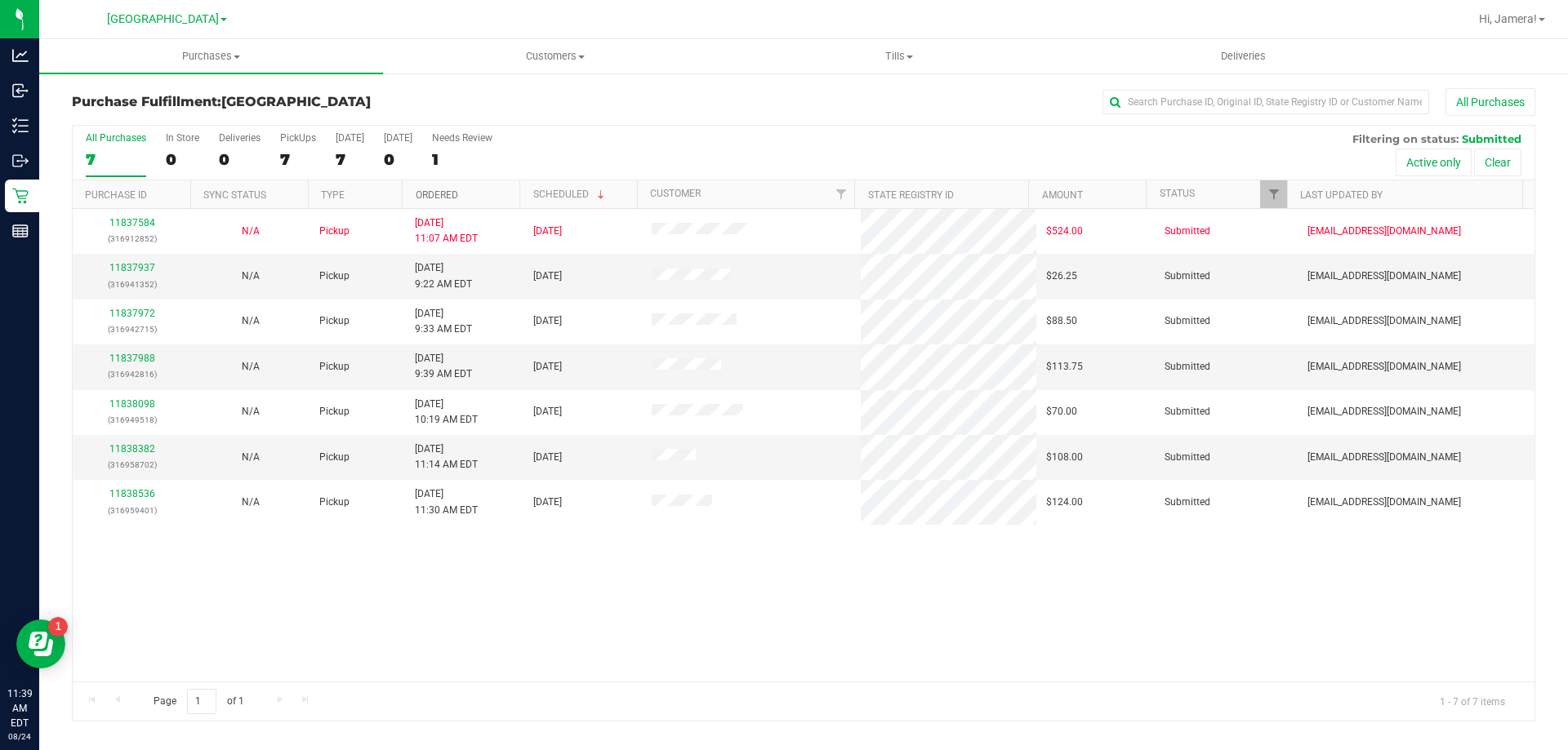
click at [452, 193] on link "Ordered" at bounding box center [437, 194] width 42 height 11
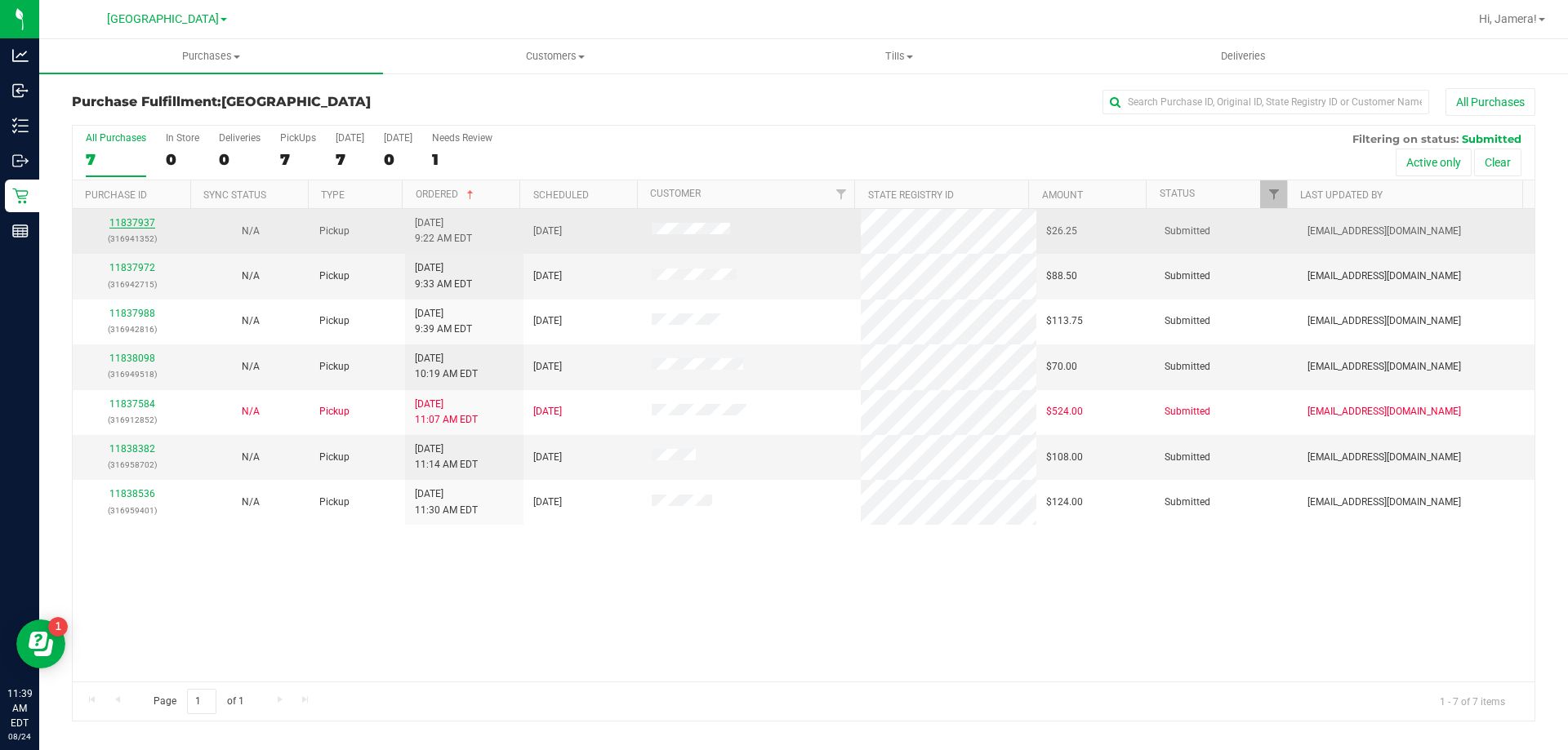
click at [140, 222] on link "11837937" at bounding box center [132, 222] width 46 height 11
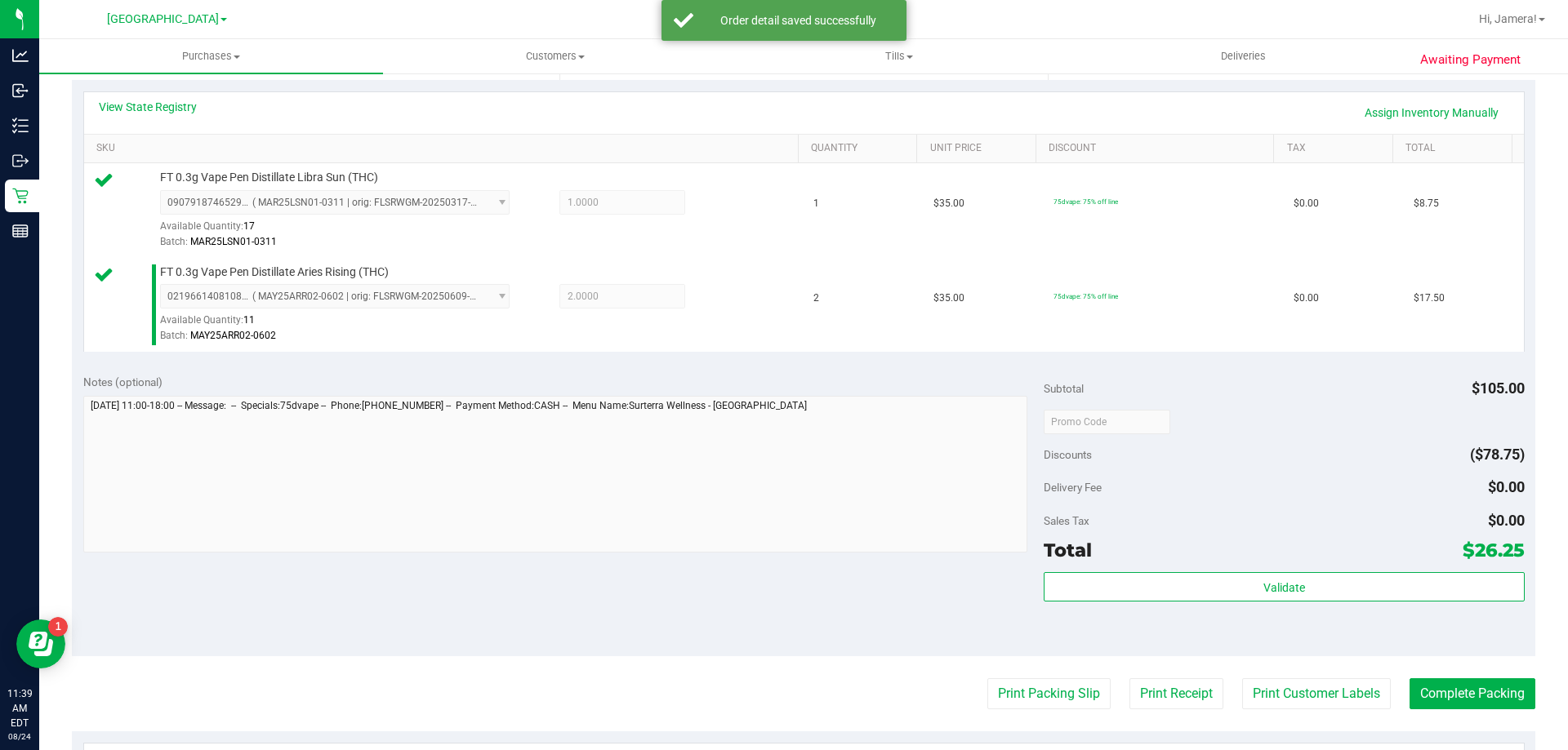
scroll to position [408, 0]
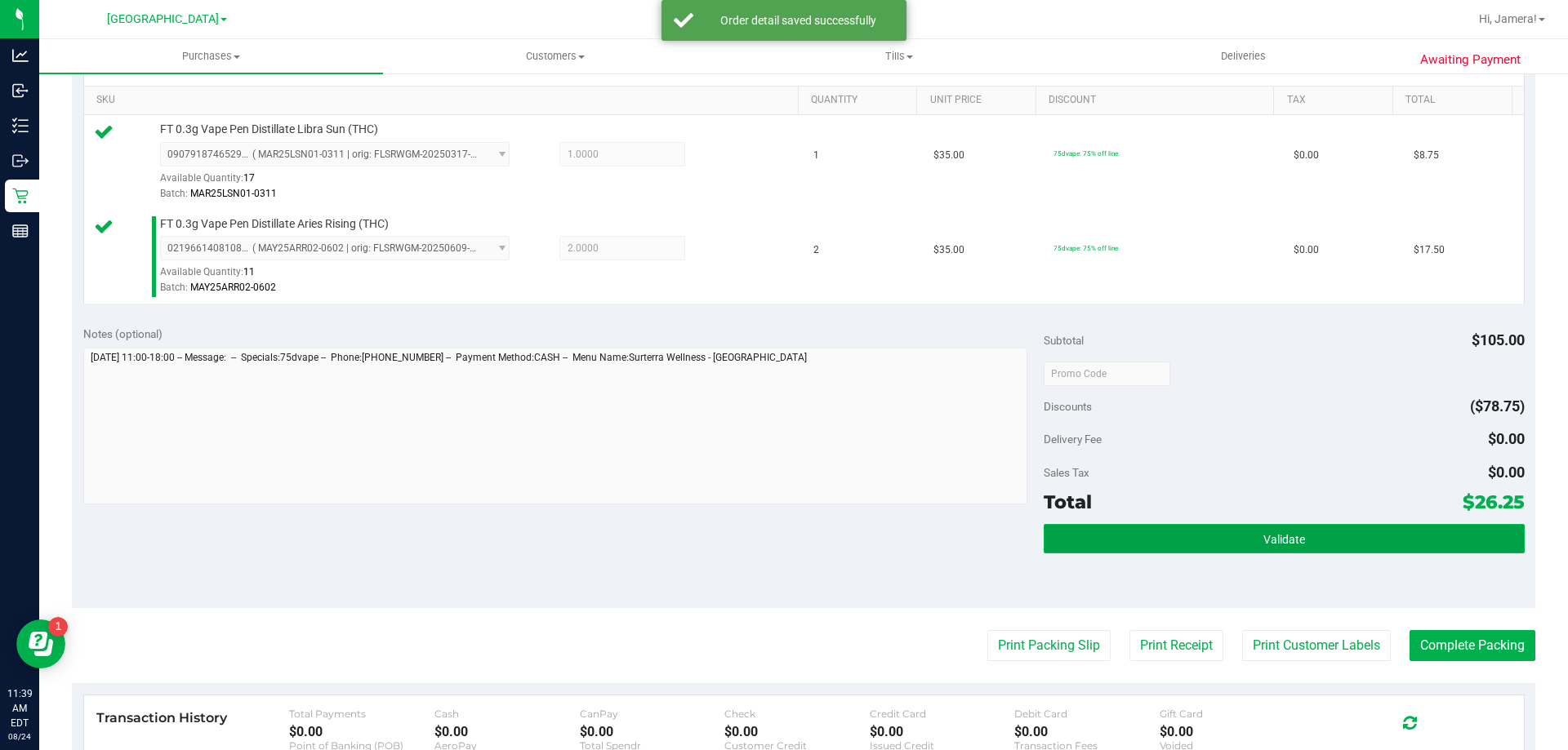
click at [1207, 535] on button "Validate" at bounding box center [1284, 539] width 480 height 30
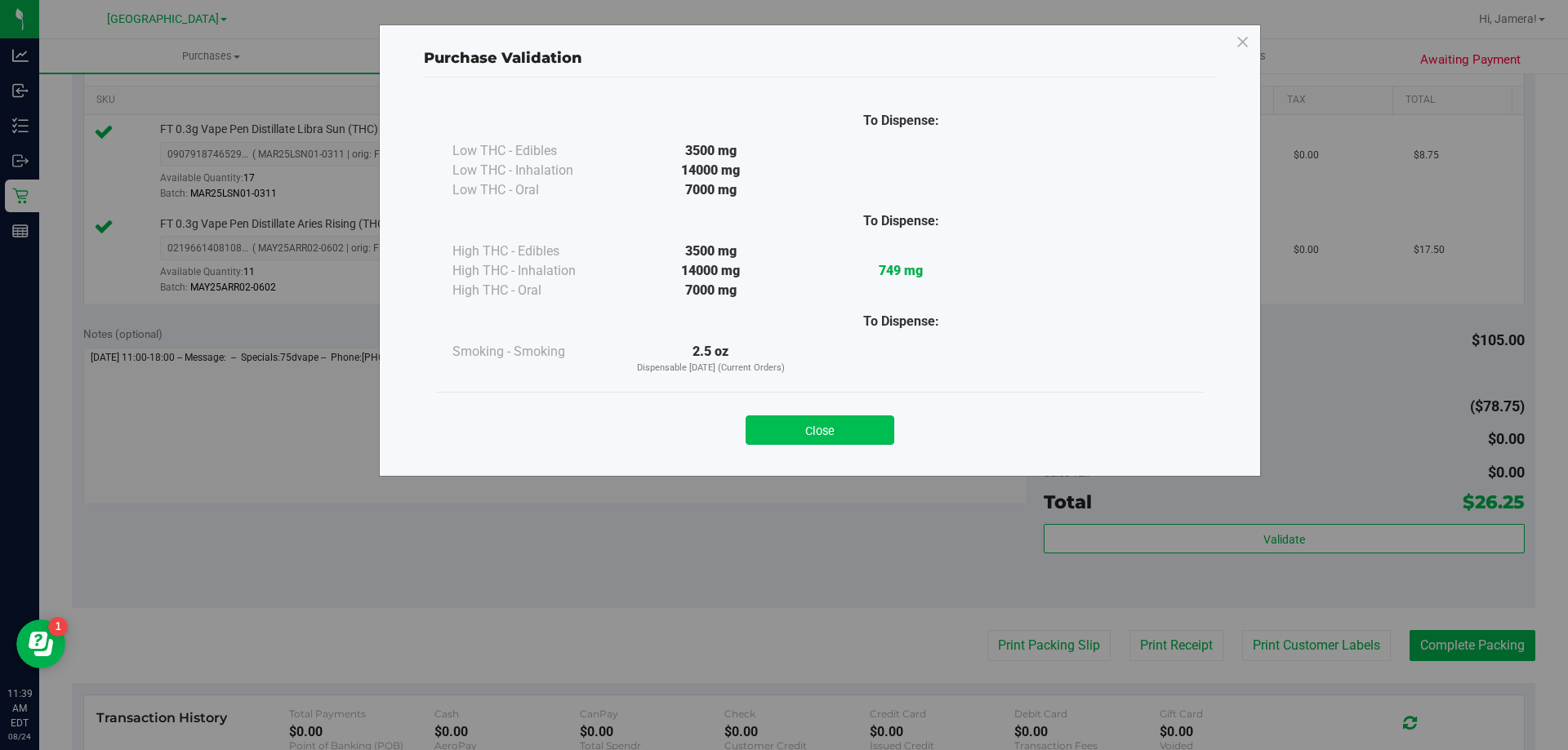
click at [830, 420] on button "Close" at bounding box center [820, 430] width 148 height 30
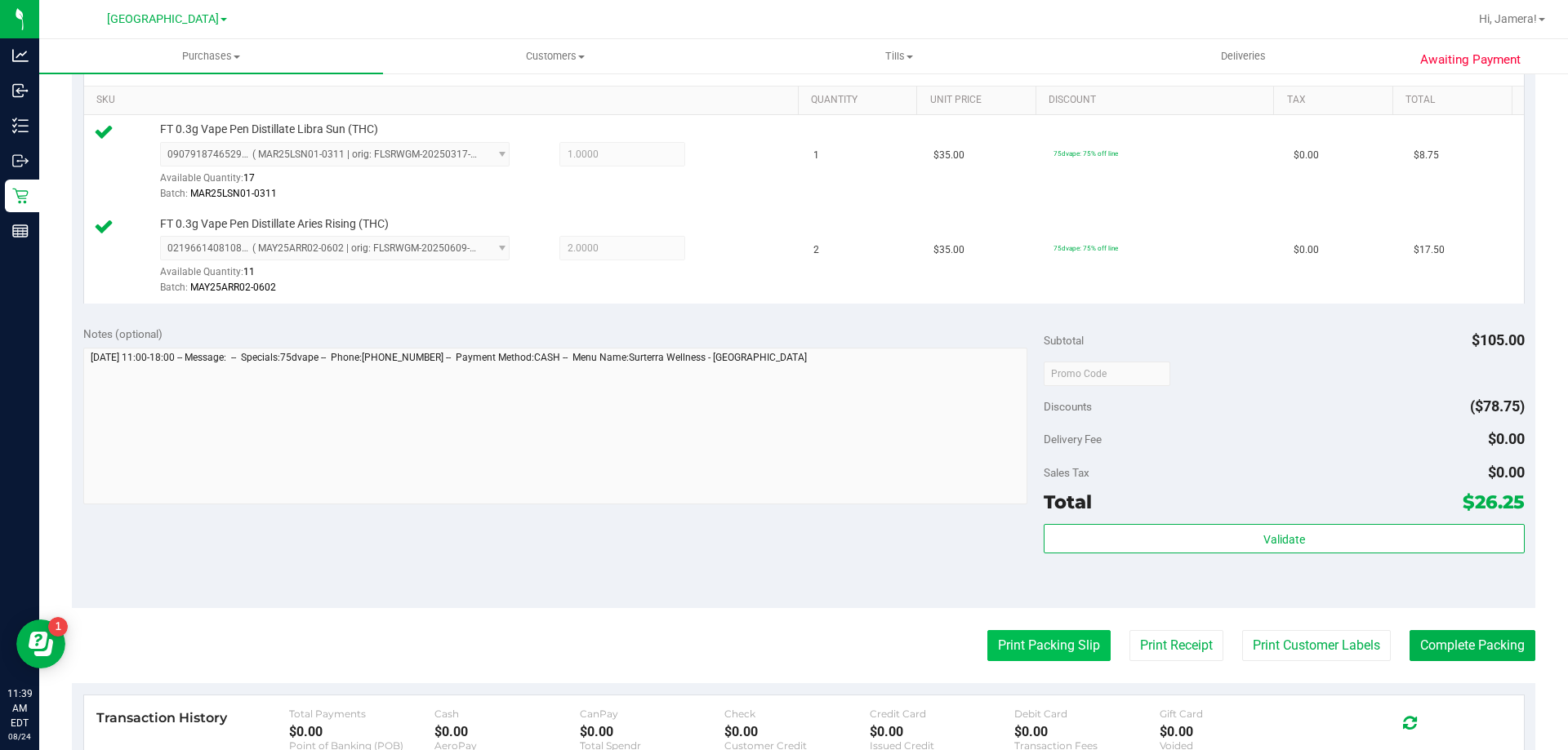
click at [1016, 638] on button "Print Packing Slip" at bounding box center [1048, 646] width 123 height 31
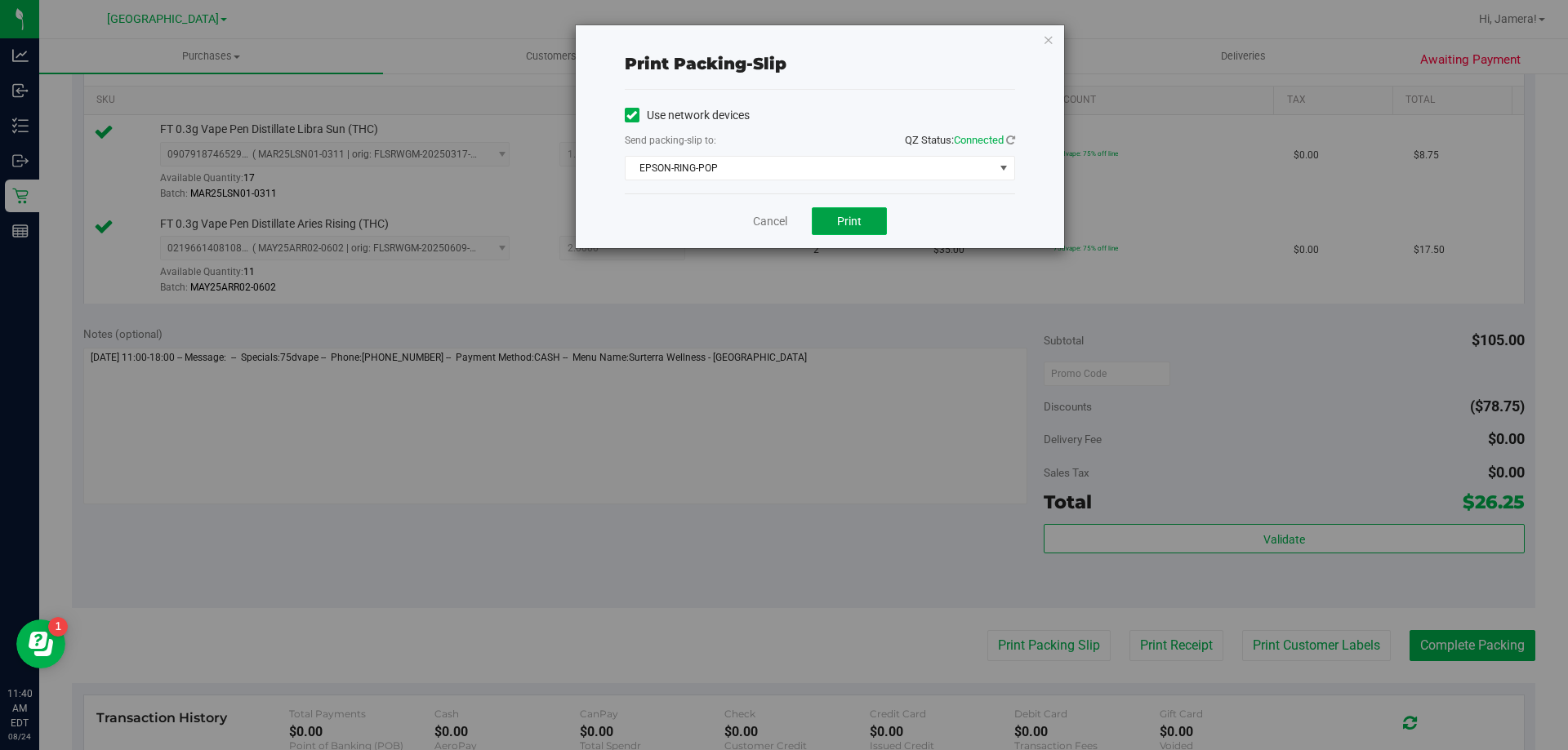
click at [873, 221] on button "Print" at bounding box center [849, 221] width 76 height 28
click at [769, 224] on link "Cancel" at bounding box center [770, 221] width 34 height 17
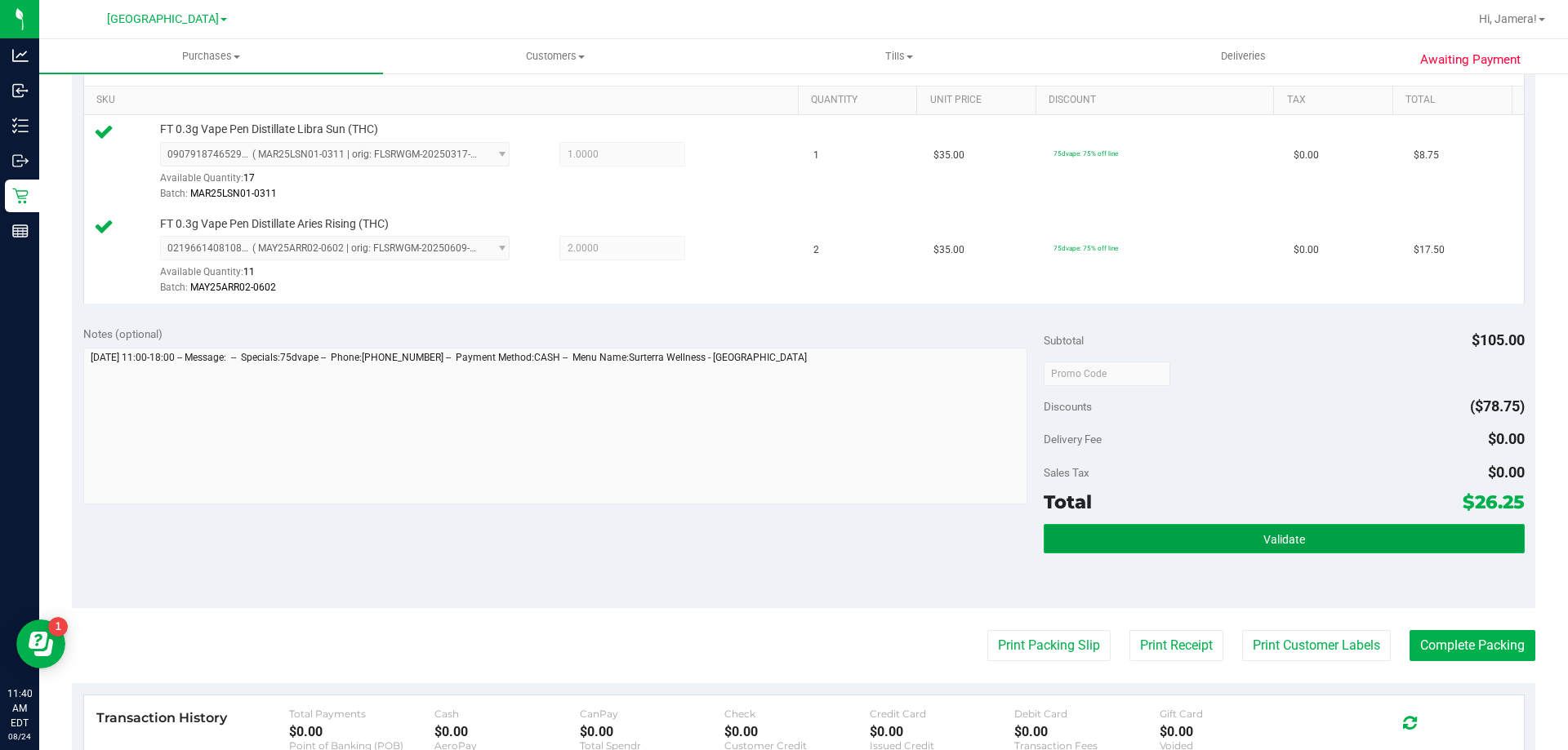
click at [1164, 551] on button "Validate" at bounding box center [1284, 539] width 480 height 30
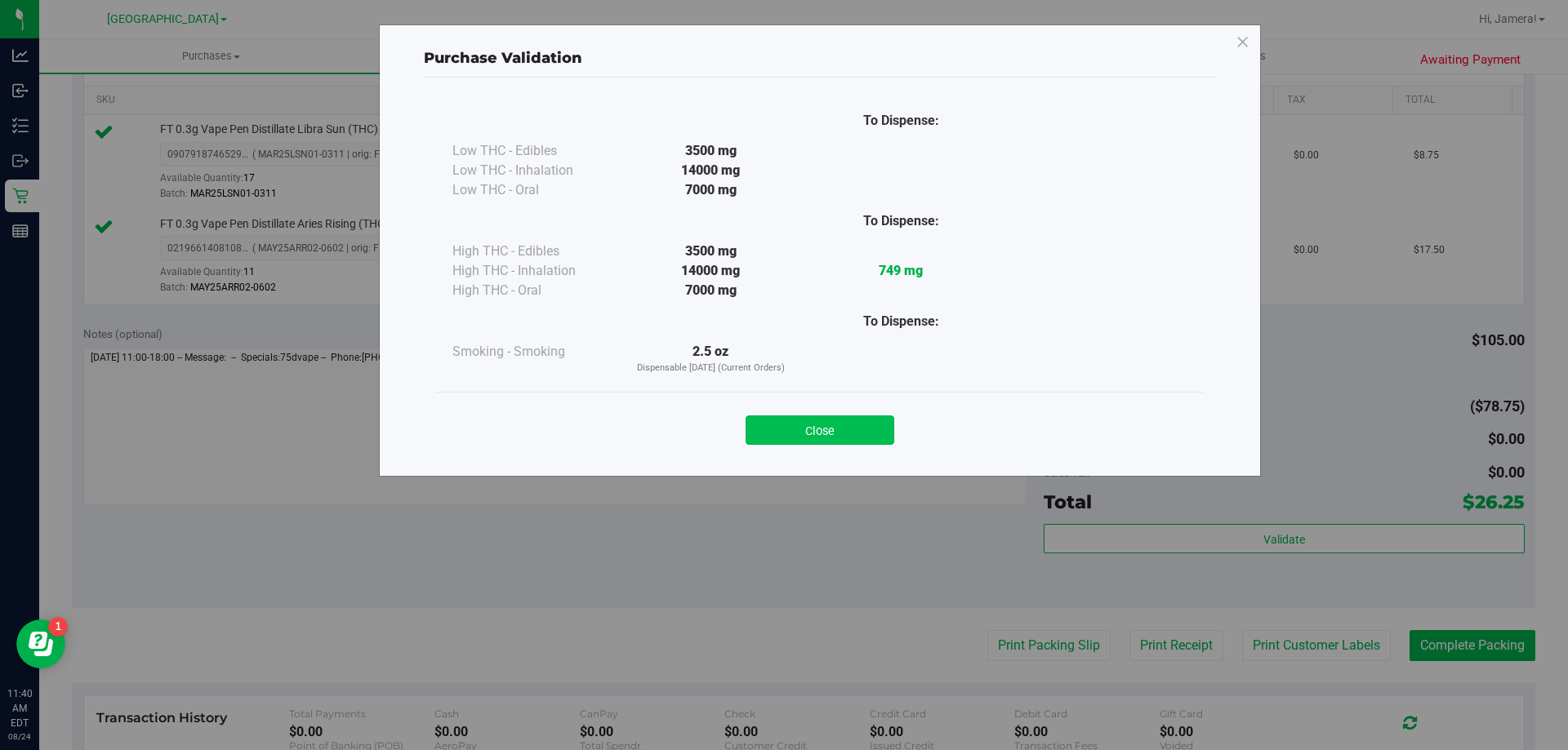
click at [870, 433] on button "Close" at bounding box center [820, 430] width 148 height 30
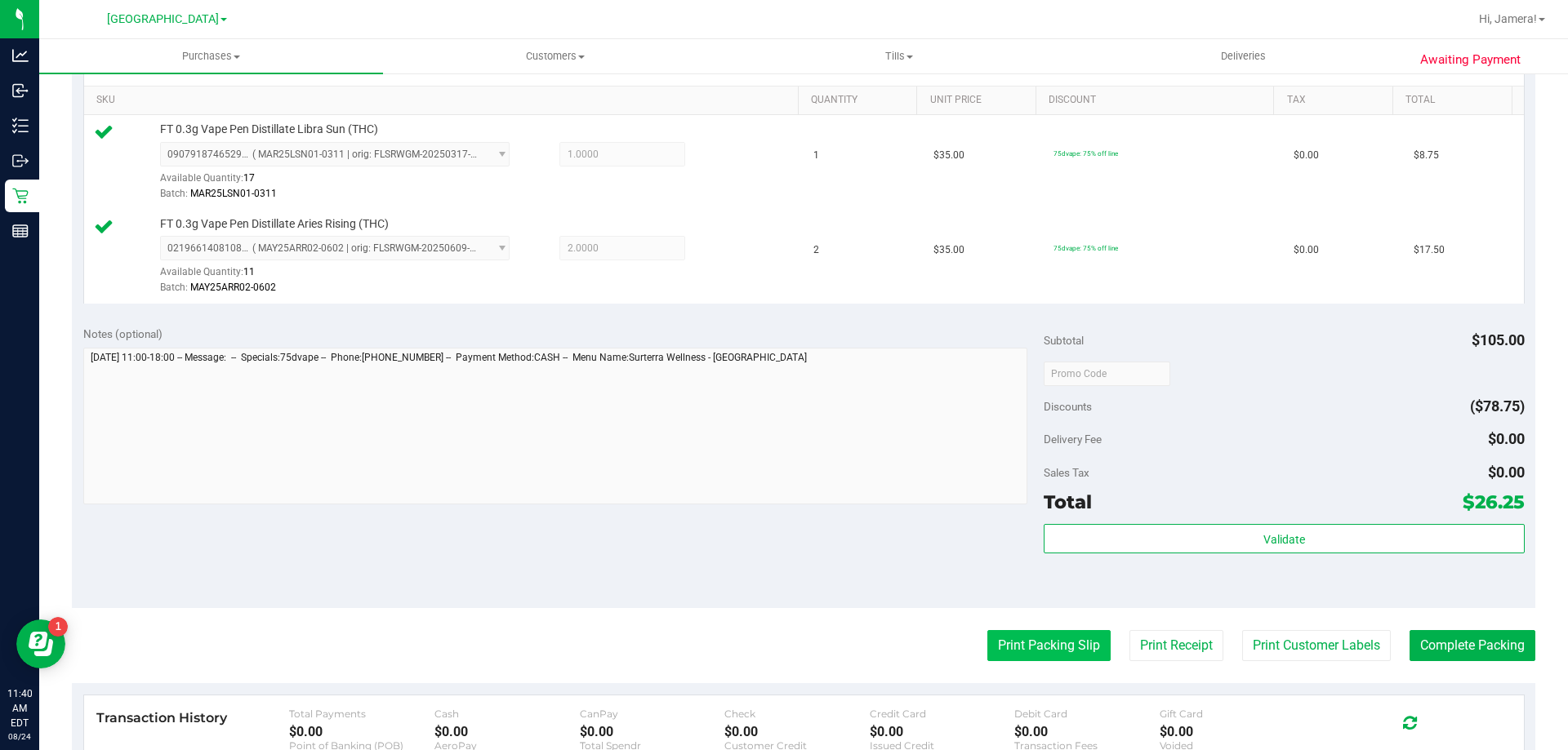
click at [1048, 651] on button "Print Packing Slip" at bounding box center [1048, 646] width 123 height 31
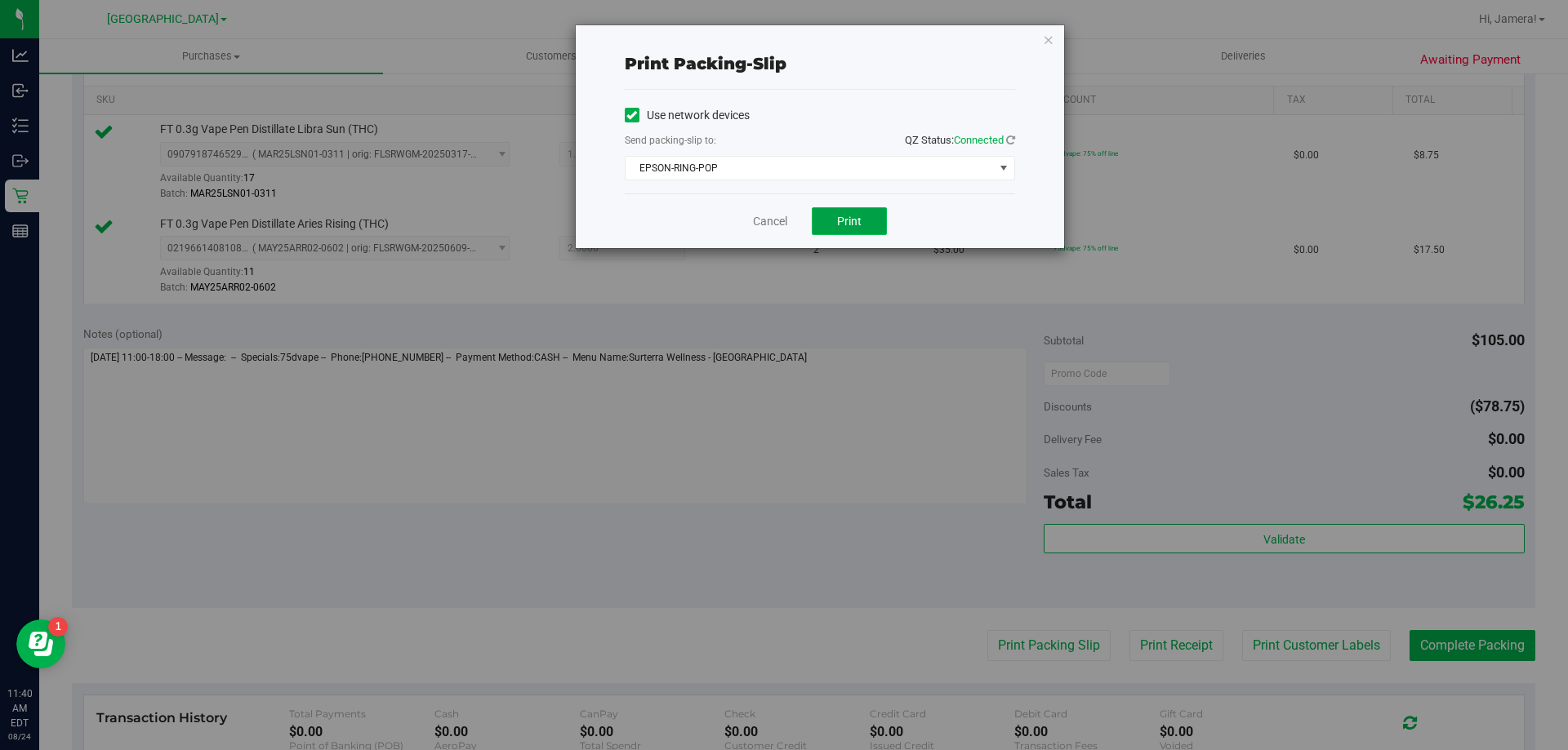
click at [856, 227] on span "Print" at bounding box center [848, 221] width 25 height 13
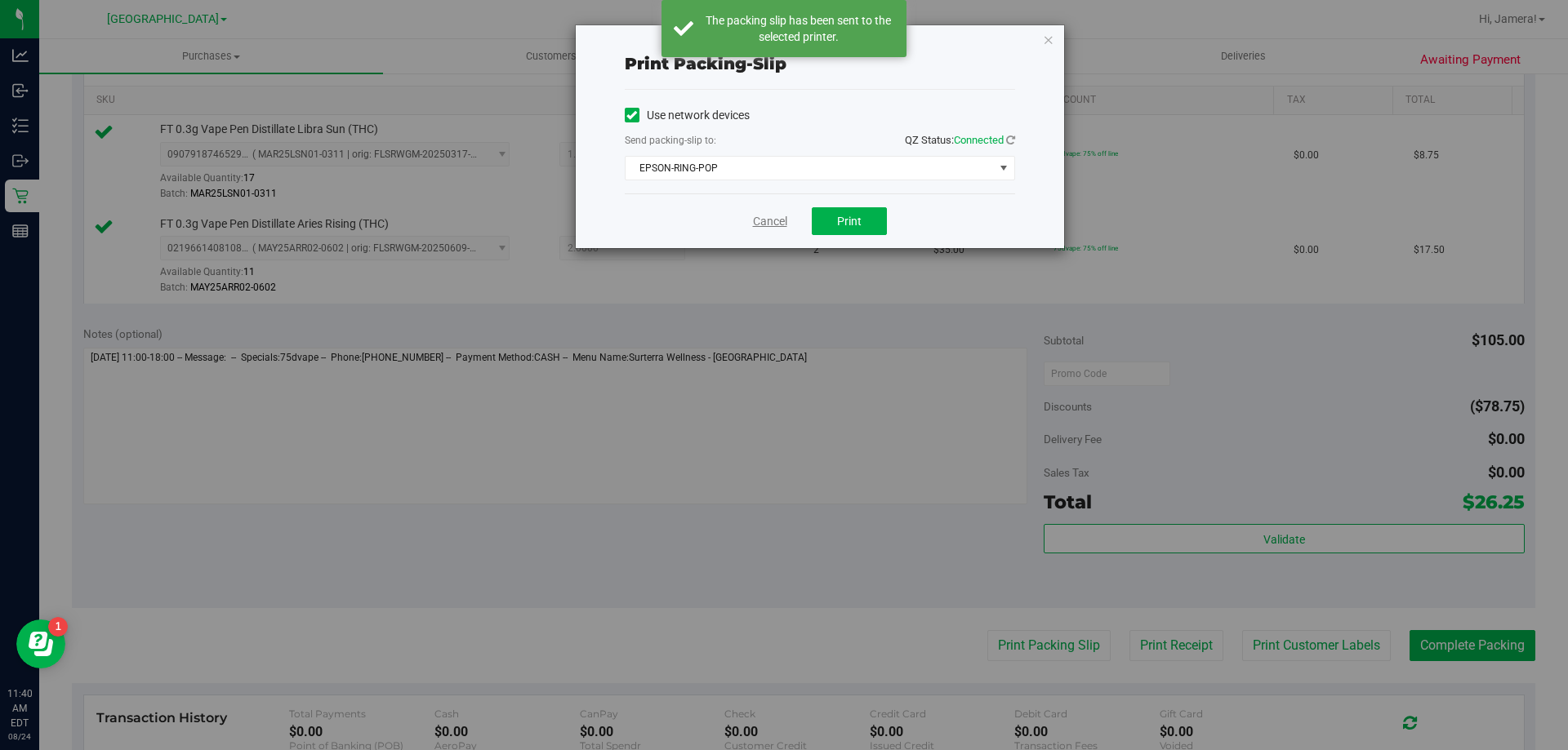
click at [776, 224] on link "Cancel" at bounding box center [770, 221] width 34 height 17
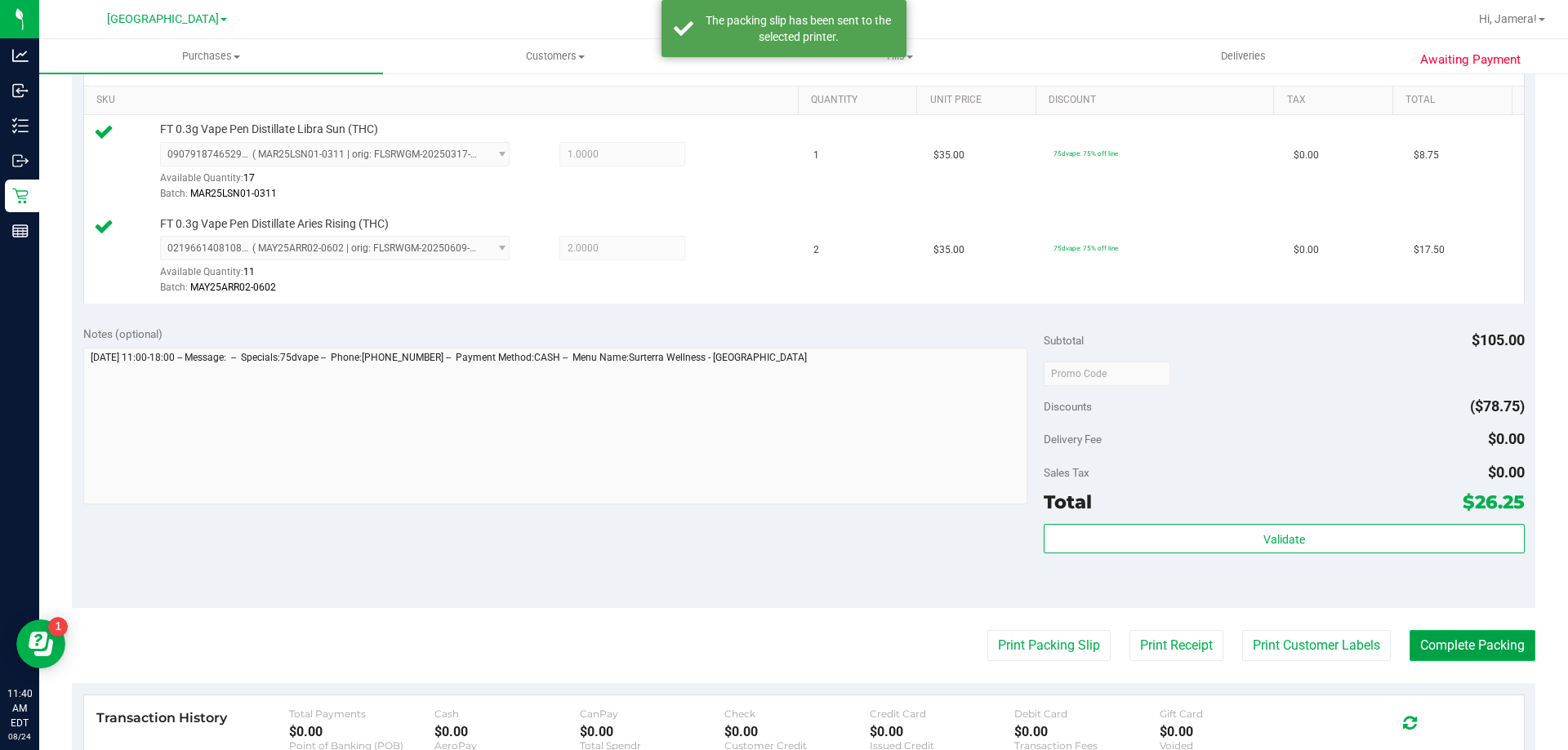
click at [1483, 636] on button "Complete Packing" at bounding box center [1472, 646] width 126 height 31
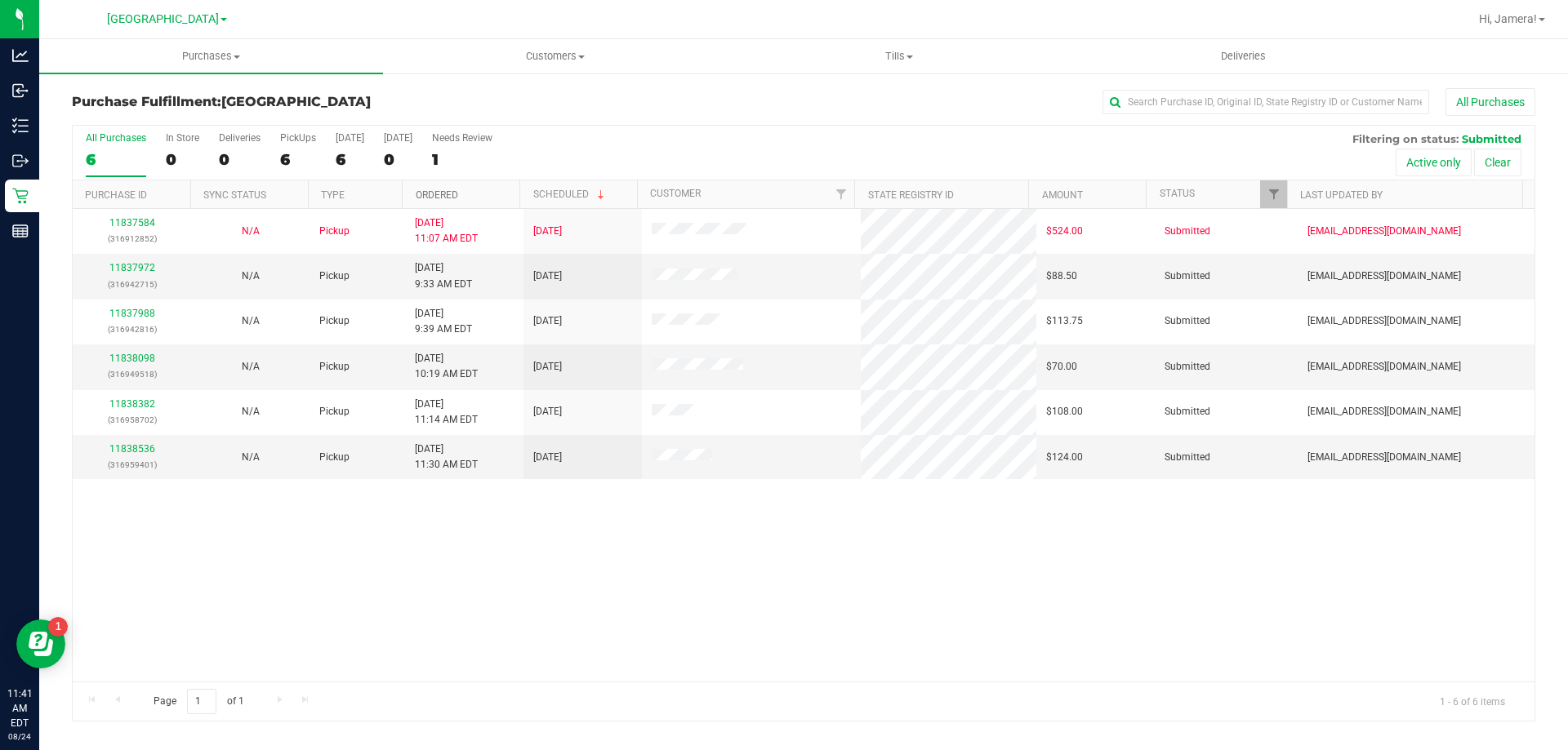
click at [445, 191] on link "Ordered" at bounding box center [437, 194] width 42 height 11
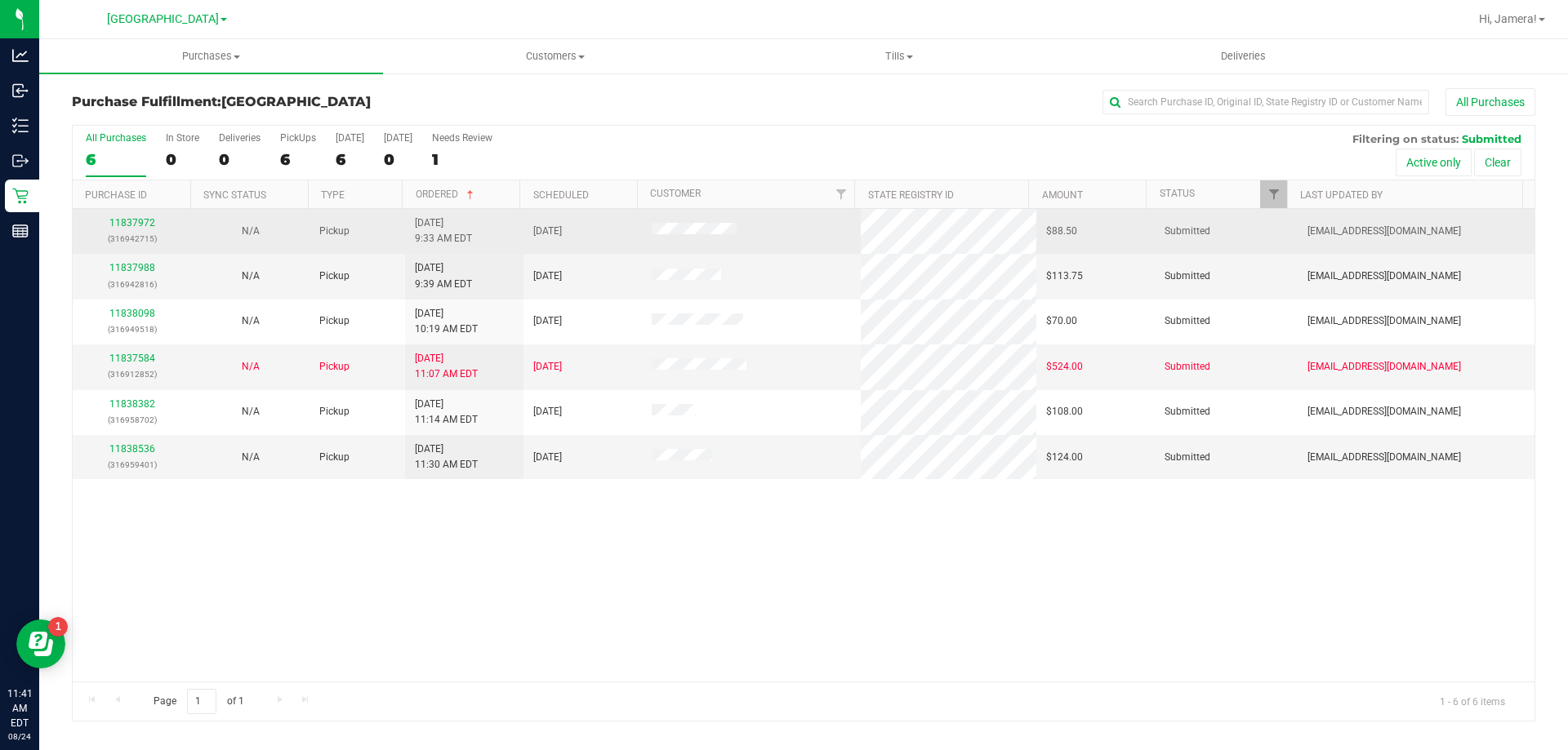
click at [121, 216] on div "11837972 (316942715)" at bounding box center [132, 231] width 98 height 31
click at [134, 222] on link "11837972" at bounding box center [132, 222] width 46 height 11
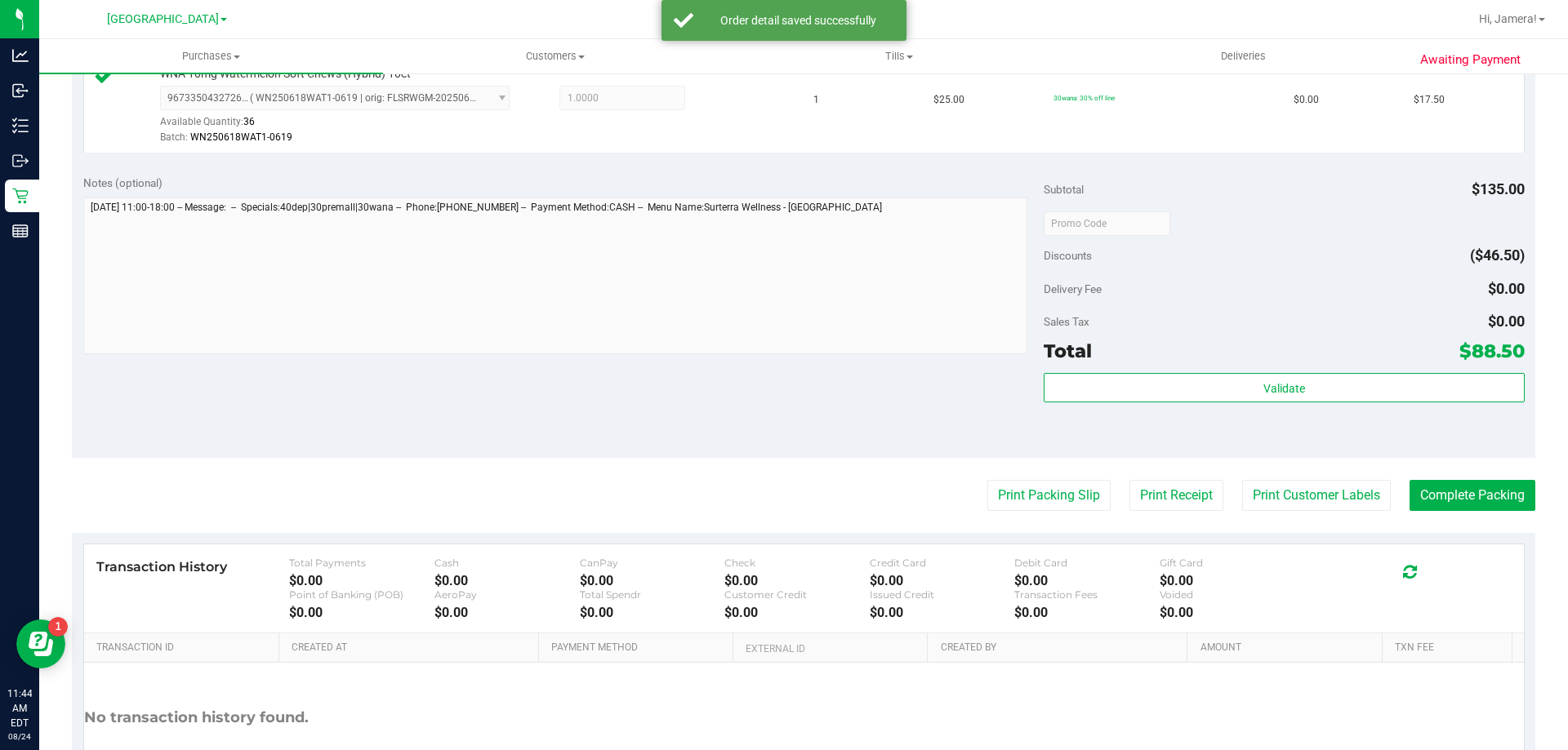
scroll to position [735, 0]
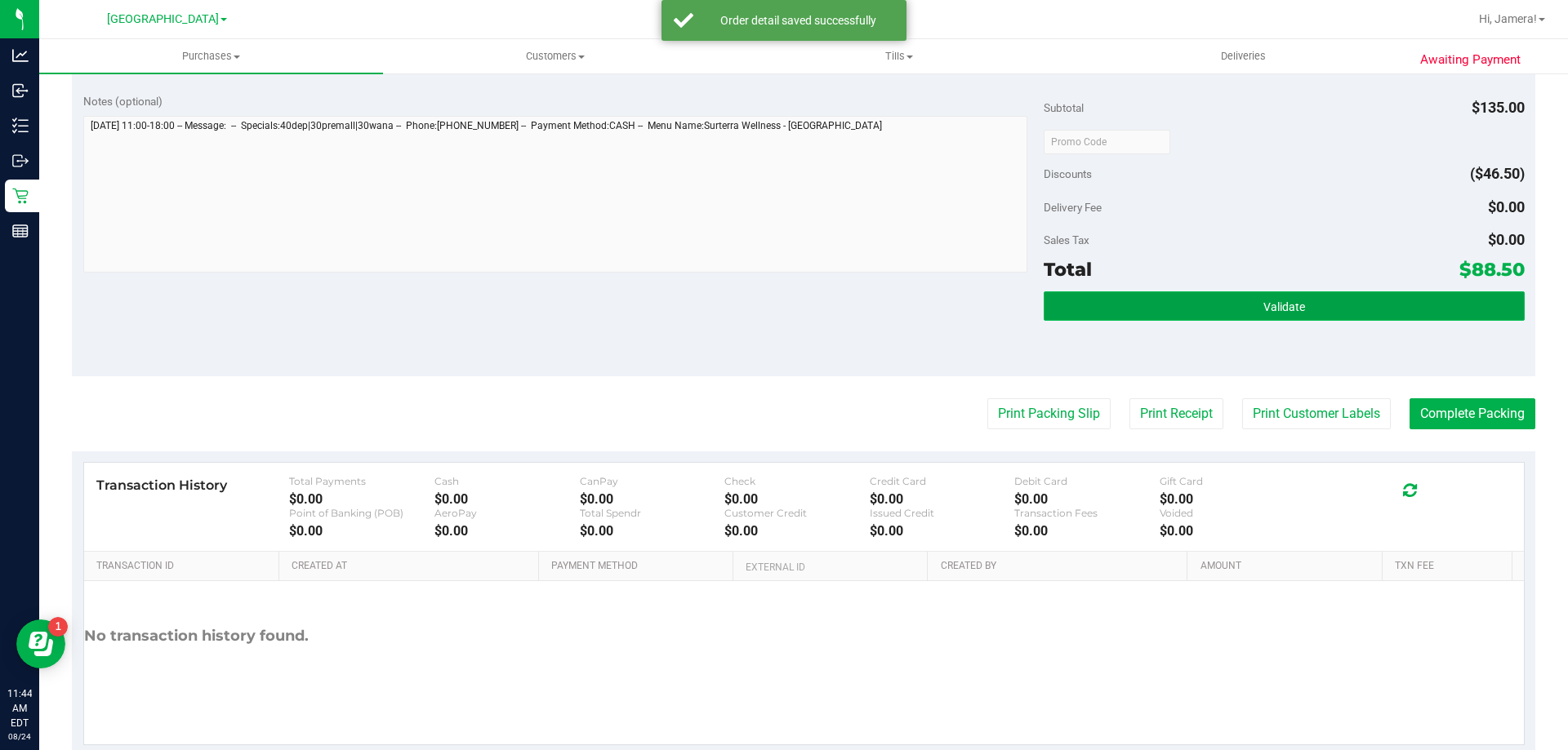
click at [1376, 310] on button "Validate" at bounding box center [1284, 306] width 480 height 30
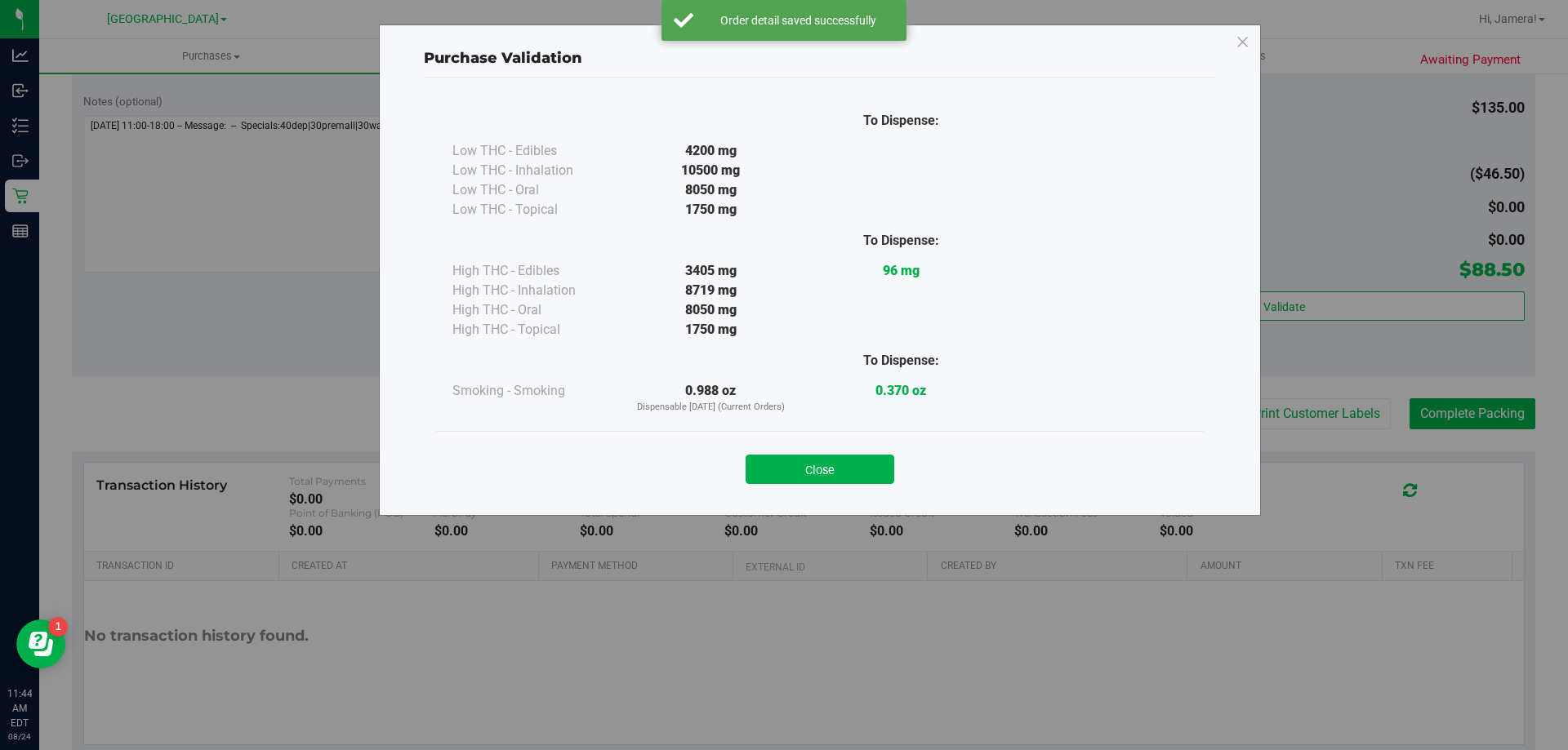
click at [1042, 424] on div "To Dispense: Low THC - Edibles 4200 mg" at bounding box center [819, 288] width 792 height 423
click at [790, 467] on button "Close" at bounding box center [820, 469] width 148 height 30
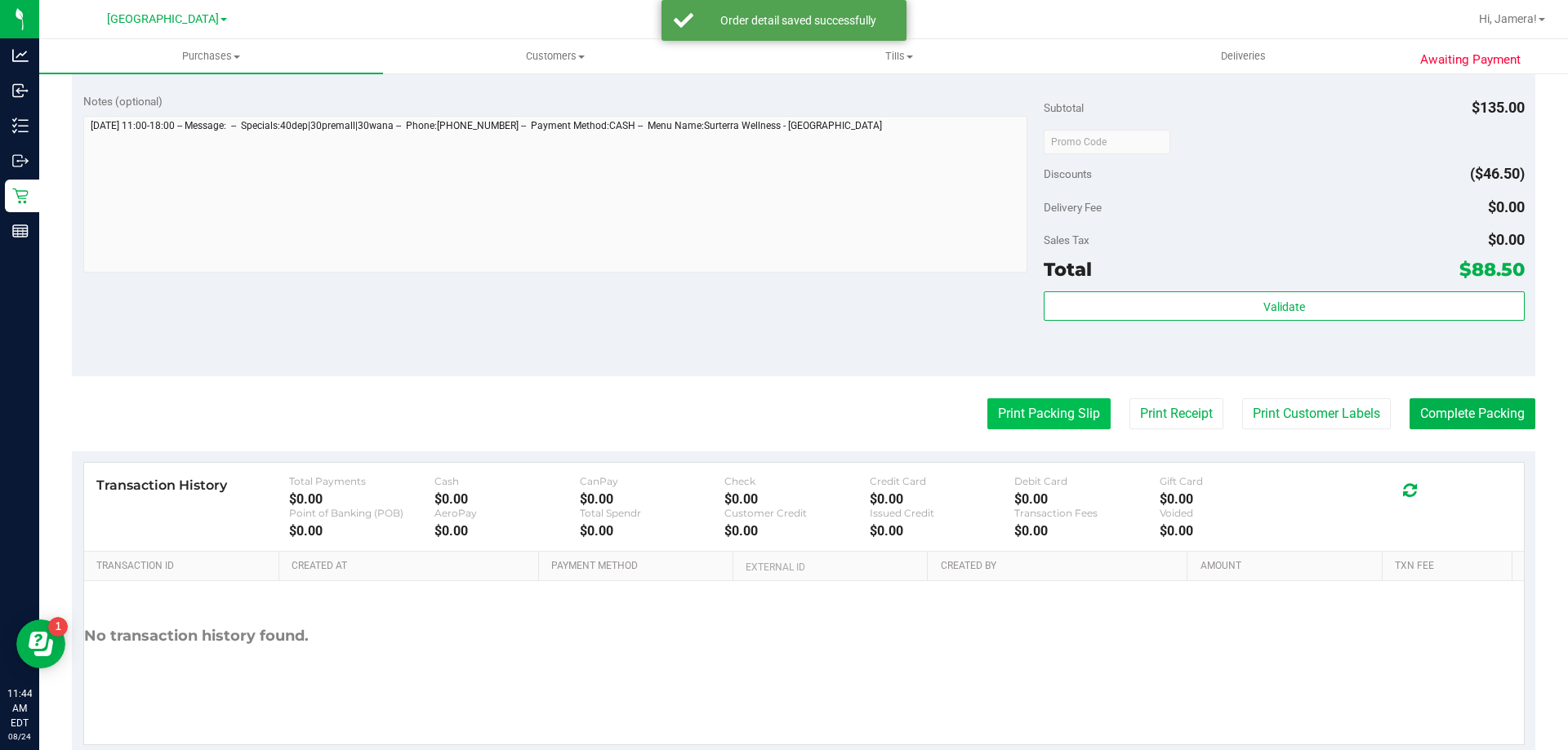
click at [1014, 401] on button "Print Packing Slip" at bounding box center [1048, 414] width 123 height 31
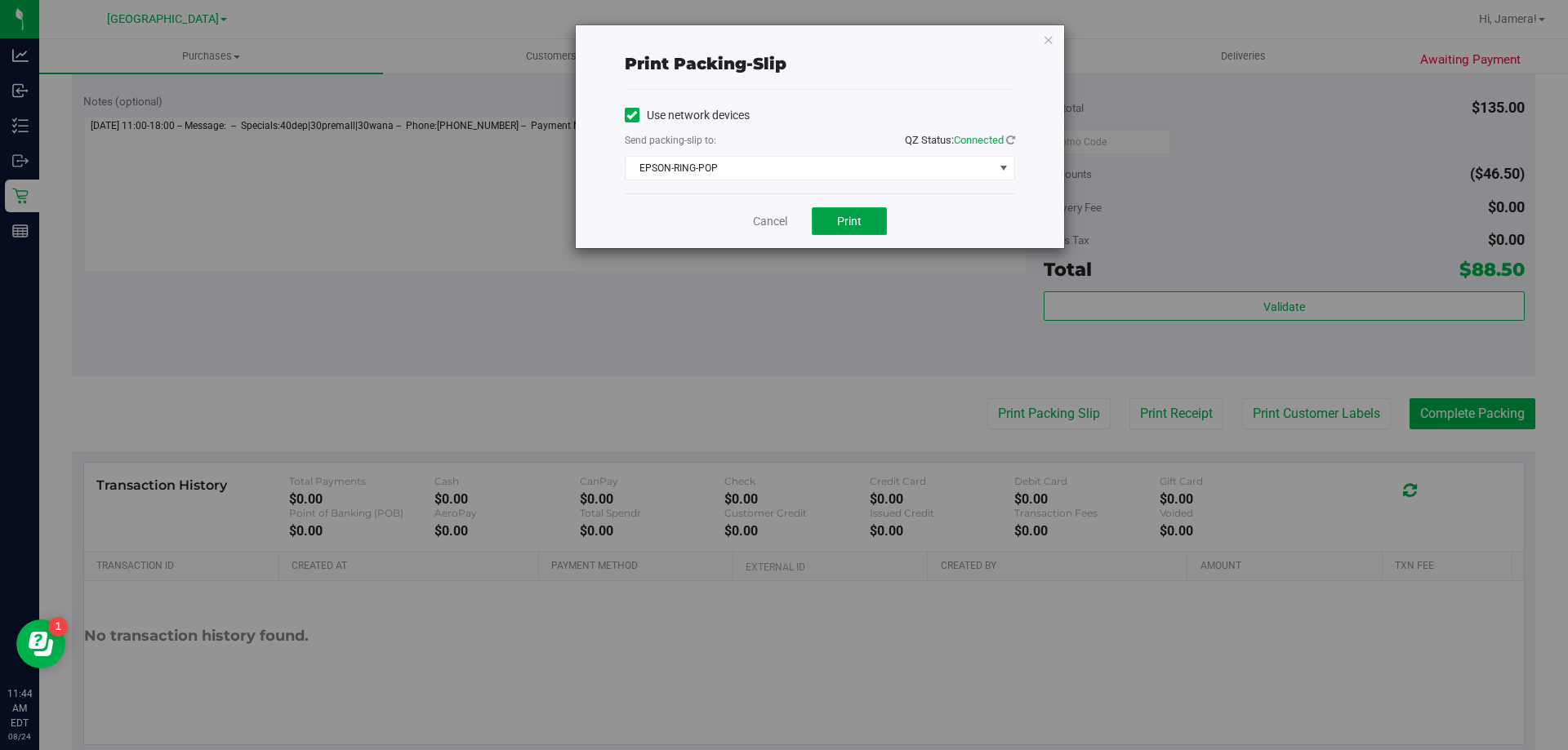
click at [842, 220] on span "Print" at bounding box center [848, 221] width 25 height 13
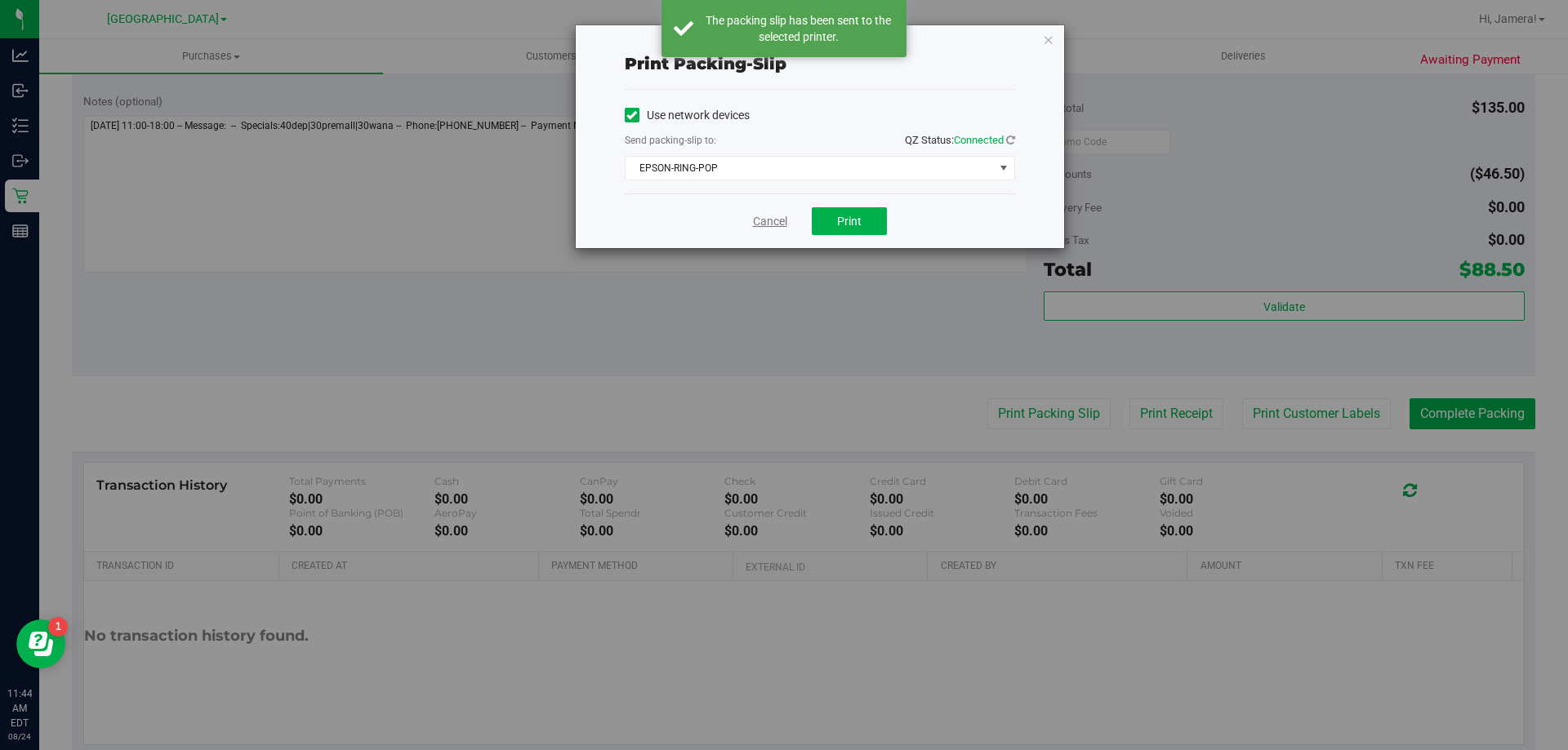
click at [766, 223] on link "Cancel" at bounding box center [770, 221] width 34 height 17
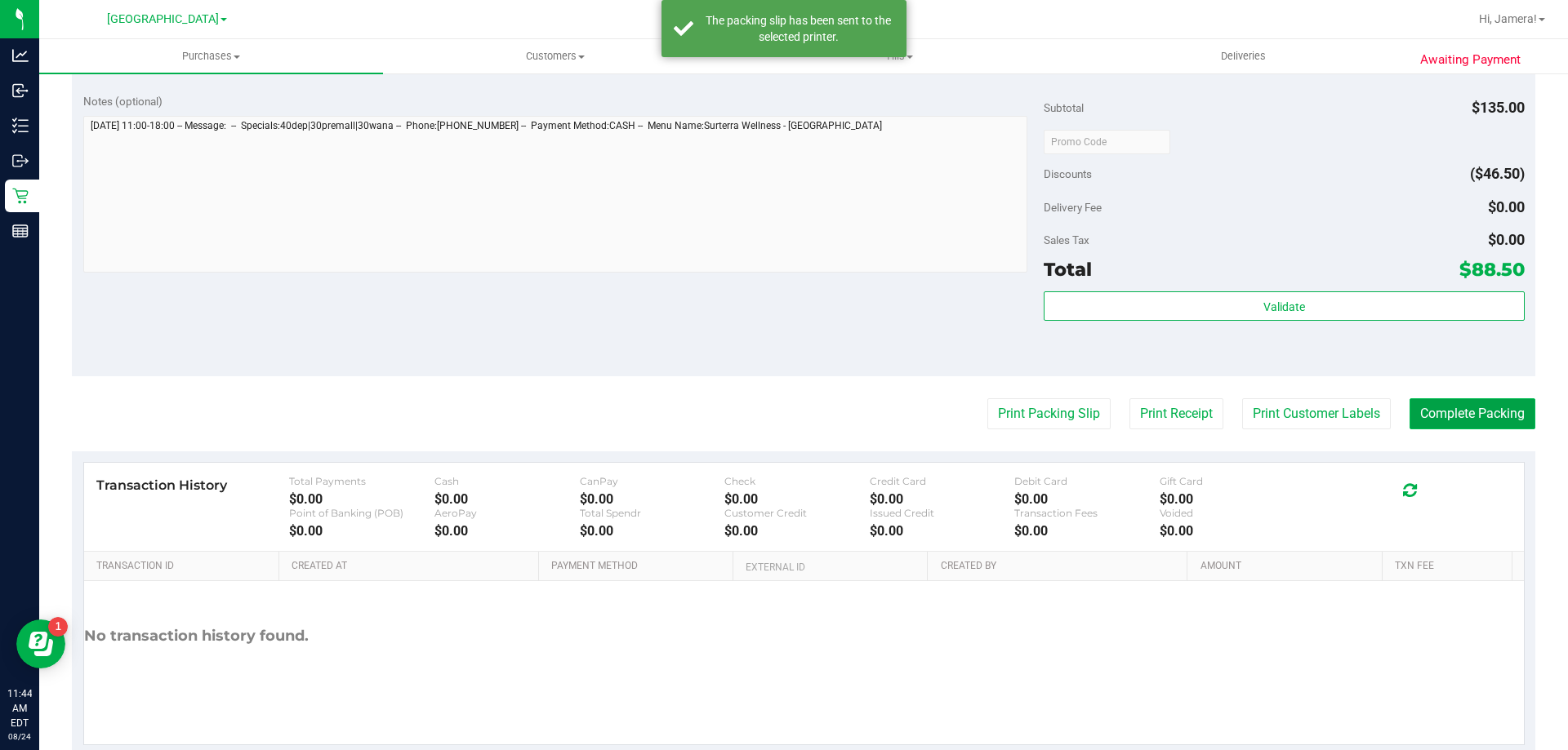
click at [1428, 404] on button "Complete Packing" at bounding box center [1472, 414] width 126 height 31
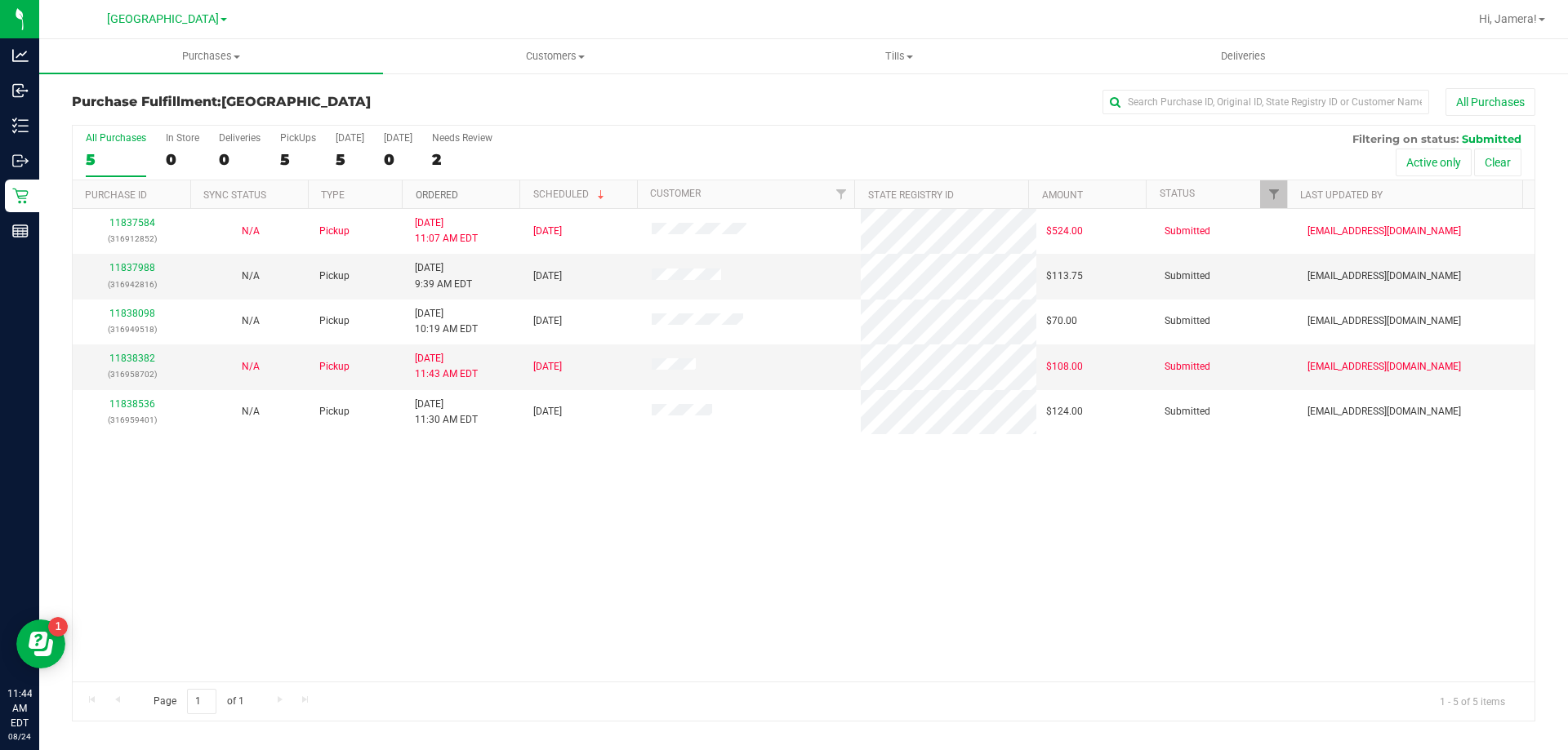
click at [441, 196] on link "Ordered" at bounding box center [437, 194] width 42 height 11
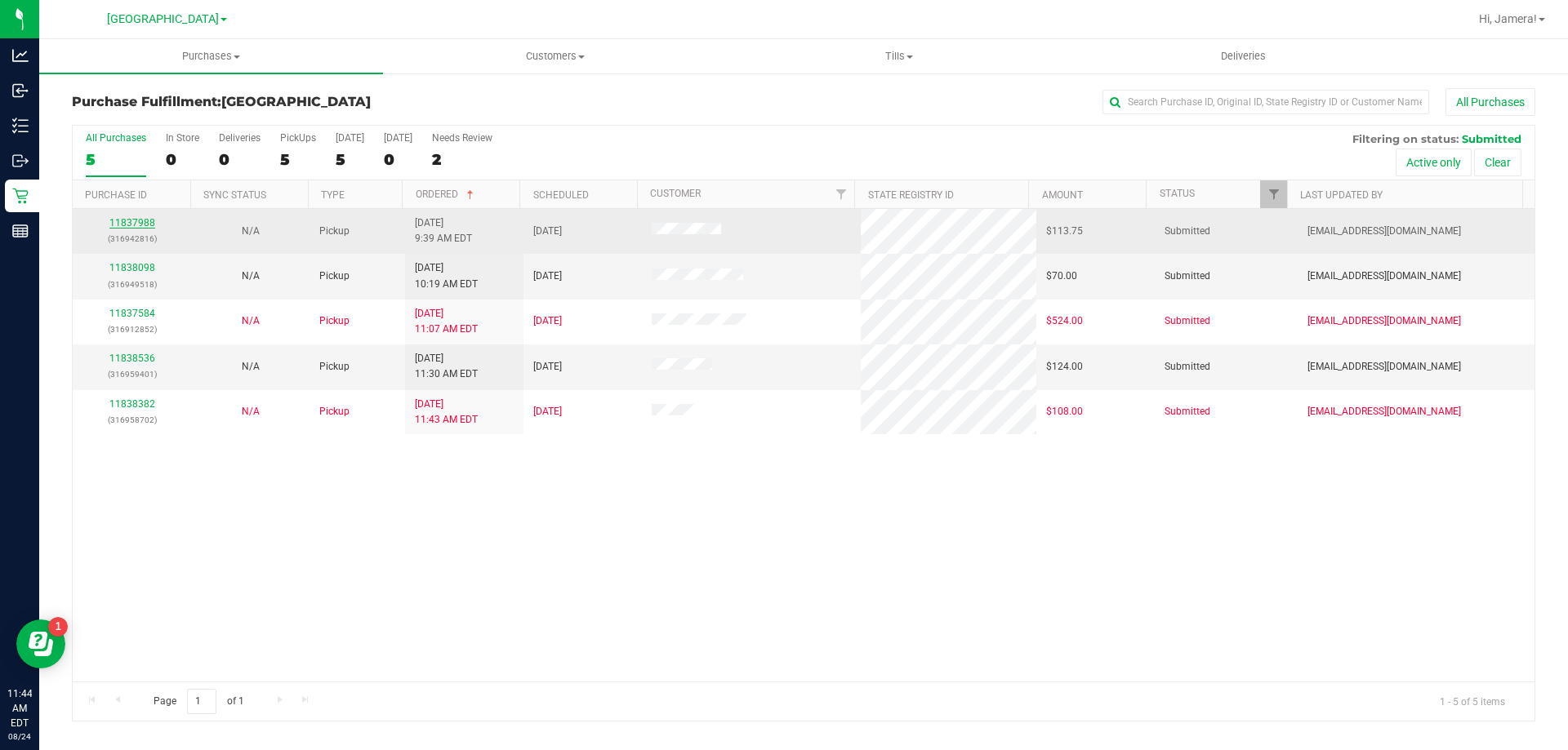
click at [127, 220] on link "11837988" at bounding box center [132, 222] width 46 height 11
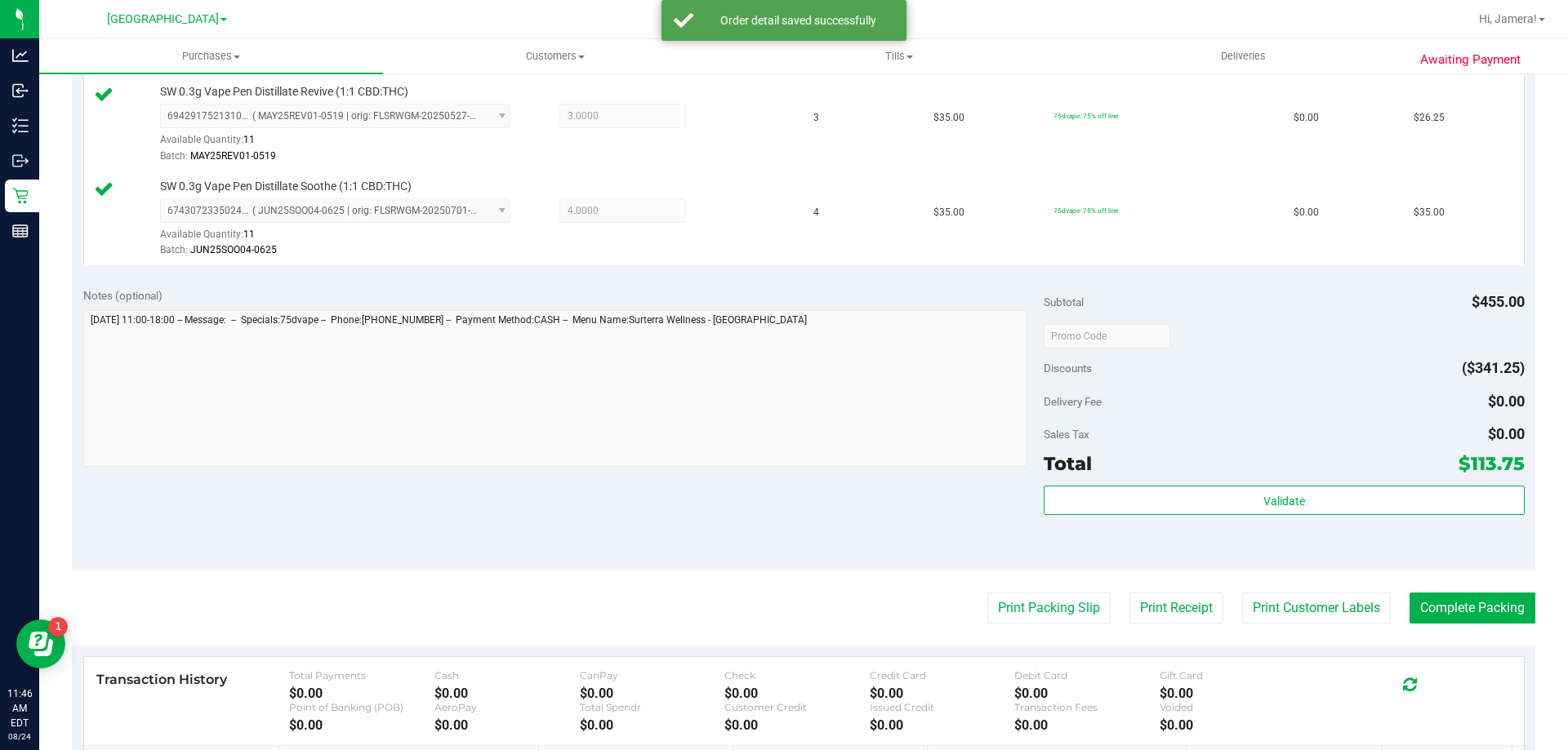
scroll to position [898, 0]
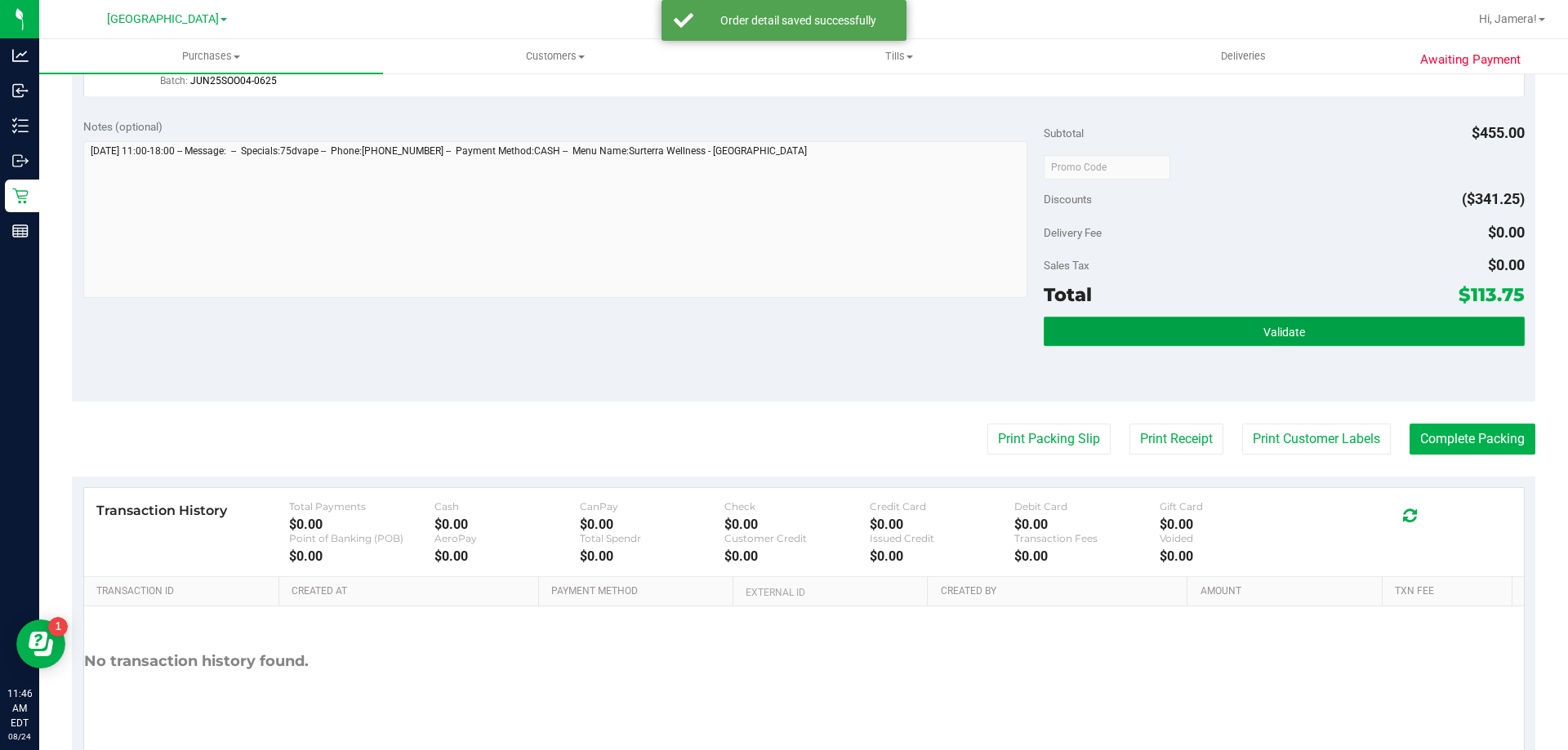
click at [1295, 332] on button "Validate" at bounding box center [1284, 331] width 480 height 30
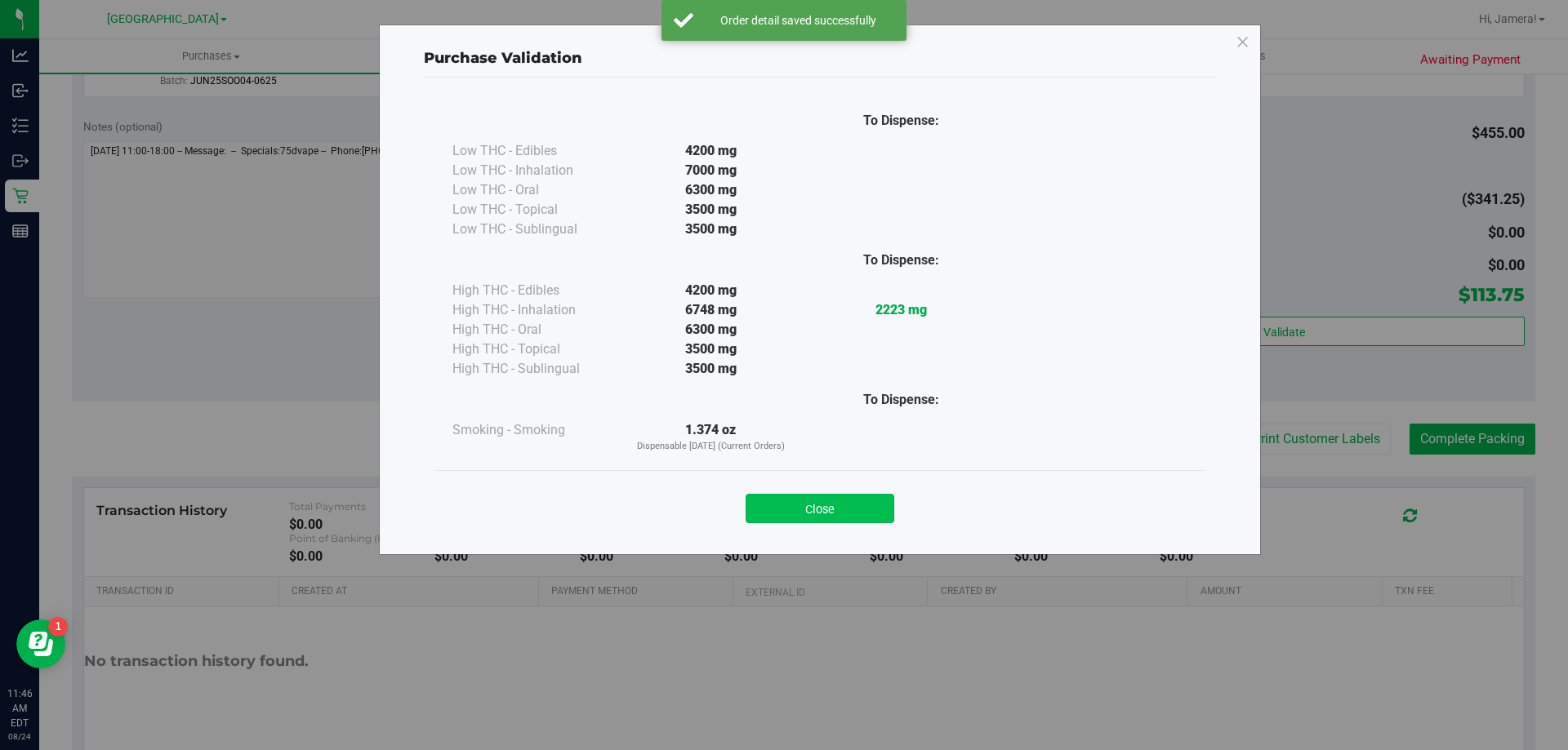
click at [847, 512] on button "Close" at bounding box center [820, 508] width 148 height 30
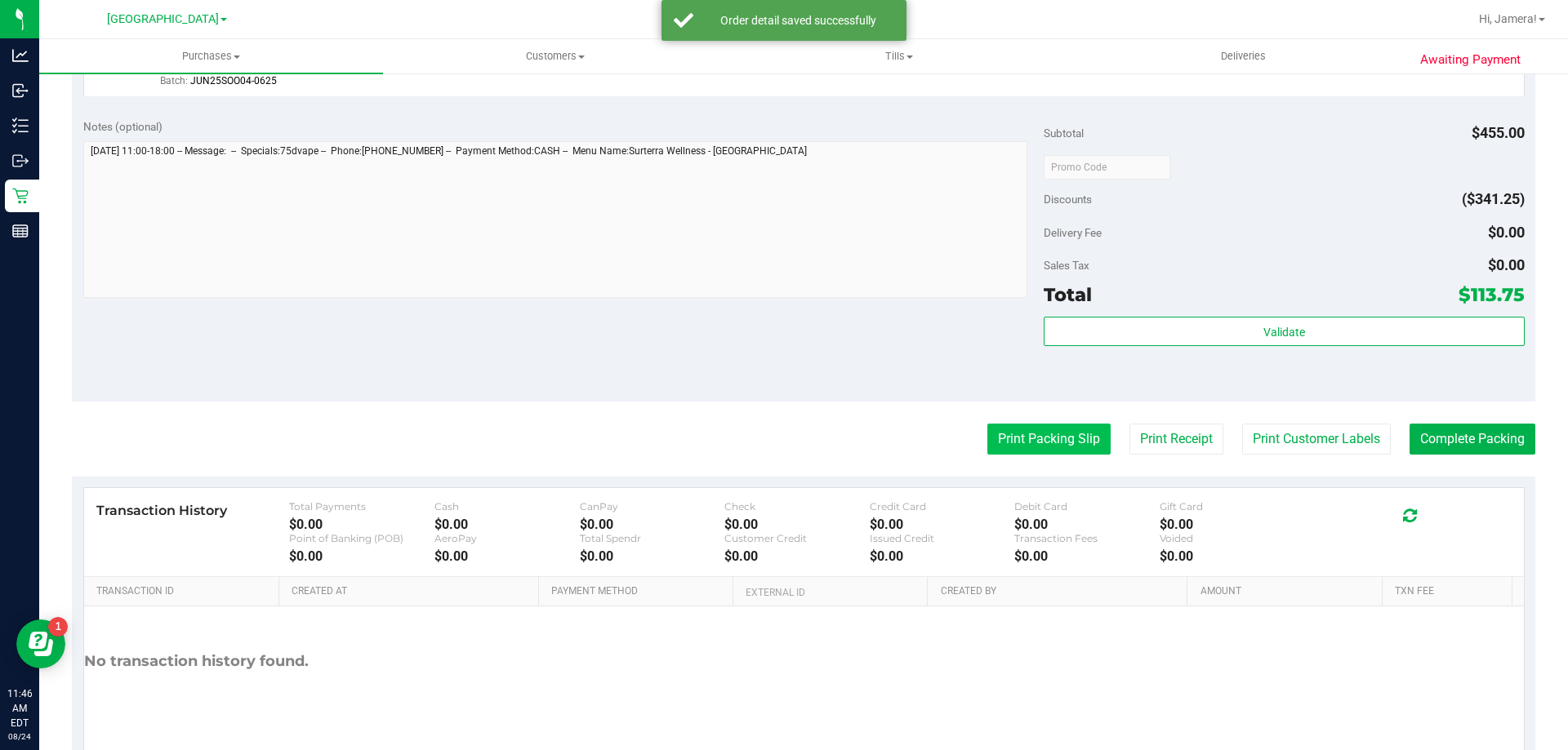
click at [1060, 445] on button "Print Packing Slip" at bounding box center [1048, 439] width 123 height 31
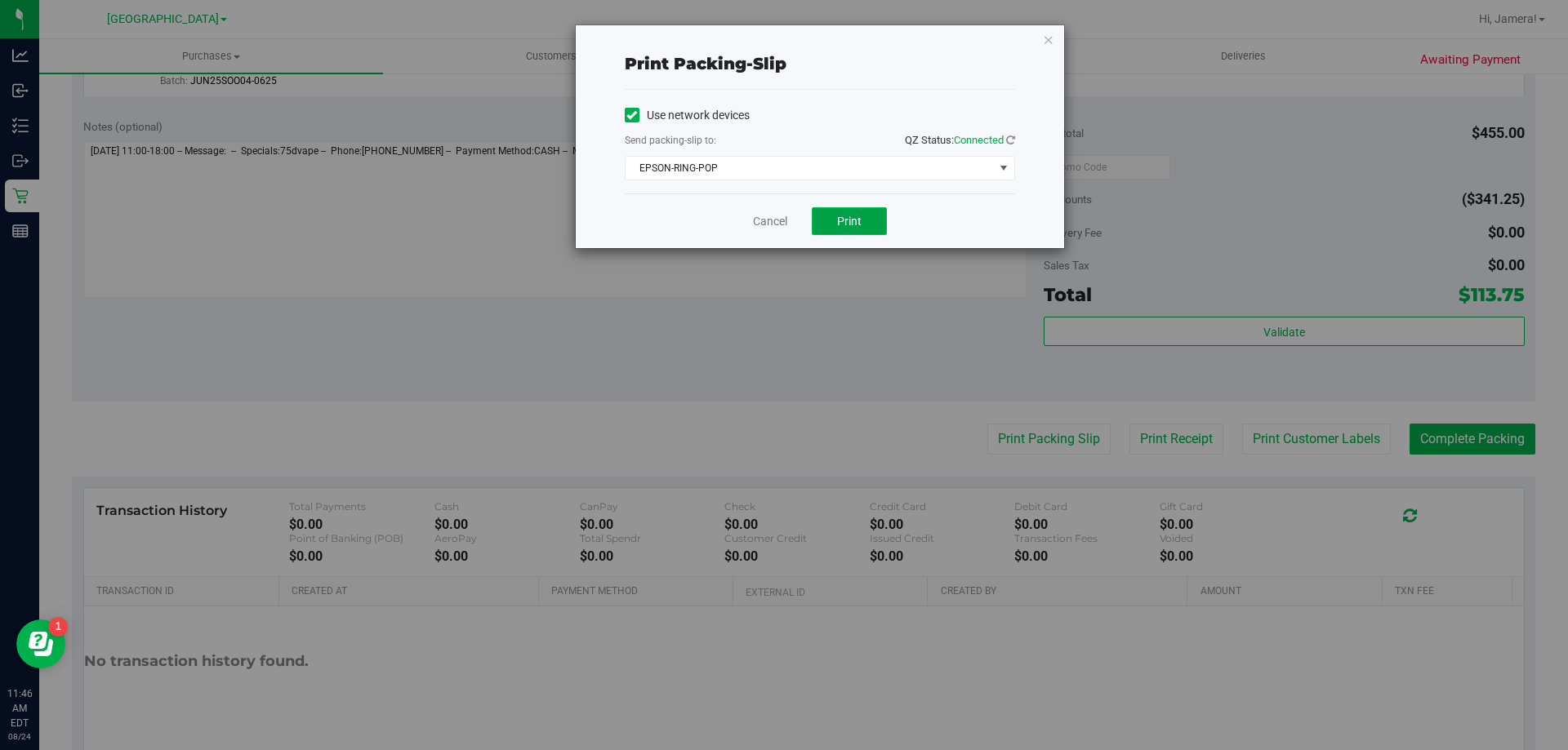
click at [866, 221] on button "Print" at bounding box center [849, 221] width 76 height 28
click at [760, 222] on link "Cancel" at bounding box center [770, 221] width 34 height 17
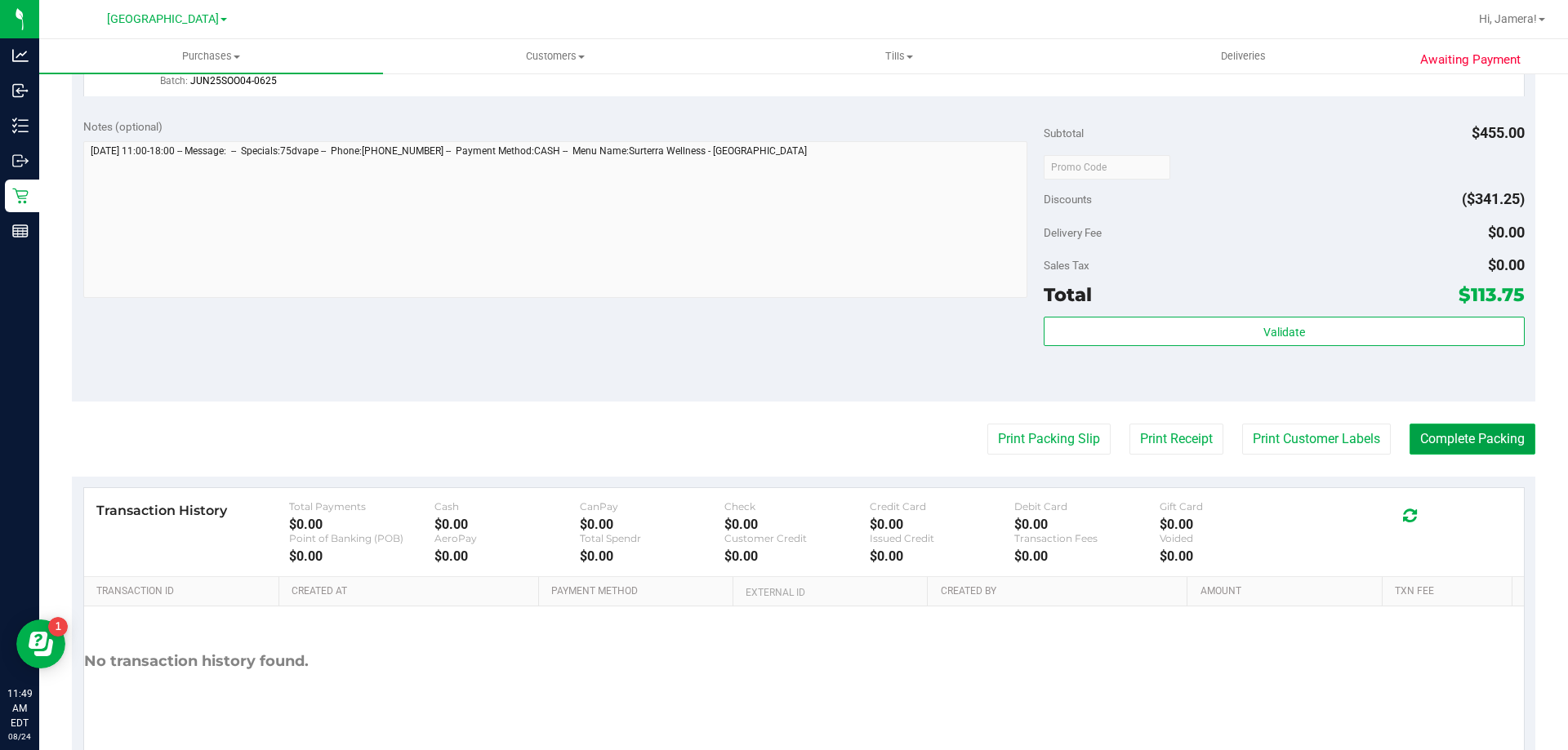
click at [1455, 429] on button "Complete Packing" at bounding box center [1472, 439] width 126 height 31
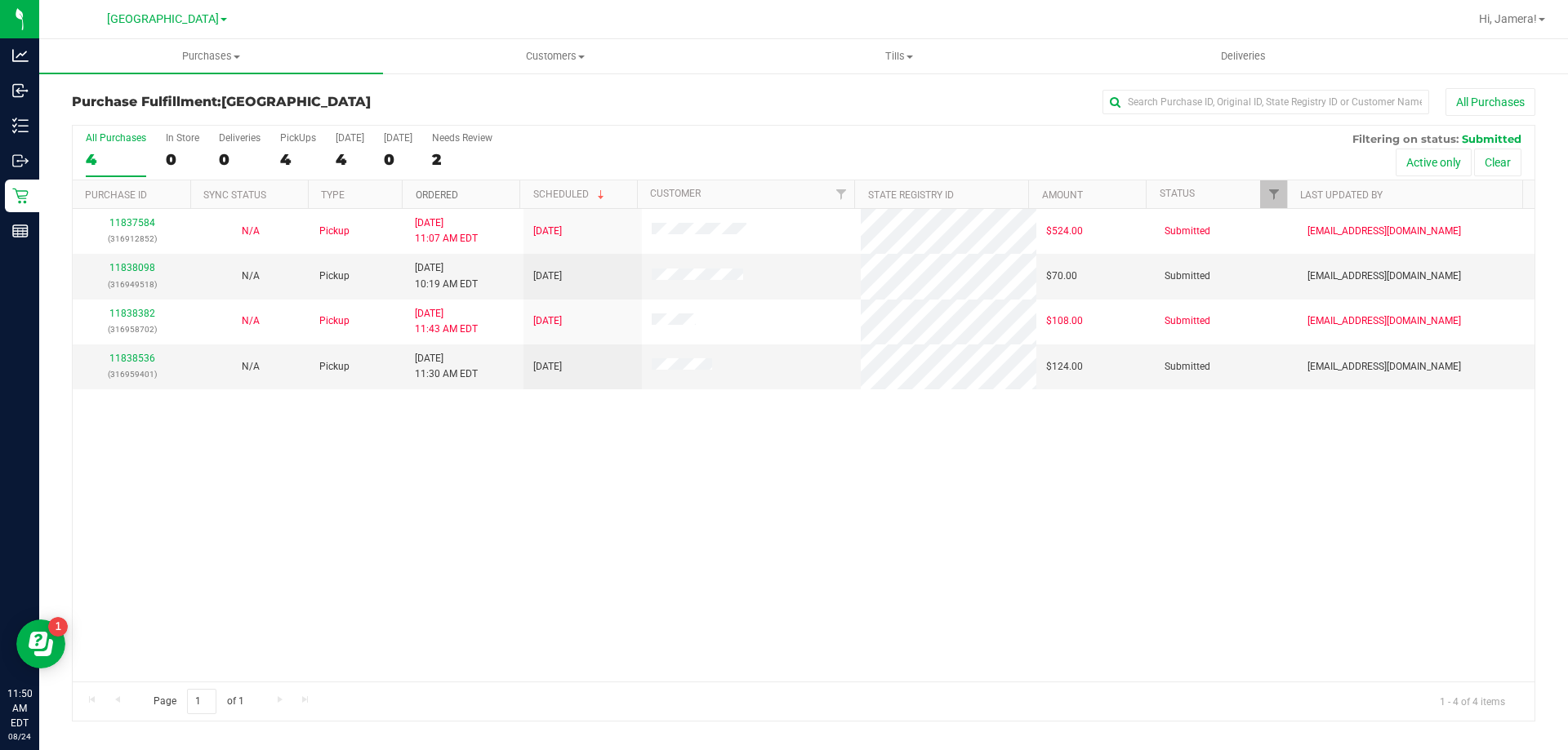
click at [422, 194] on link "Ordered" at bounding box center [437, 194] width 42 height 11
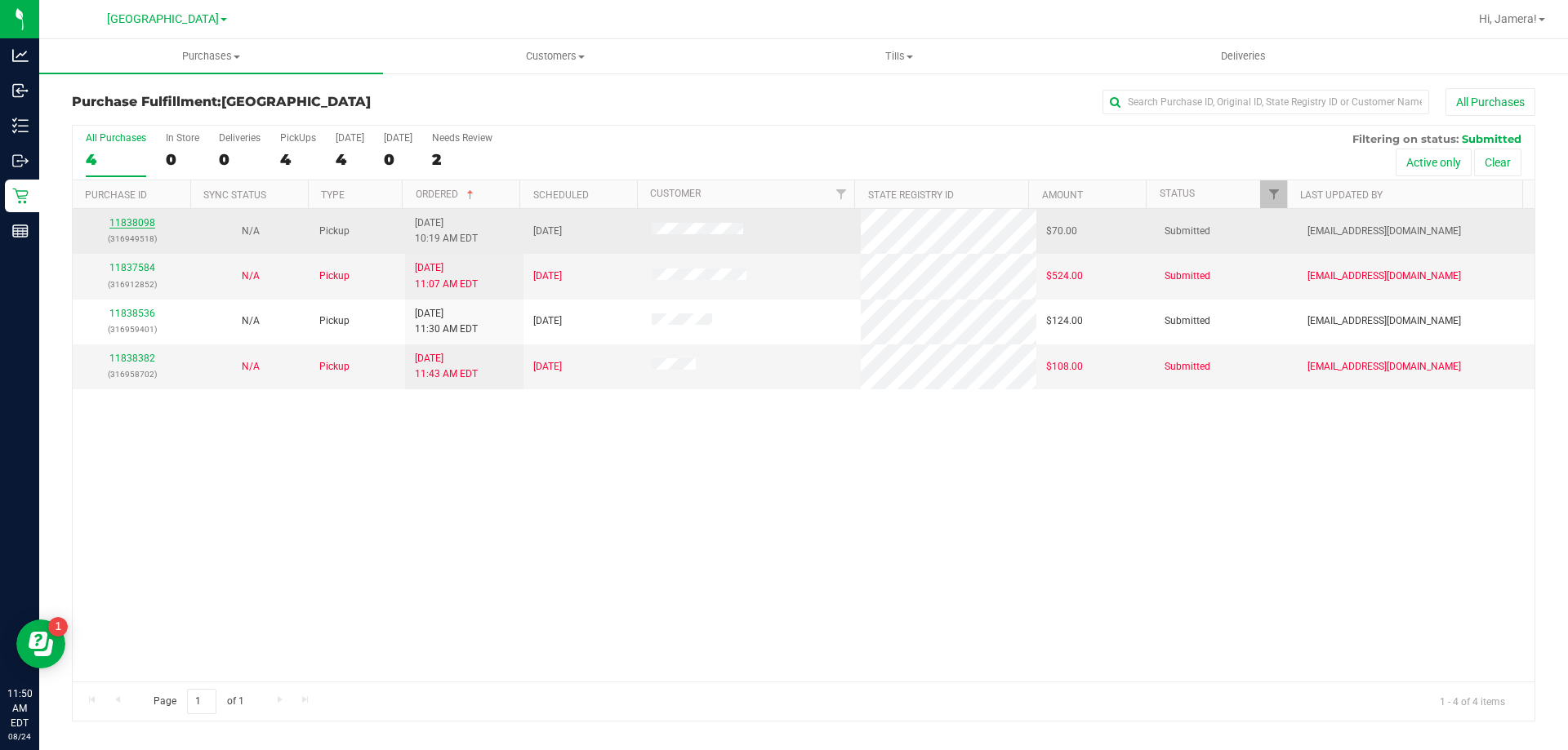
click at [146, 223] on link "11838098" at bounding box center [132, 222] width 46 height 11
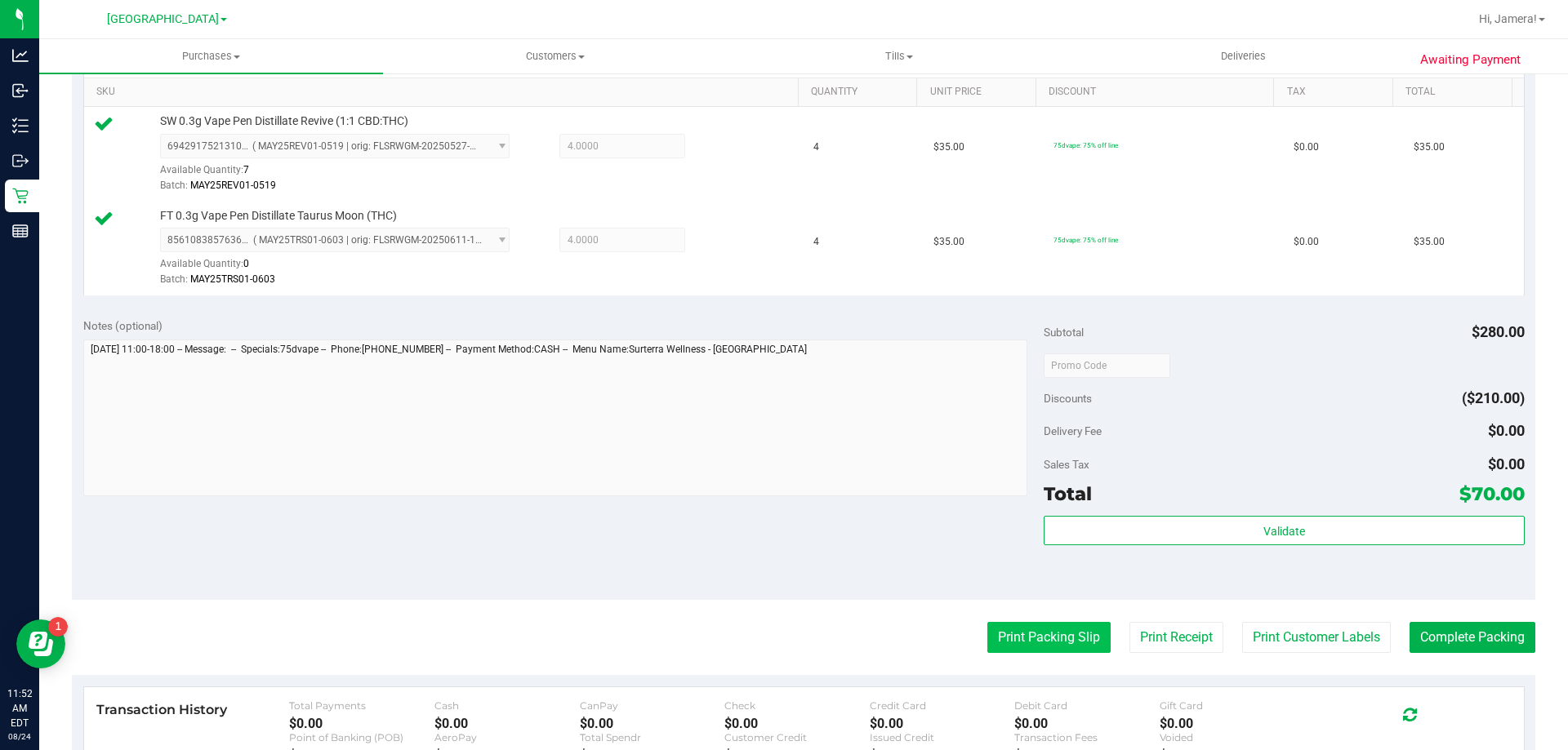
scroll to position [680, 0]
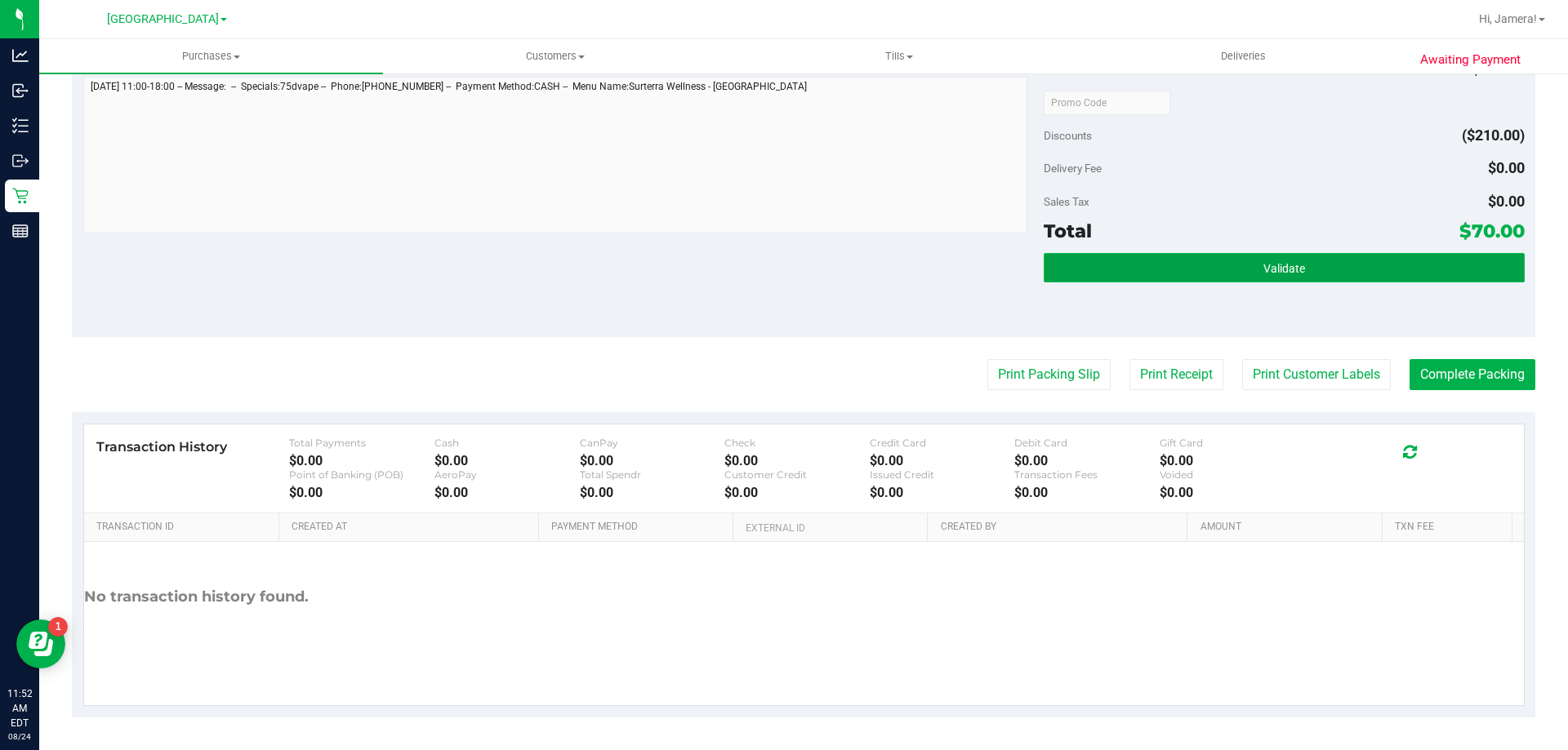
click at [1245, 279] on button "Validate" at bounding box center [1284, 267] width 480 height 30
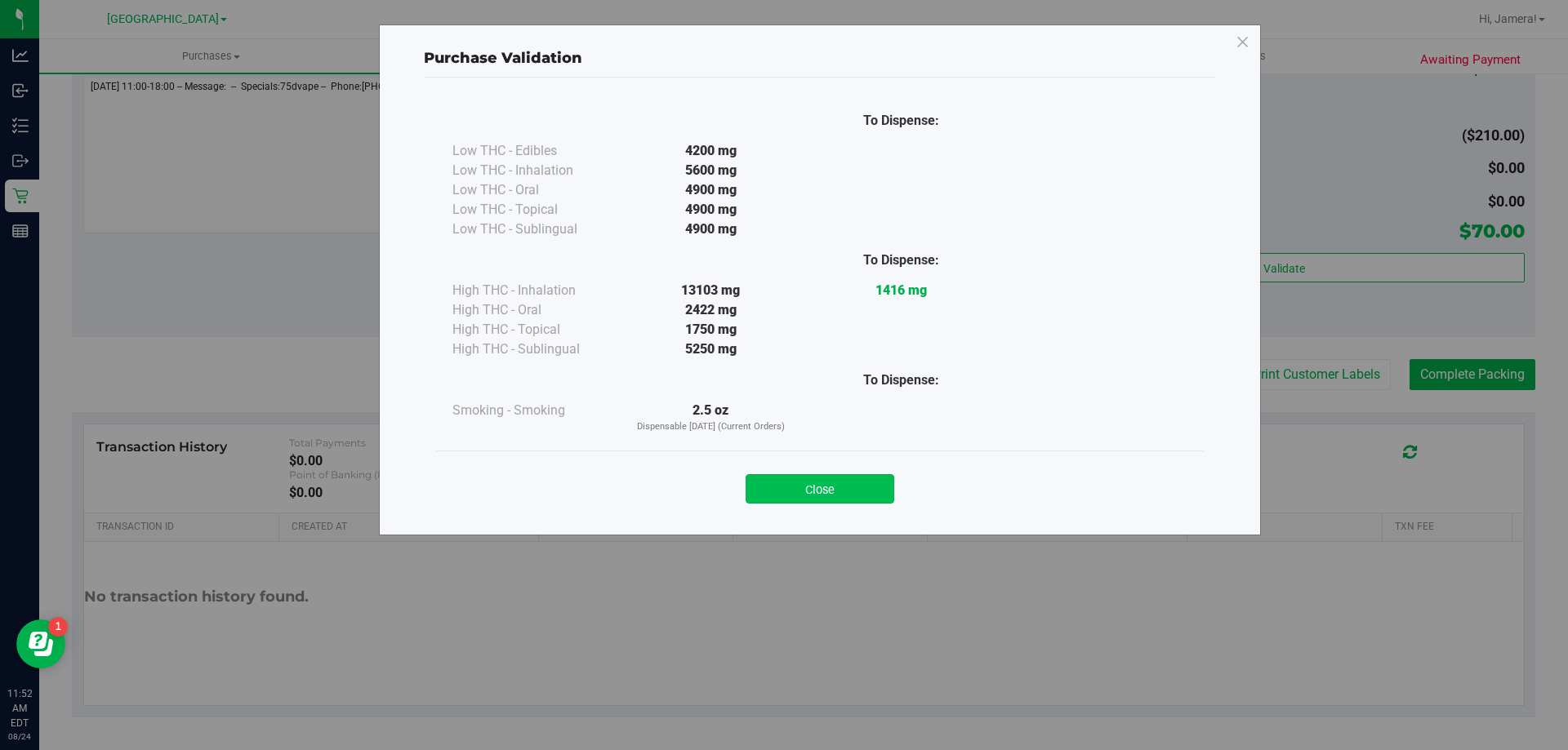
click at [811, 486] on button "Close" at bounding box center [820, 489] width 148 height 30
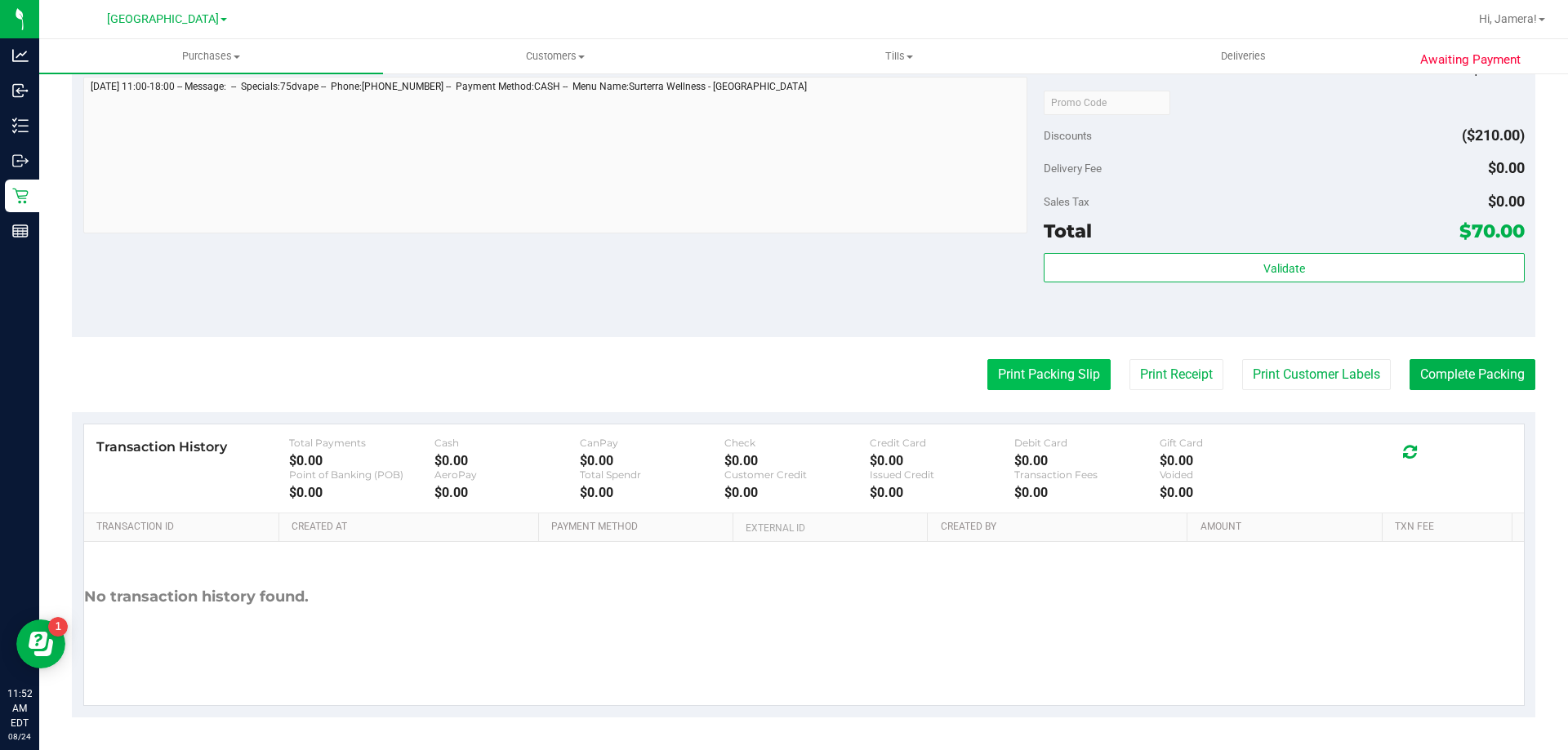
click at [1009, 374] on button "Print Packing Slip" at bounding box center [1048, 374] width 123 height 31
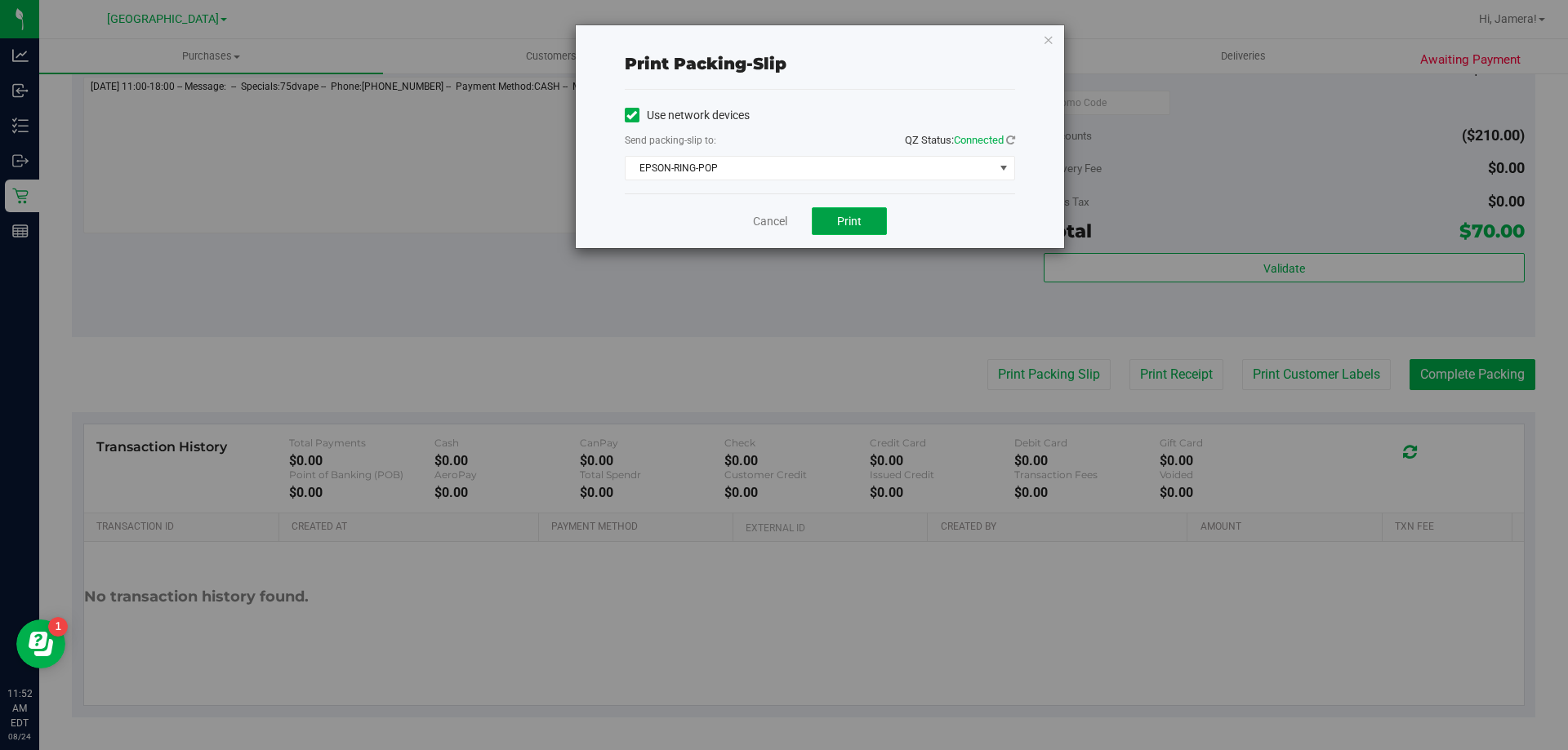
click at [856, 216] on span "Print" at bounding box center [848, 221] width 25 height 13
click at [1044, 41] on icon "button" at bounding box center [1048, 39] width 11 height 20
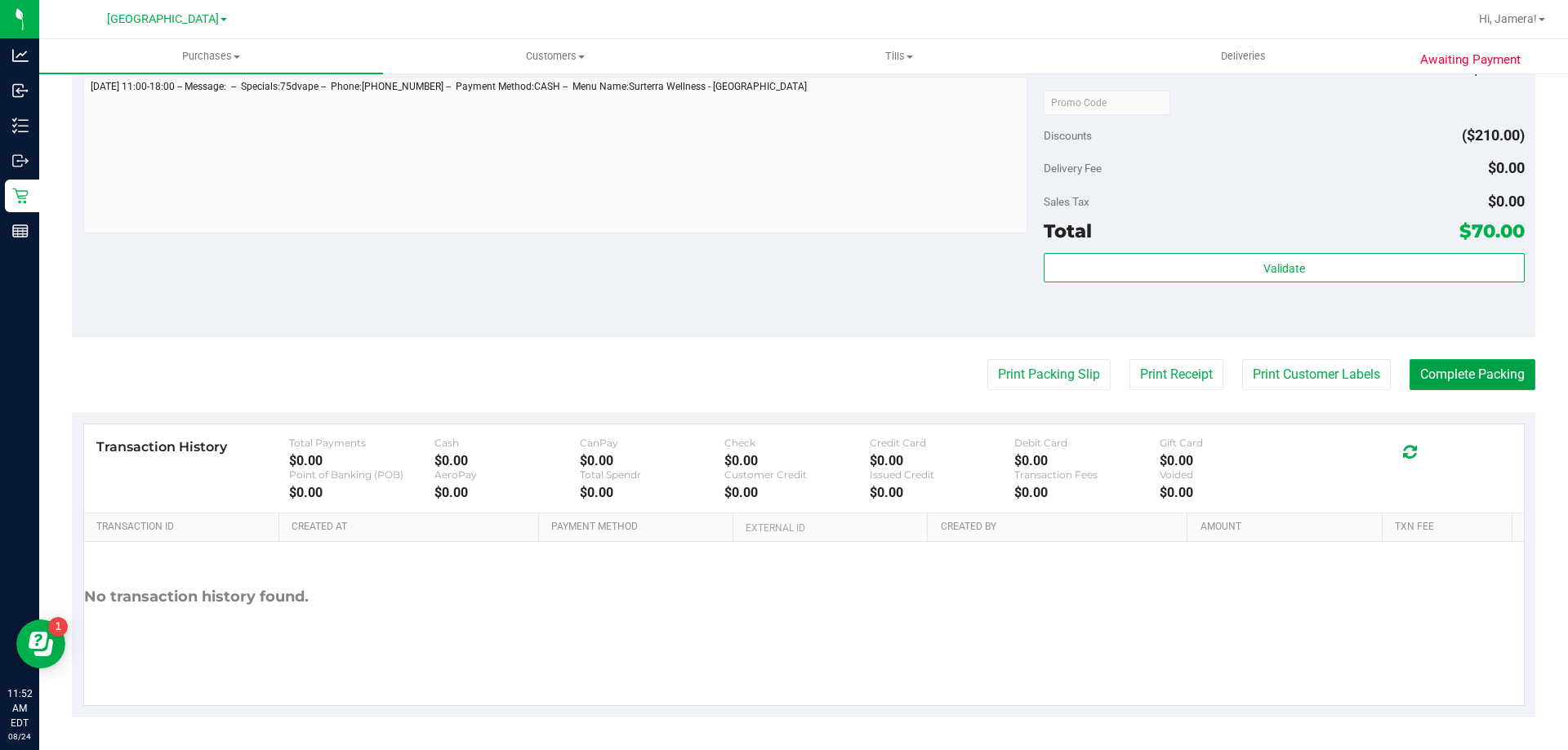
click at [1511, 380] on button "Complete Packing" at bounding box center [1472, 374] width 126 height 31
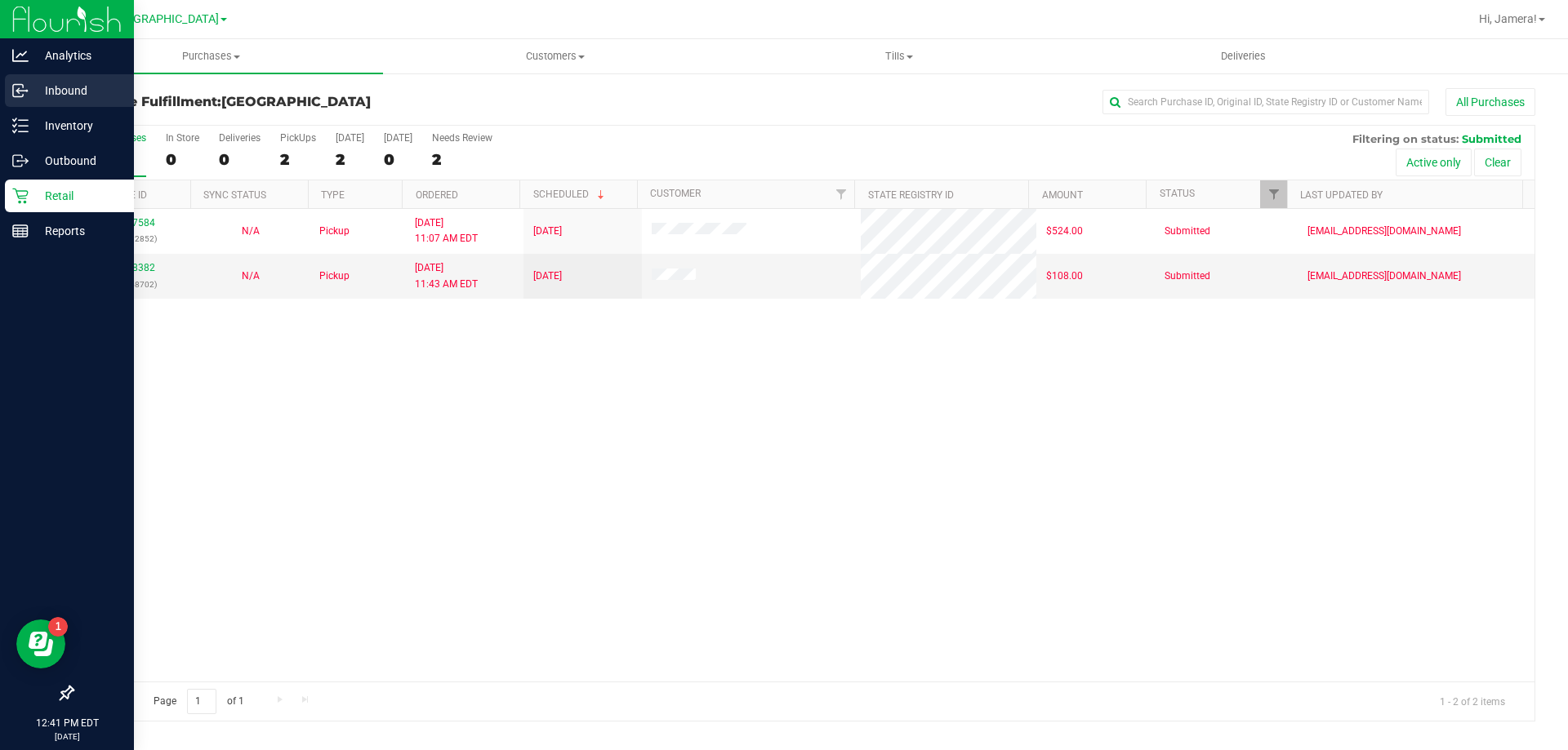
click at [18, 90] on icon at bounding box center [17, 89] width 3 height 3
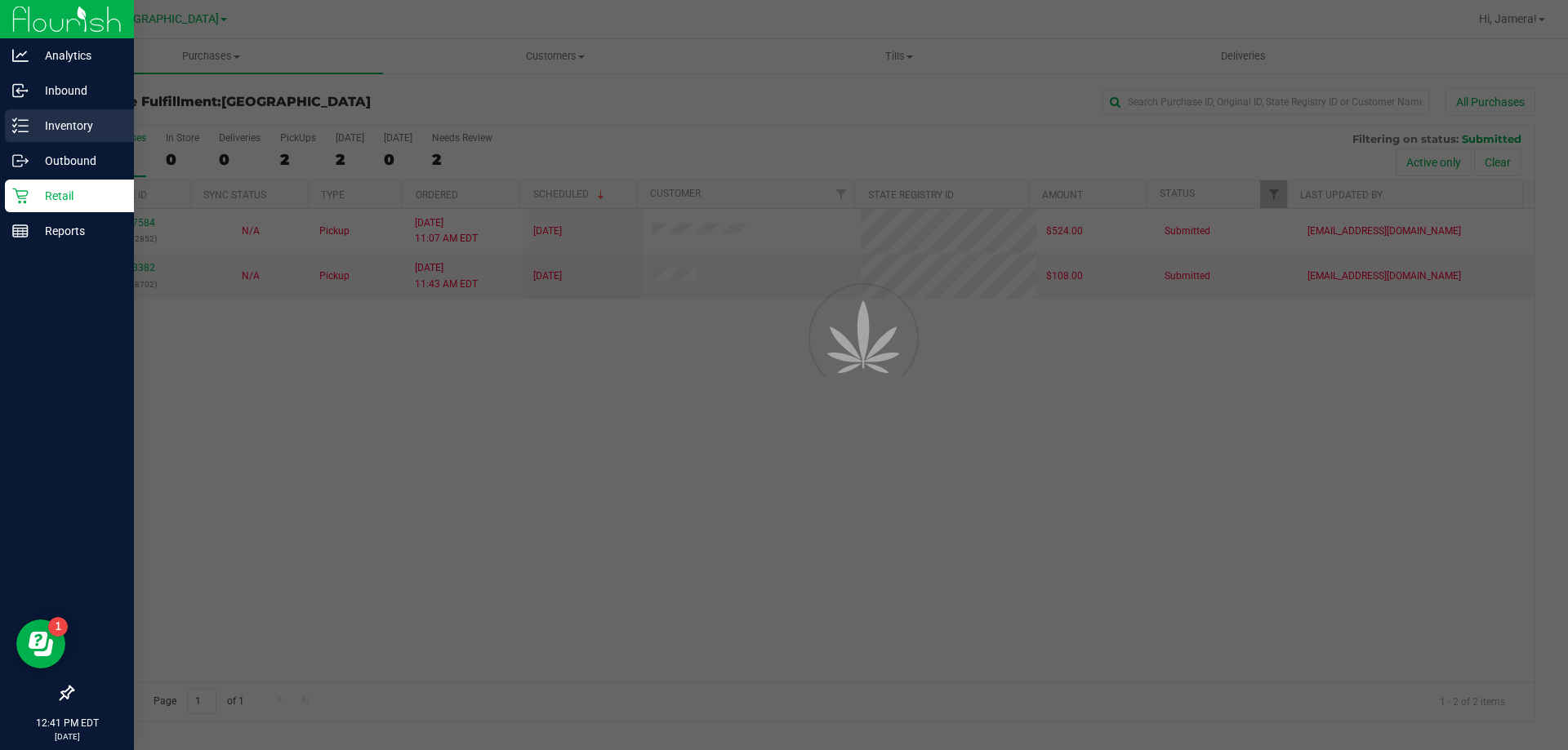
click at [25, 126] on line at bounding box center [23, 126] width 9 height 0
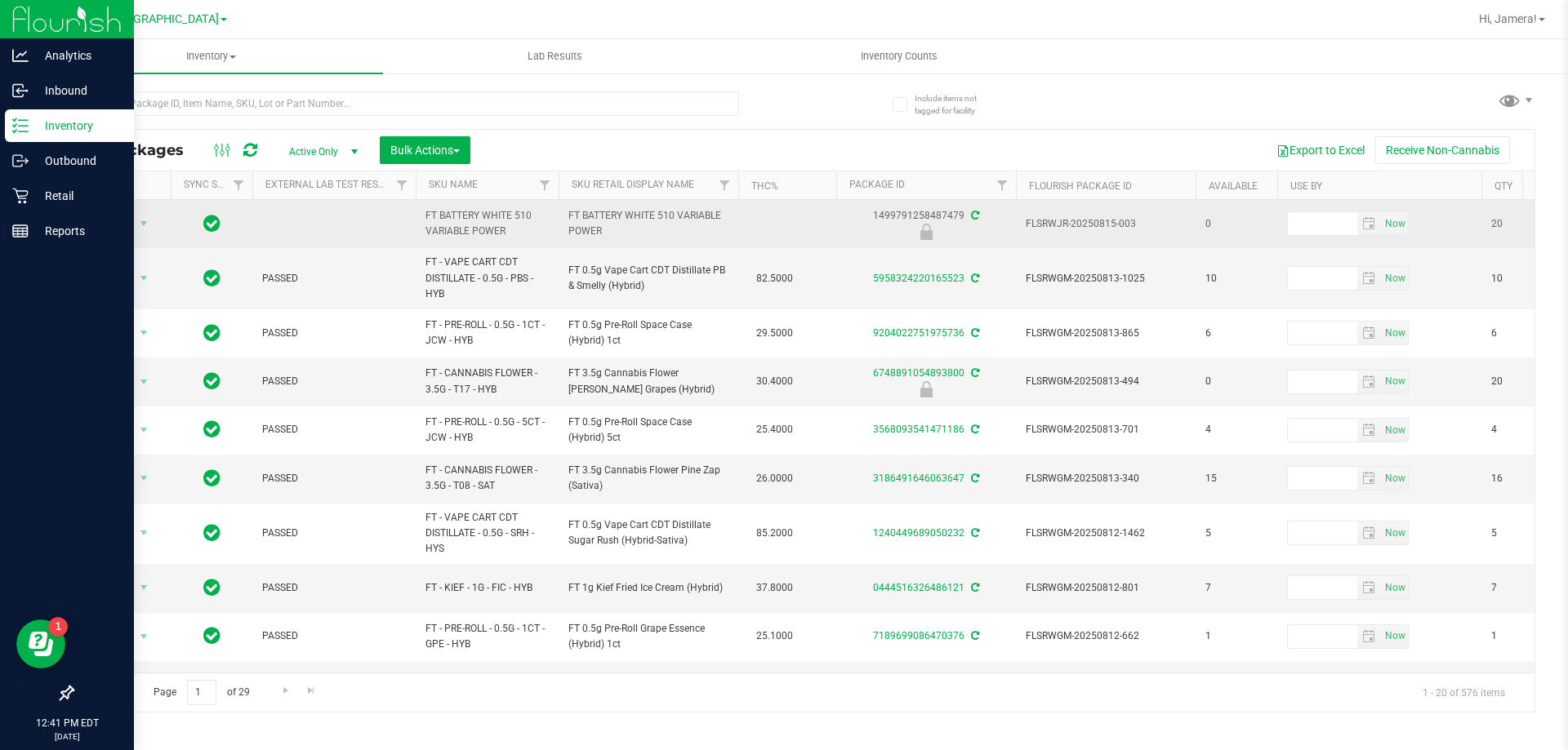
click at [486, 204] on td "FT BATTERY WHITE 510 VARIABLE POWER" at bounding box center [487, 224] width 143 height 48
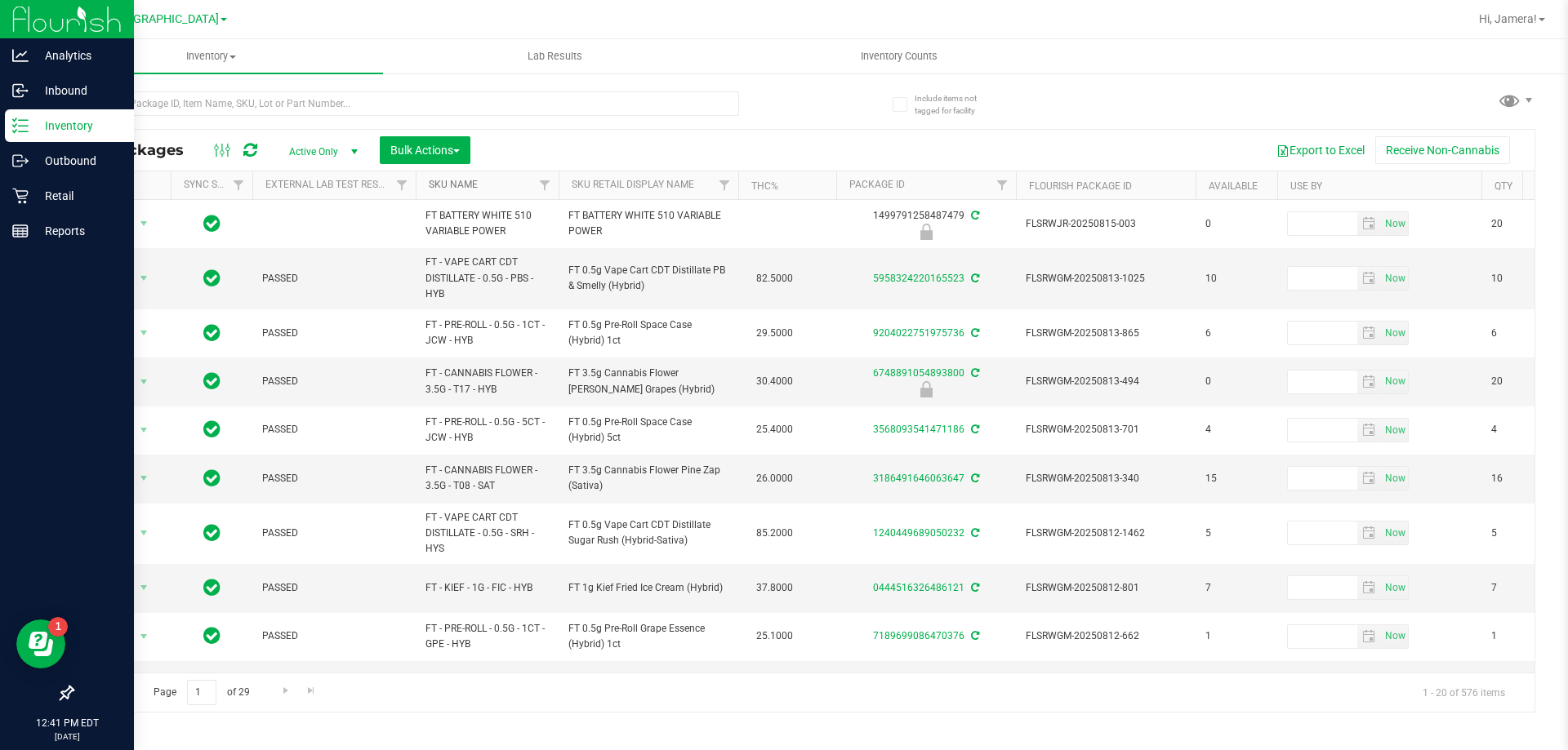
click at [476, 184] on link "SKU Name" at bounding box center [453, 184] width 49 height 11
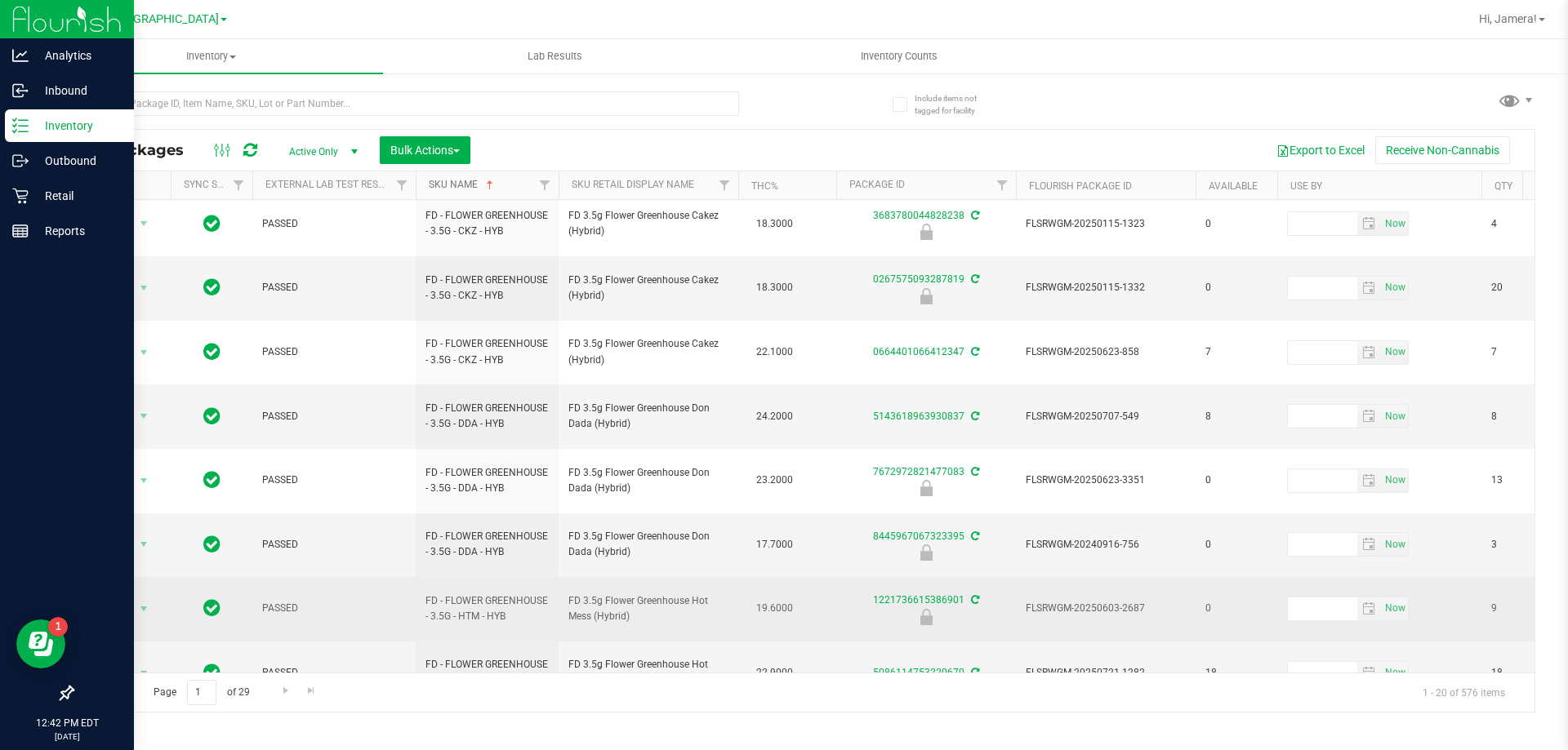
scroll to position [524, 0]
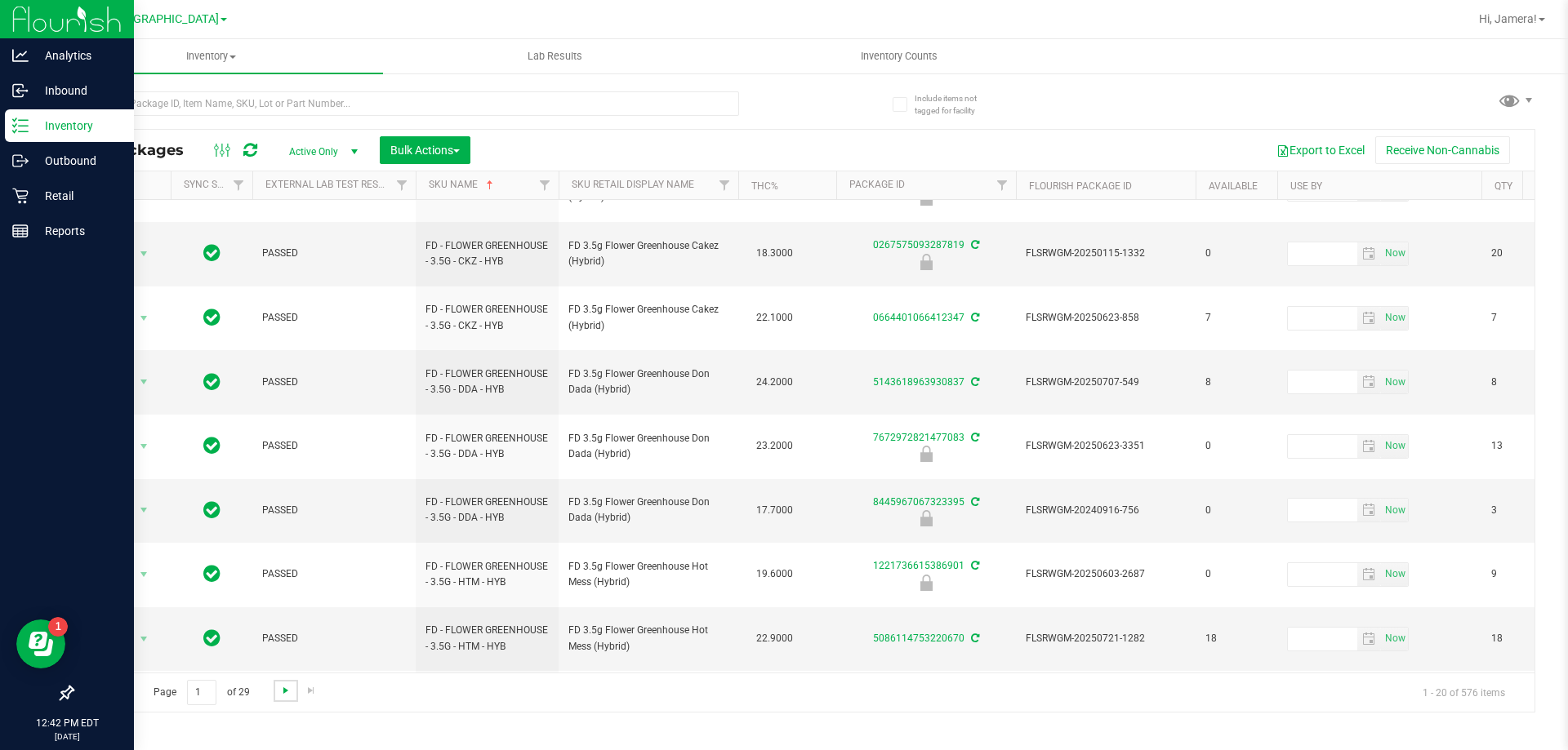
click at [290, 689] on span "Go to the next page" at bounding box center [285, 690] width 13 height 13
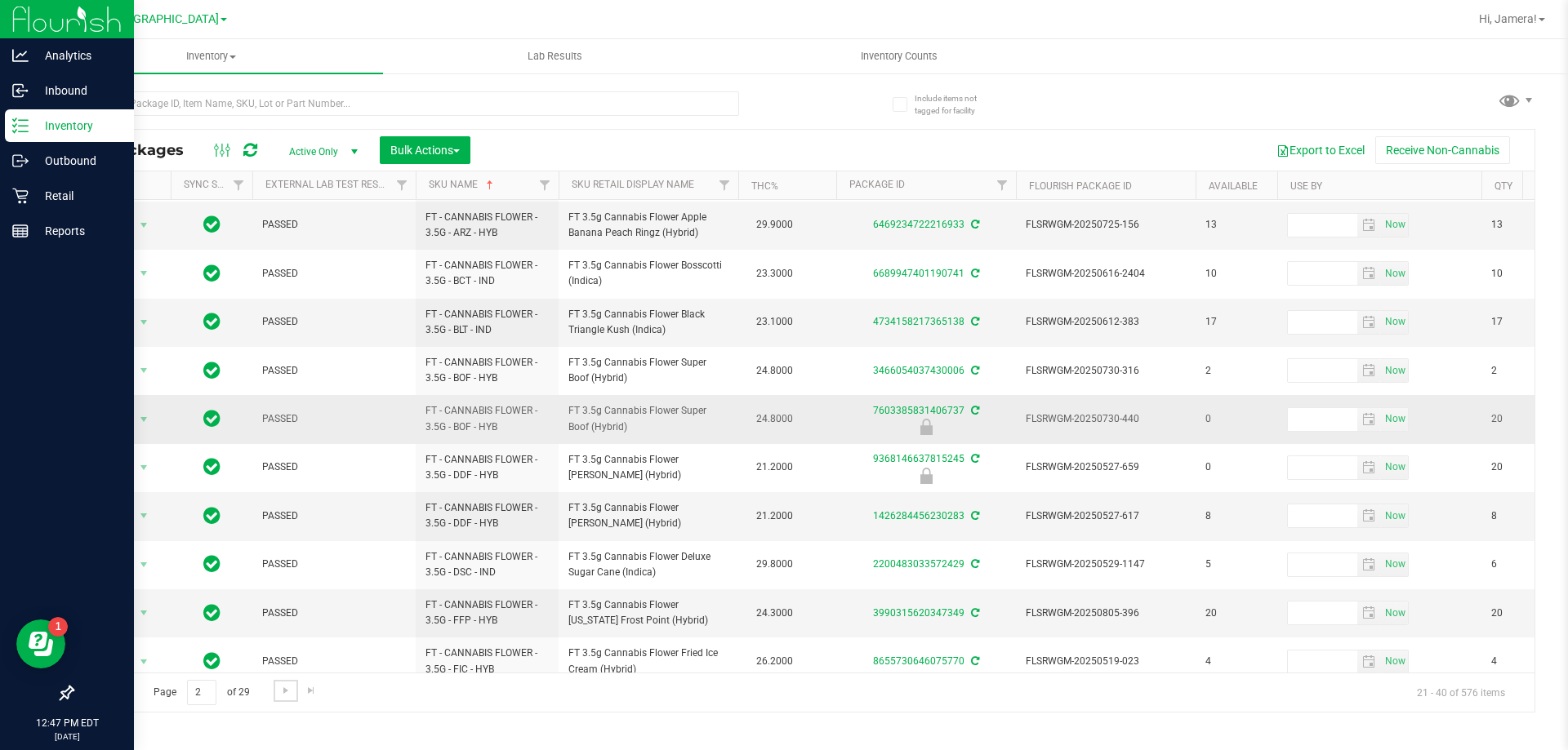
scroll to position [521, 0]
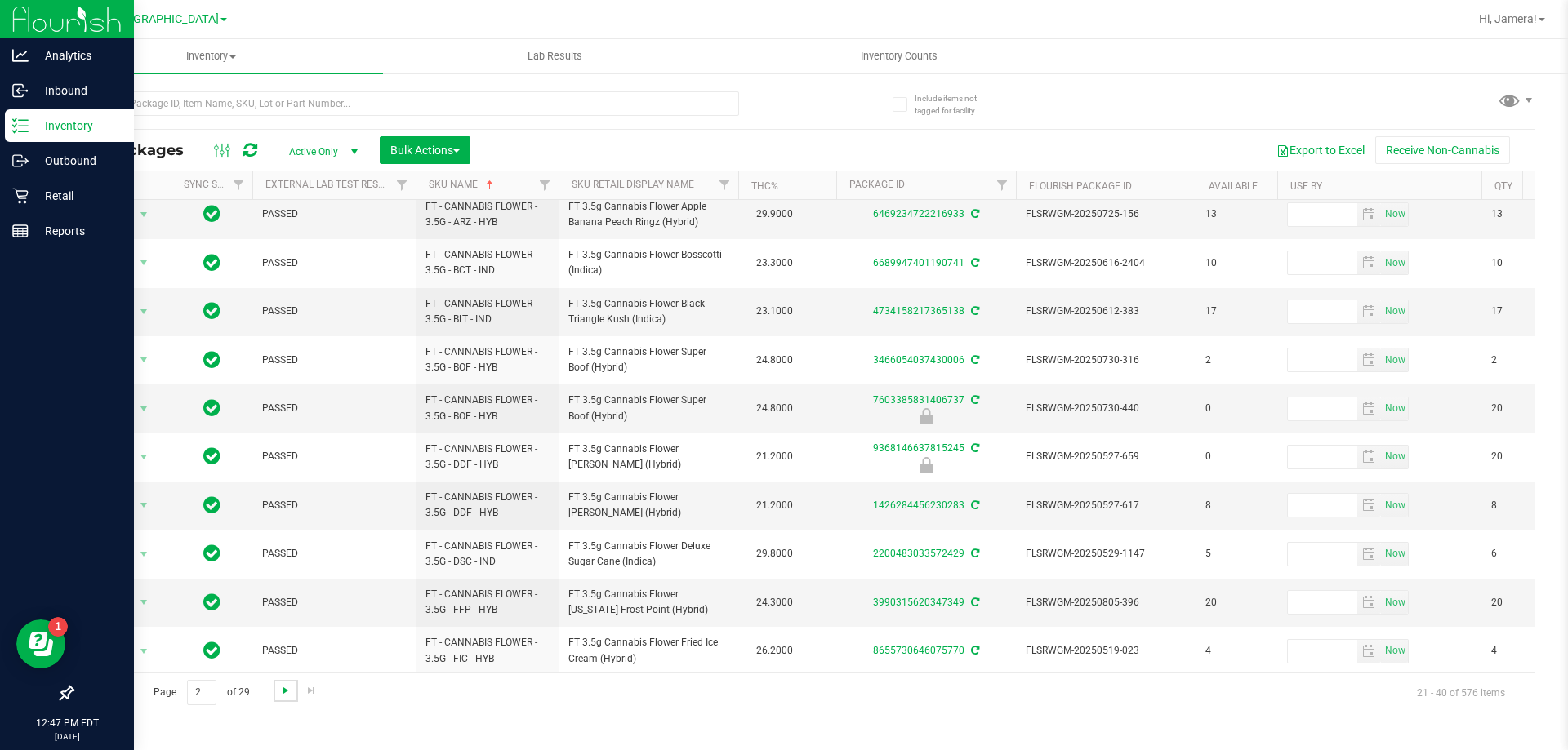
click at [282, 695] on span "Go to the next page" at bounding box center [285, 690] width 13 height 13
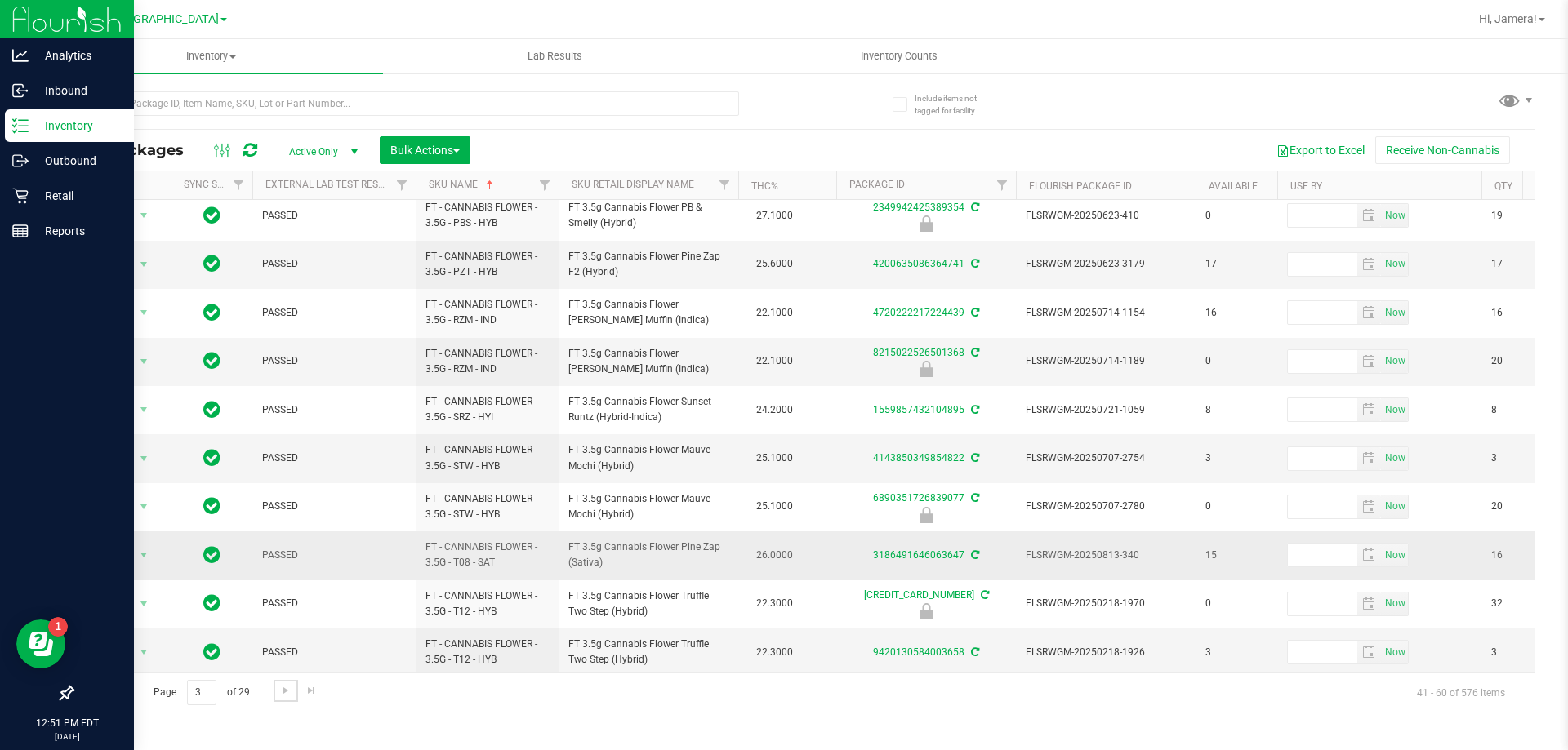
scroll to position [508, 0]
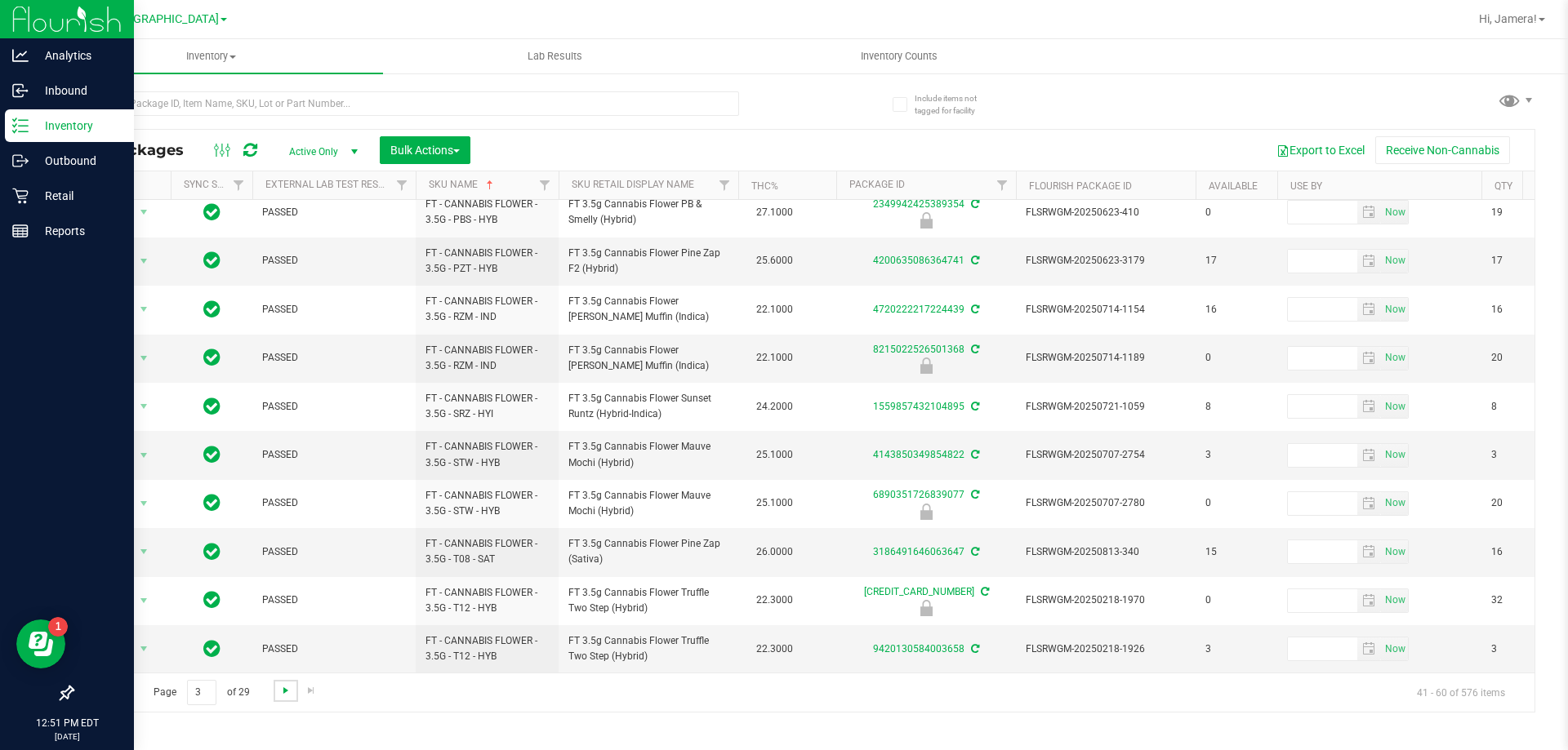
click at [284, 694] on span "Go to the next page" at bounding box center [285, 690] width 13 height 13
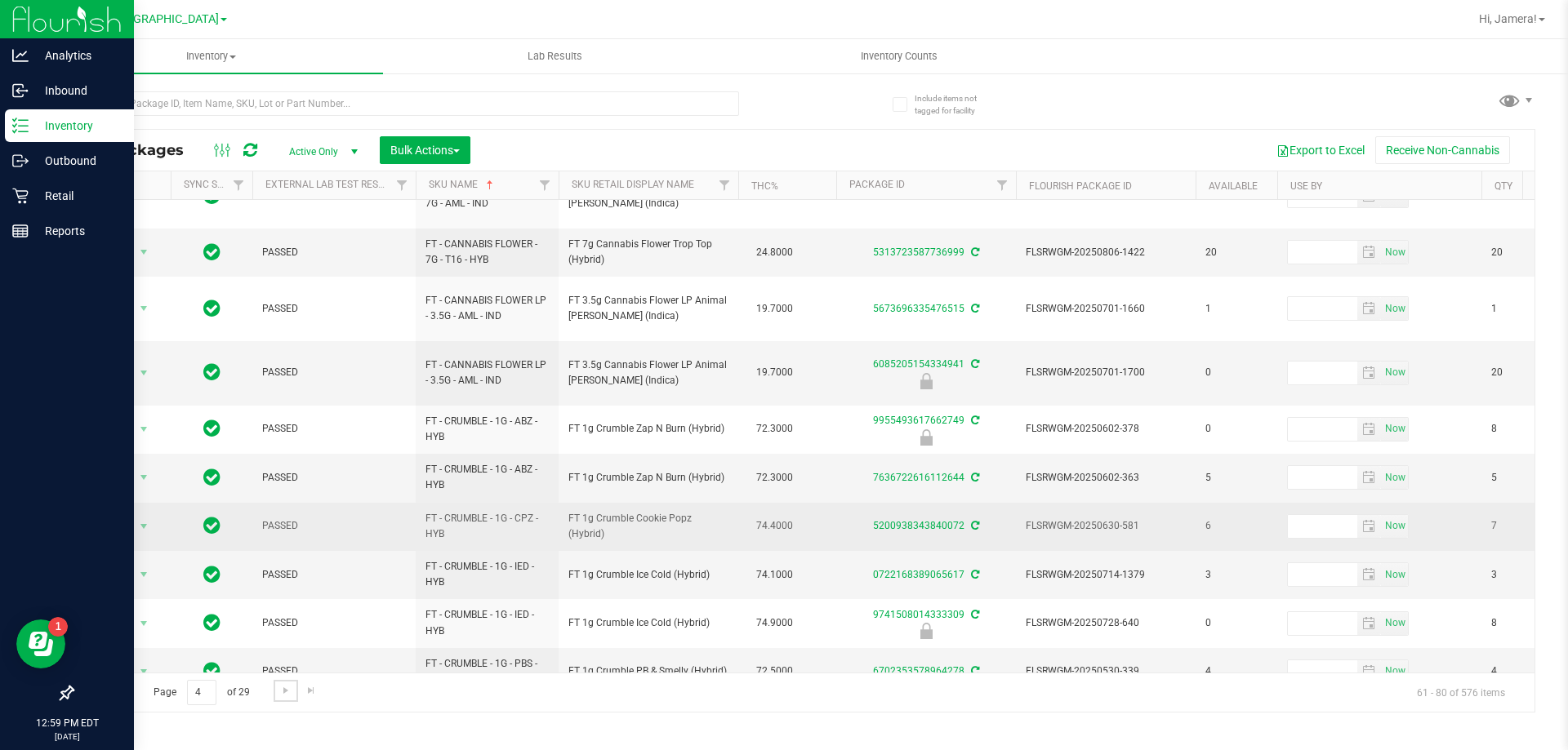
scroll to position [521, 0]
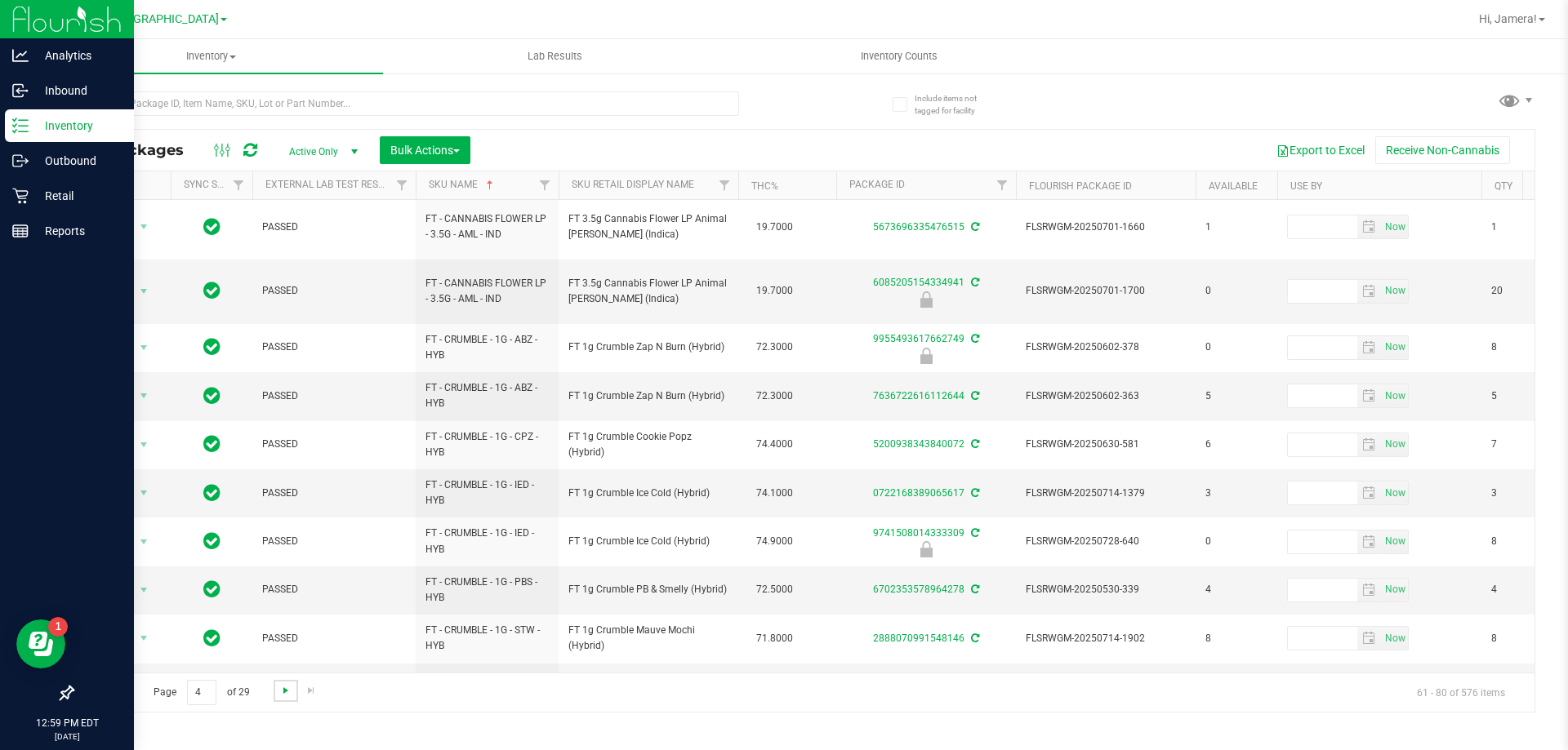
click at [287, 695] on span "Go to the next page" at bounding box center [285, 690] width 13 height 13
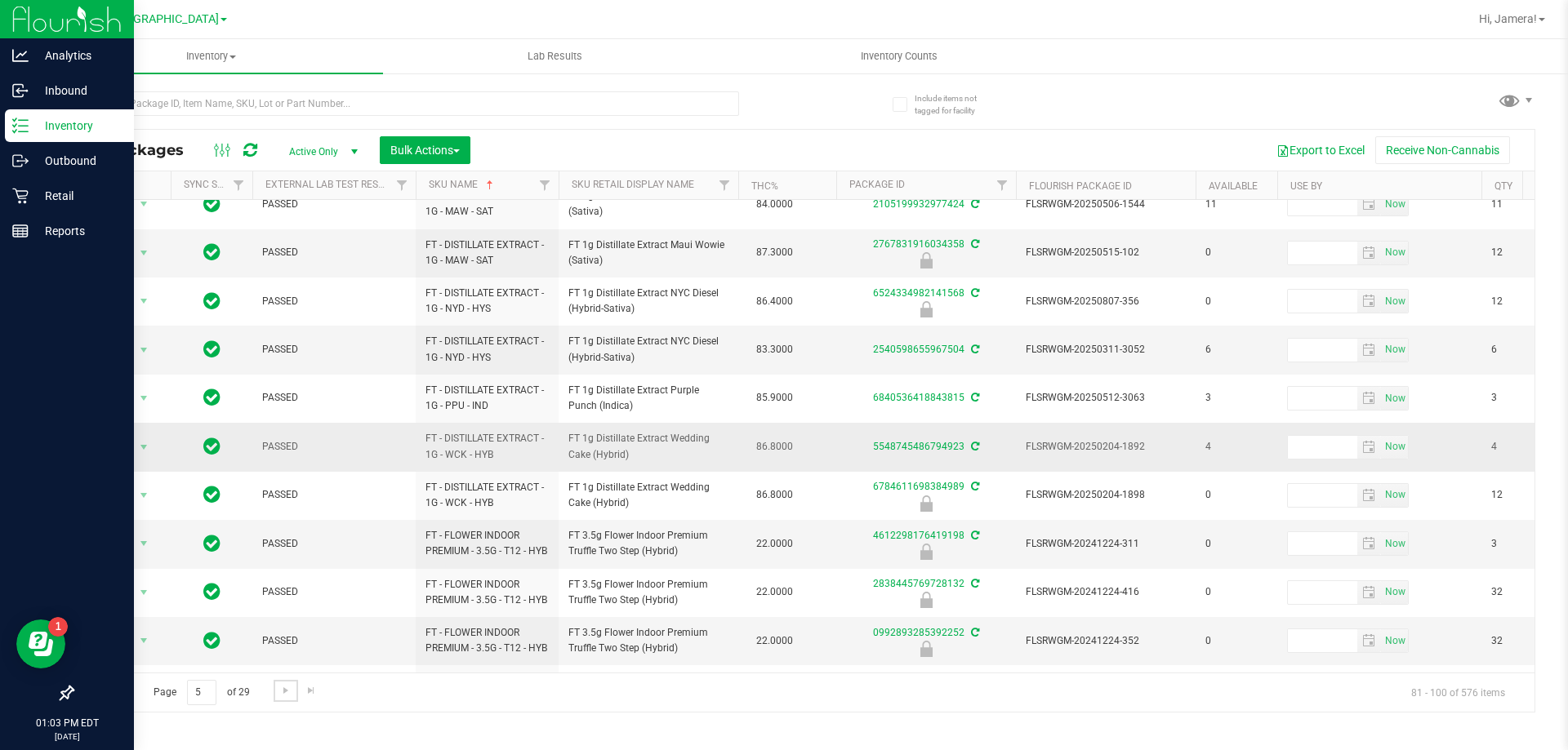
scroll to position [408, 0]
